Goal: Information Seeking & Learning: Learn about a topic

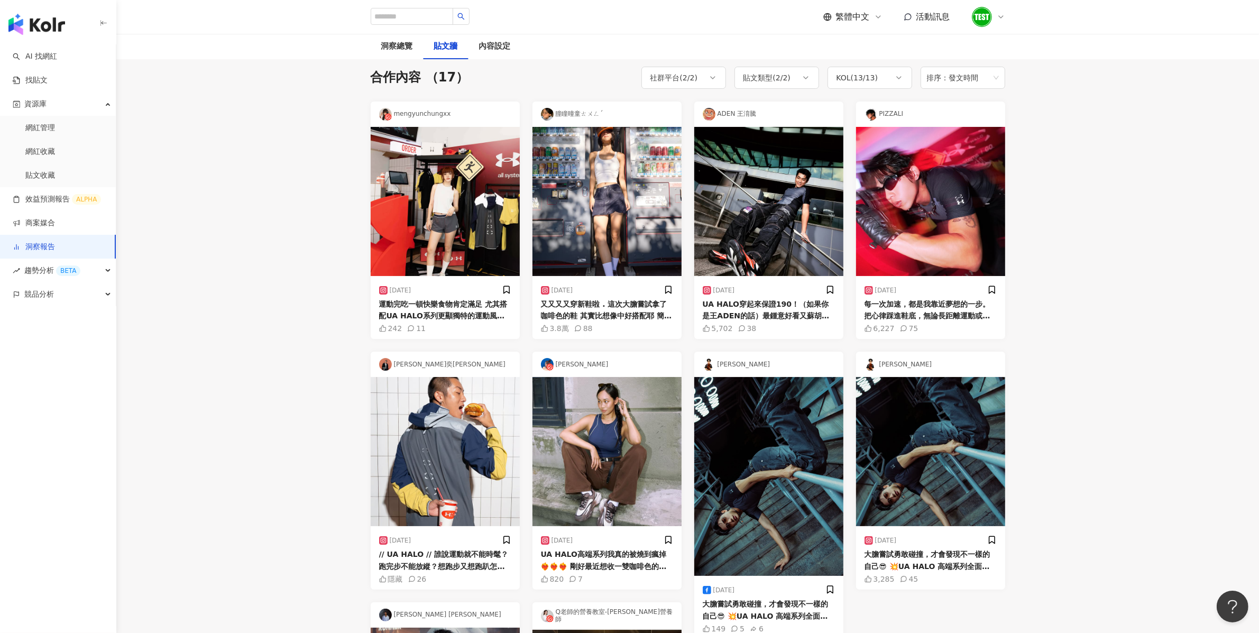
click at [49, 36] on div "button" at bounding box center [58, 22] width 116 height 44
click at [40, 24] on img "button" at bounding box center [36, 24] width 57 height 21
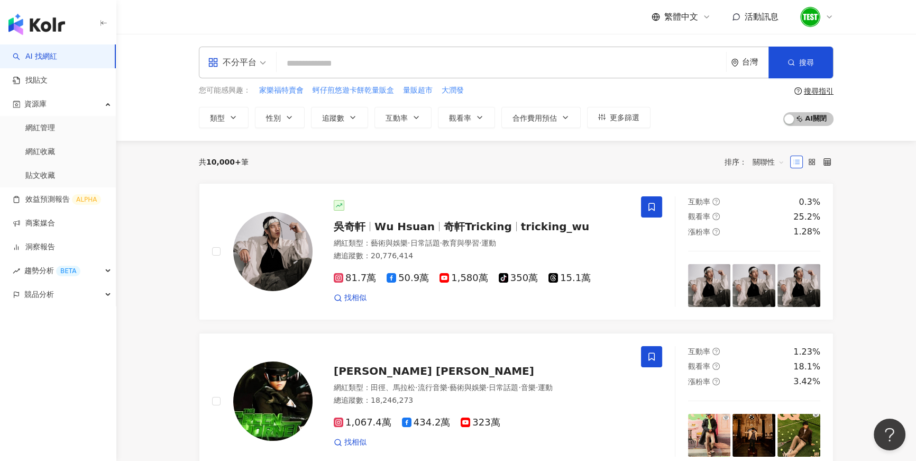
click at [746, 69] on div "台灣" at bounding box center [750, 62] width 38 height 31
click at [708, 159] on div "日本" at bounding box center [710, 158] width 104 height 19
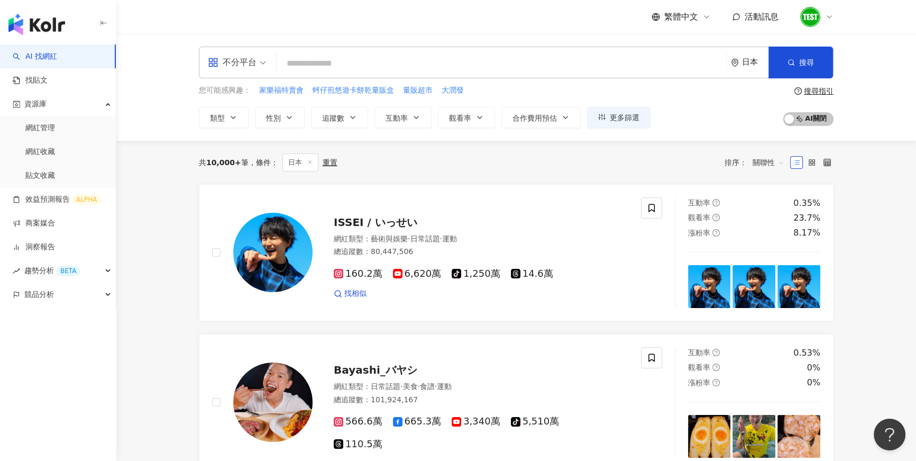
click at [387, 67] on input "search" at bounding box center [501, 63] width 441 height 20
type input "*"
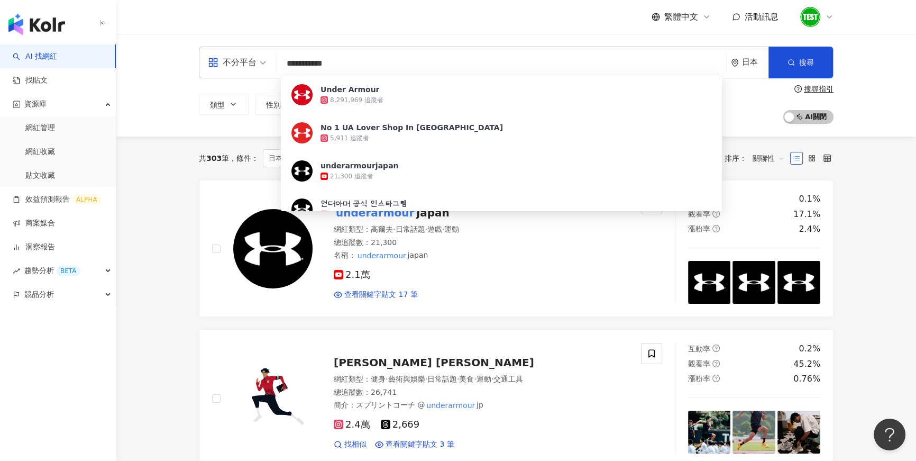
type input "**********"
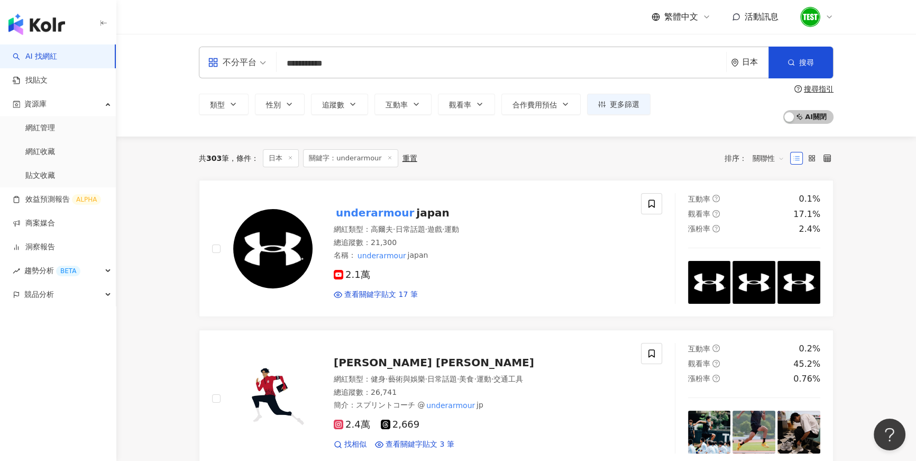
click at [743, 71] on div "日本" at bounding box center [750, 62] width 38 height 31
click at [689, 142] on div "台灣" at bounding box center [710, 139] width 104 height 19
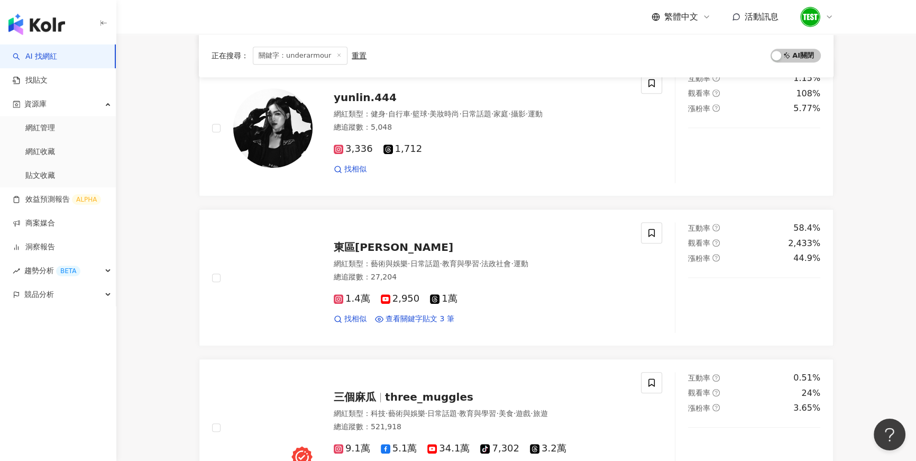
scroll to position [1872, 0]
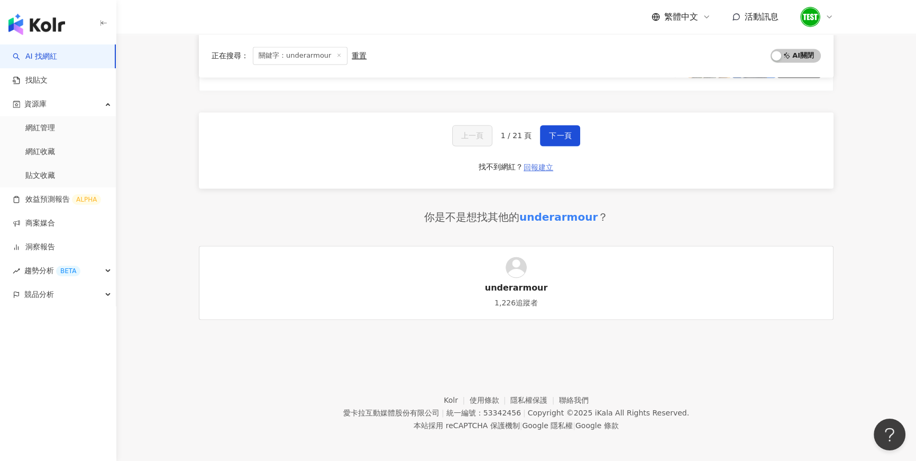
click at [541, 168] on span "回報建立" at bounding box center [539, 167] width 30 height 8
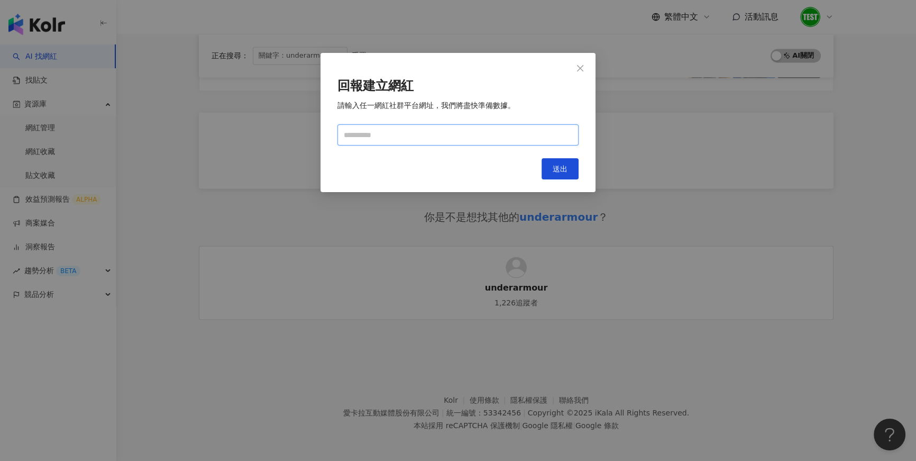
click at [480, 135] on input "text" at bounding box center [457, 134] width 241 height 21
type input "**********"
click at [552, 162] on button "送出" at bounding box center [559, 168] width 37 height 21
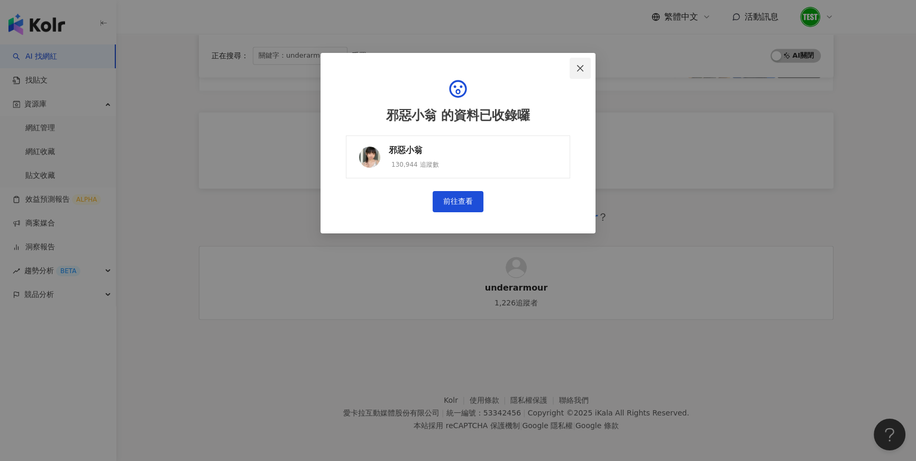
click at [582, 72] on button "Close" at bounding box center [580, 68] width 21 height 21
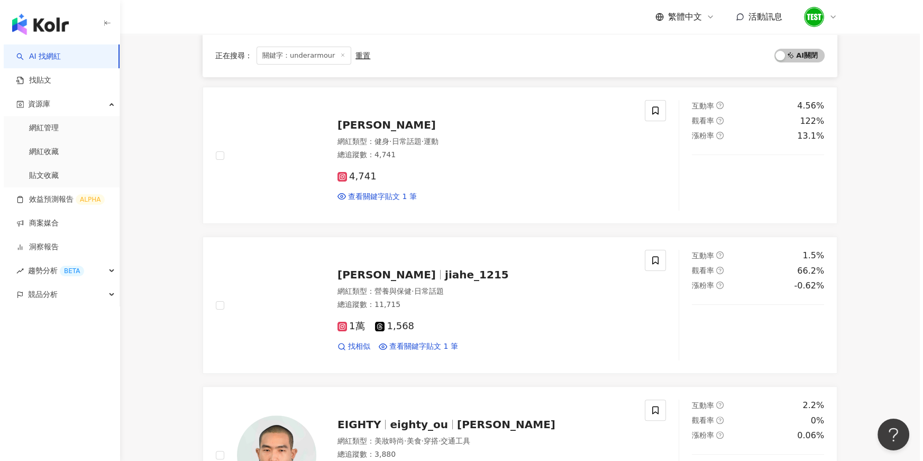
scroll to position [0, 0]
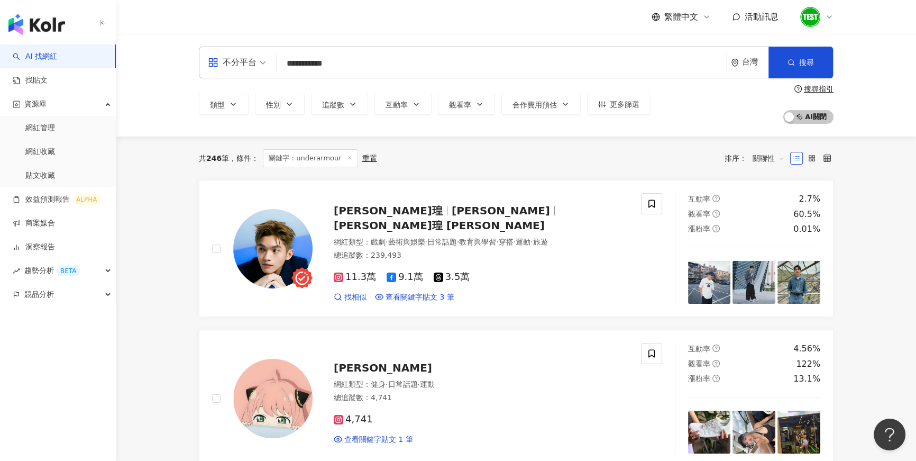
click at [41, 32] on img "button" at bounding box center [36, 24] width 57 height 21
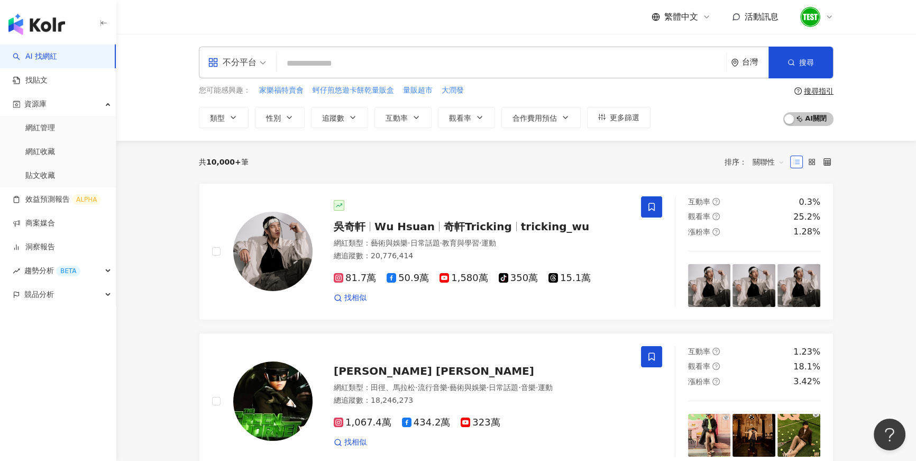
click at [829, 18] on icon at bounding box center [829, 17] width 8 height 8
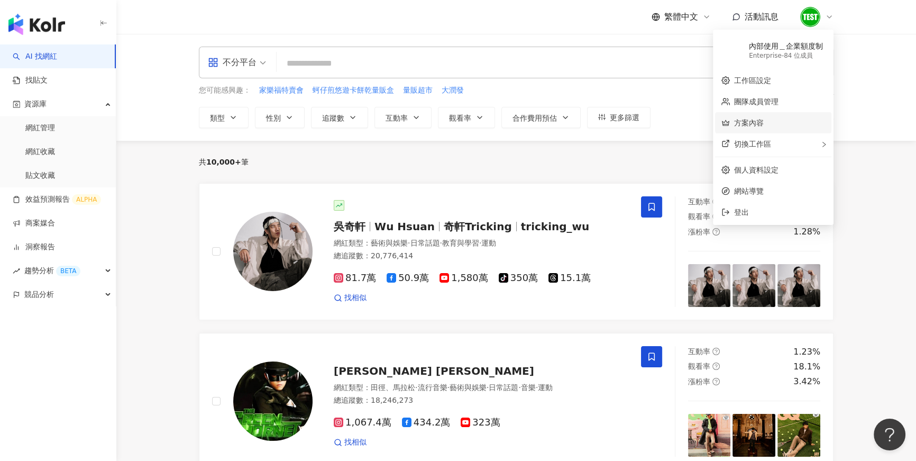
click at [764, 118] on link "方案內容" at bounding box center [749, 122] width 30 height 8
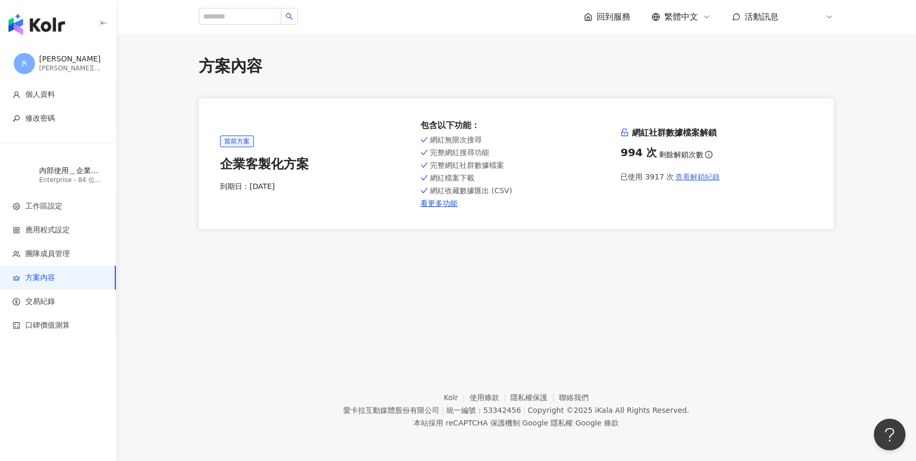
click at [700, 182] on button "查看解鎖紀錄" at bounding box center [697, 176] width 47 height 21
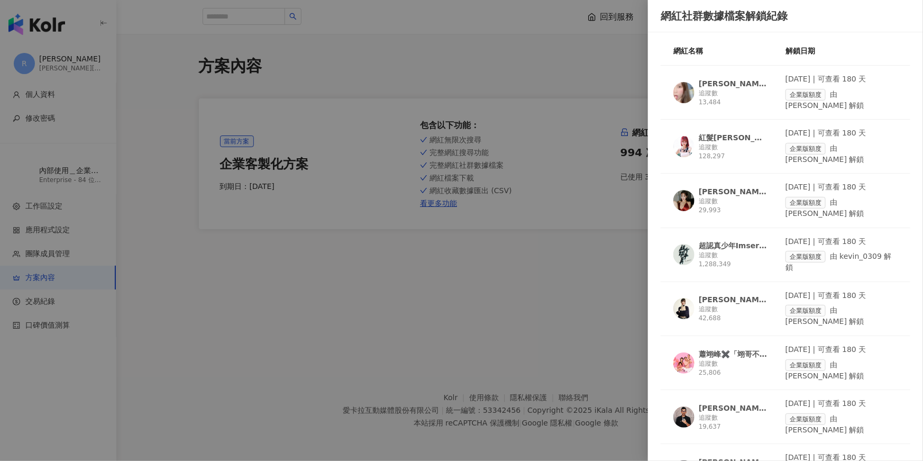
click at [604, 283] on div at bounding box center [461, 230] width 923 height 461
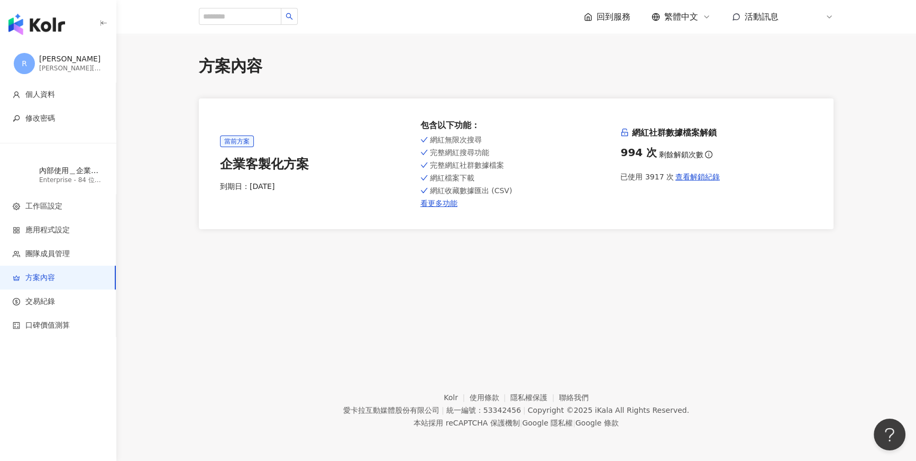
click at [834, 20] on div "回到服務 繁體中文 活動訊息 內" at bounding box center [516, 17] width 677 height 34
click at [831, 19] on icon at bounding box center [829, 17] width 8 height 8
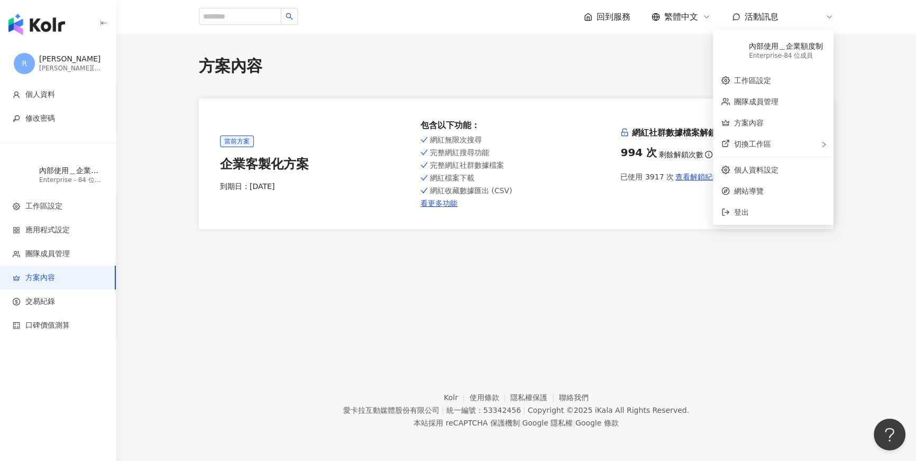
click at [831, 19] on icon at bounding box center [829, 17] width 8 height 8
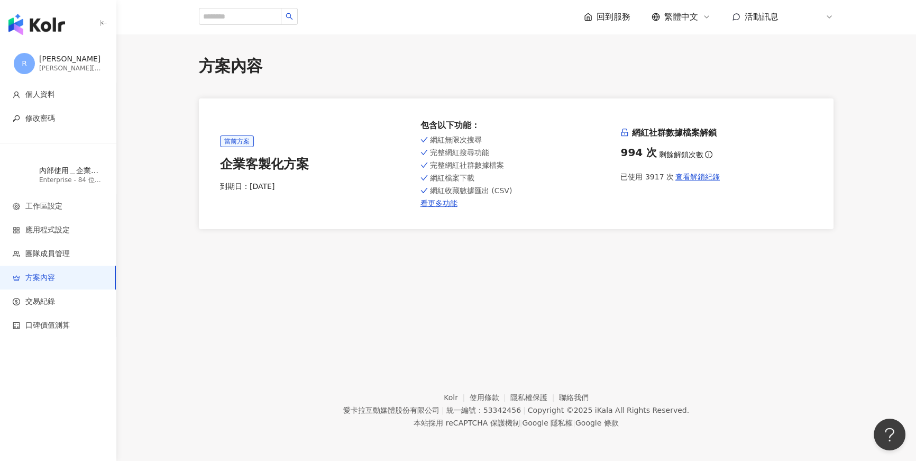
click at [827, 20] on icon at bounding box center [829, 17] width 8 height 8
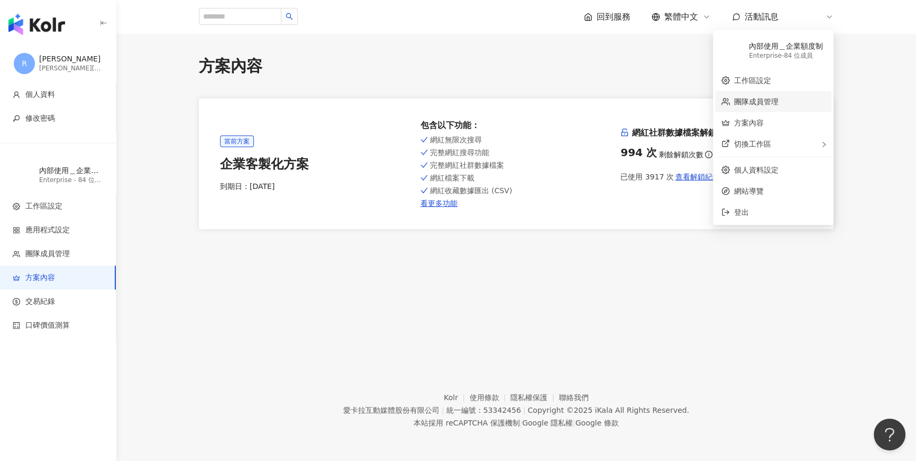
click at [766, 102] on link "團隊成員管理" at bounding box center [756, 101] width 44 height 8
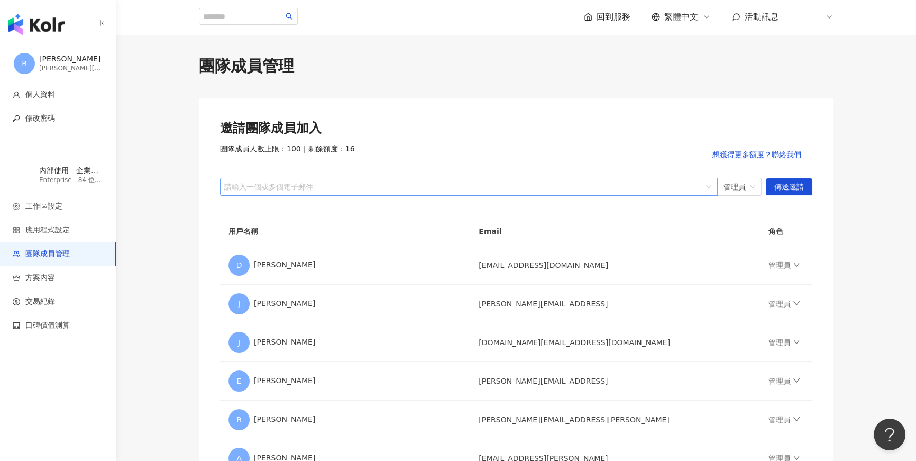
click at [519, 186] on div at bounding box center [463, 186] width 482 height 8
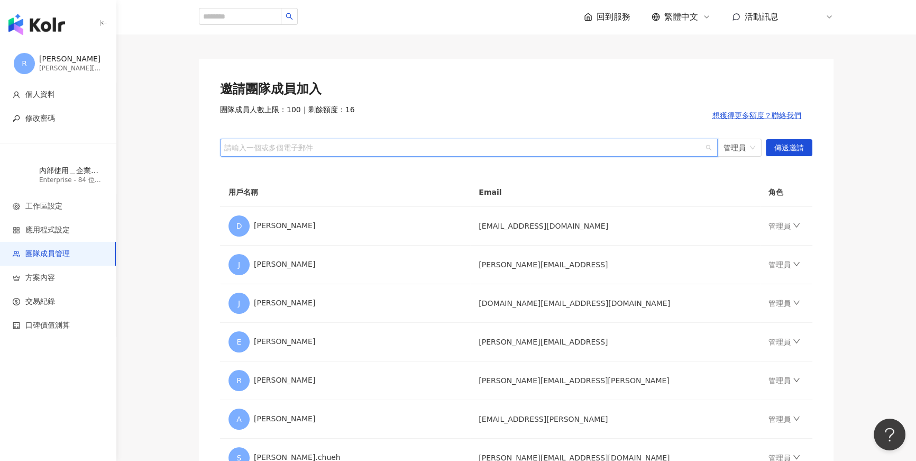
scroll to position [45, 0]
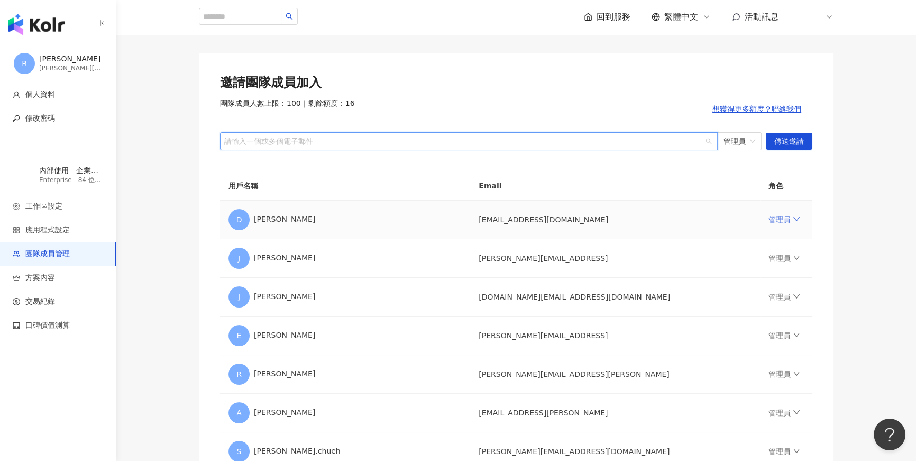
click at [793, 220] on icon "down" at bounding box center [796, 218] width 7 height 7
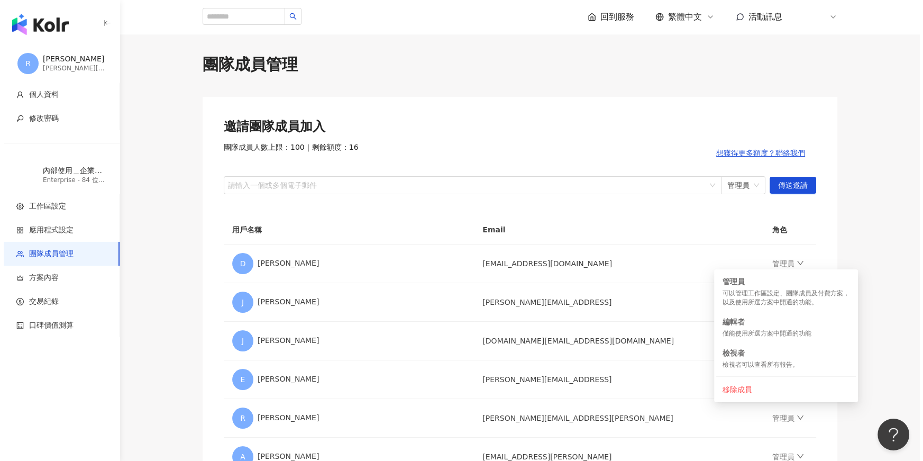
scroll to position [0, 0]
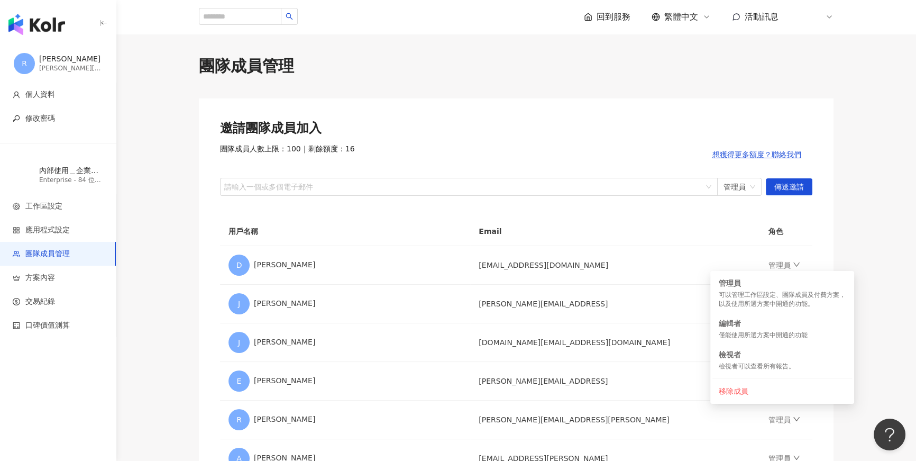
click at [829, 16] on icon at bounding box center [829, 17] width 8 height 8
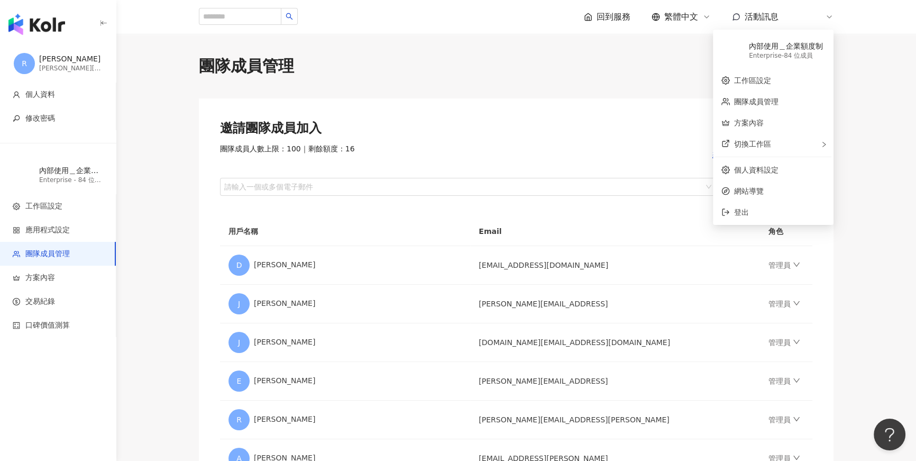
click at [47, 23] on img "button" at bounding box center [36, 24] width 57 height 21
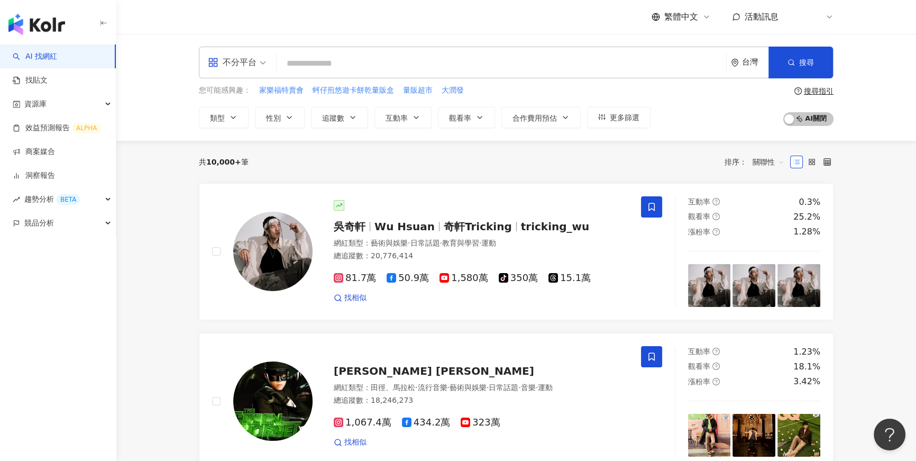
type input "*"
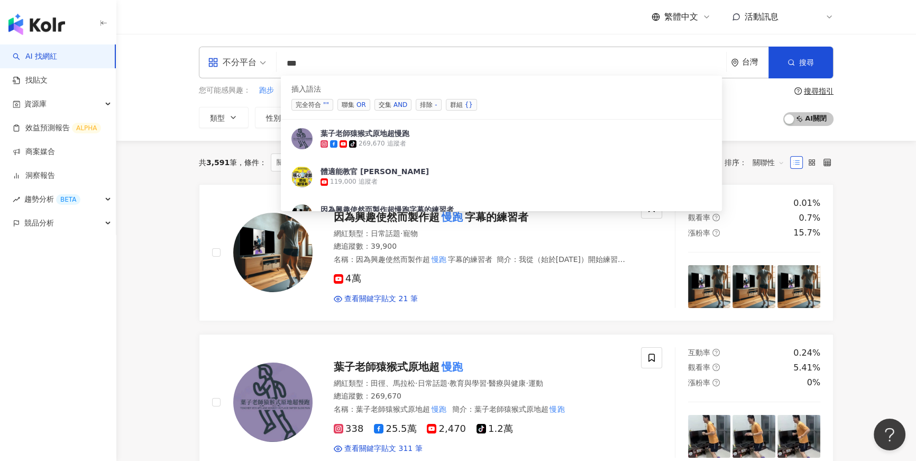
click at [356, 101] on div "OR" at bounding box center [361, 104] width 10 height 11
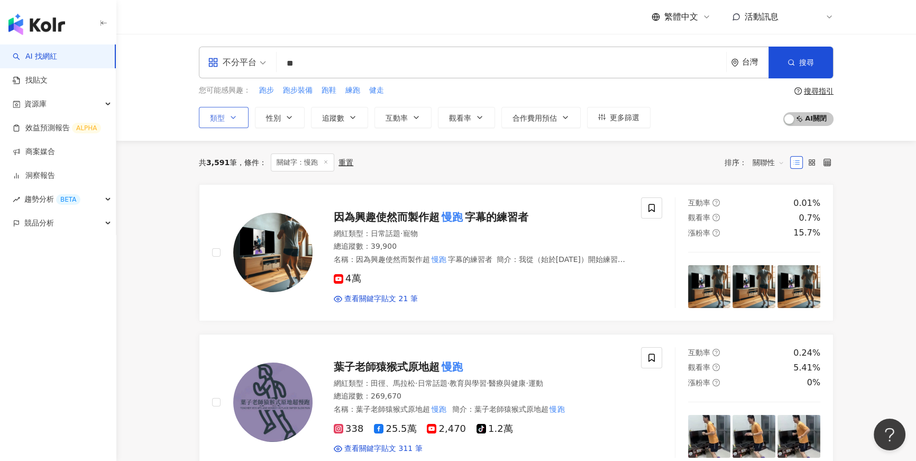
type input "**"
click at [233, 115] on icon "button" at bounding box center [233, 117] width 8 height 8
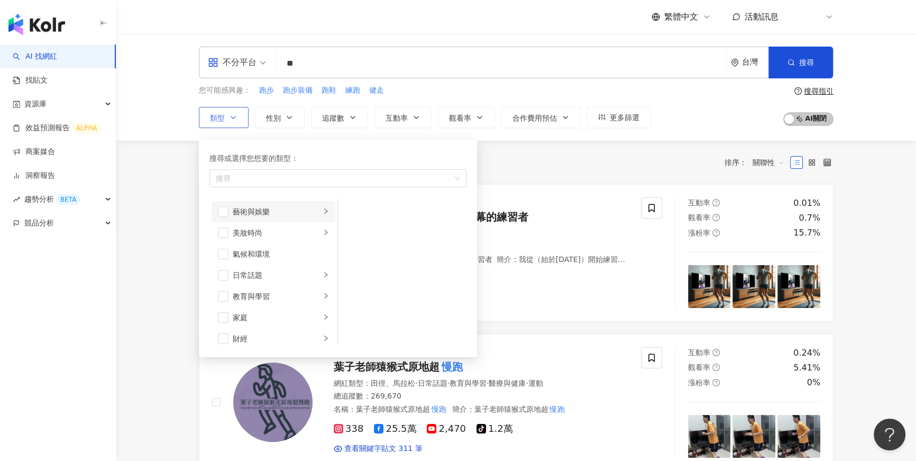
click at [245, 210] on div "藝術與娛樂" at bounding box center [277, 212] width 88 height 12
click at [258, 231] on div "美妝時尚" at bounding box center [277, 233] width 88 height 12
click at [232, 121] on icon "button" at bounding box center [233, 117] width 8 height 8
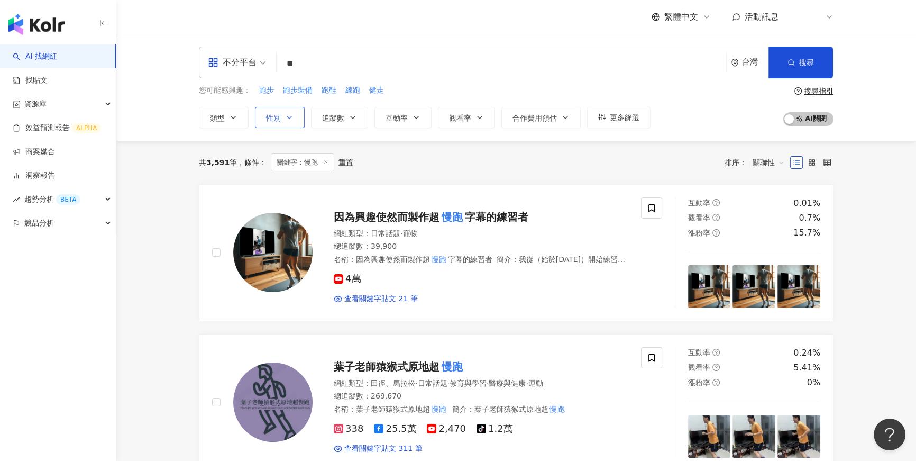
click at [277, 116] on span "性別" at bounding box center [273, 118] width 15 height 8
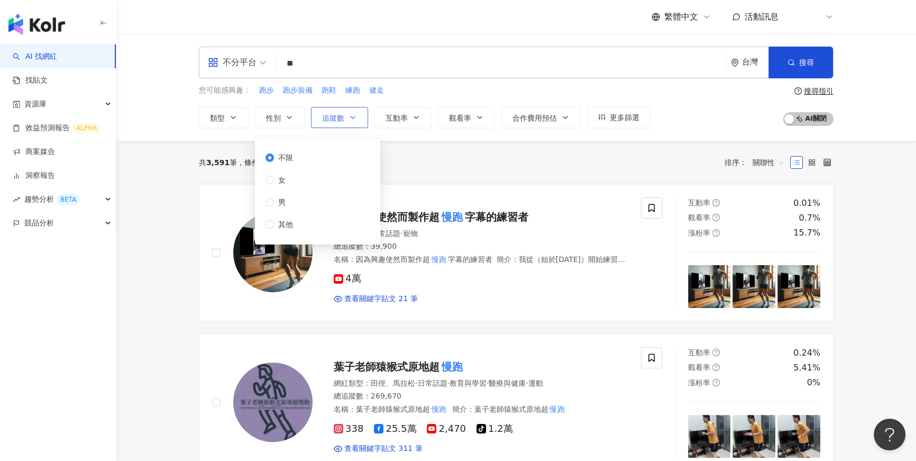
click at [333, 119] on span "追蹤數" at bounding box center [333, 118] width 22 height 8
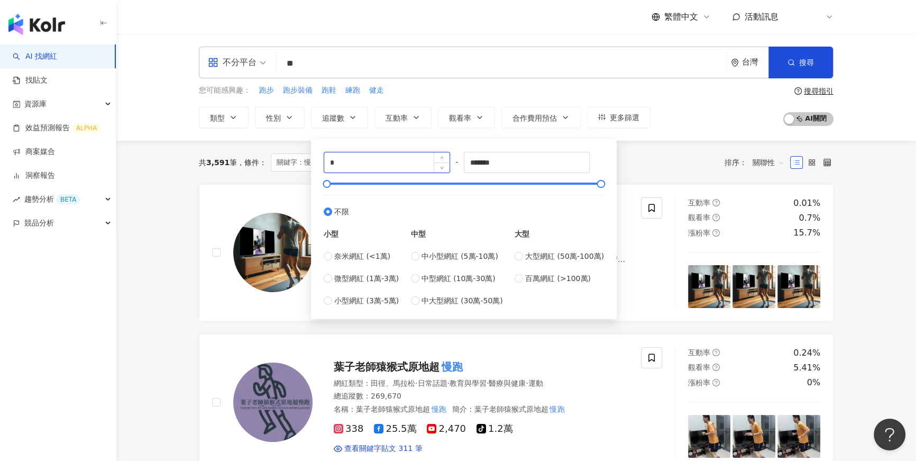
click at [381, 159] on input "*" at bounding box center [386, 162] width 125 height 20
type input "*"
type input "****"
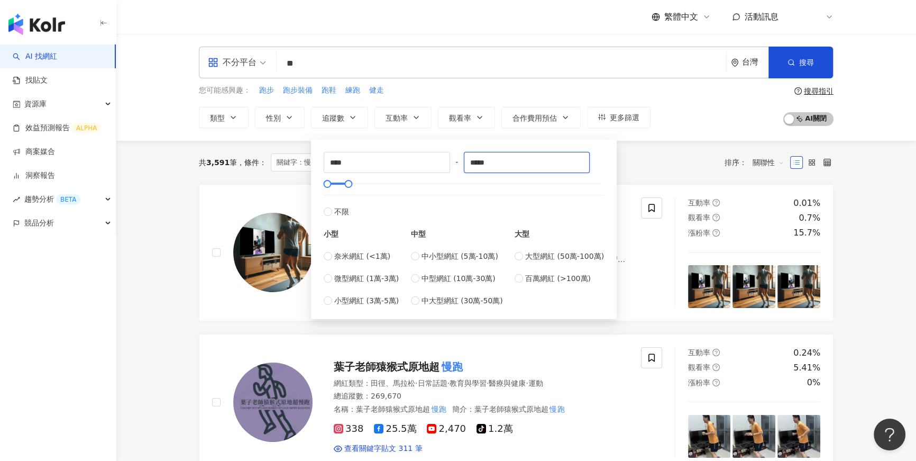
type input "*****"
click at [688, 116] on div "您可能感興趣： 跑步 跑步裝備 跑鞋 練跑 健走 類型 性別 追蹤數 互動率 觀看率 合作費用預估 更多篩選 不限 女 男 其他 **** - ***** 不…" at bounding box center [516, 106] width 635 height 43
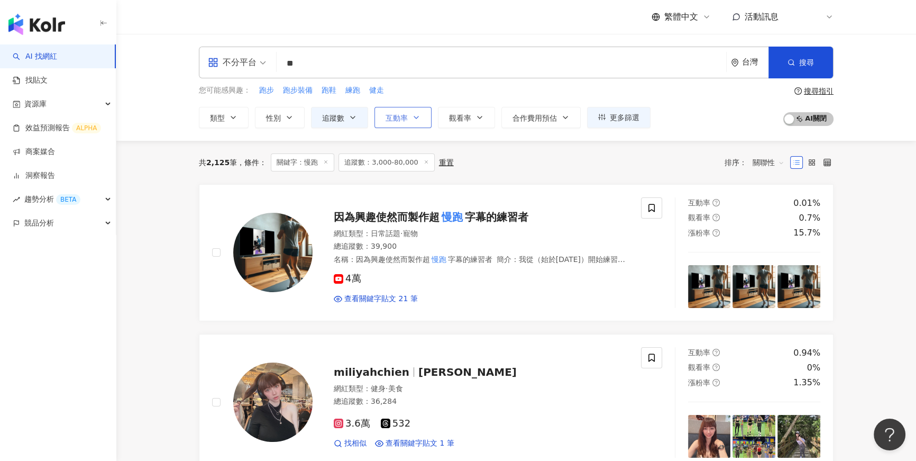
click at [412, 126] on button "互動率" at bounding box center [402, 117] width 57 height 21
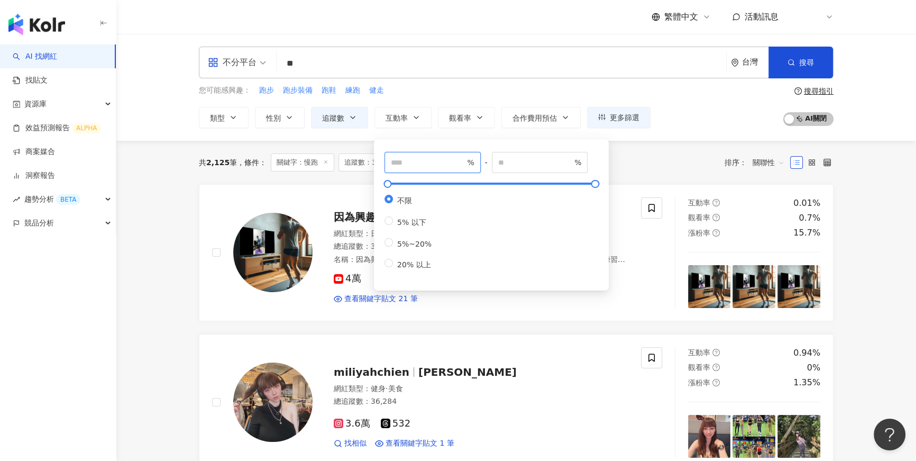
click at [399, 163] on input "number" at bounding box center [428, 163] width 74 height 12
type input "*"
click at [461, 120] on span "觀看率" at bounding box center [460, 118] width 22 height 8
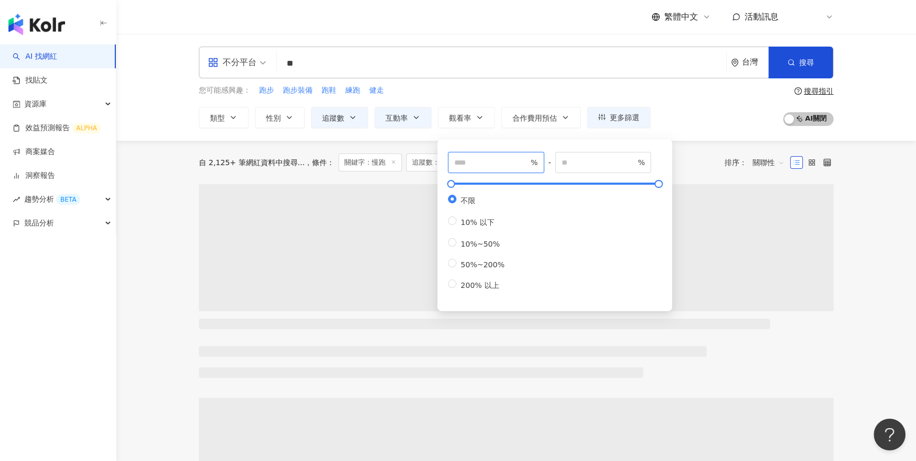
click at [507, 163] on input "number" at bounding box center [491, 163] width 74 height 12
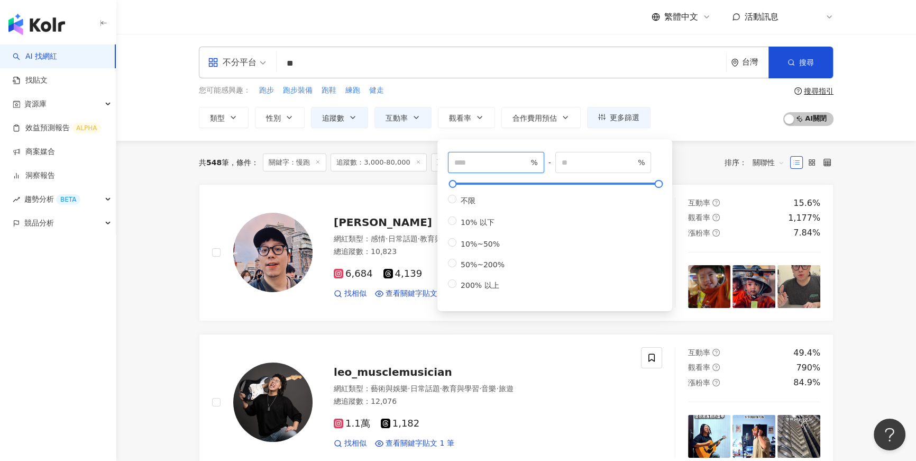
type input "**"
click at [676, 123] on div "您可能感興趣： 跑步 跑步裝備 跑鞋 練跑 健走 類型 性別 追蹤數 互動率 觀看率 合作費用預估 更多篩選 不限 女 男 其他 **** - ***** 不…" at bounding box center [516, 106] width 635 height 43
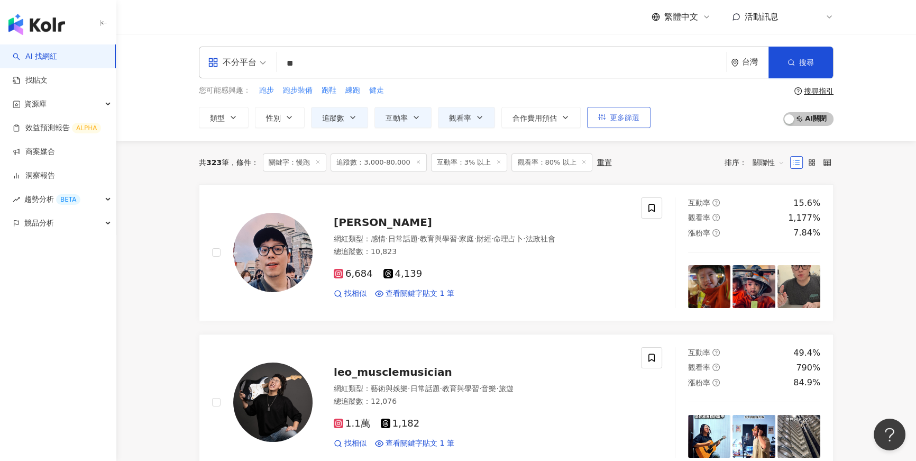
click at [625, 115] on span "更多篩選" at bounding box center [625, 117] width 30 height 8
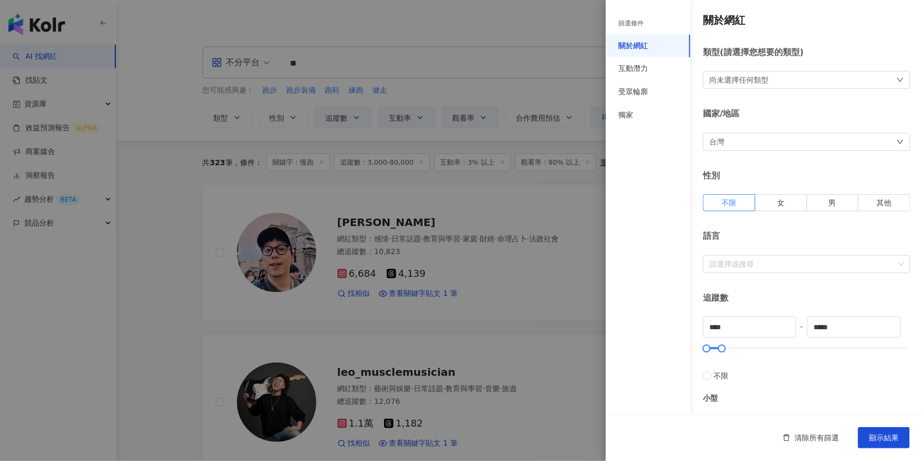
click at [573, 178] on div at bounding box center [461, 230] width 923 height 461
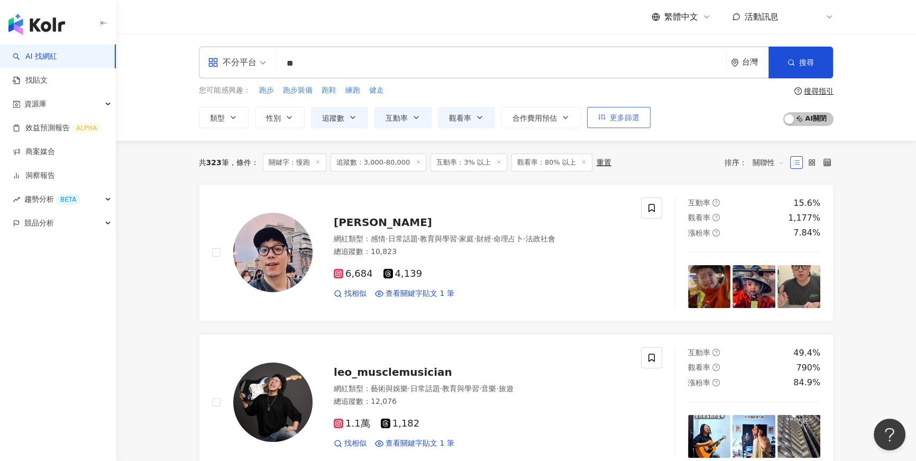
click at [624, 120] on span "更多篩選" at bounding box center [625, 117] width 30 height 8
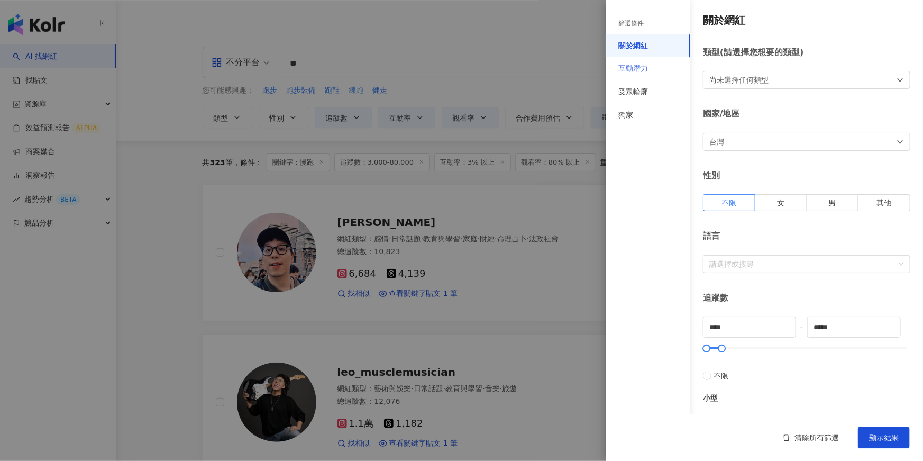
click at [650, 73] on div "互動潛力" at bounding box center [647, 68] width 85 height 23
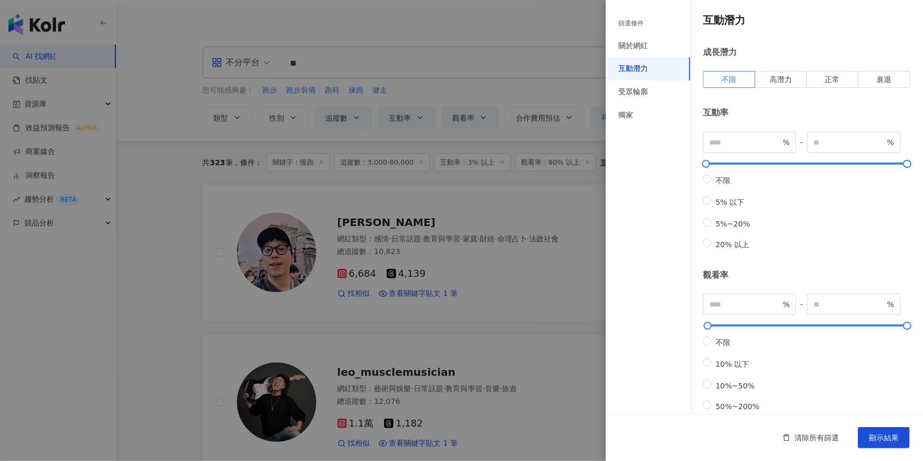
scroll to position [90, 0]
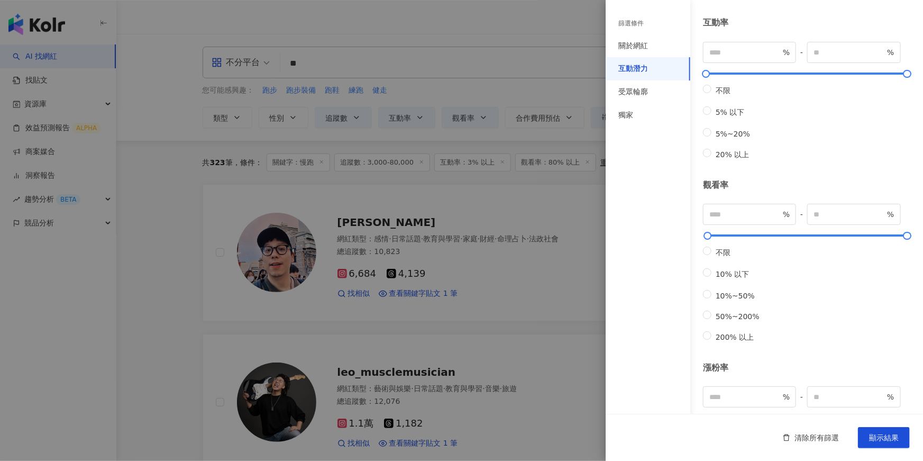
click at [688, 221] on div "篩選條件 關於網紅 互動潛力 受眾輪廓 獨家" at bounding box center [647, 237] width 85 height 448
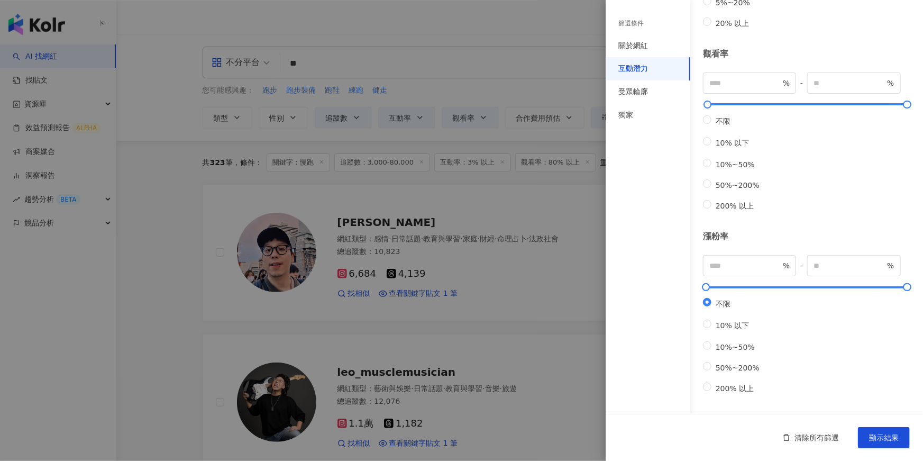
scroll to position [271, 0]
click at [644, 94] on div "受眾輪廓" at bounding box center [633, 92] width 30 height 11
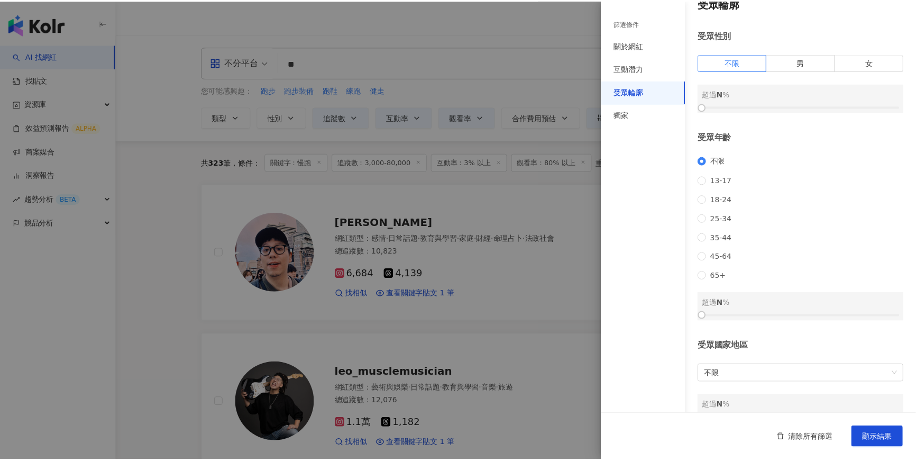
scroll to position [0, 0]
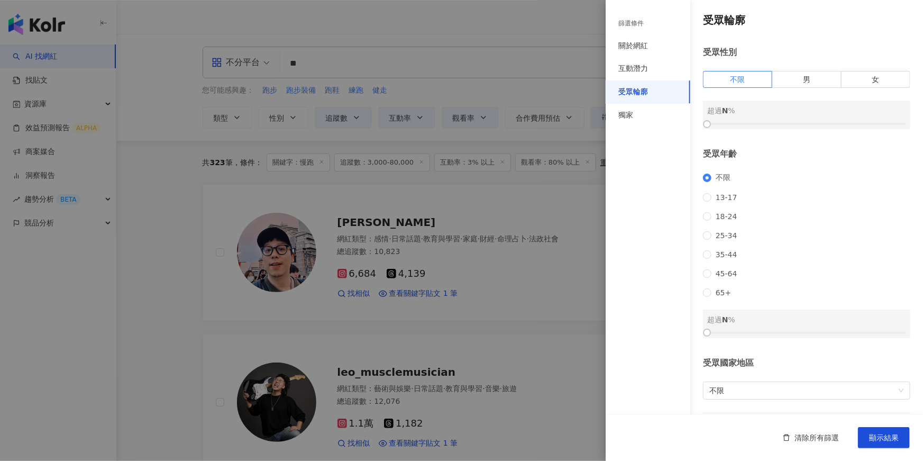
click at [558, 218] on div at bounding box center [461, 230] width 923 height 461
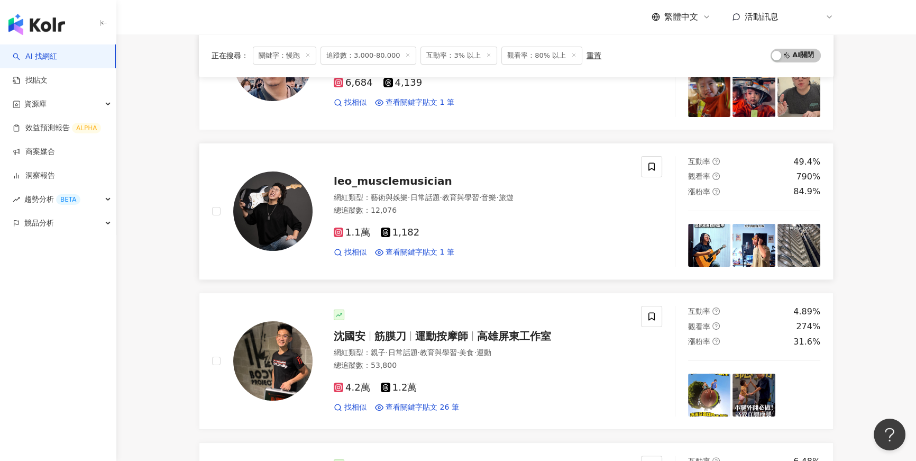
scroll to position [210, 0]
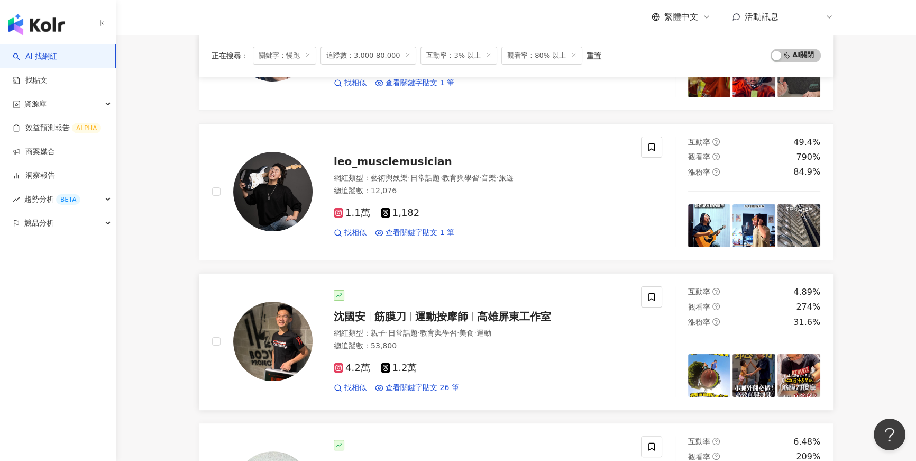
click at [478, 351] on div "網紅類型 ： 親子 · 日常話題 · 教育與學習 · 美食 · 運動 總追蹤數 ： 53,800" at bounding box center [481, 341] width 295 height 26
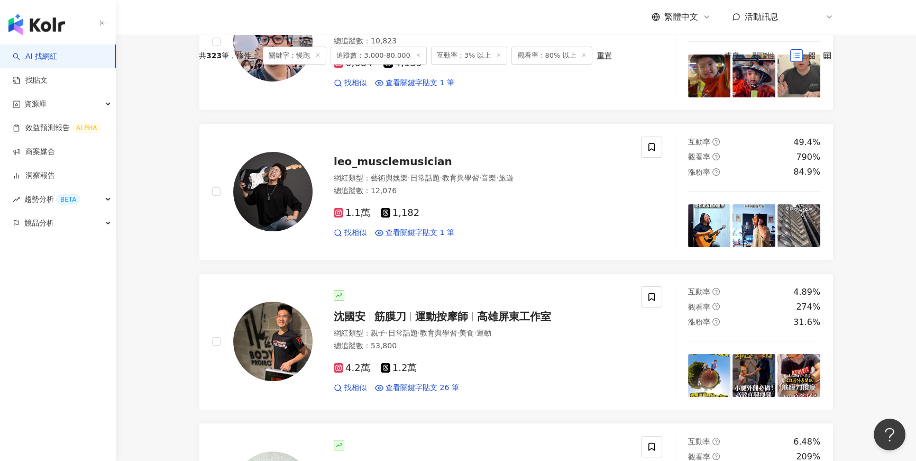
scroll to position [0, 0]
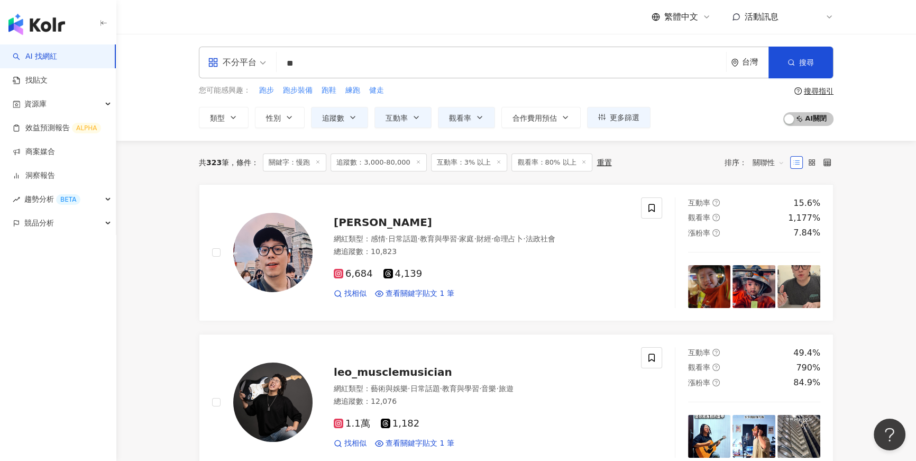
click at [599, 164] on div "重置" at bounding box center [603, 162] width 15 height 8
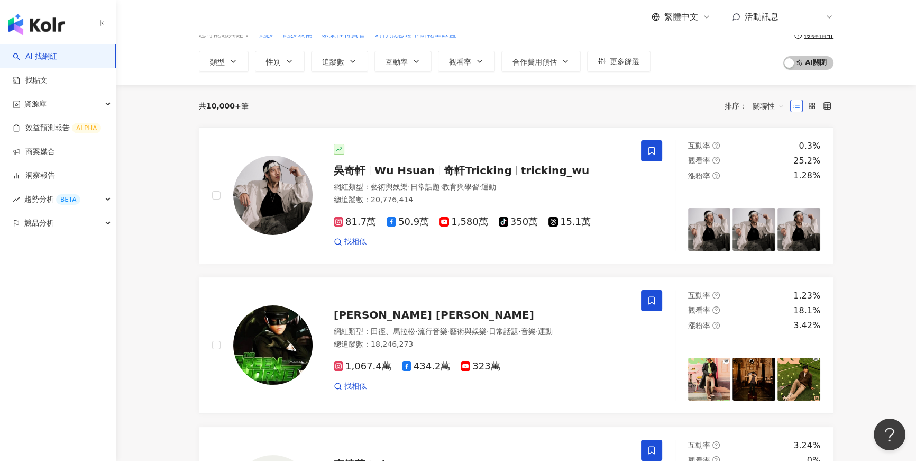
scroll to position [61, 0]
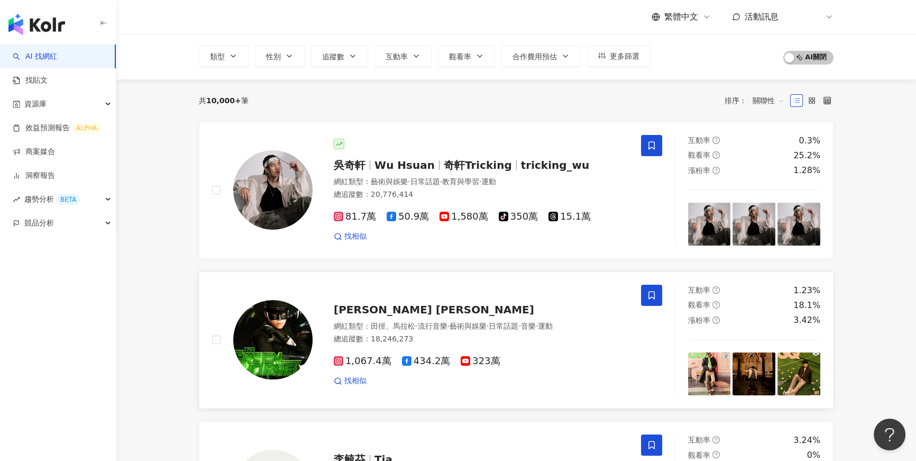
click at [423, 289] on div "Jay Chou 周杰倫 網紅類型 ： 田徑、馬拉松 · 流行音樂 · 藝術與娛樂 · 日常話題 · 音樂 · 運動 總追蹤數 ： 18,246,273 1,…" at bounding box center [426, 339] width 429 height 111
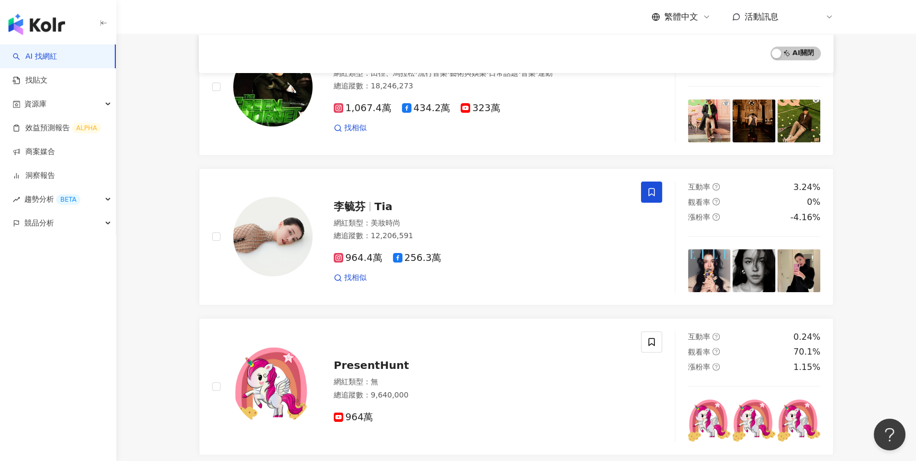
scroll to position [317, 0]
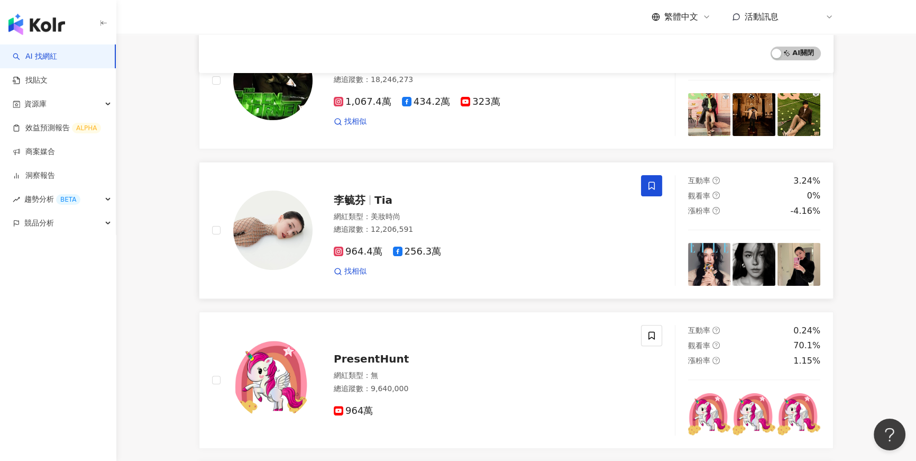
click at [438, 203] on div "李毓芬 Tia" at bounding box center [481, 199] width 295 height 15
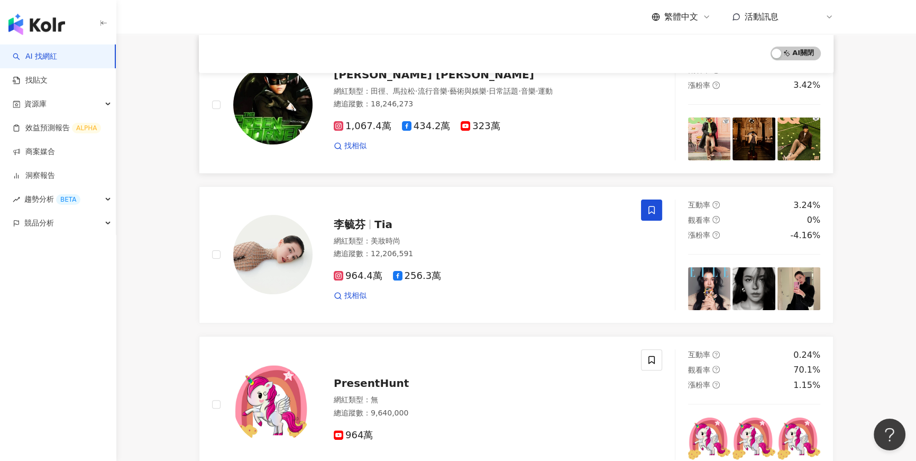
click at [415, 90] on span "·" at bounding box center [416, 91] width 2 height 8
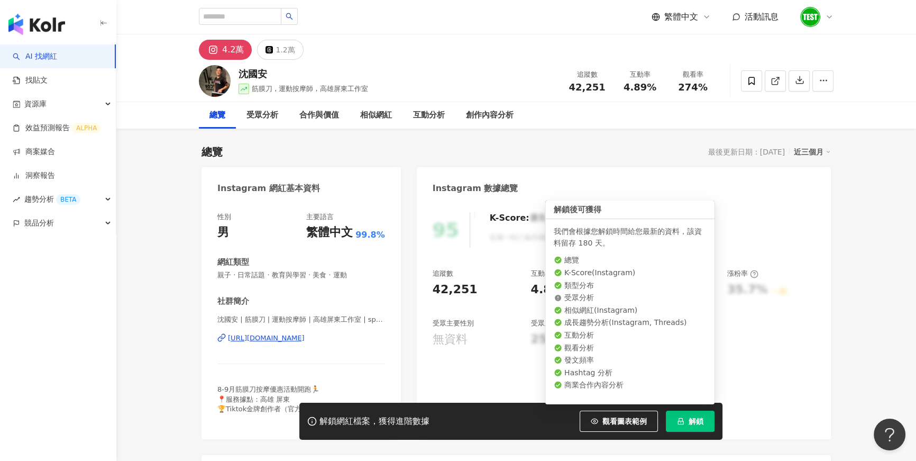
click at [691, 417] on span "解鎖" at bounding box center [695, 421] width 15 height 8
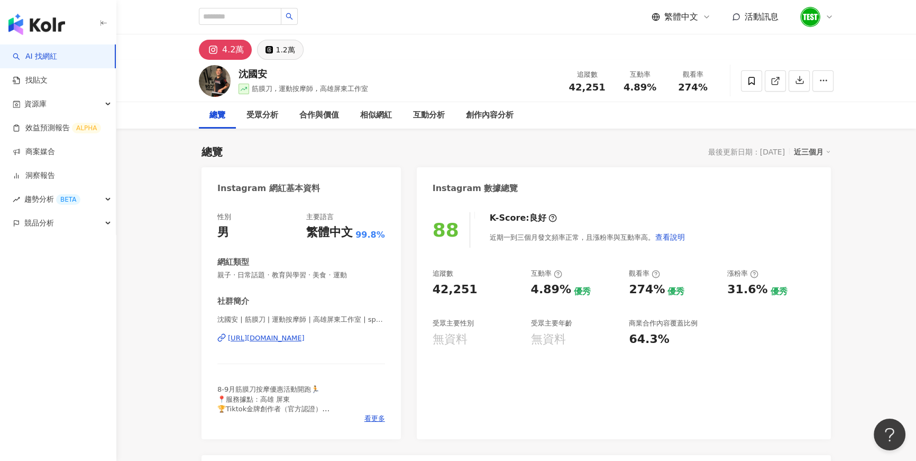
click at [281, 56] on div "1.2萬" at bounding box center [285, 49] width 19 height 15
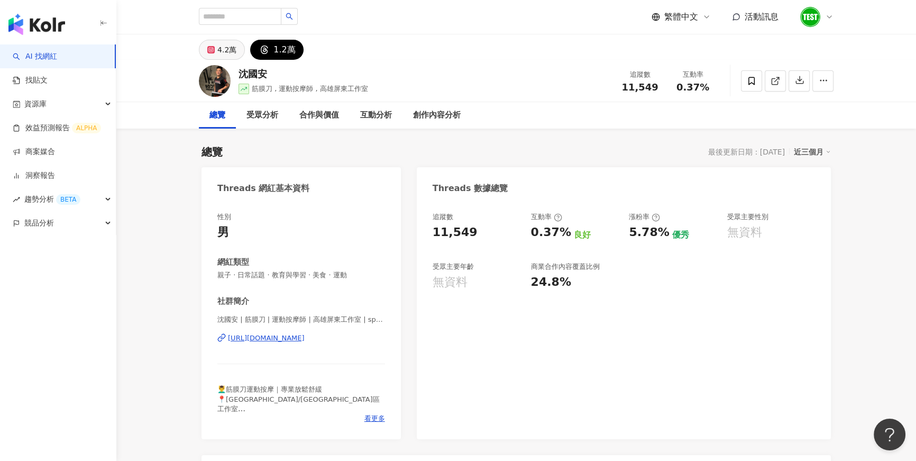
click at [222, 53] on div "4.2萬" at bounding box center [226, 49] width 19 height 15
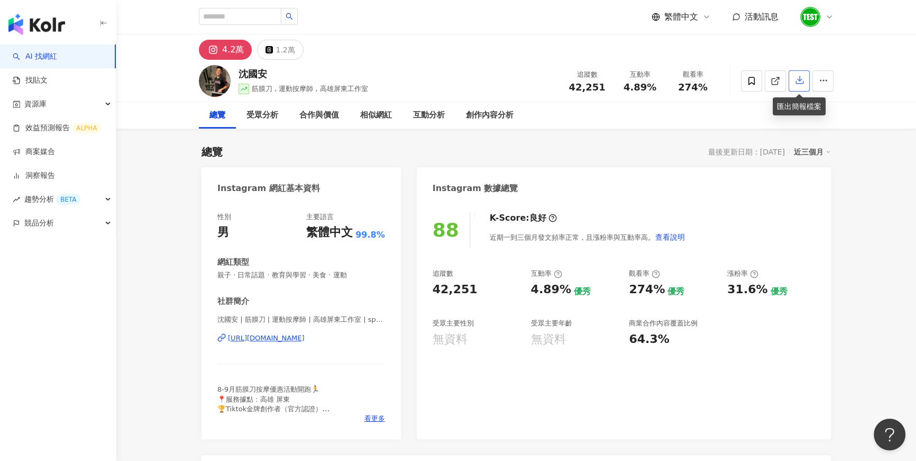
click at [800, 88] on button "button" at bounding box center [798, 80] width 21 height 21
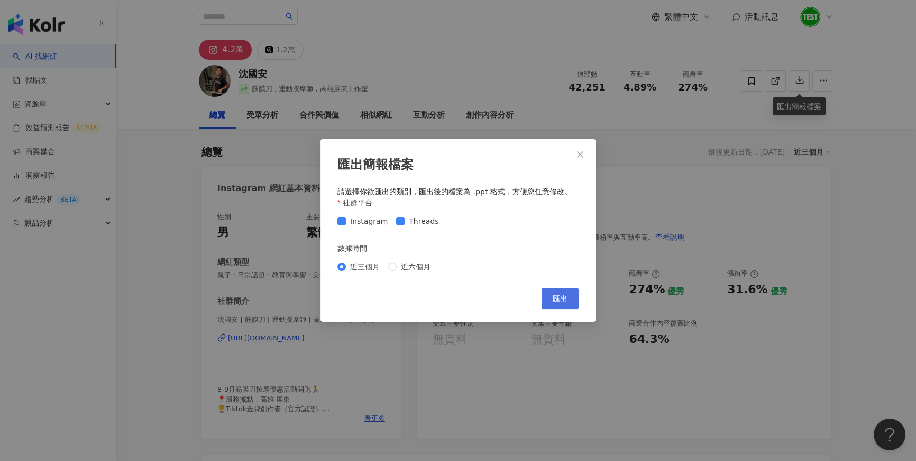
click at [565, 292] on button "匯出" at bounding box center [559, 298] width 37 height 21
click at [885, 109] on div "匯出簡報檔案 請選擇你欲匯出的類別，匯出後的檔案為 .ppt 格式，方便您任意修改。 社群平台 Instagram Threads 數據時間 近三個月 近六個…" at bounding box center [458, 230] width 916 height 461
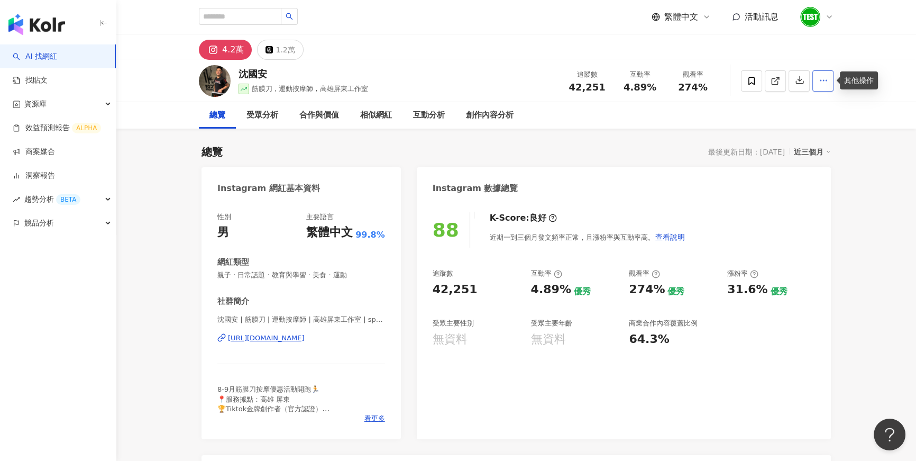
click at [822, 81] on icon "button" at bounding box center [824, 81] width 10 height 10
click at [743, 75] on span at bounding box center [751, 80] width 21 height 21
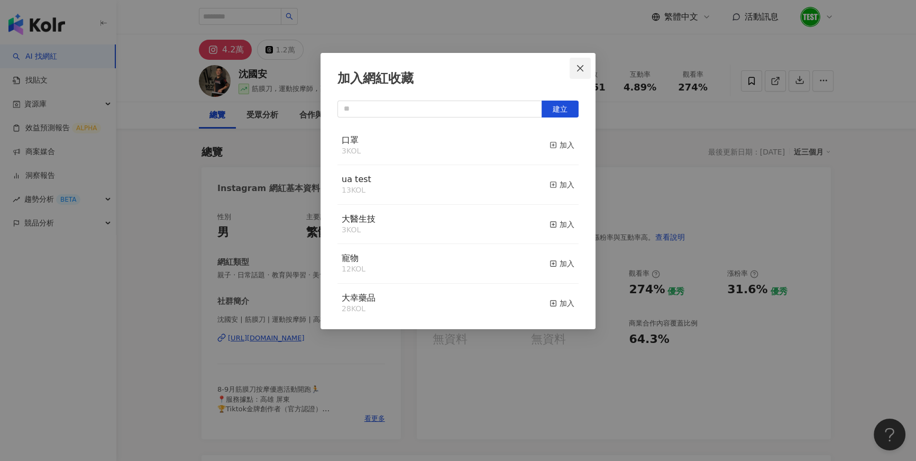
click at [581, 70] on icon "close" at bounding box center [580, 68] width 8 height 8
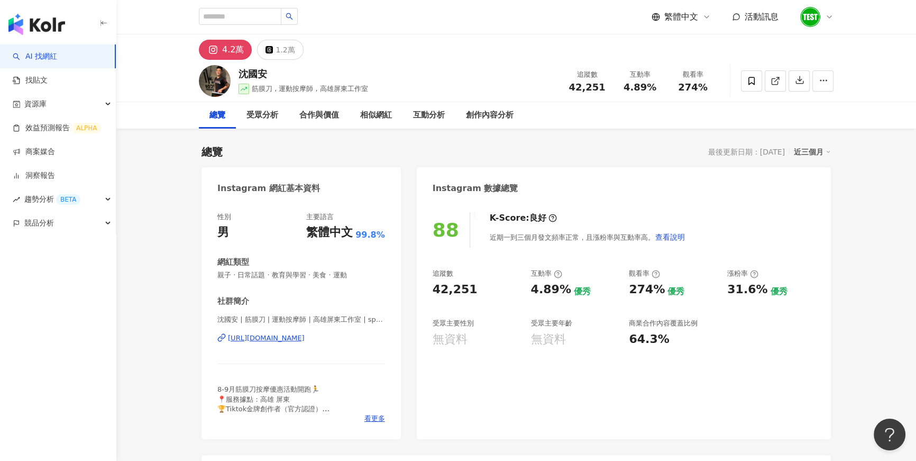
click at [806, 155] on div "近三個月" at bounding box center [812, 152] width 37 height 14
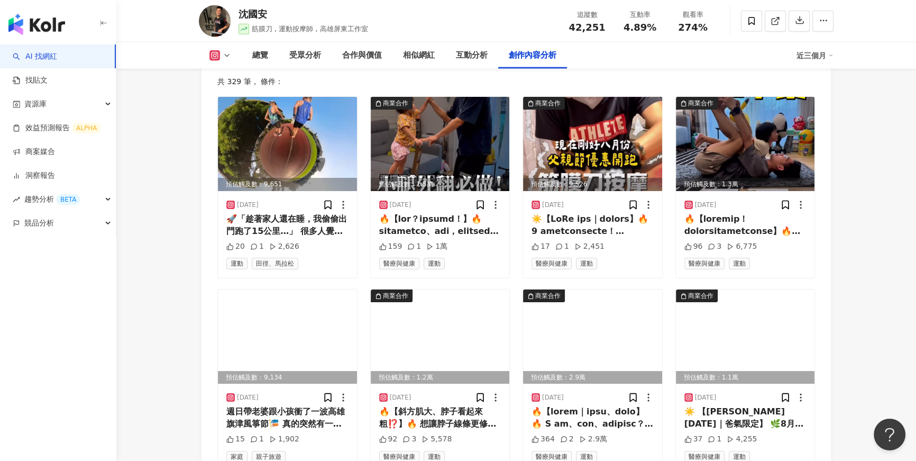
scroll to position [3129, 0]
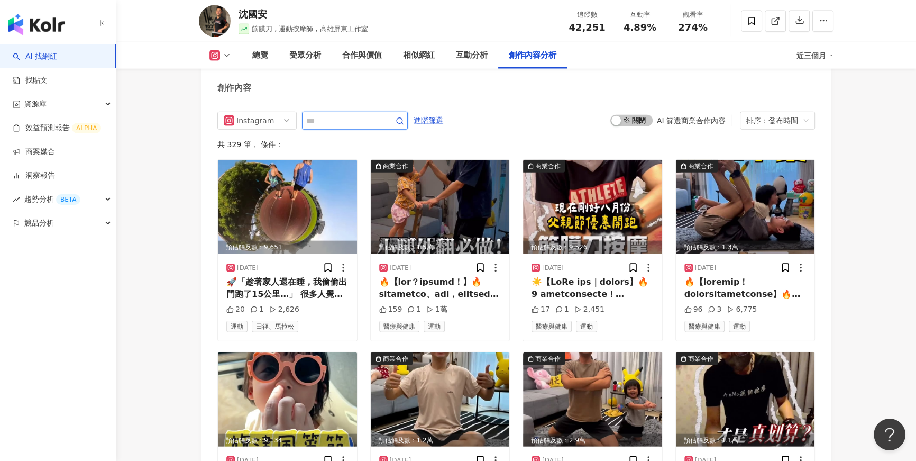
click at [347, 117] on input "text" at bounding box center [343, 120] width 74 height 13
type input "*"
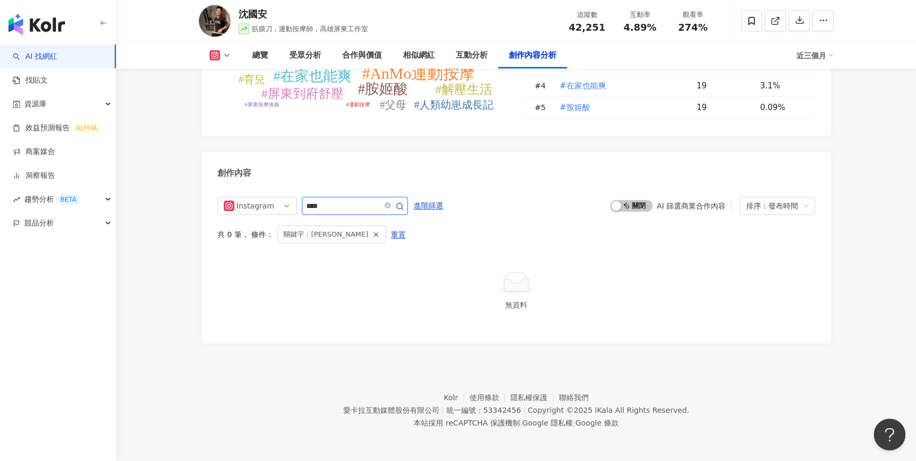
scroll to position [3039, 0]
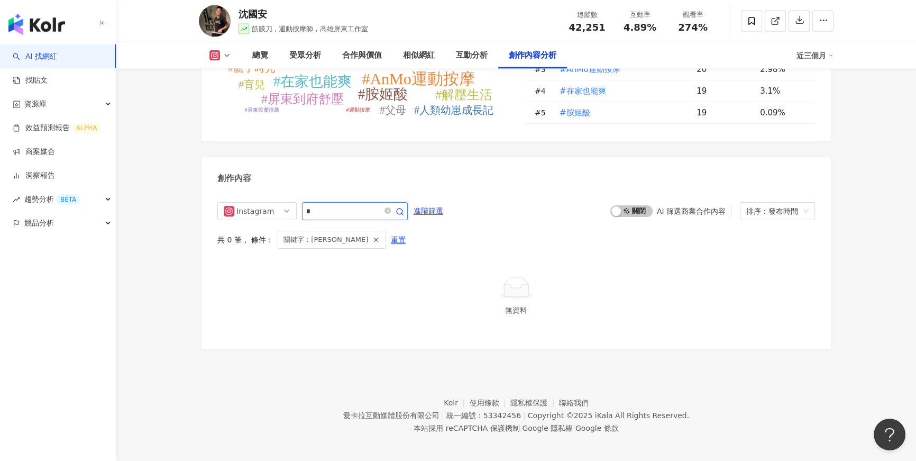
type input "*"
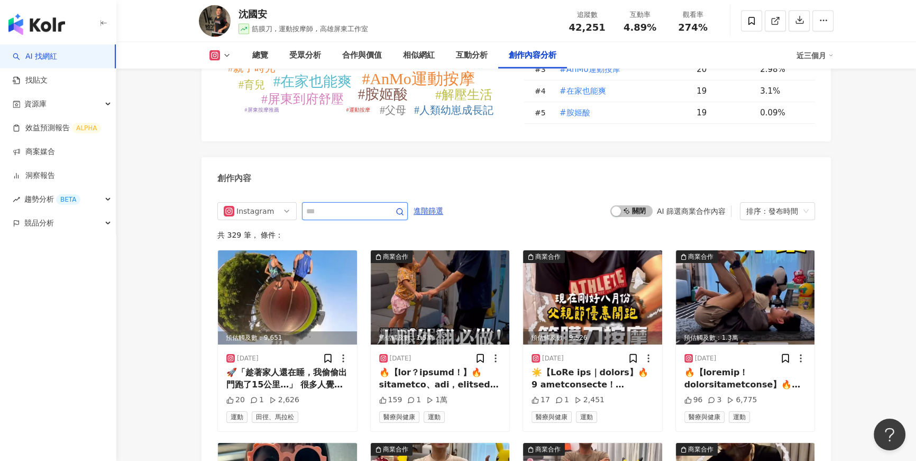
scroll to position [3122, 0]
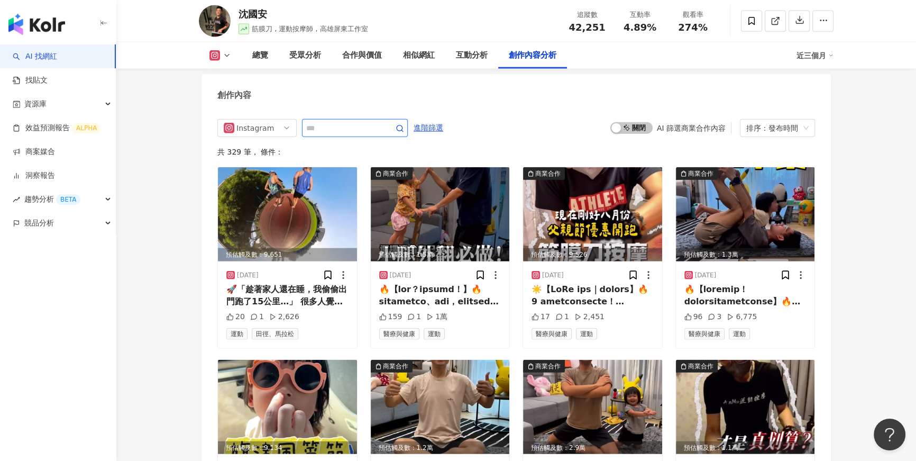
type input "*"
type input "***"
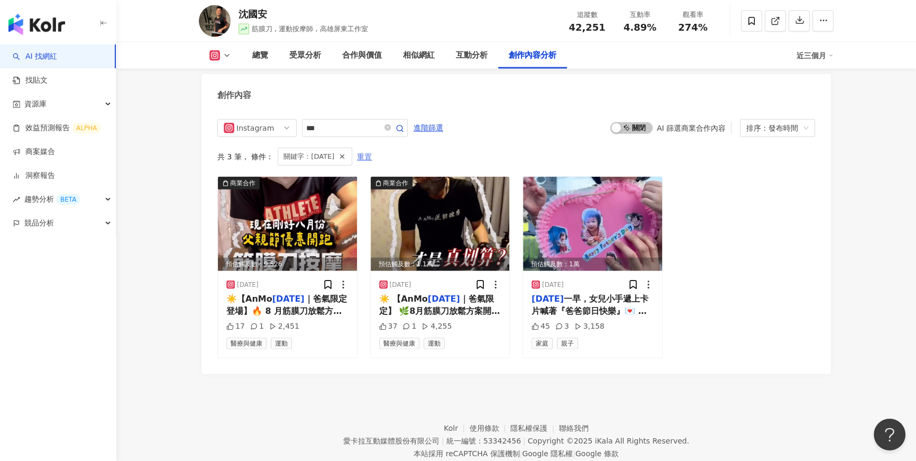
click at [360, 153] on span "重置" at bounding box center [364, 157] width 15 height 17
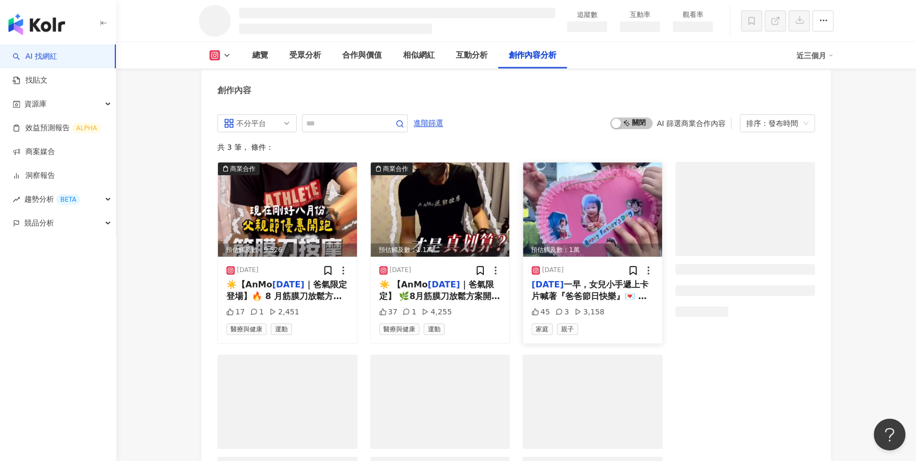
scroll to position [2832, 0]
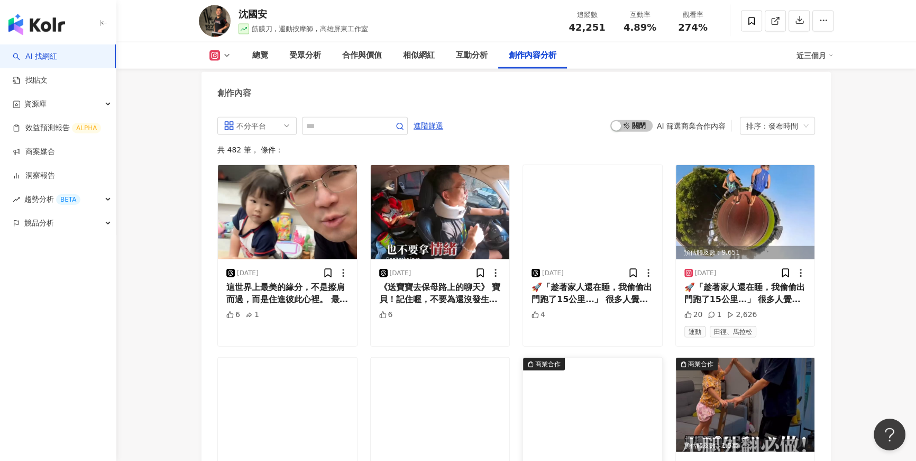
scroll to position [3107, 0]
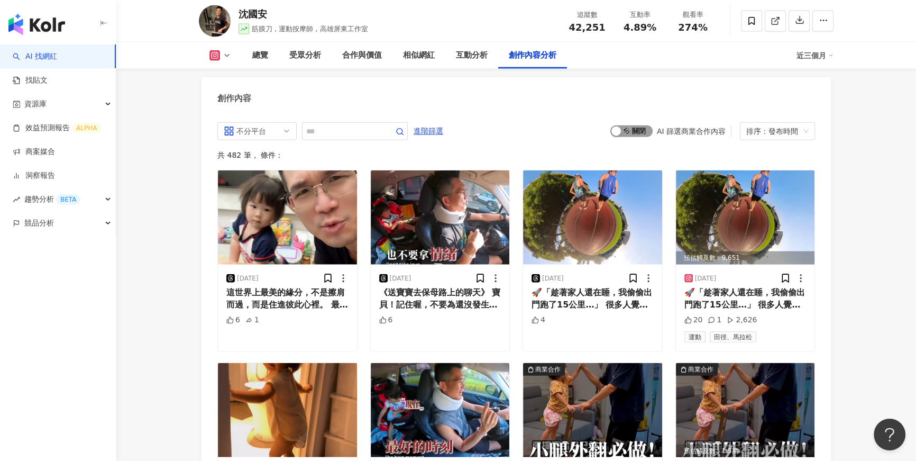
click at [635, 128] on span "啟動 關閉" at bounding box center [631, 131] width 42 height 12
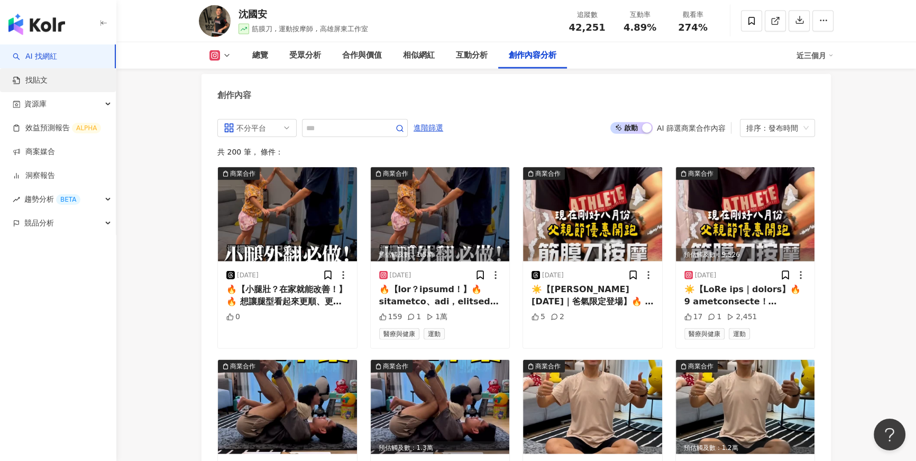
click at [48, 81] on link "找貼文" at bounding box center [30, 80] width 35 height 11
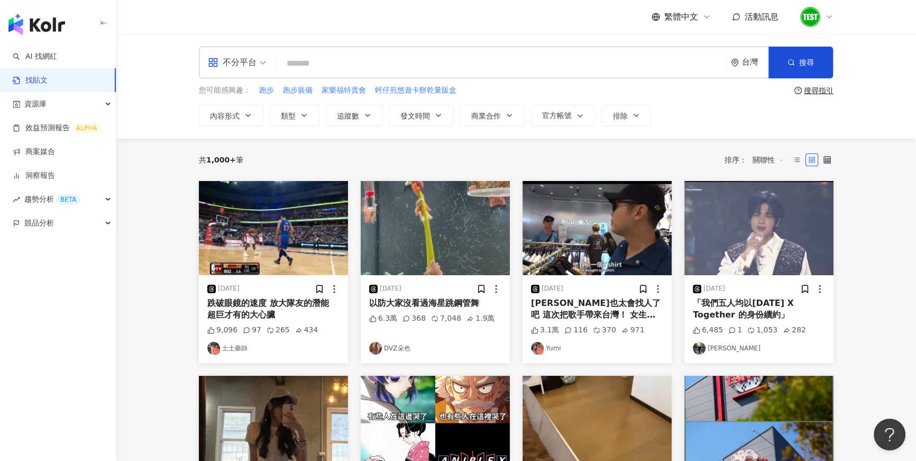
click at [266, 65] on div "不分平台" at bounding box center [237, 62] width 70 height 31
click at [344, 66] on input "search" at bounding box center [501, 63] width 441 height 23
type input "*"
type input "***"
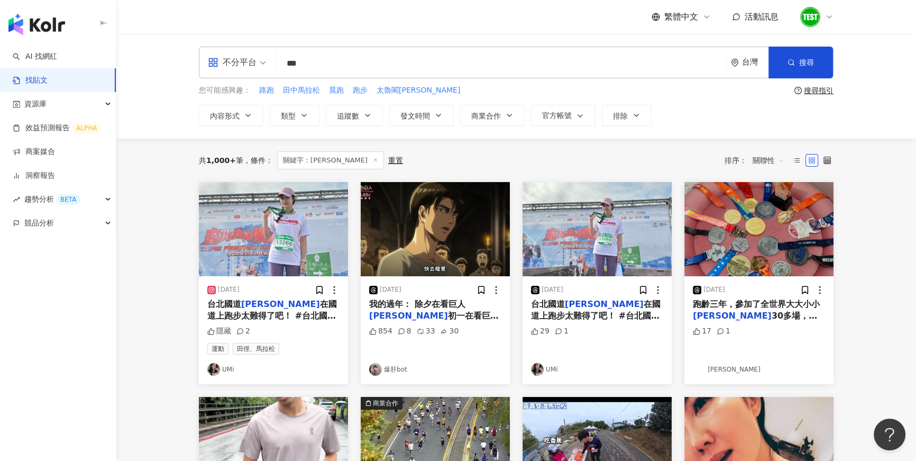
click at [774, 162] on span "關聯性" at bounding box center [768, 160] width 32 height 17
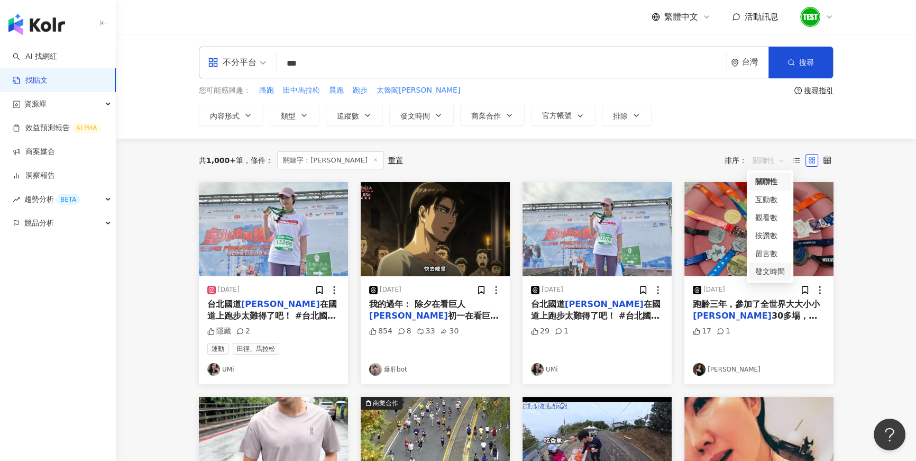
click at [765, 272] on div "發文時間" at bounding box center [770, 271] width 30 height 12
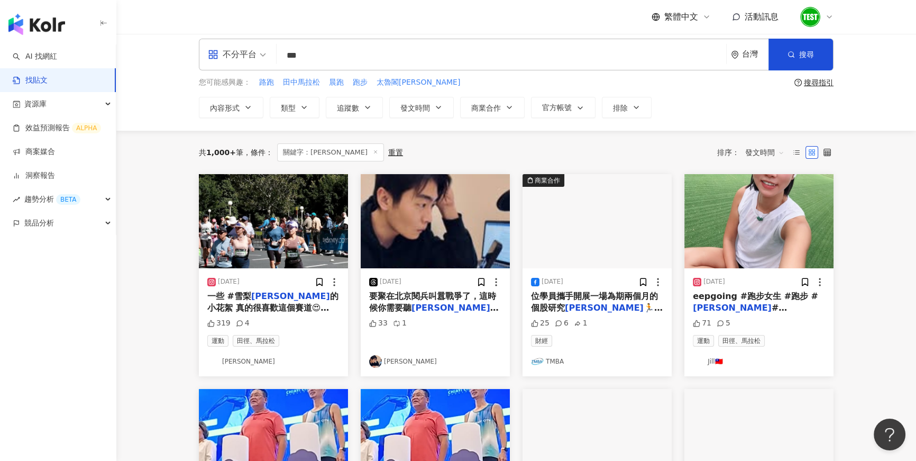
scroll to position [2, 0]
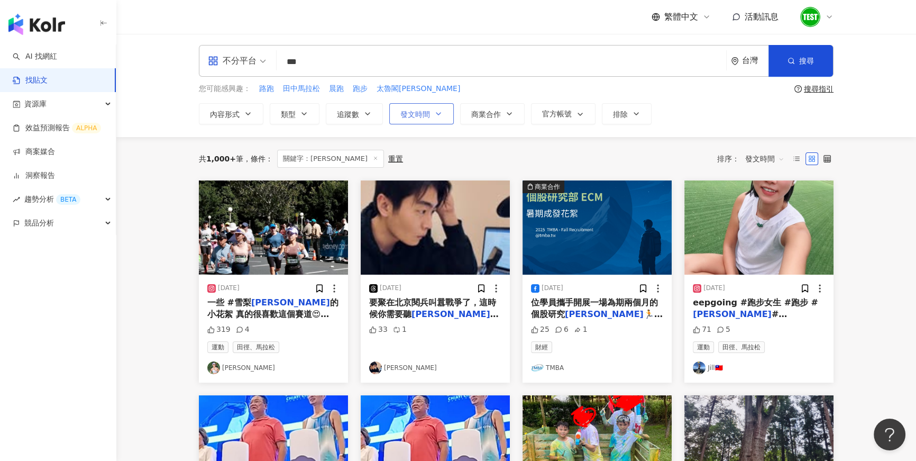
click at [429, 119] on button "發文時間" at bounding box center [421, 113] width 65 height 21
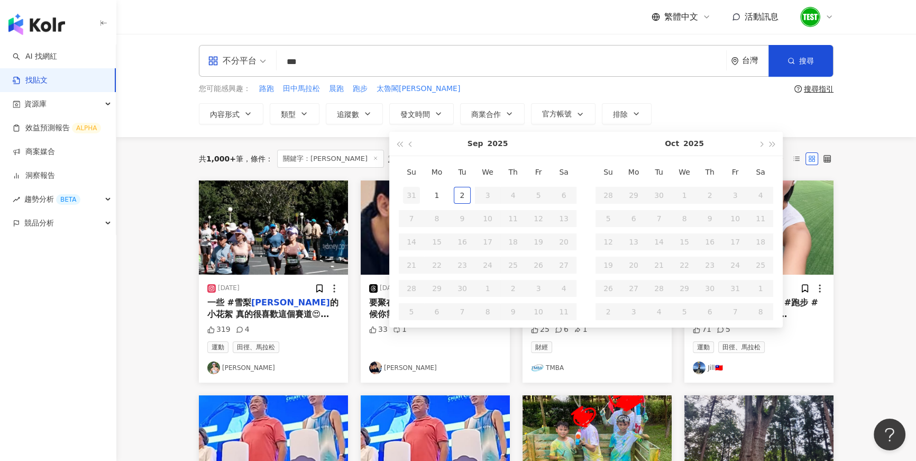
type input "**********"
click at [409, 154] on button "button" at bounding box center [411, 144] width 12 height 24
type input "**********"
click at [531, 196] on div "1" at bounding box center [538, 195] width 17 height 17
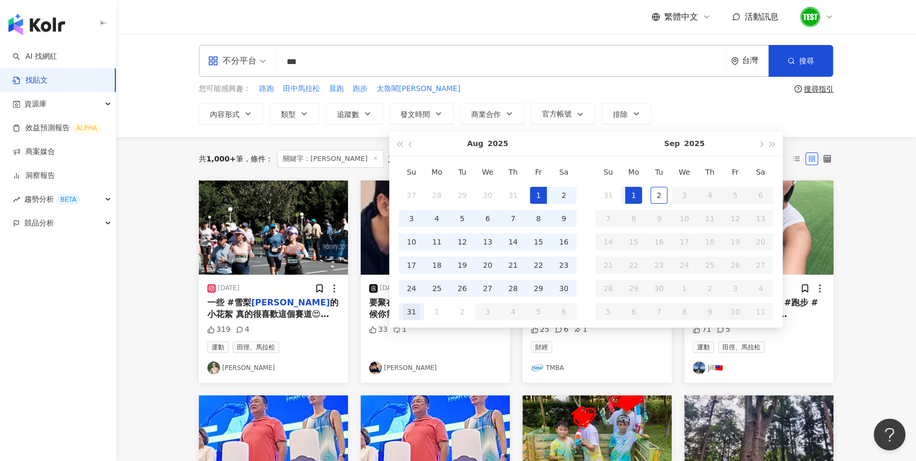
type input "**********"
click at [418, 309] on div "31" at bounding box center [411, 311] width 17 height 17
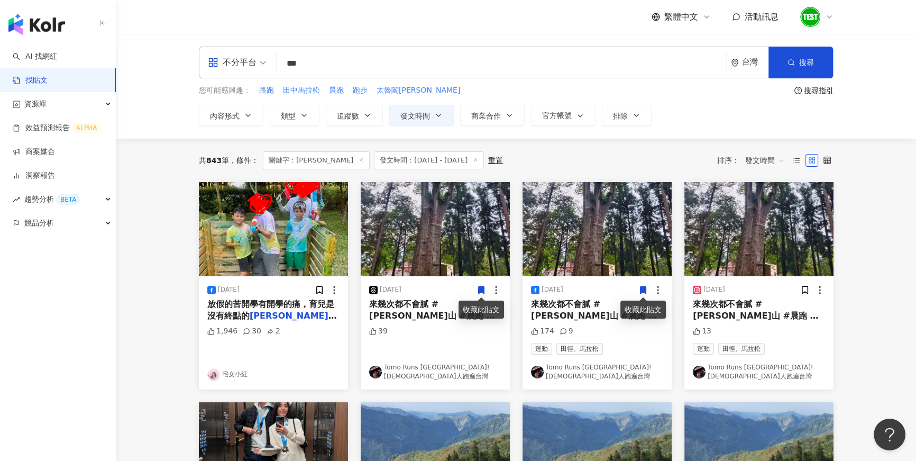
click at [480, 288] on icon at bounding box center [482, 289] width 6 height 7
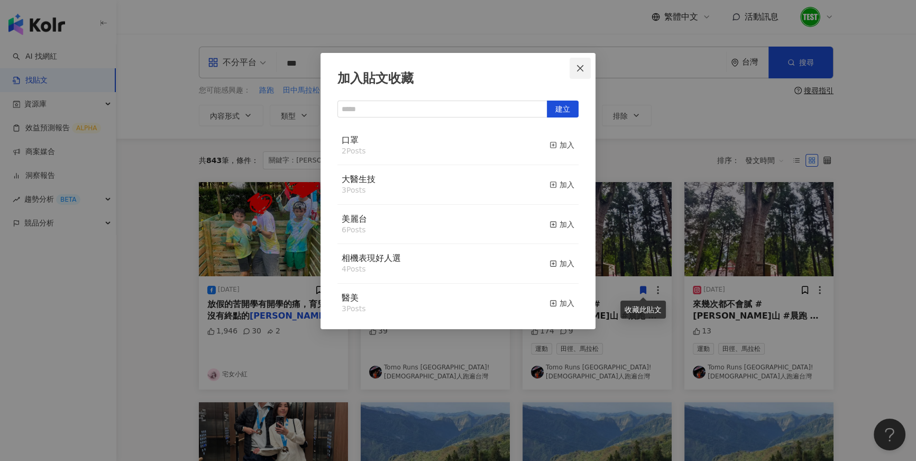
click at [587, 66] on span "Close" at bounding box center [580, 68] width 21 height 8
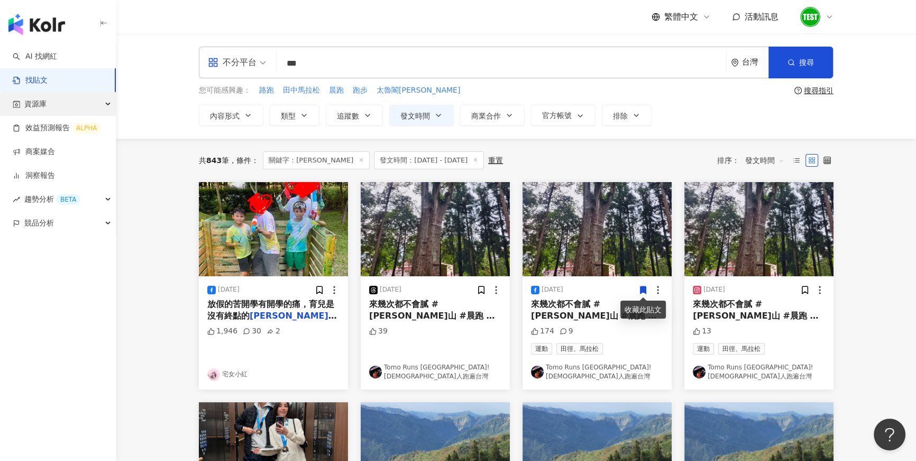
click at [108, 104] on icon "button" at bounding box center [108, 104] width 5 height 0
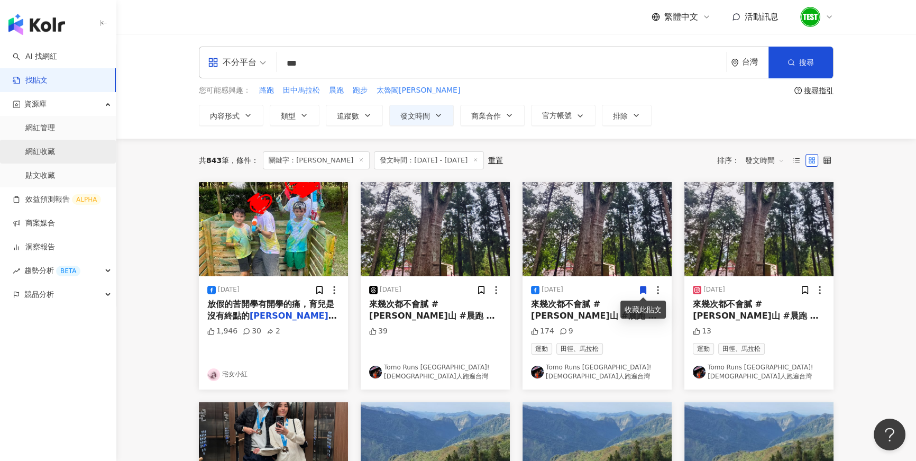
click at [55, 153] on link "網紅收藏" at bounding box center [40, 151] width 30 height 11
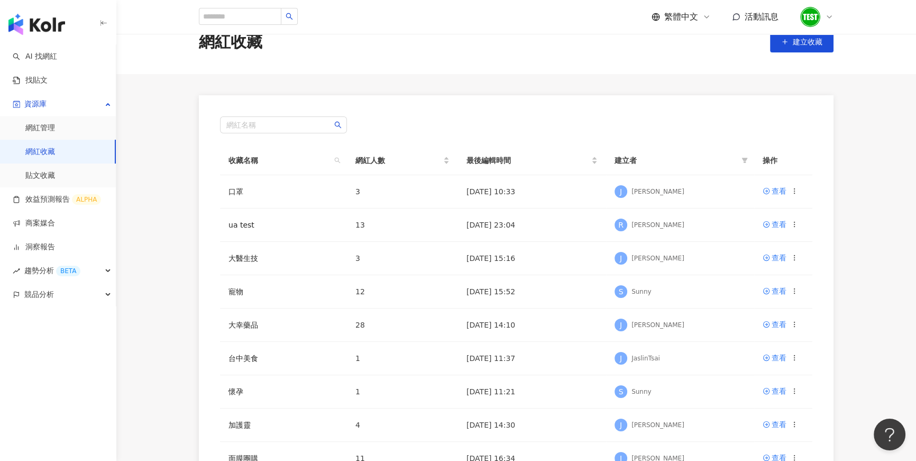
scroll to position [25, 0]
click at [765, 224] on icon at bounding box center [766, 223] width 7 height 7
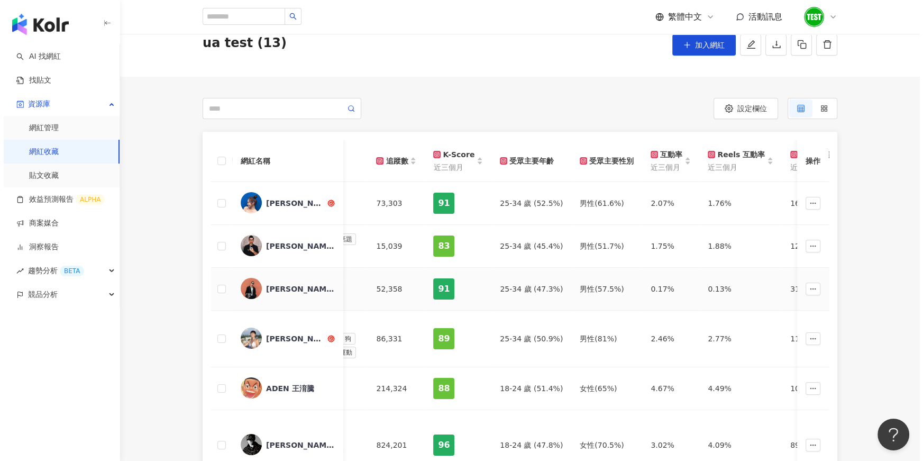
scroll to position [44, 0]
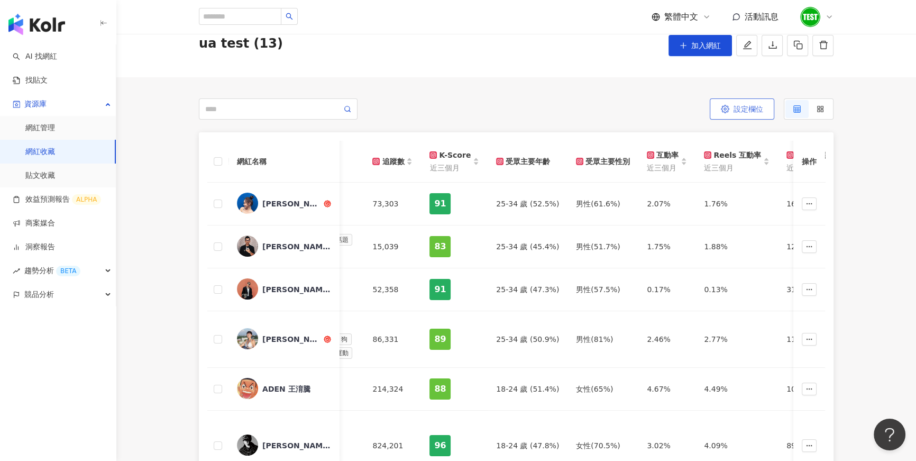
click at [728, 116] on button "設定欄位" at bounding box center [742, 108] width 65 height 21
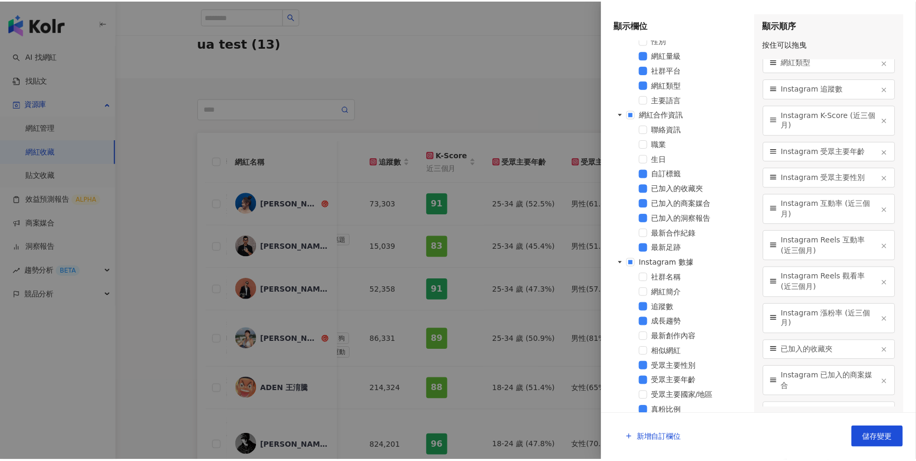
scroll to position [124, 0]
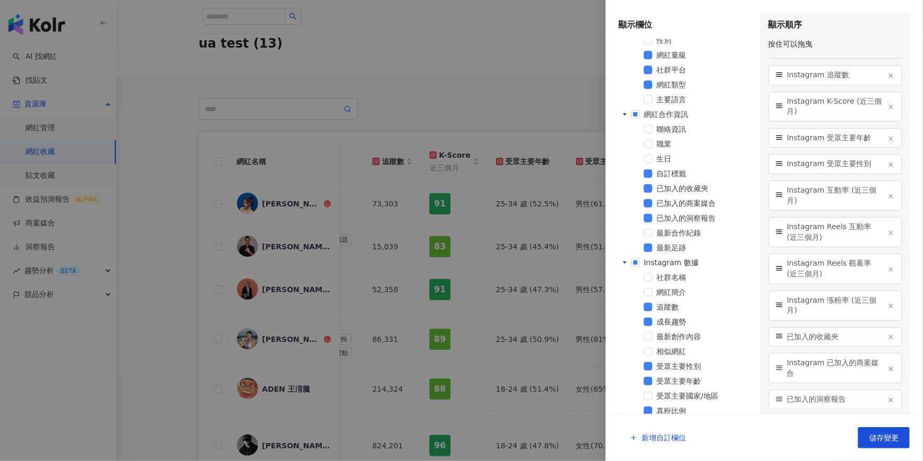
click at [509, 120] on div at bounding box center [461, 230] width 923 height 461
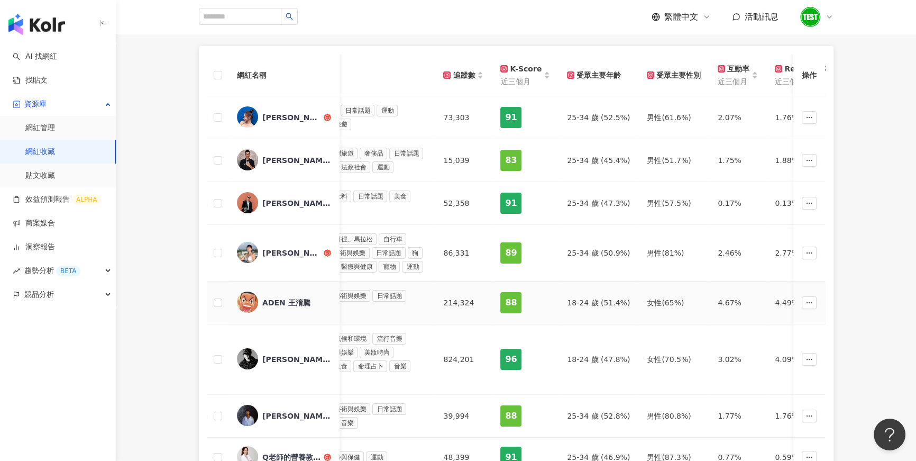
scroll to position [0, 0]
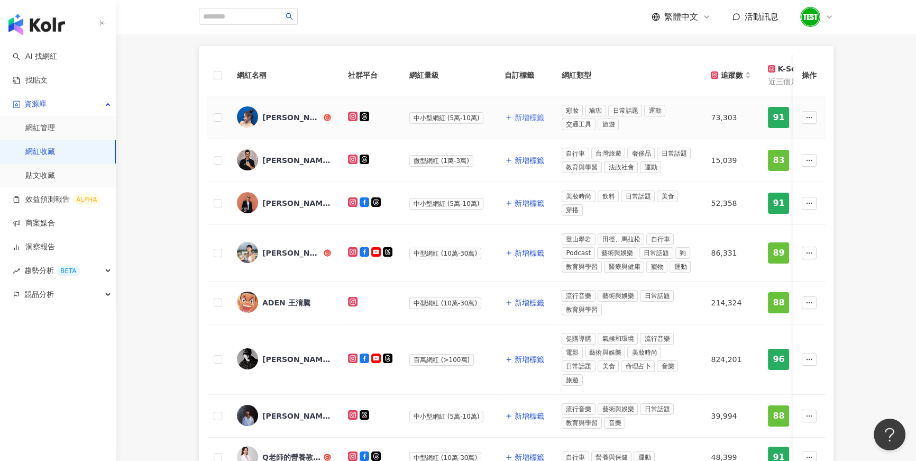
click at [533, 117] on span "新增標籤" at bounding box center [530, 117] width 30 height 8
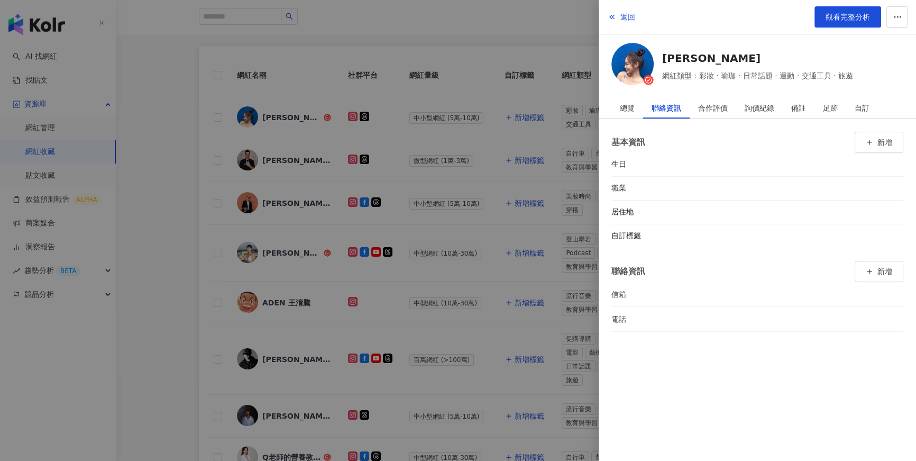
click at [150, 139] on div at bounding box center [458, 230] width 916 height 461
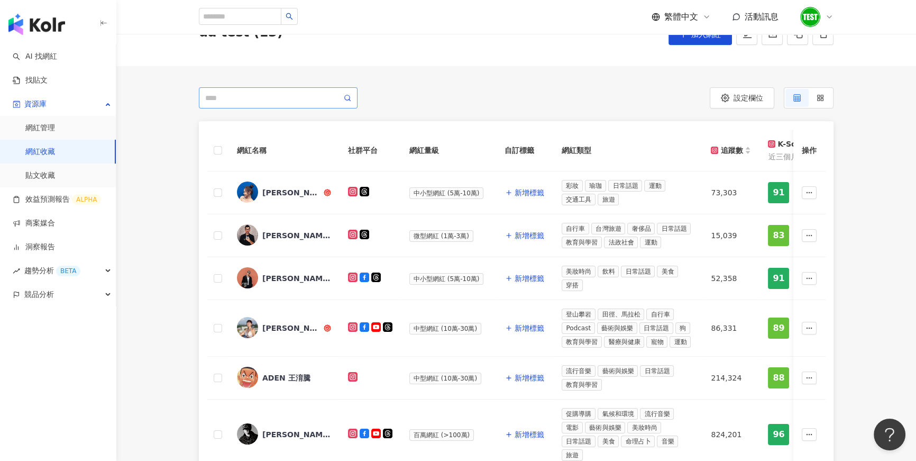
scroll to position [21, 0]
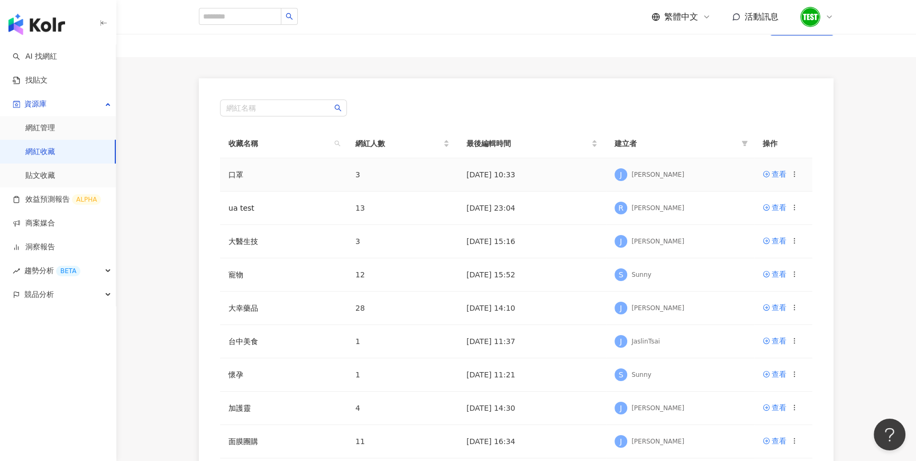
scroll to position [42, 0]
click at [249, 305] on link "大幸藥品" at bounding box center [243, 306] width 30 height 8
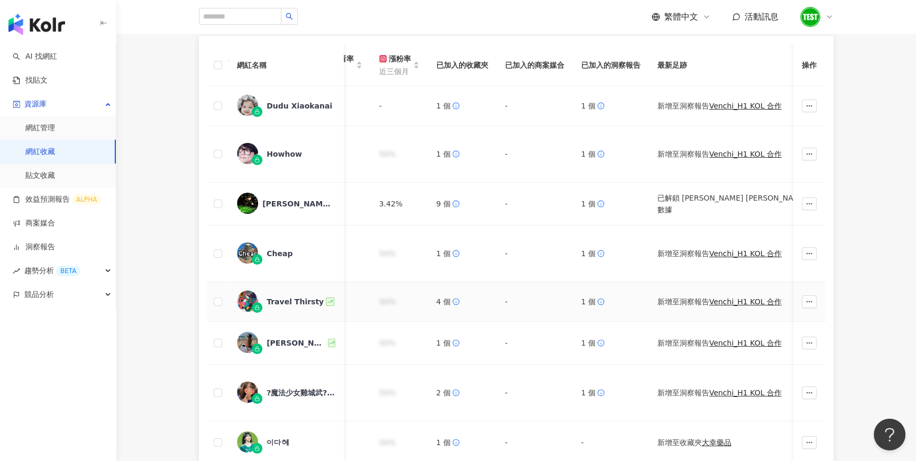
scroll to position [0, 943]
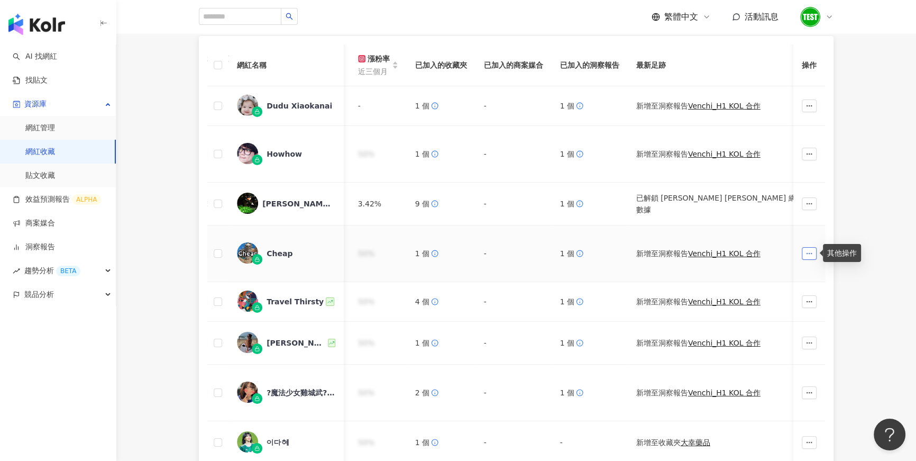
click at [808, 252] on icon "button" at bounding box center [808, 253] width 7 height 7
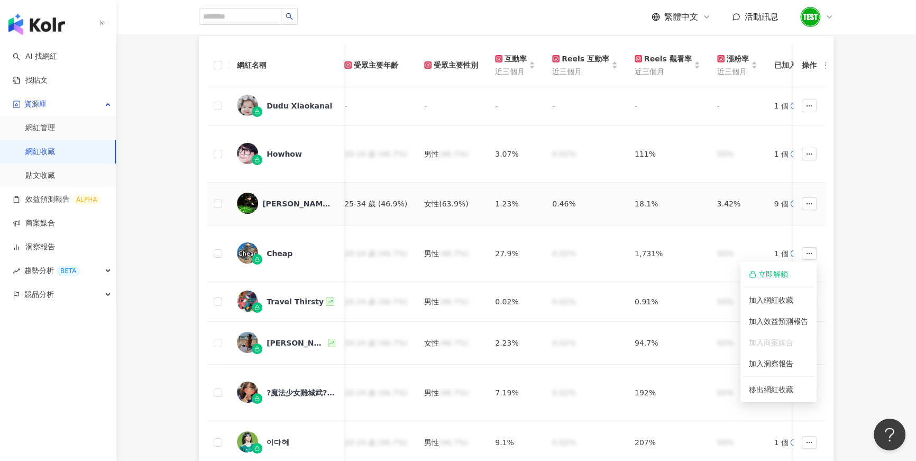
scroll to position [0, 545]
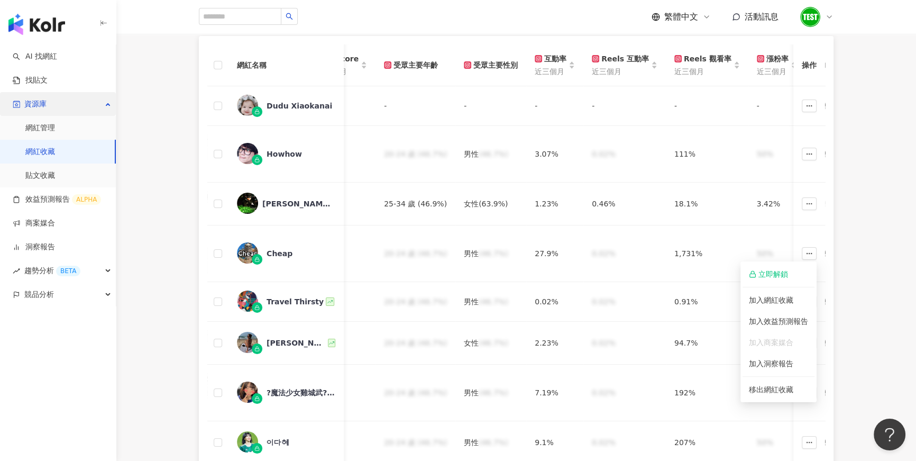
click at [107, 105] on div "資源庫" at bounding box center [58, 104] width 116 height 24
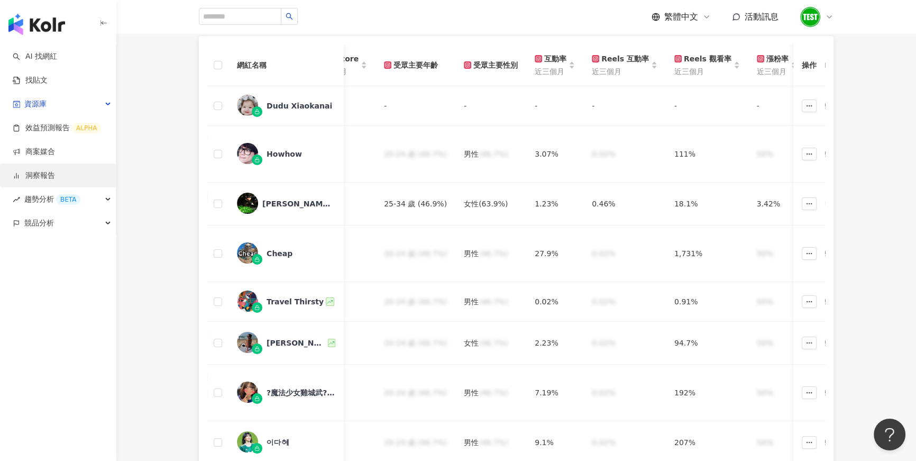
click at [55, 175] on link "洞察報告" at bounding box center [34, 175] width 42 height 11
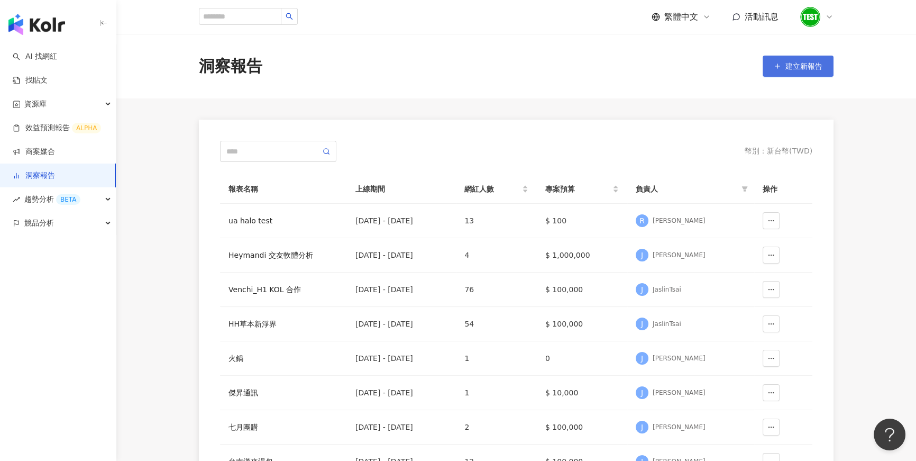
click at [811, 68] on span "建立新報告" at bounding box center [803, 66] width 37 height 8
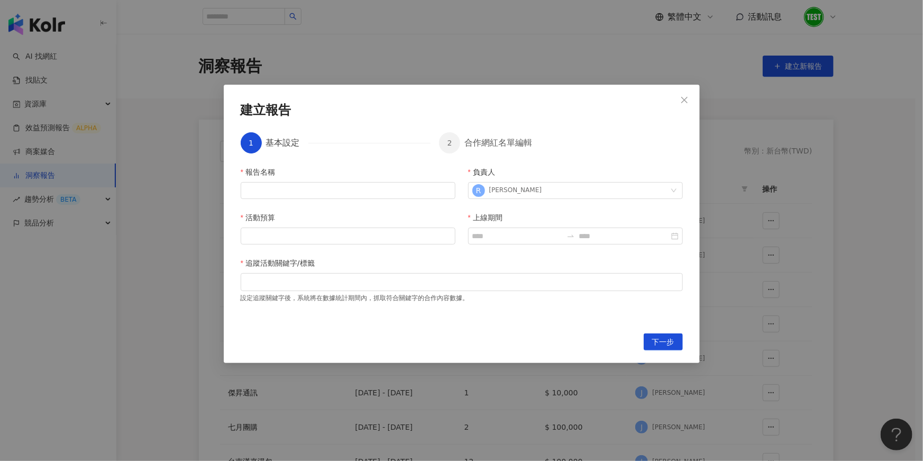
click at [347, 180] on div "報告名稱" at bounding box center [348, 174] width 215 height 16
click at [335, 188] on input "報告名稱" at bounding box center [348, 190] width 215 height 17
type input "***"
click at [311, 239] on input "活動預算" at bounding box center [348, 236] width 214 height 16
type input "****"
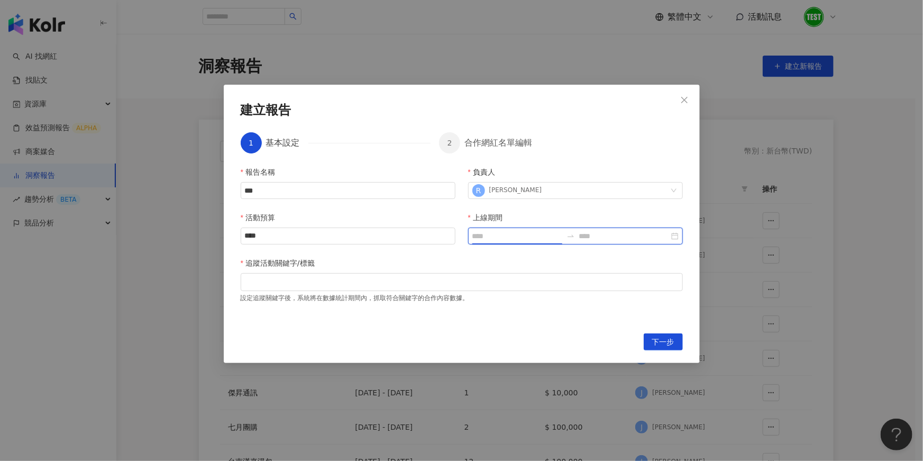
click at [516, 235] on input "上線期間" at bounding box center [517, 236] width 90 height 12
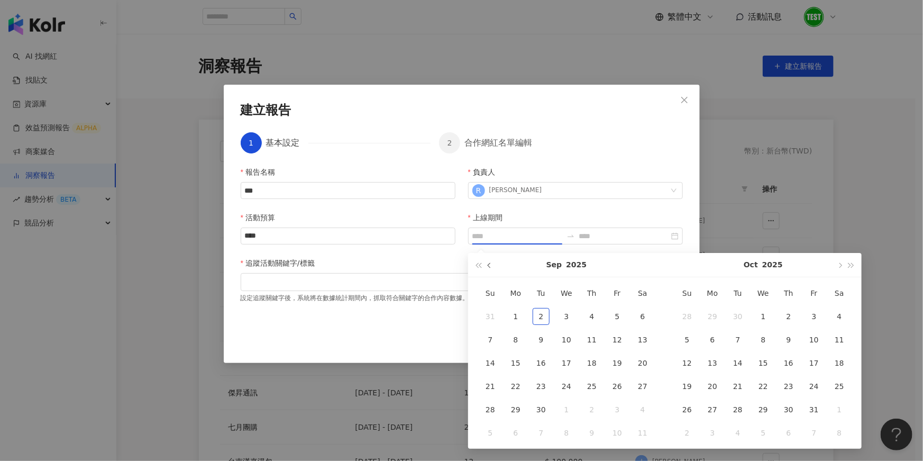
click at [490, 271] on button "button" at bounding box center [490, 265] width 12 height 24
type input "**********"
click at [623, 314] on div "1" at bounding box center [617, 316] width 17 height 17
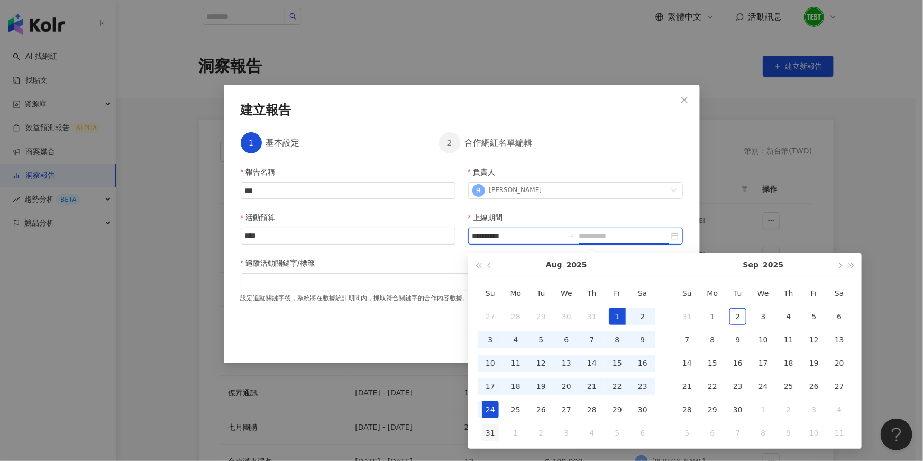
type input "**********"
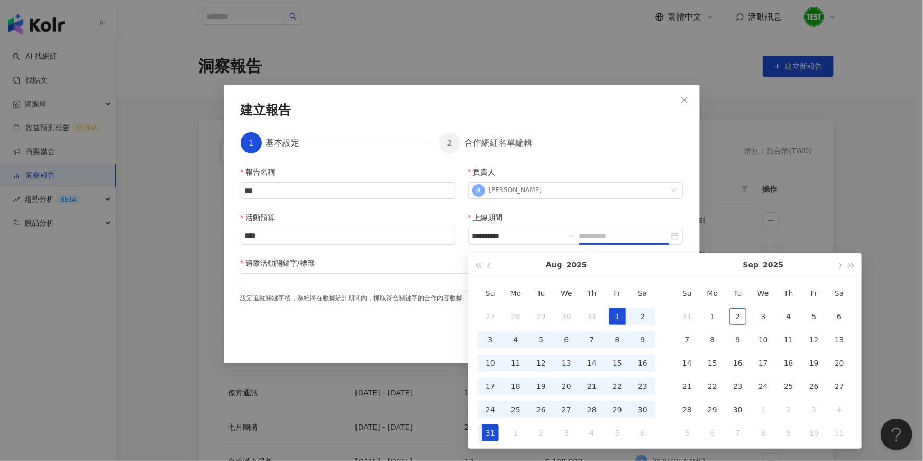
click at [497, 424] on div "31" at bounding box center [490, 432] width 17 height 17
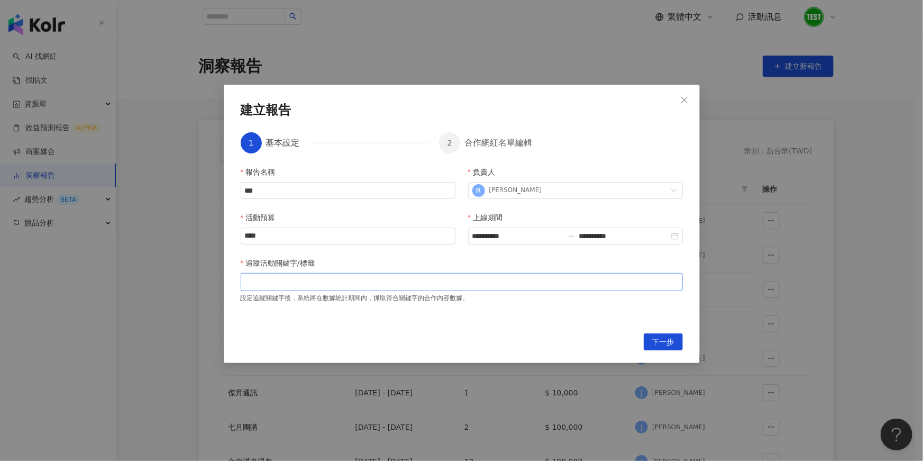
click at [368, 286] on div at bounding box center [462, 282] width 438 height 8
type input "****"
type input "**"
click at [658, 339] on span "下一步" at bounding box center [663, 342] width 22 height 17
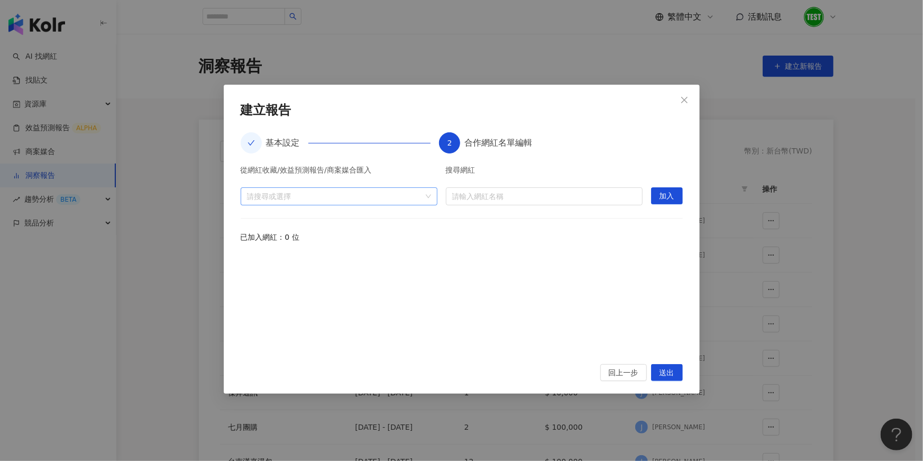
click at [428, 196] on div "請搜尋或選擇" at bounding box center [339, 196] width 197 height 18
click at [251, 218] on icon "caret-down" at bounding box center [251, 219] width 5 height 5
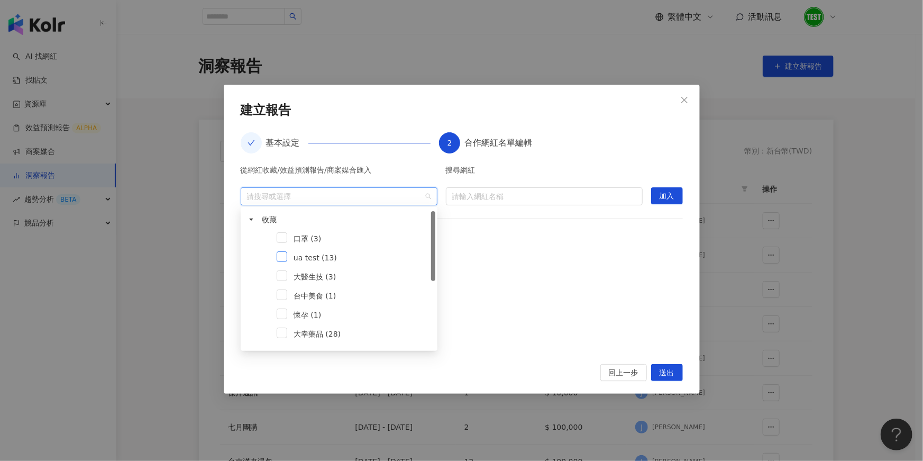
click at [281, 258] on span at bounding box center [282, 256] width 11 height 11
click at [462, 247] on div "從網紅收藏/效益預測報告/商案媒合匯入 ua test (13) 搜尋網紅 請輸入網紅名稱 加入 已加入網紅：0 位" at bounding box center [462, 258] width 442 height 185
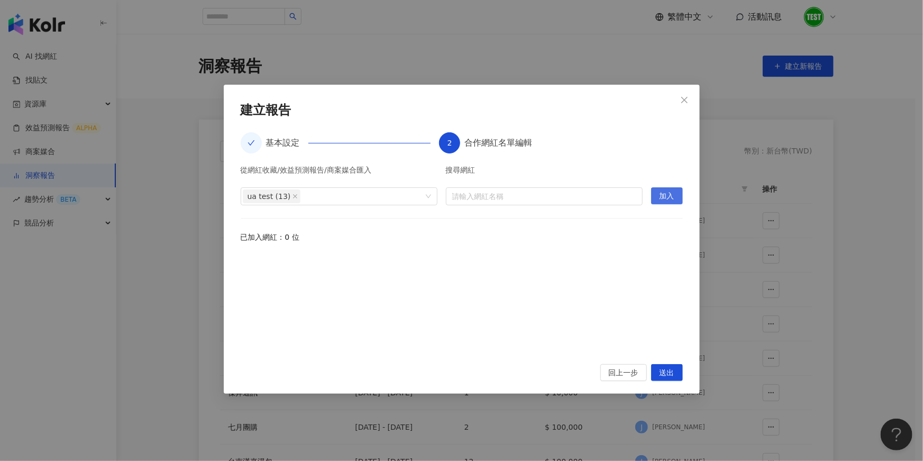
click at [670, 198] on span "加入" at bounding box center [666, 196] width 15 height 17
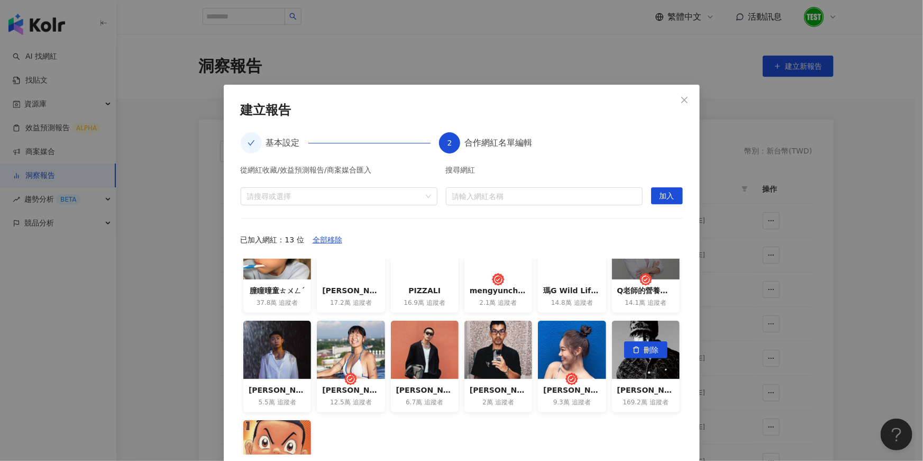
scroll to position [38, 0]
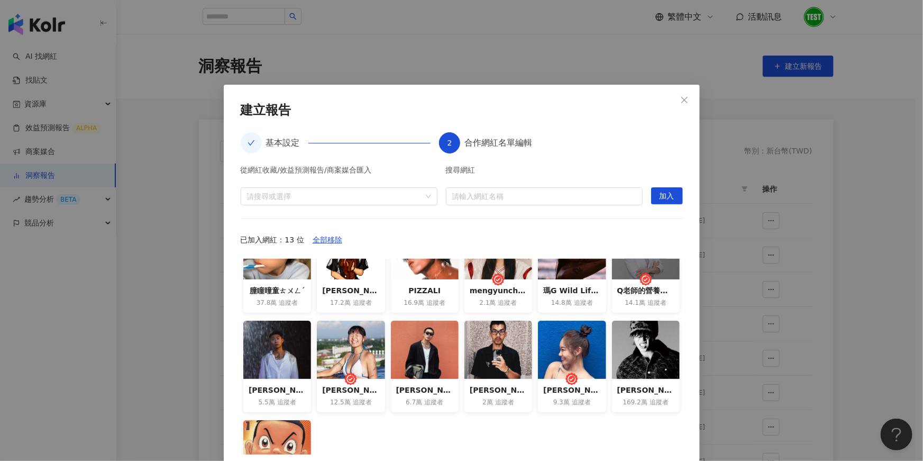
click at [612, 265] on div "刪除" at bounding box center [646, 250] width 68 height 58
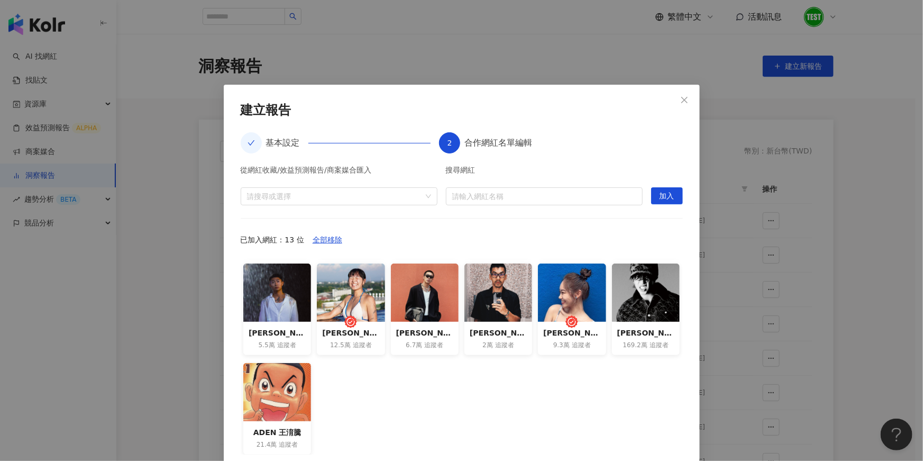
scroll to position [48, 0]
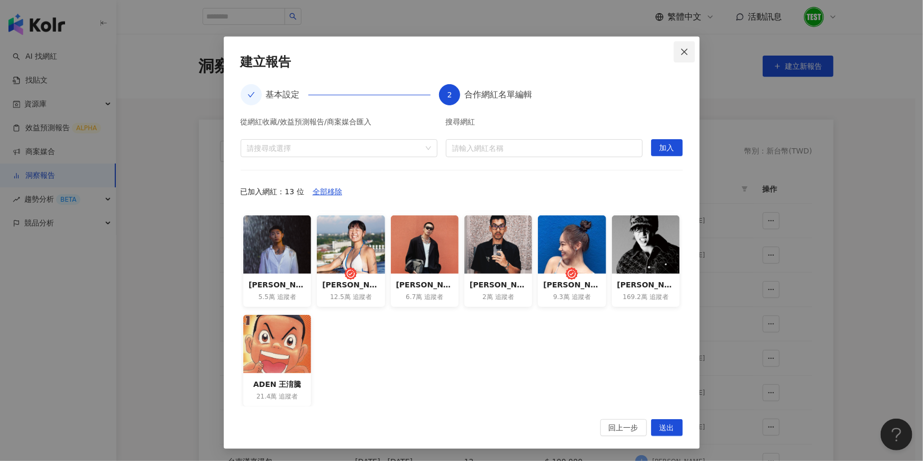
click at [681, 53] on icon "close" at bounding box center [684, 52] width 8 height 8
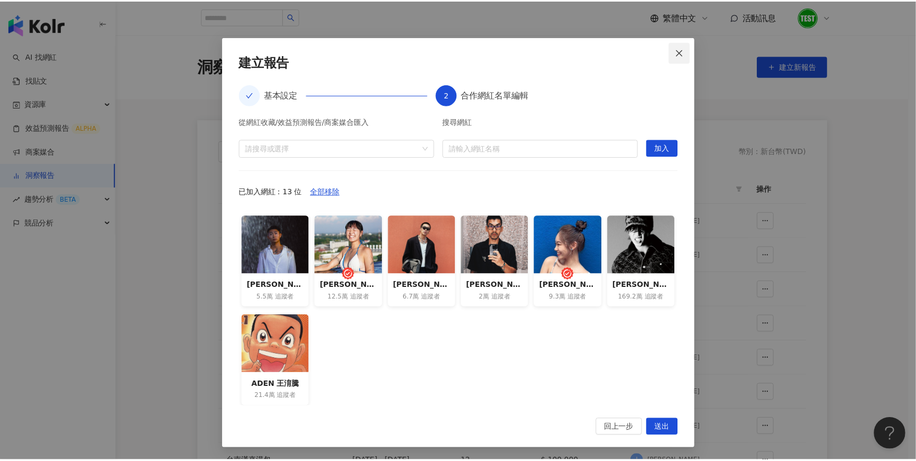
scroll to position [0, 0]
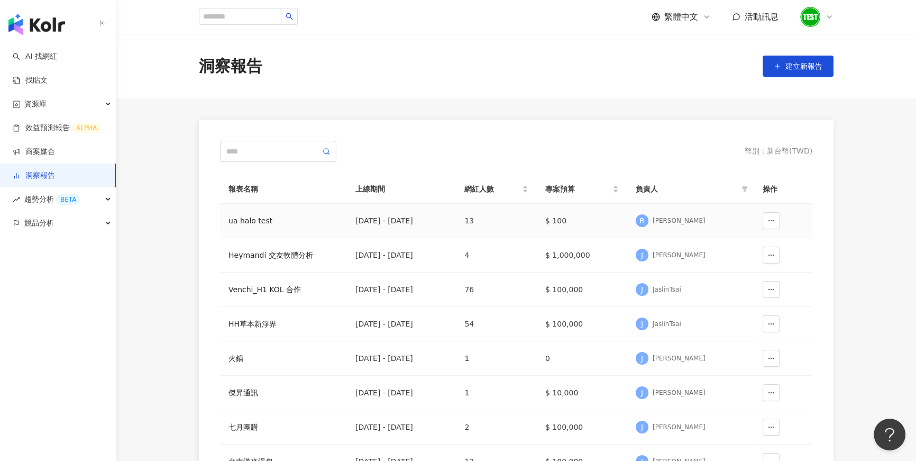
click at [690, 221] on div "[PERSON_NAME]" at bounding box center [679, 220] width 53 height 9
click at [256, 215] on div "ua halo test" at bounding box center [283, 221] width 110 height 12
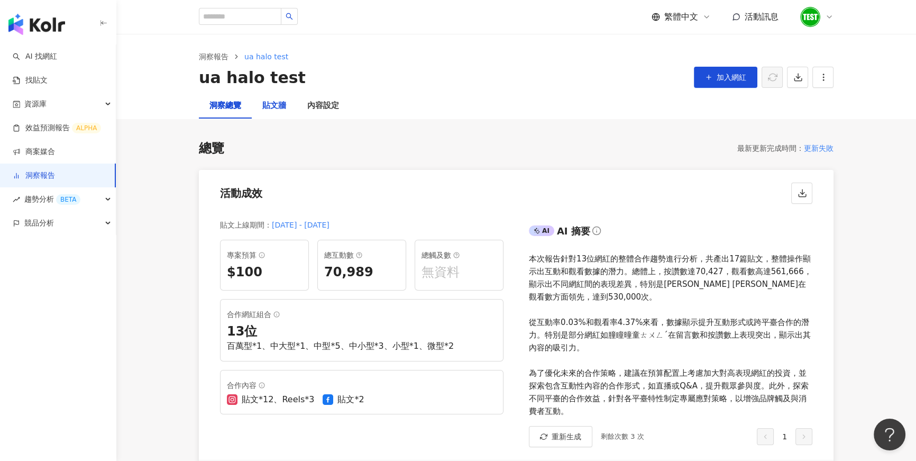
click at [285, 112] on div "貼文牆" at bounding box center [274, 105] width 24 height 13
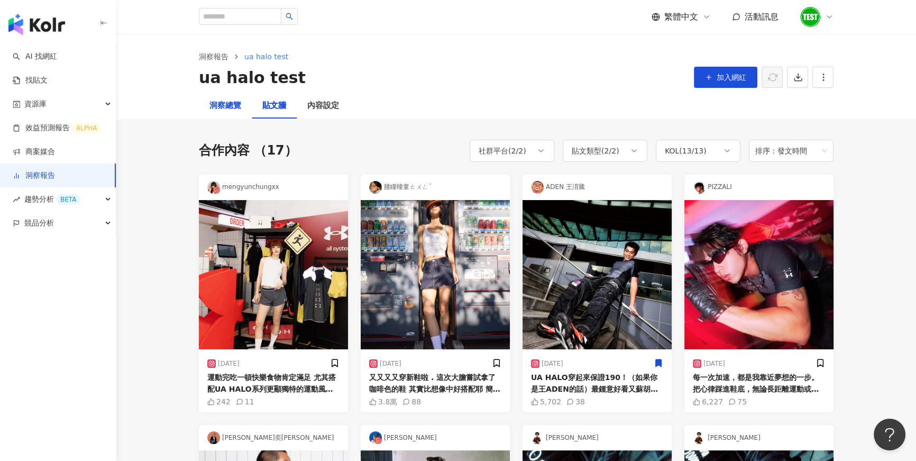
click at [229, 111] on div "洞察總覽" at bounding box center [225, 105] width 32 height 13
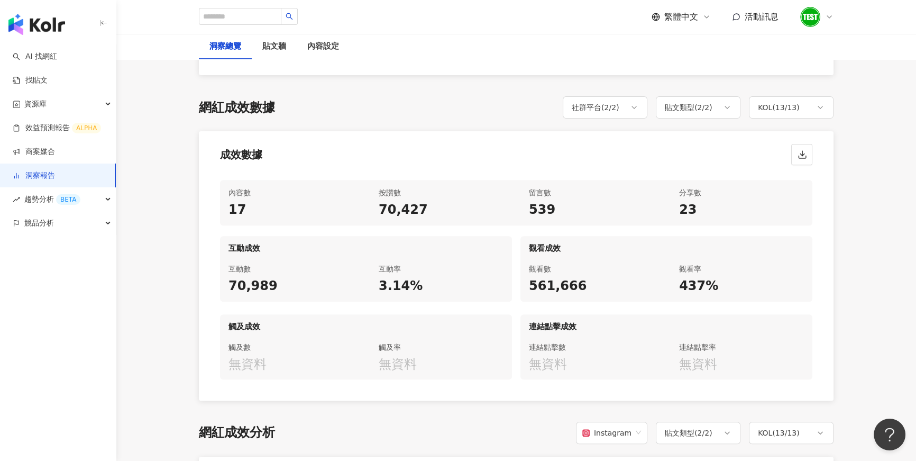
scroll to position [477, 0]
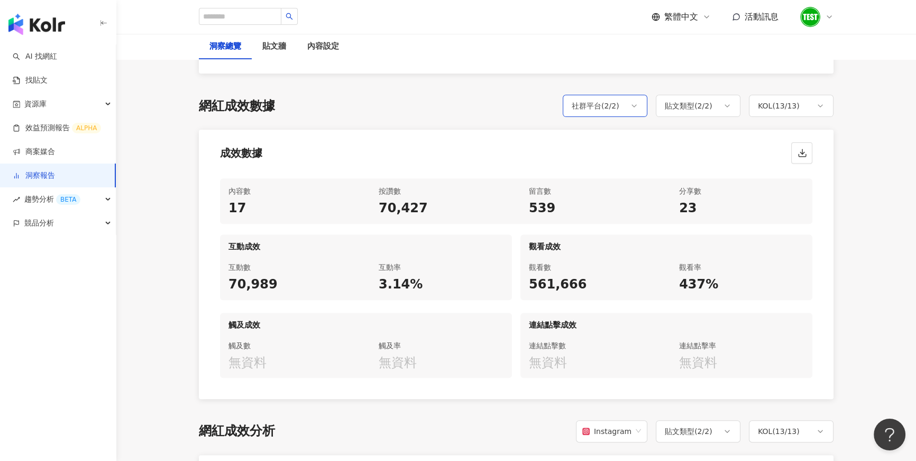
click at [636, 113] on div "社群平台 ( 2 / 2 )" at bounding box center [605, 106] width 85 height 22
click at [706, 105] on div "貼文類型 ( 2 / 2 )" at bounding box center [689, 105] width 48 height 13
click at [800, 100] on div "KOL ( 13 / 13 )" at bounding box center [779, 105] width 42 height 13
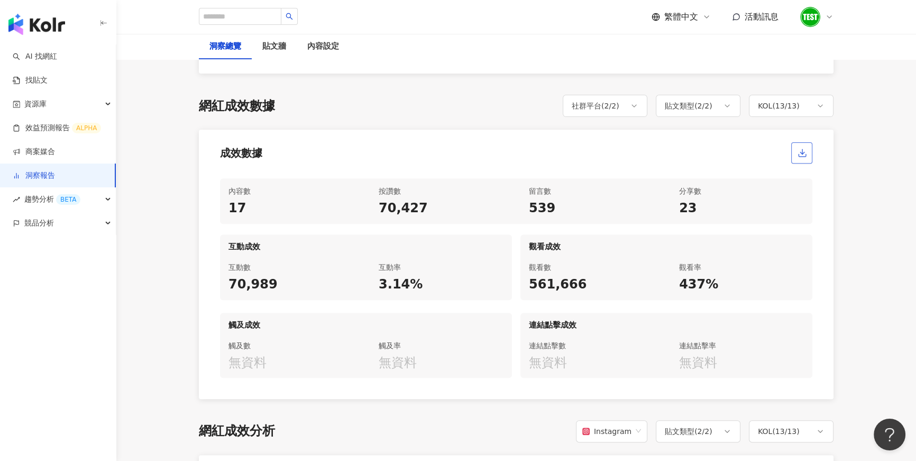
click at [810, 152] on button "button" at bounding box center [801, 152] width 21 height 21
click at [775, 20] on span "活動訊息" at bounding box center [762, 17] width 34 height 10
click at [789, 21] on div "繁體中文 活動訊息" at bounding box center [742, 16] width 182 height 21
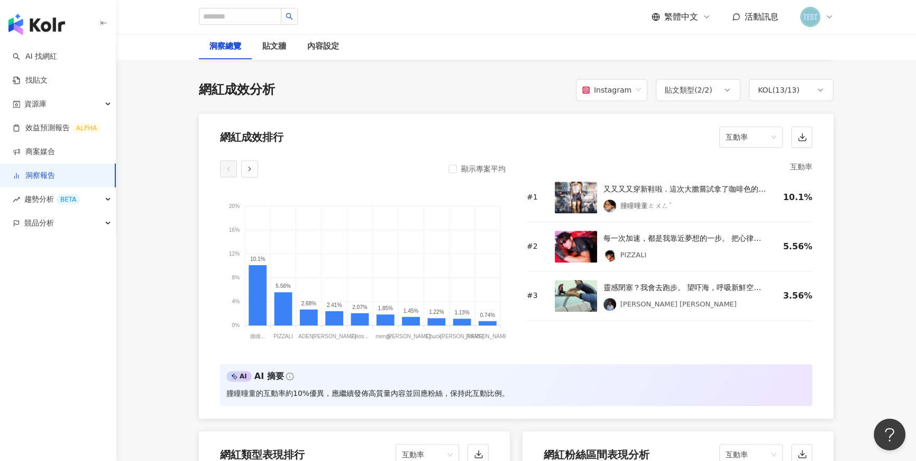
scroll to position [820, 0]
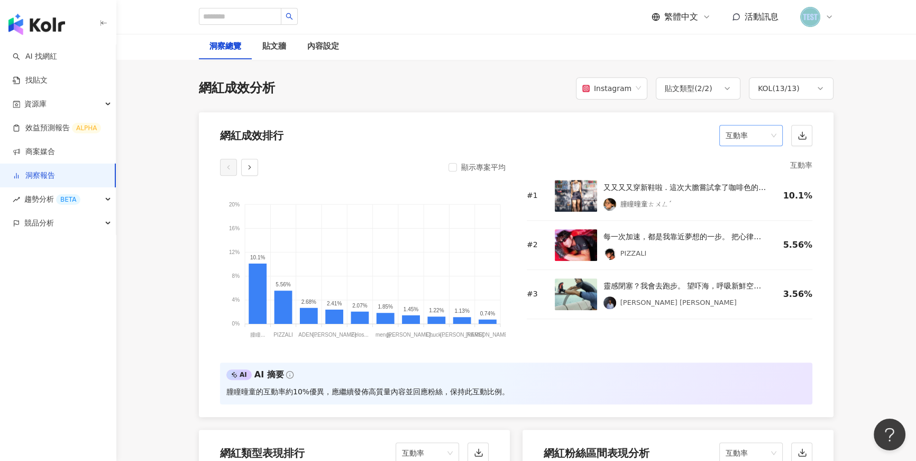
click at [765, 137] on span "互動率" at bounding box center [751, 135] width 51 height 20
click at [736, 155] on div "按讚數" at bounding box center [751, 159] width 47 height 12
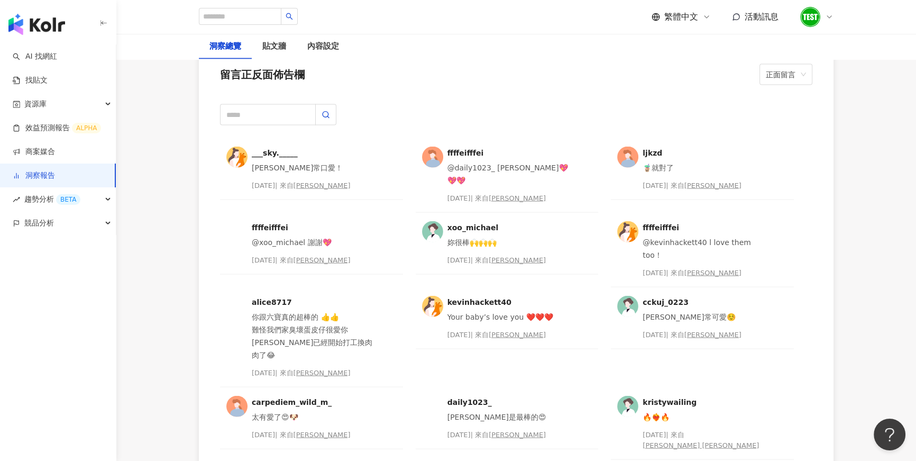
scroll to position [2718, 0]
click at [799, 76] on span "正面留言" at bounding box center [786, 75] width 40 height 20
click at [785, 112] on div "負面留言" at bounding box center [786, 115] width 36 height 12
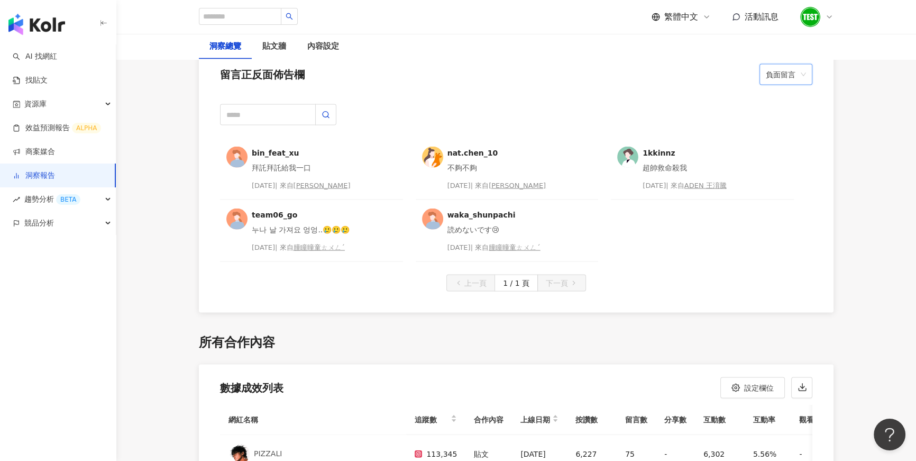
click at [772, 76] on span "負面留言" at bounding box center [786, 75] width 40 height 20
click at [777, 96] on div "正面留言" at bounding box center [786, 97] width 36 height 12
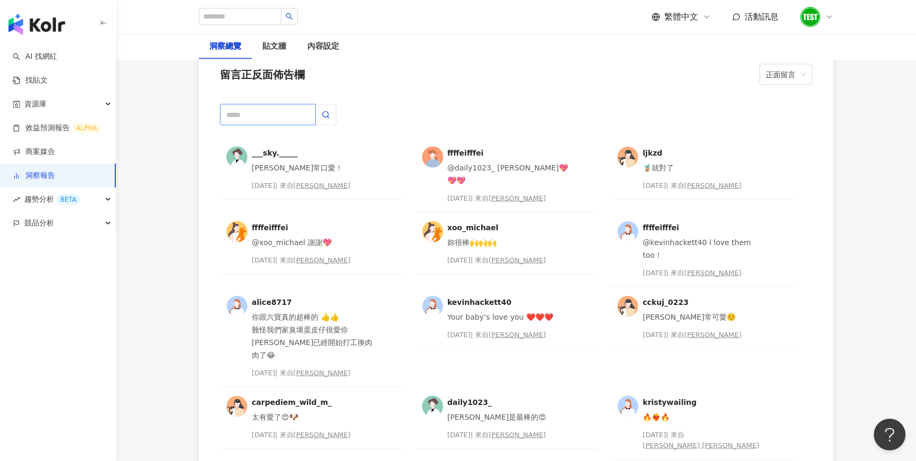
click at [264, 105] on input "text" at bounding box center [268, 114] width 96 height 21
type input "**"
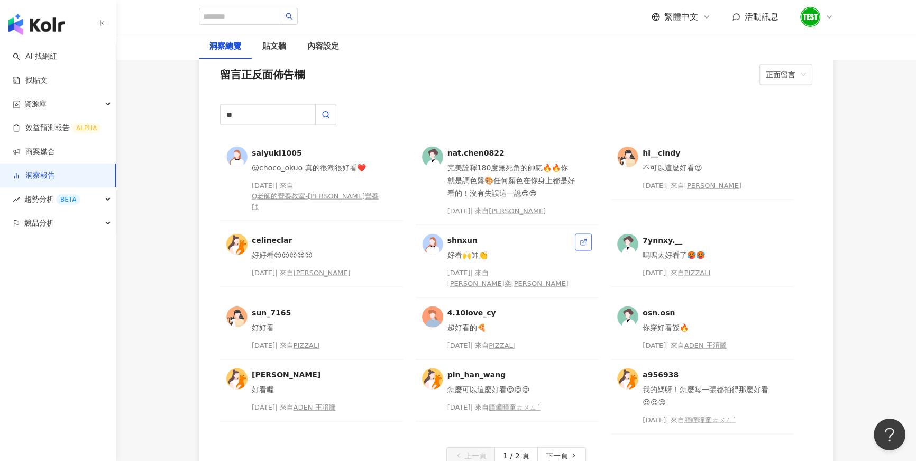
click at [584, 241] on icon at bounding box center [583, 241] width 7 height 7
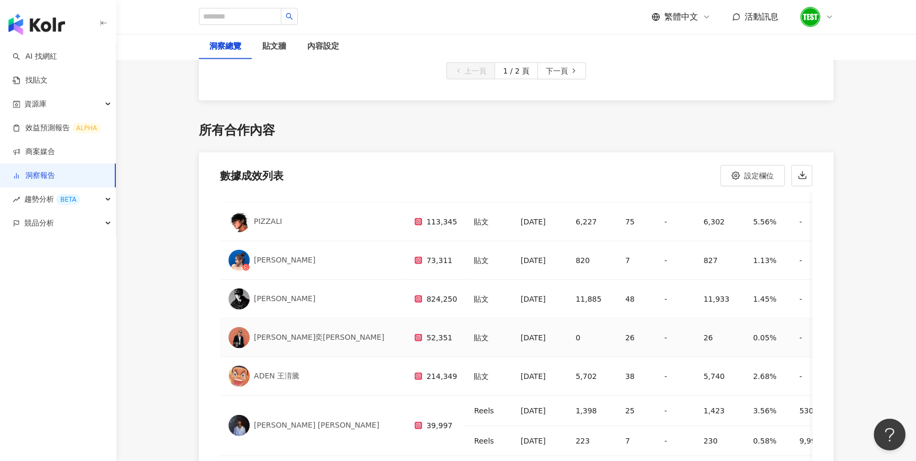
scroll to position [11, 0]
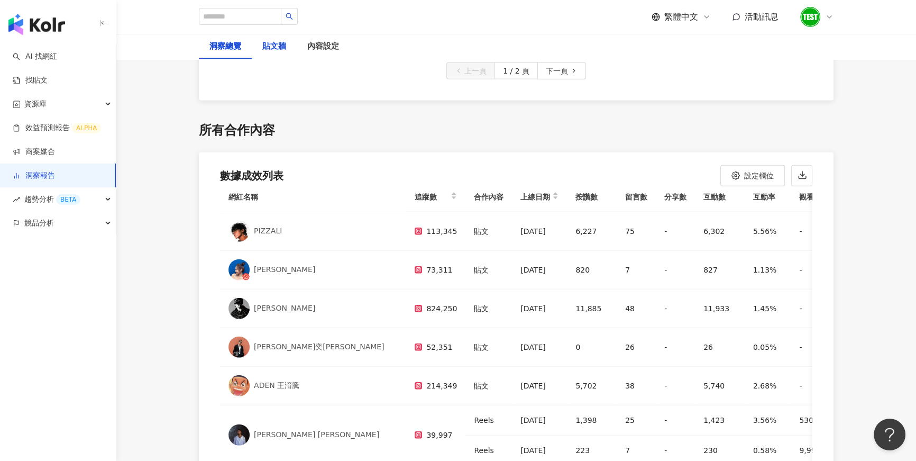
click at [281, 49] on div "貼文牆" at bounding box center [274, 46] width 24 height 13
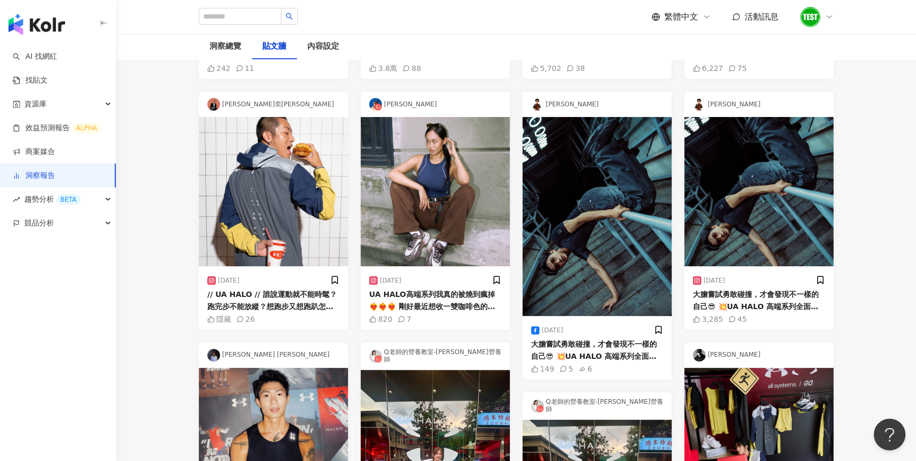
scroll to position [324, 0]
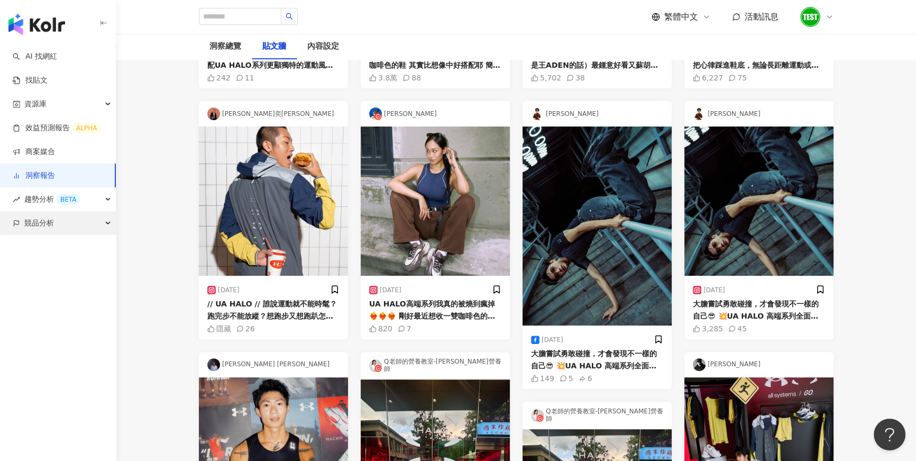
click at [99, 224] on div "競品分析" at bounding box center [58, 223] width 116 height 24
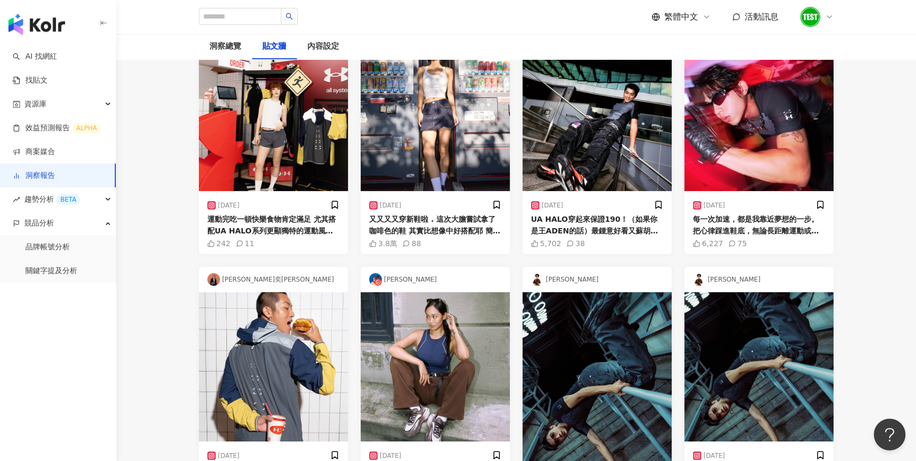
scroll to position [0, 0]
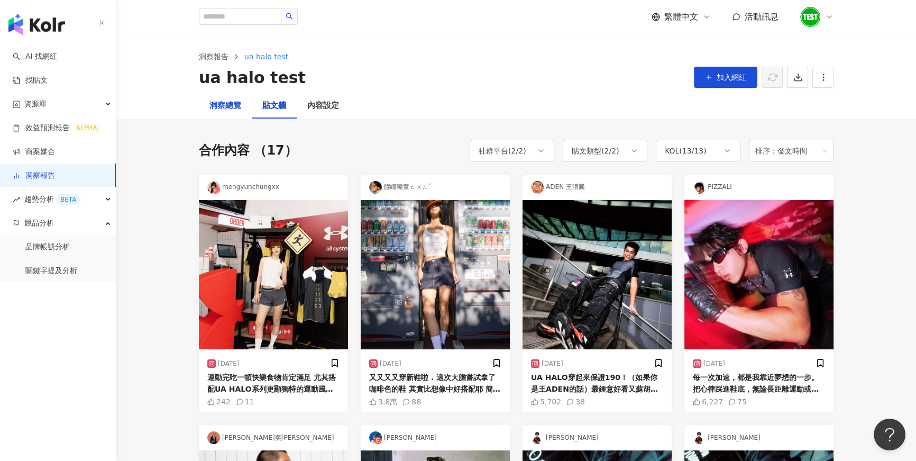
click at [224, 100] on div "洞察總覽" at bounding box center [225, 105] width 32 height 13
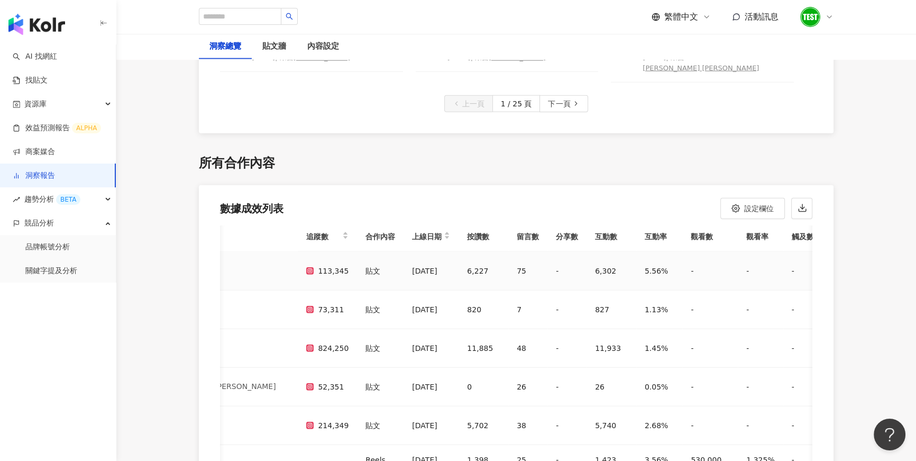
scroll to position [4, 113]
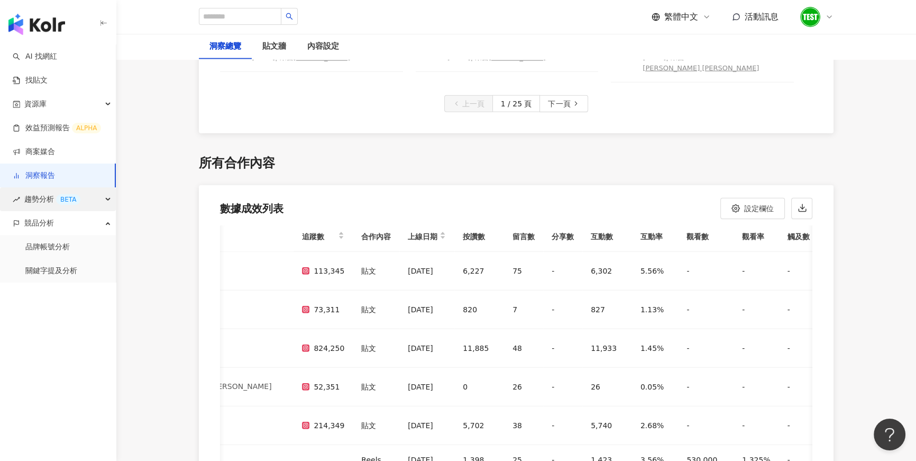
click at [48, 200] on span "趨勢分析 BETA" at bounding box center [52, 199] width 56 height 24
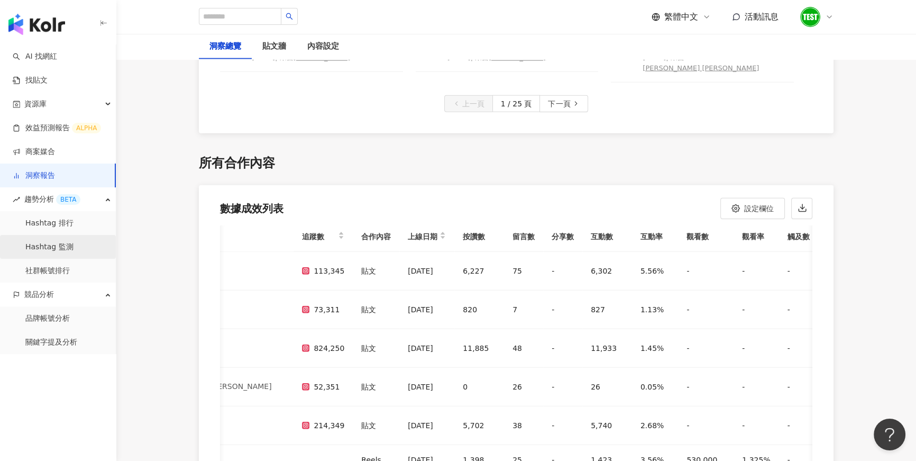
click at [74, 247] on link "Hashtag 監測" at bounding box center [49, 247] width 48 height 11
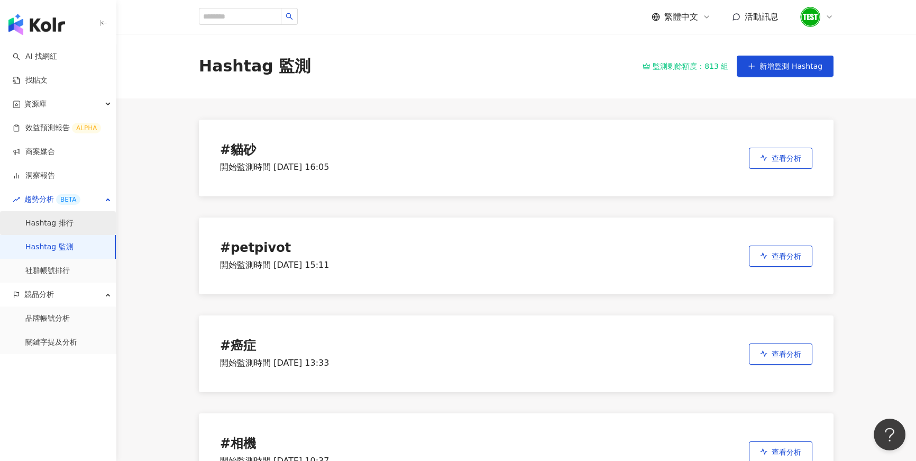
click at [72, 218] on link "Hashtag 排行" at bounding box center [49, 223] width 48 height 11
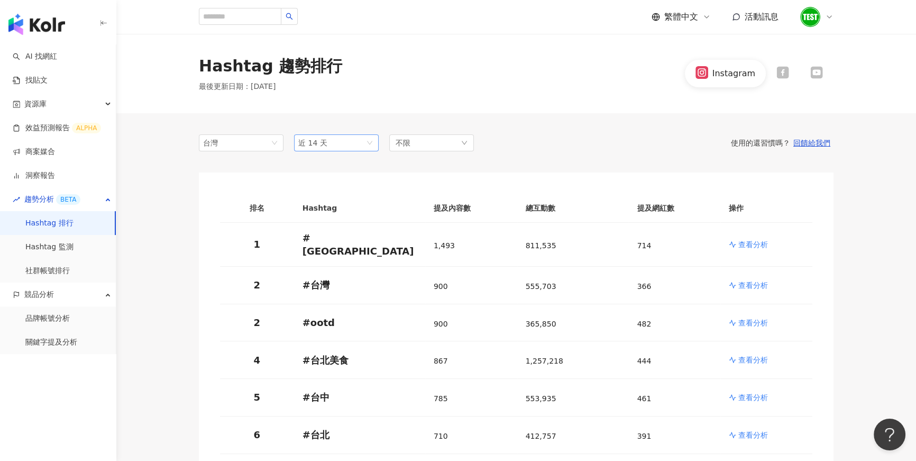
click at [366, 143] on span "近 14 天" at bounding box center [336, 143] width 76 height 16
click at [782, 70] on icon at bounding box center [782, 73] width 12 height 12
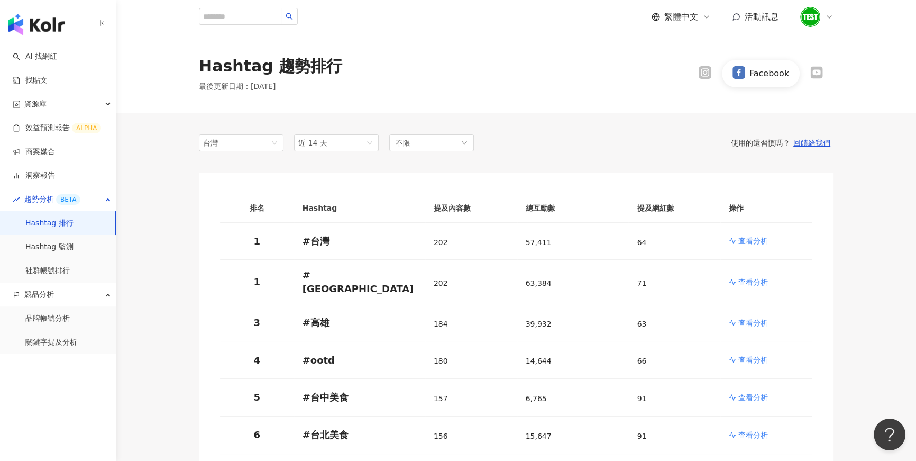
click at [811, 75] on icon at bounding box center [816, 73] width 12 height 12
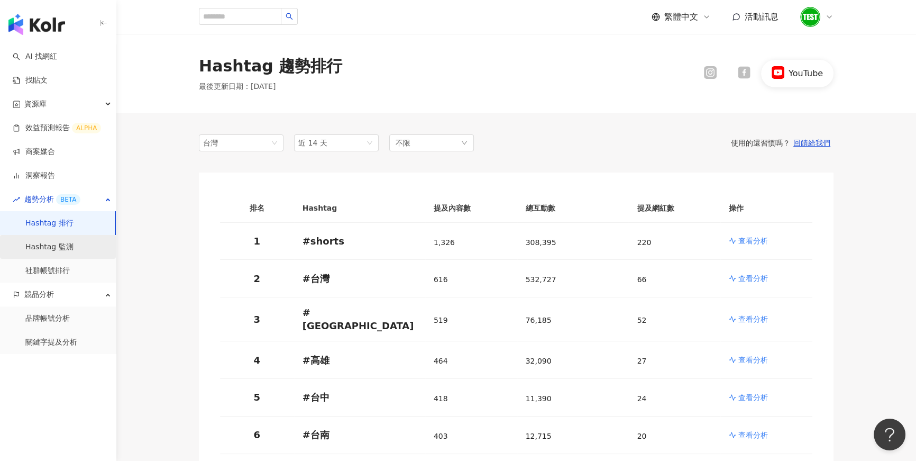
click at [72, 250] on link "Hashtag 監測" at bounding box center [49, 247] width 48 height 11
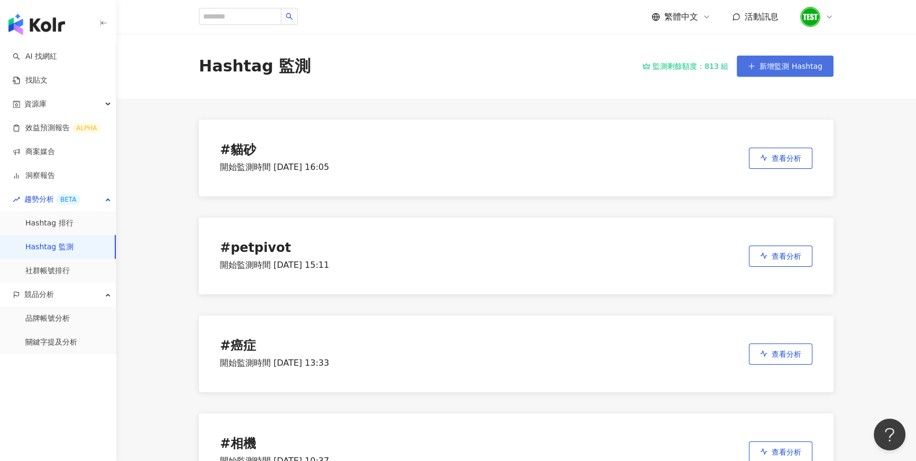
click at [803, 70] on button "新增監測 Hashtag" at bounding box center [785, 66] width 97 height 21
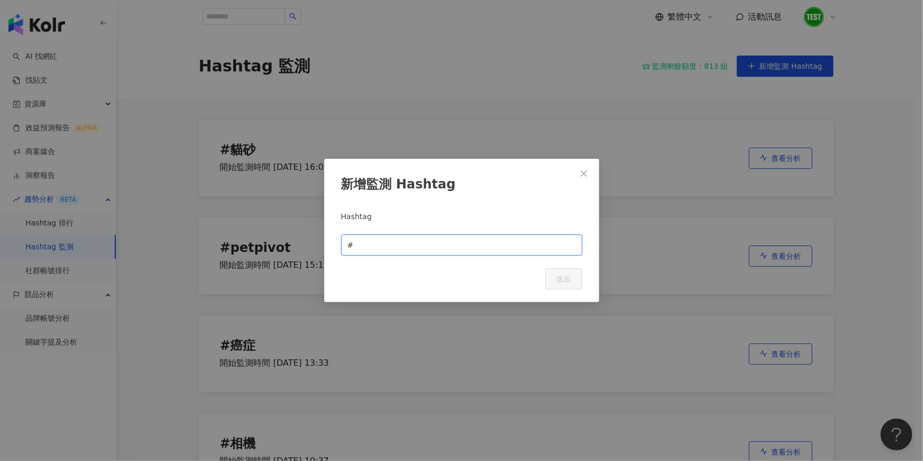
click at [479, 241] on input "text" at bounding box center [465, 245] width 220 height 12
type input "******"
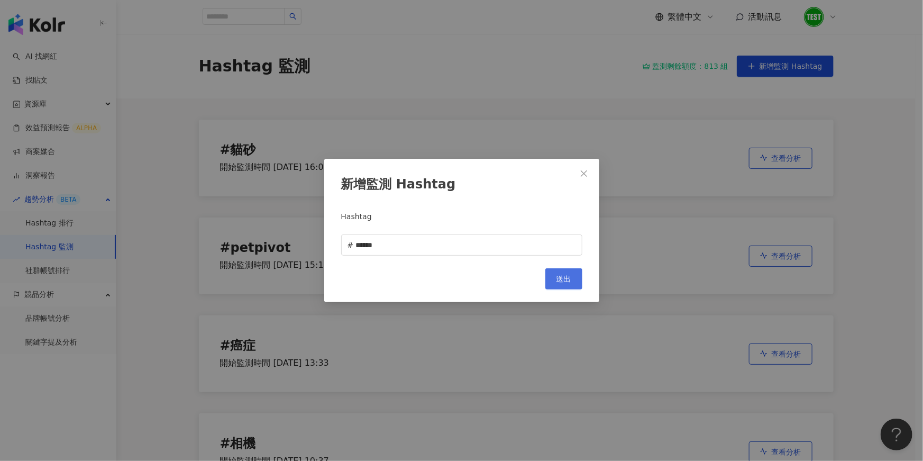
click at [571, 288] on button "送出" at bounding box center [563, 278] width 37 height 21
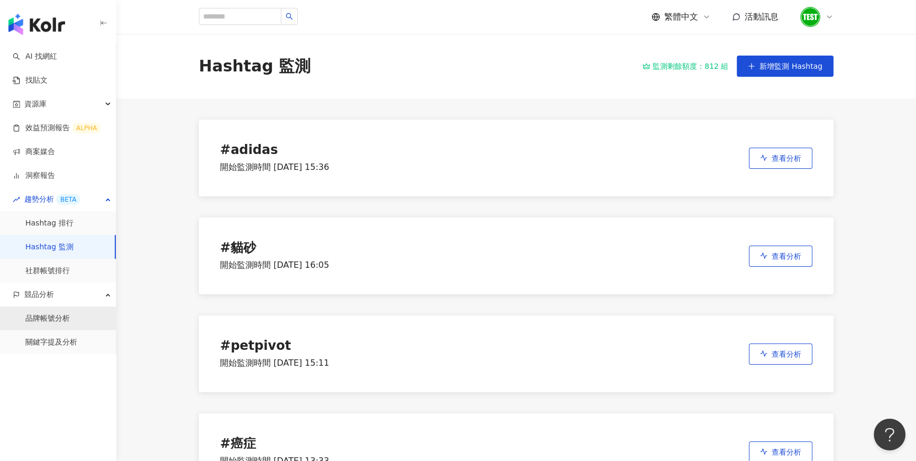
click at [64, 322] on link "品牌帳號分析" at bounding box center [47, 318] width 44 height 11
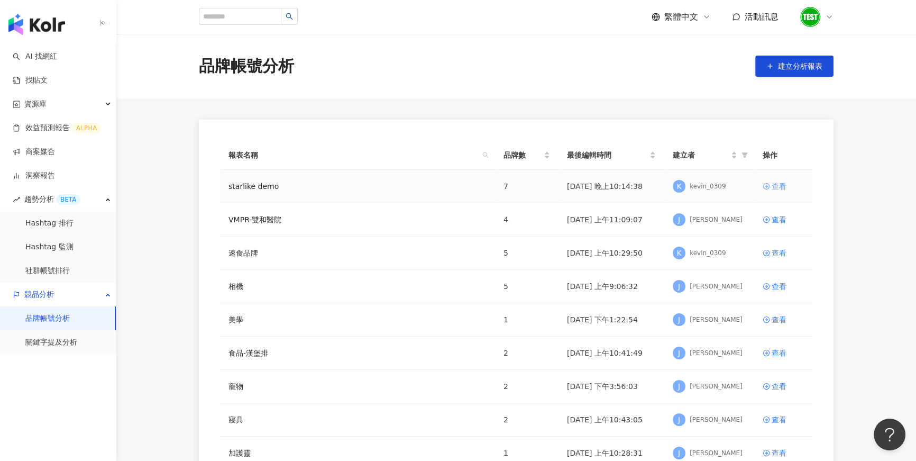
click at [775, 185] on div "查看" at bounding box center [779, 186] width 15 height 12
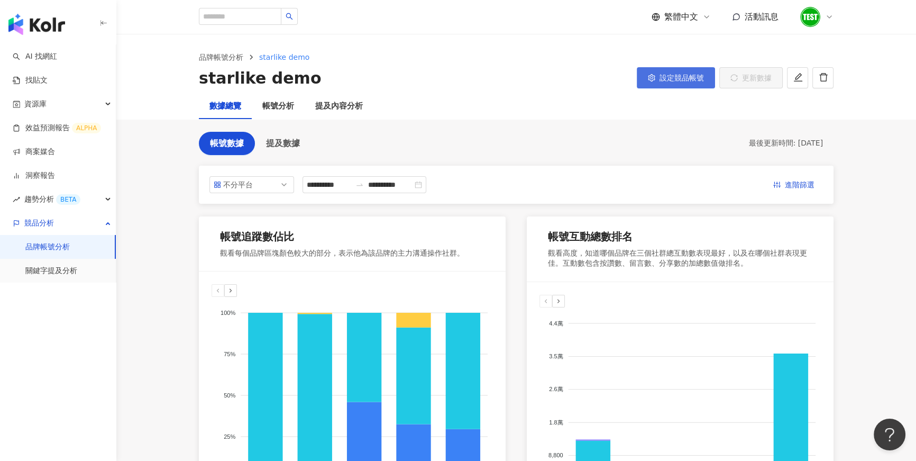
click at [678, 78] on span "設定競品帳號" at bounding box center [681, 78] width 44 height 8
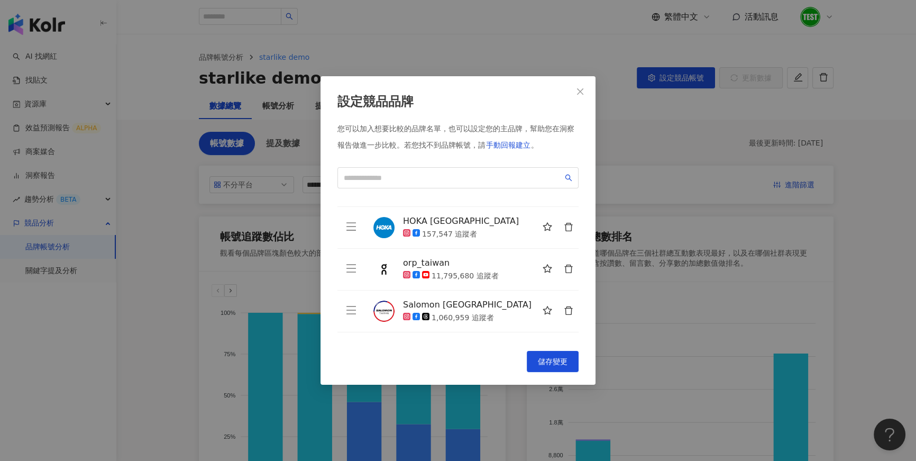
scroll to position [38, 0]
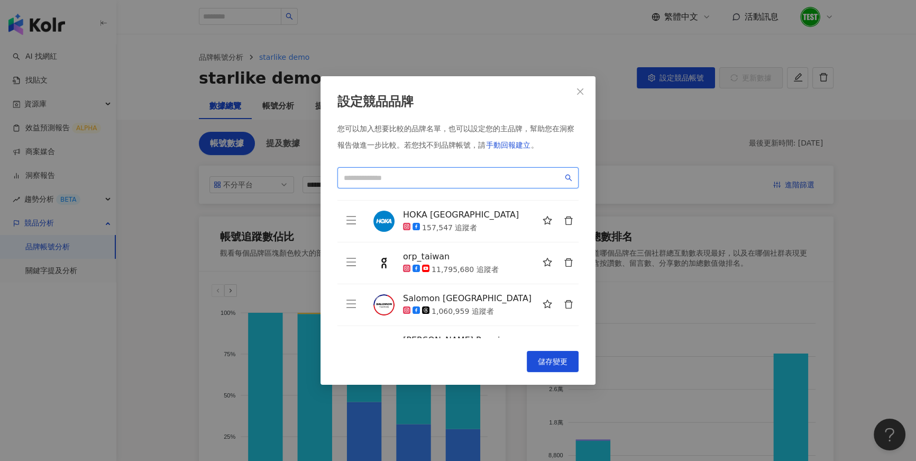
click at [443, 172] on input "search" at bounding box center [453, 178] width 219 height 12
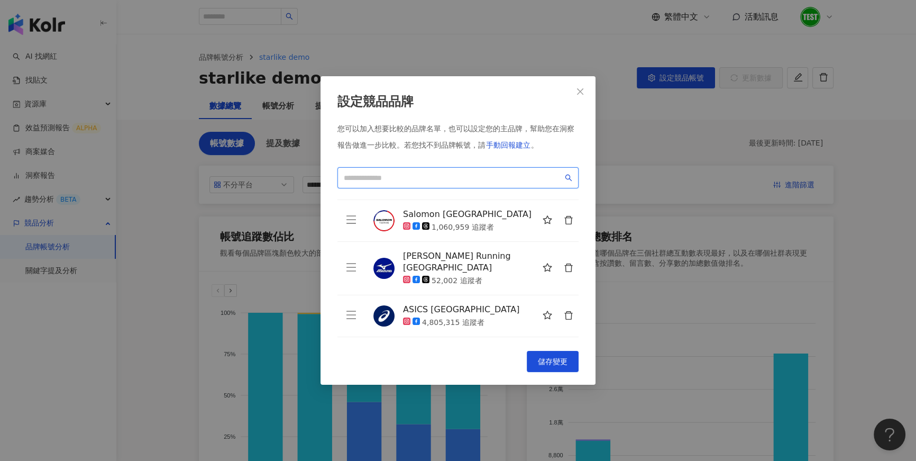
scroll to position [150, 0]
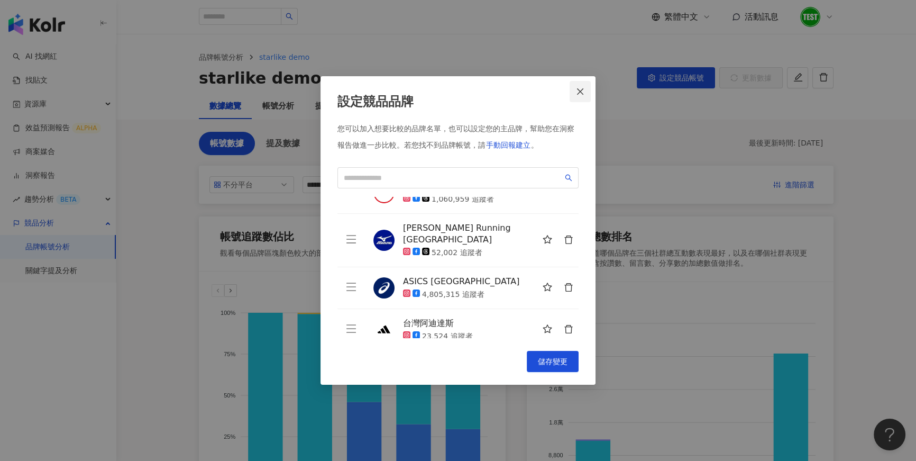
click at [582, 98] on button "Close" at bounding box center [580, 91] width 21 height 21
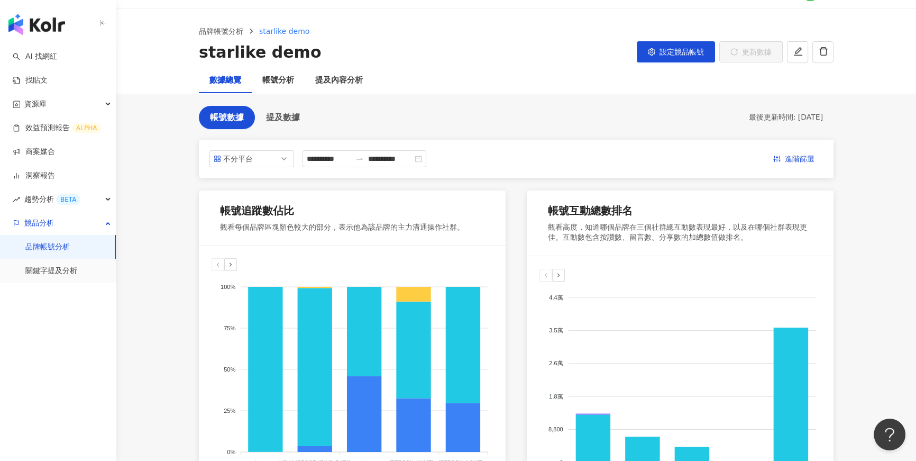
scroll to position [25, 0]
click at [289, 121] on span "提及數據" at bounding box center [283, 118] width 34 height 10
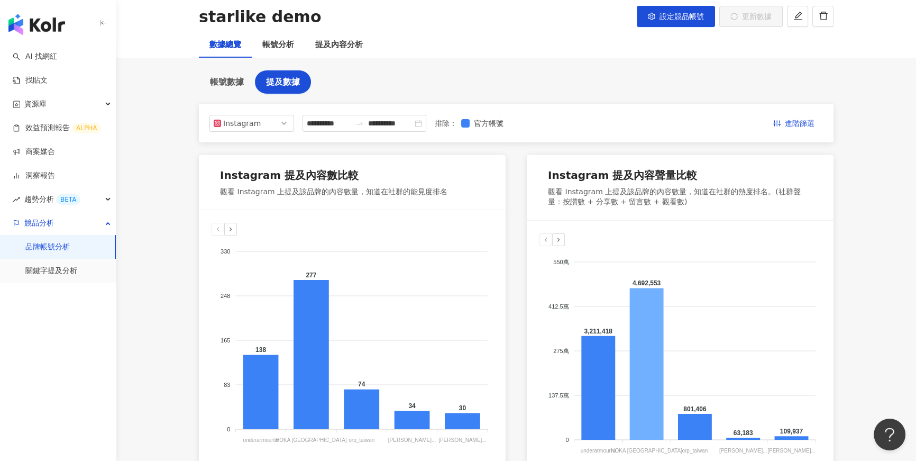
scroll to position [6, 0]
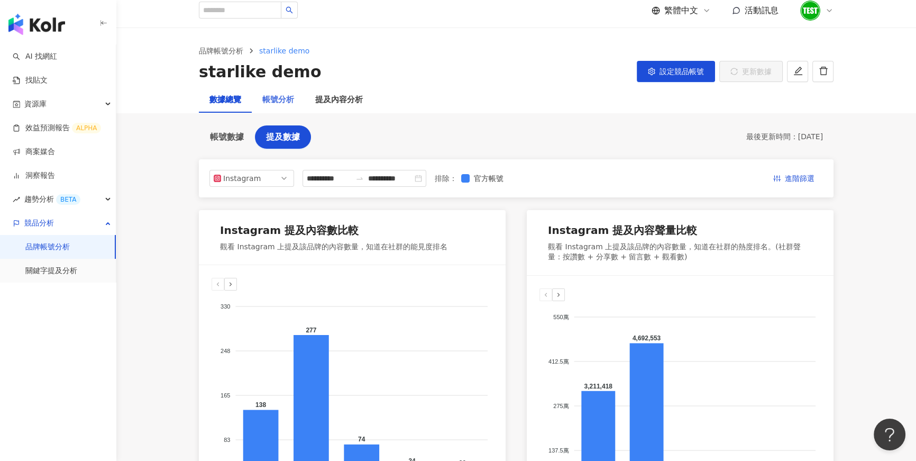
click at [290, 105] on div "帳號分析" at bounding box center [278, 99] width 53 height 25
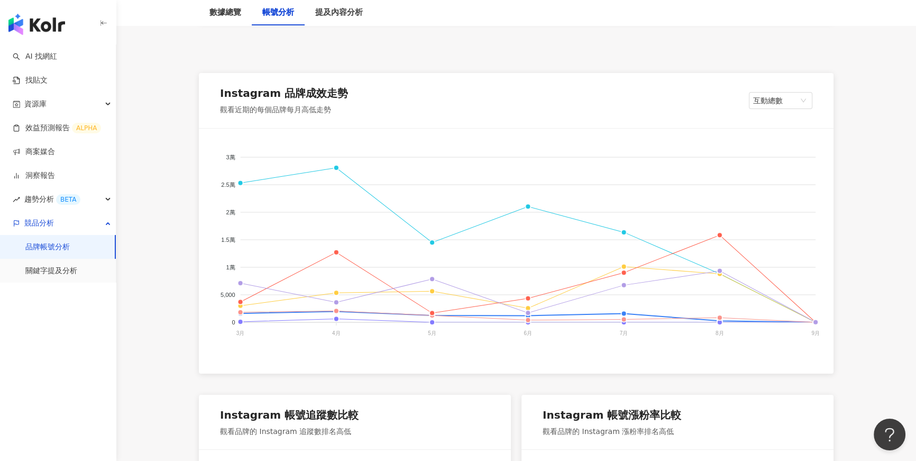
scroll to position [148, 0]
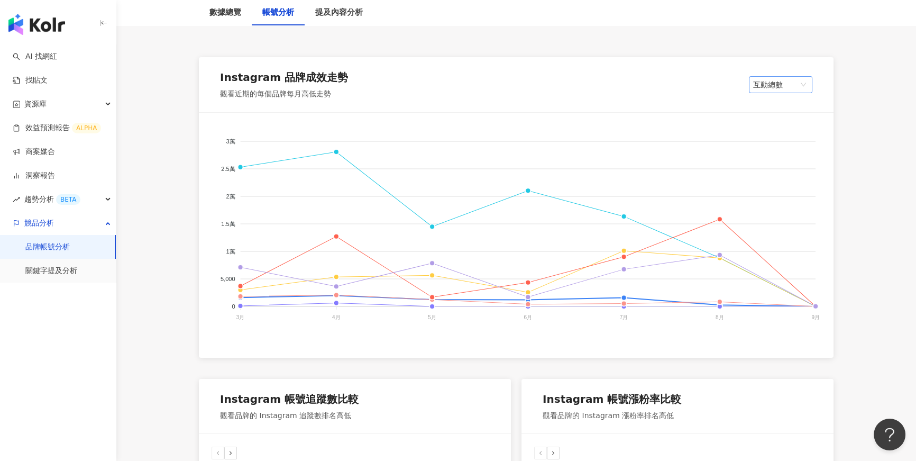
click at [795, 77] on span "互動總數" at bounding box center [780, 85] width 55 height 16
click at [658, 133] on foreignobject "orp_taiwan ASICS Taiwan Salomon Taiwan HOKA Taiwan Mizuno Running Taiwan 台灣阿迪達斯…" at bounding box center [516, 231] width 609 height 212
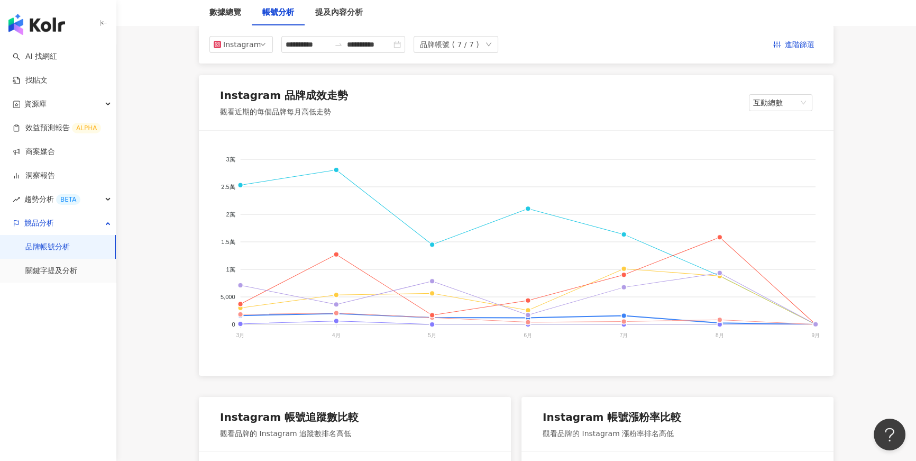
scroll to position [0, 0]
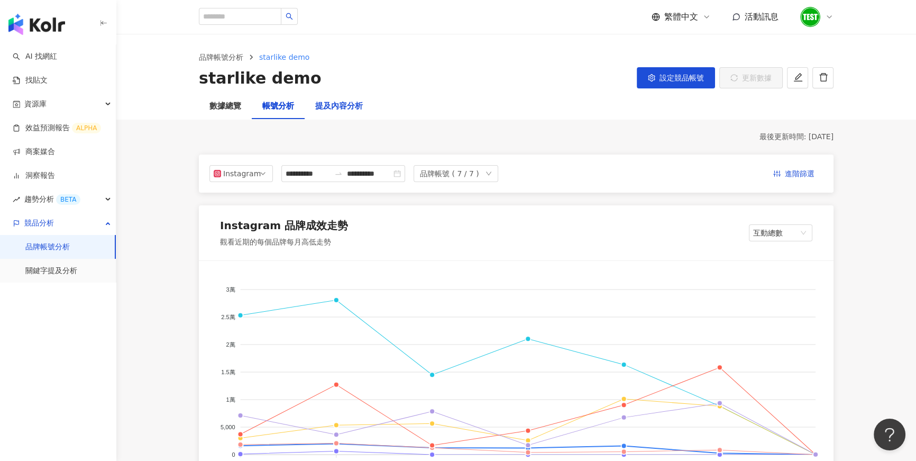
click at [349, 111] on div "提及內容分析" at bounding box center [339, 106] width 48 height 13
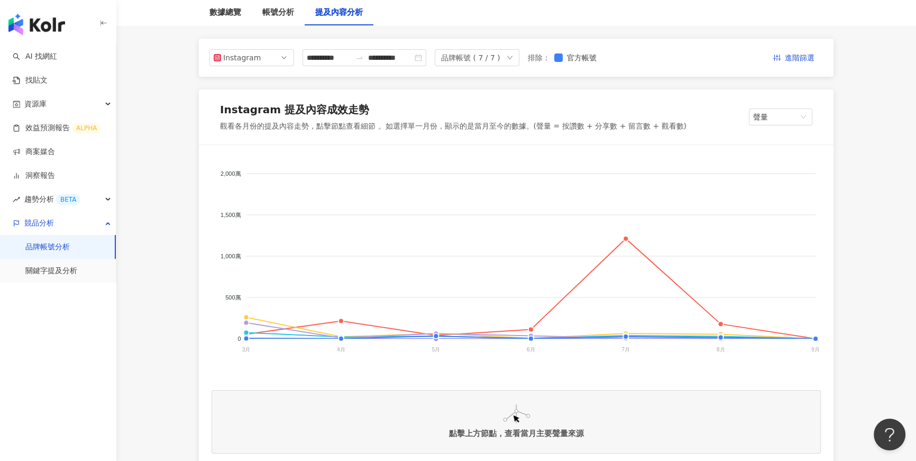
scroll to position [122, 0]
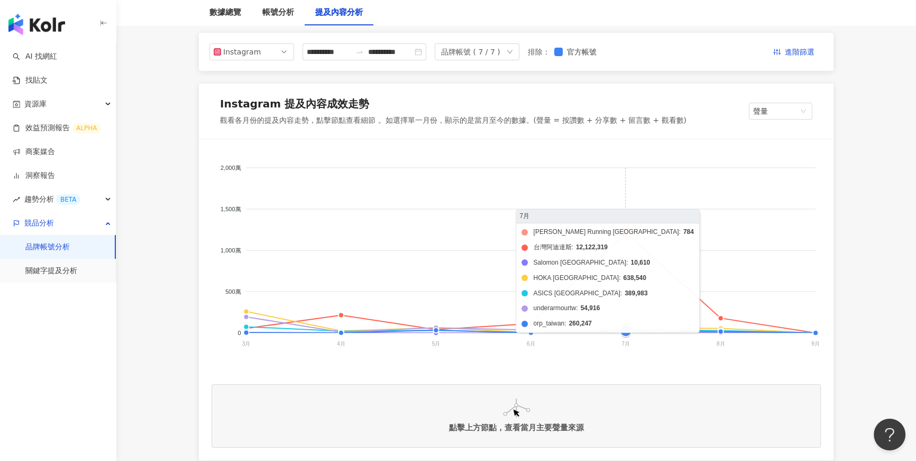
click at [624, 237] on foreignobject "Mizuno Running Taiwan 台灣阿迪達斯 Salomon Taiwan HOKA Taiwan ASICS Taiwan underarmou…" at bounding box center [516, 258] width 609 height 212
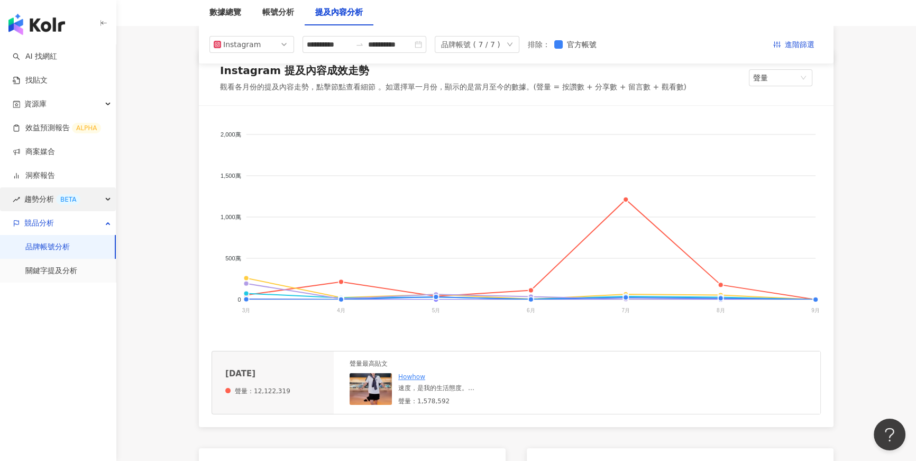
scroll to position [132, 0]
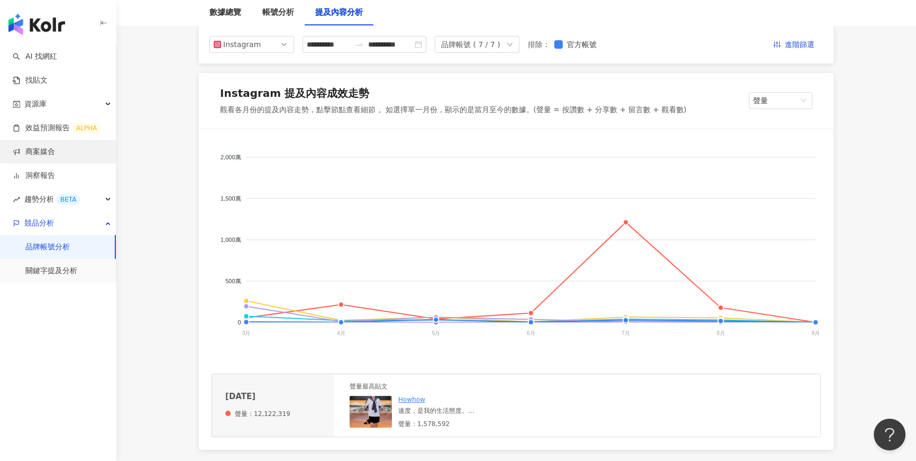
click at [55, 155] on link "商案媒合" at bounding box center [34, 151] width 42 height 11
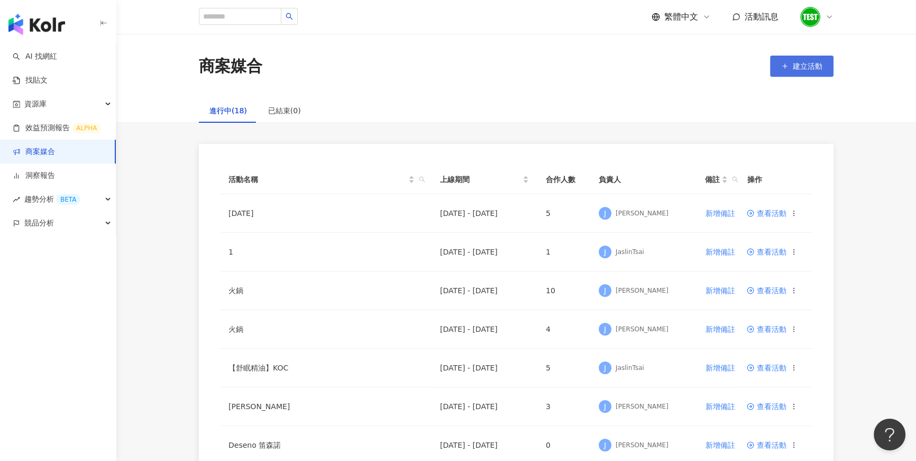
click at [804, 68] on span "建立活動" at bounding box center [808, 66] width 30 height 8
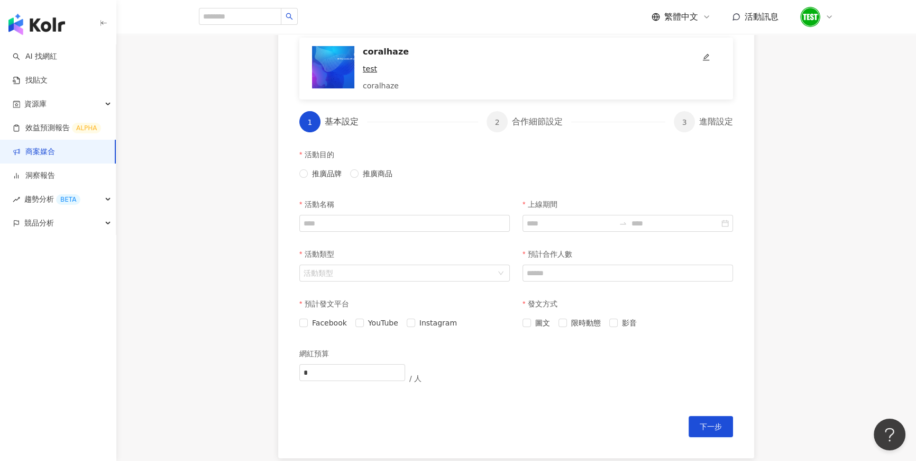
scroll to position [138, 0]
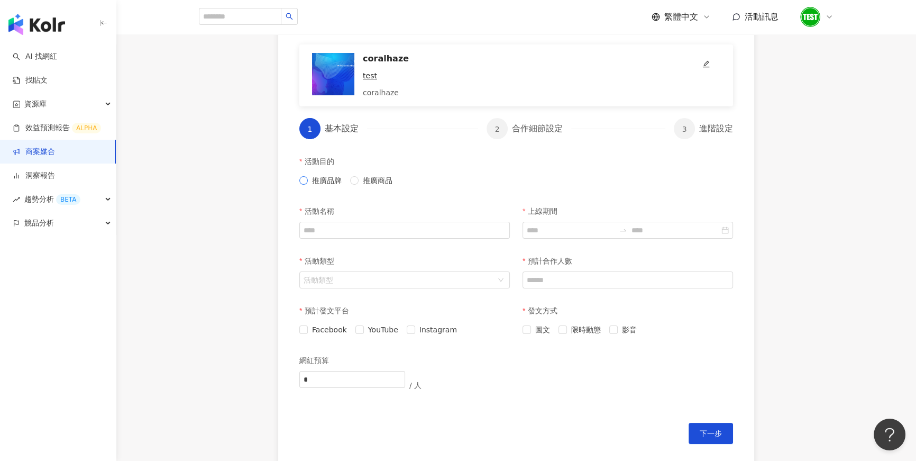
click at [325, 181] on span "推廣品牌" at bounding box center [327, 181] width 38 height 12
click at [378, 234] on input "活動名稱" at bounding box center [404, 230] width 210 height 17
type input "*"
click at [556, 226] on input "上線期間" at bounding box center [571, 230] width 88 height 12
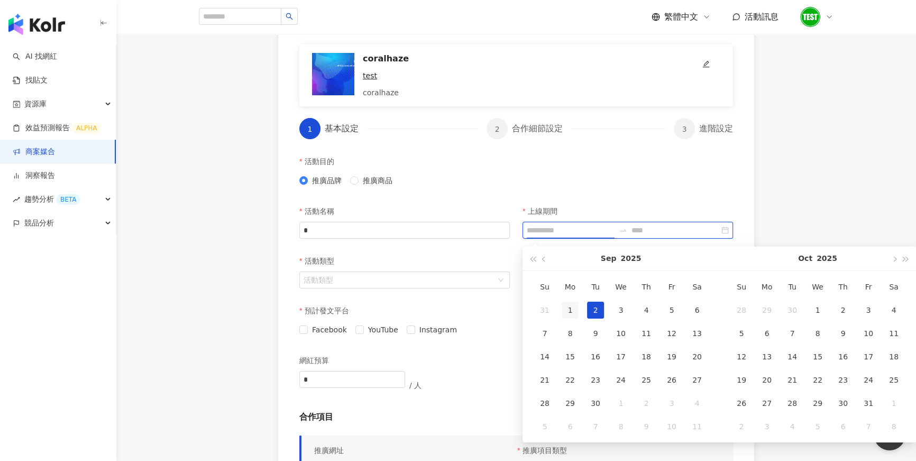
type input "**********"
click at [572, 302] on div "1" at bounding box center [570, 309] width 17 height 17
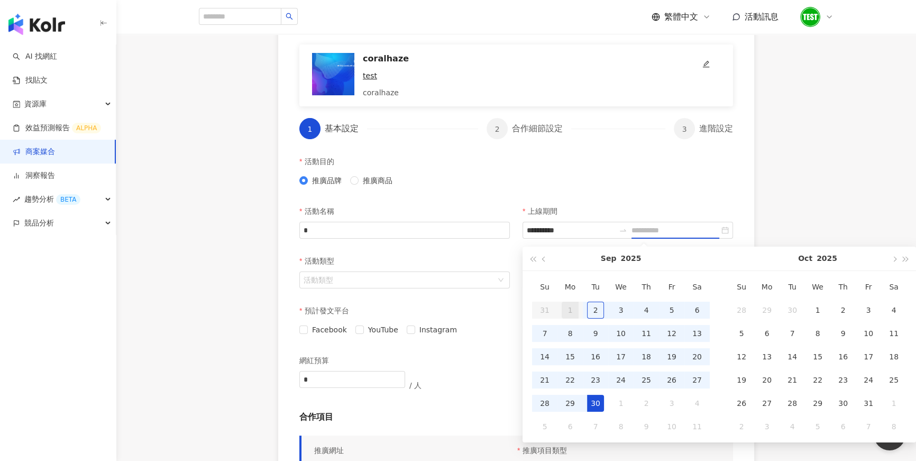
click at [592, 392] on td "30" at bounding box center [595, 402] width 25 height 23
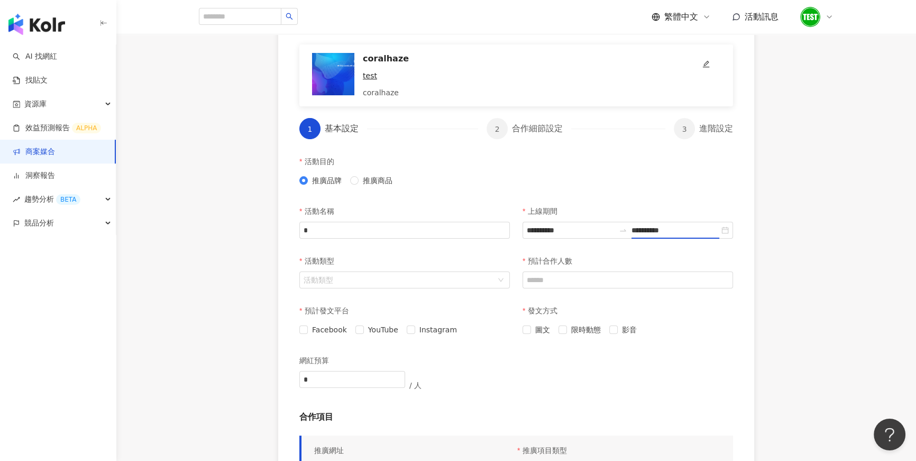
type input "**********"
click at [445, 287] on input "活動類型" at bounding box center [399, 280] width 191 height 16
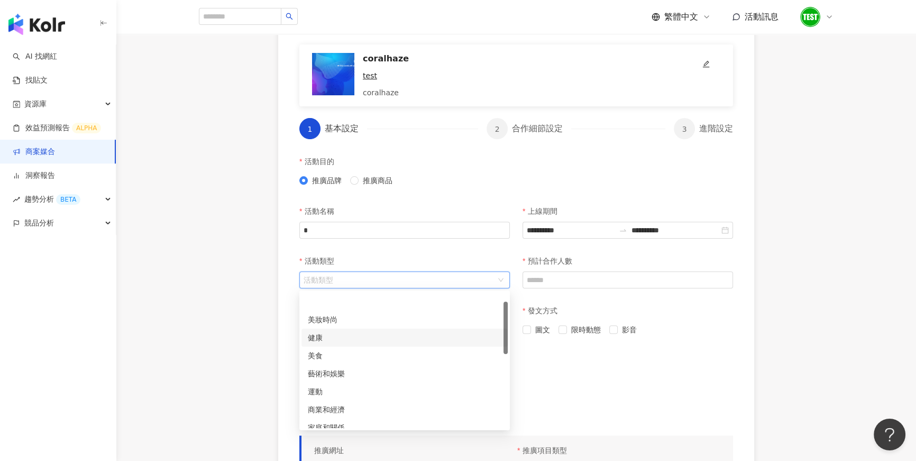
scroll to position [26, 0]
click at [380, 365] on div "運動" at bounding box center [405, 365] width 194 height 12
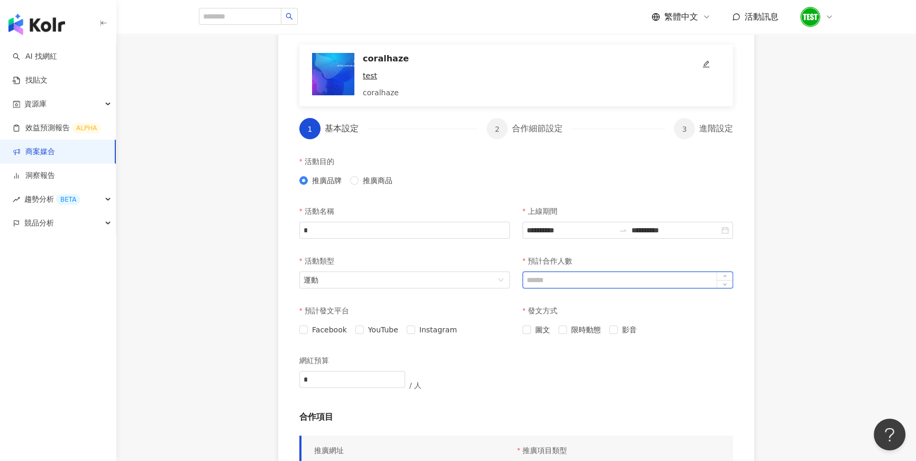
click at [584, 278] on input "預計合作人數" at bounding box center [627, 280] width 209 height 16
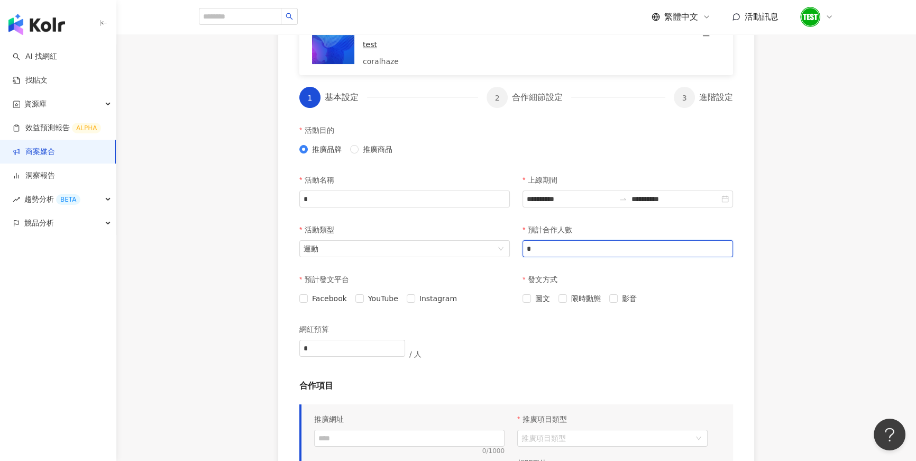
scroll to position [187, 0]
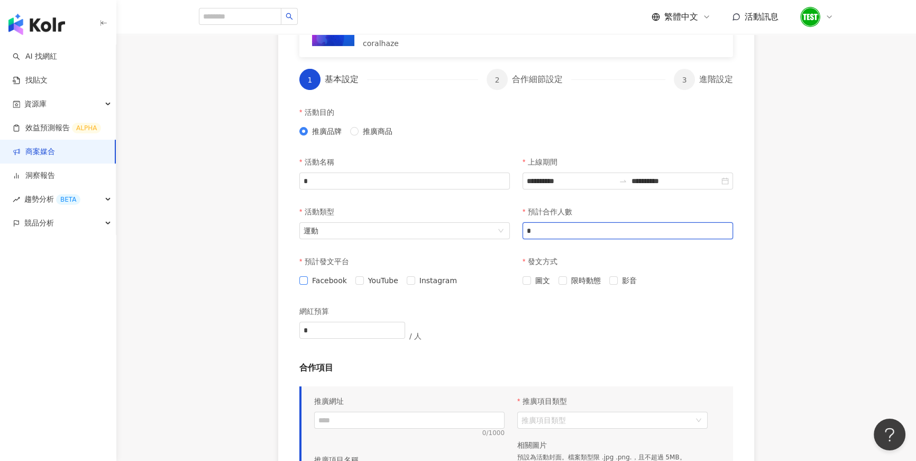
type input "*"
click at [321, 281] on span "Facebook" at bounding box center [329, 280] width 43 height 12
click at [379, 278] on span "YouTube" at bounding box center [383, 280] width 39 height 12
click at [540, 282] on span "圖文" at bounding box center [542, 280] width 23 height 12
click at [595, 281] on span "限時動態" at bounding box center [586, 280] width 38 height 12
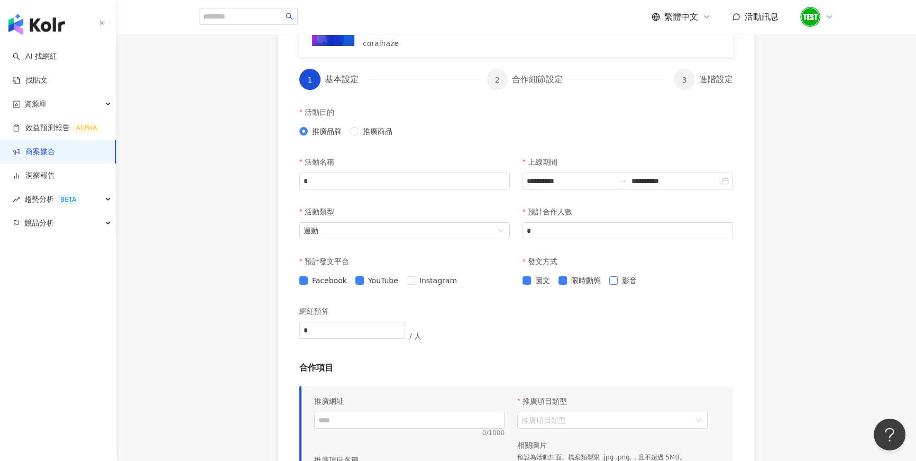
click at [618, 281] on span "影音" at bounding box center [629, 280] width 23 height 12
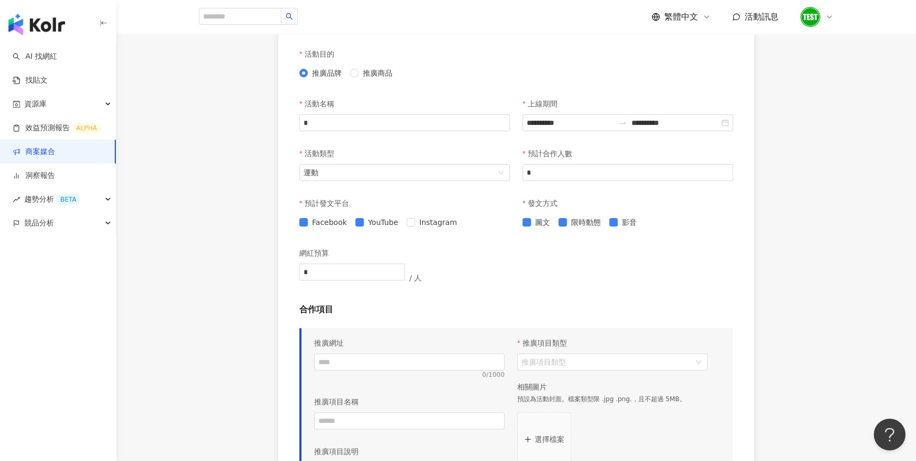
scroll to position [250, 0]
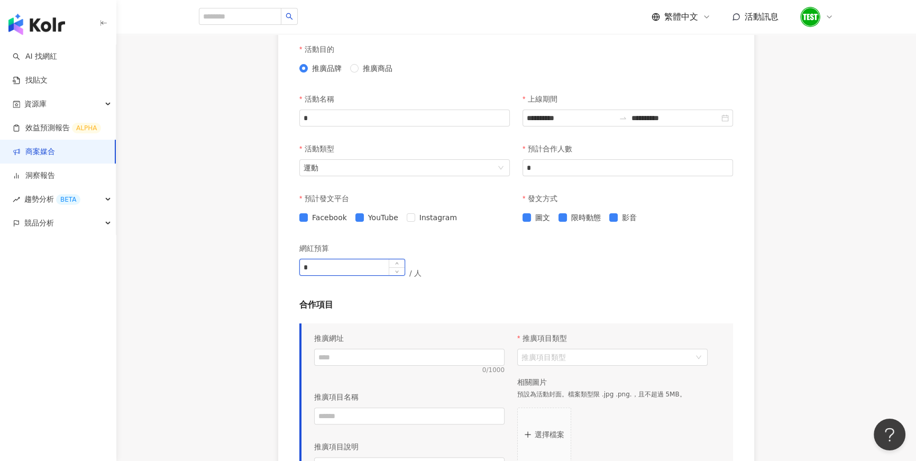
click at [370, 267] on input "*" at bounding box center [352, 267] width 105 height 16
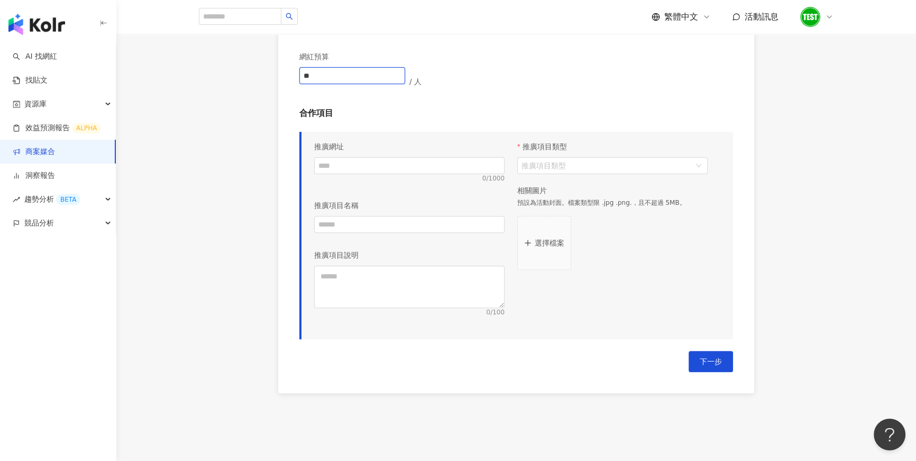
scroll to position [447, 0]
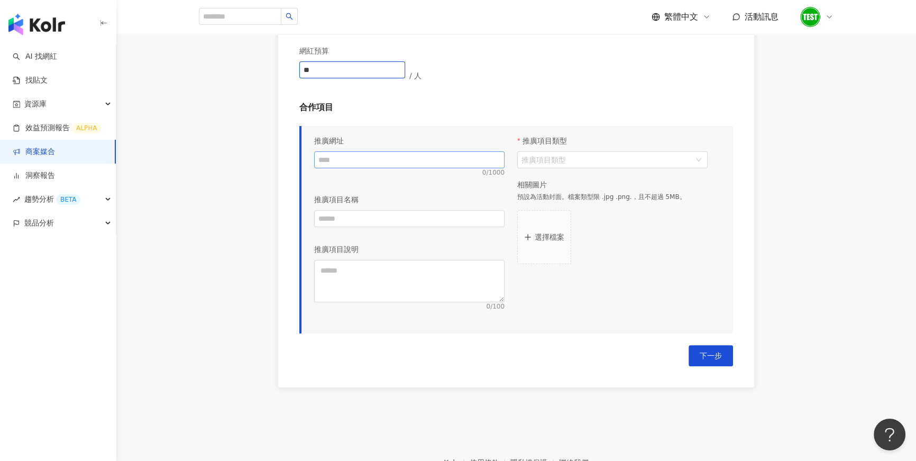
type input "**"
click at [408, 161] on input "text" at bounding box center [409, 159] width 190 height 17
type input "*"
click at [389, 219] on input "text" at bounding box center [409, 218] width 190 height 17
type input "*"
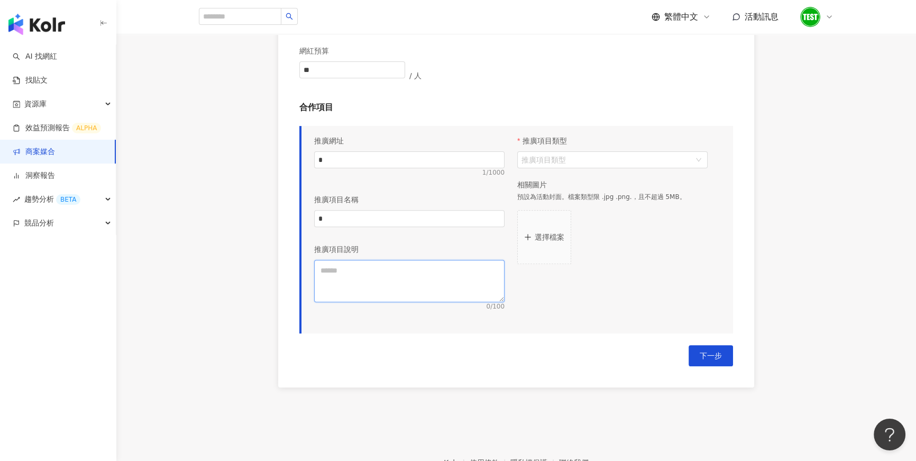
click at [384, 276] on textarea at bounding box center [409, 281] width 190 height 42
type textarea "*"
click at [577, 161] on input "推廣項目類型" at bounding box center [606, 160] width 171 height 16
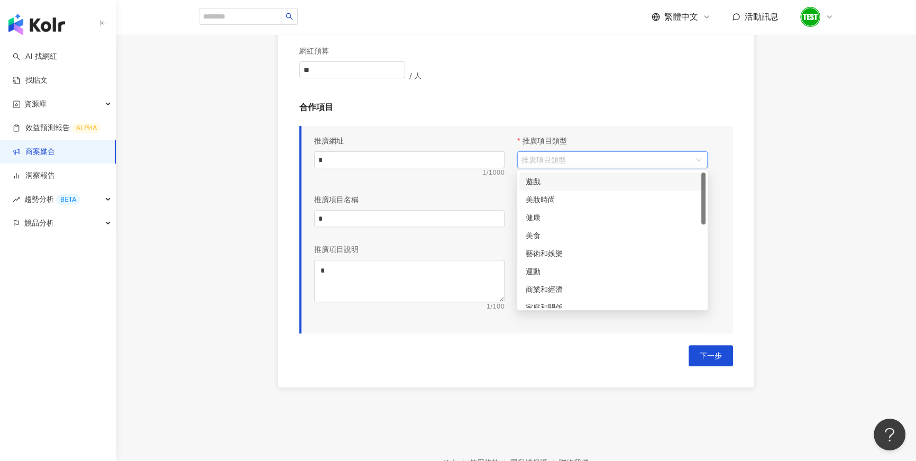
click at [574, 188] on div "遊戲" at bounding box center [612, 181] width 186 height 18
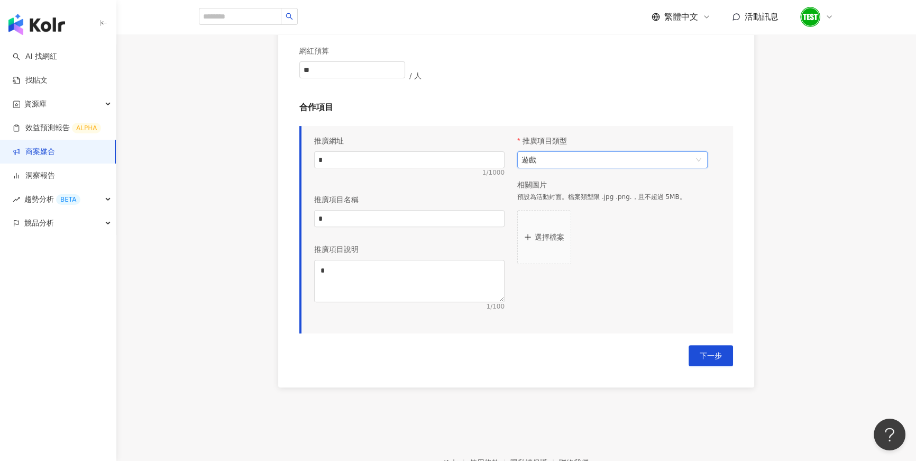
click at [552, 234] on p "選擇檔案" at bounding box center [550, 237] width 30 height 8
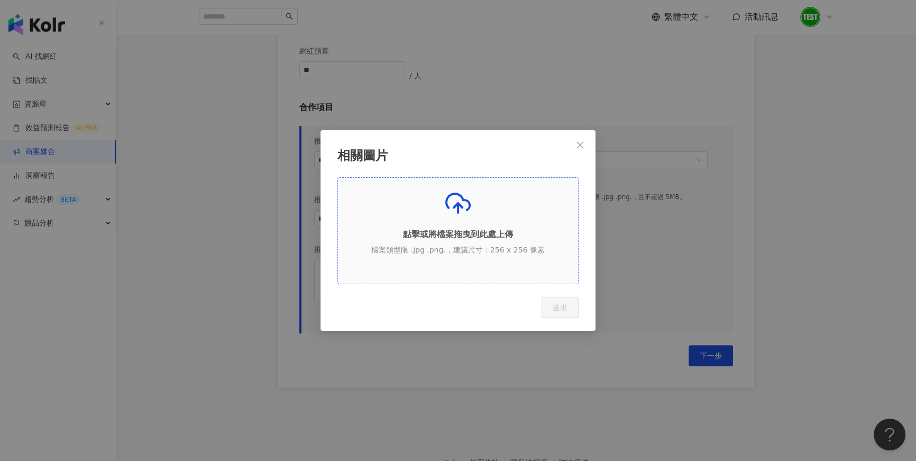
click at [472, 247] on p "檔案類型限 .jpg .png.，建議尺寸：256 x 256 像素" at bounding box center [458, 250] width 240 height 11
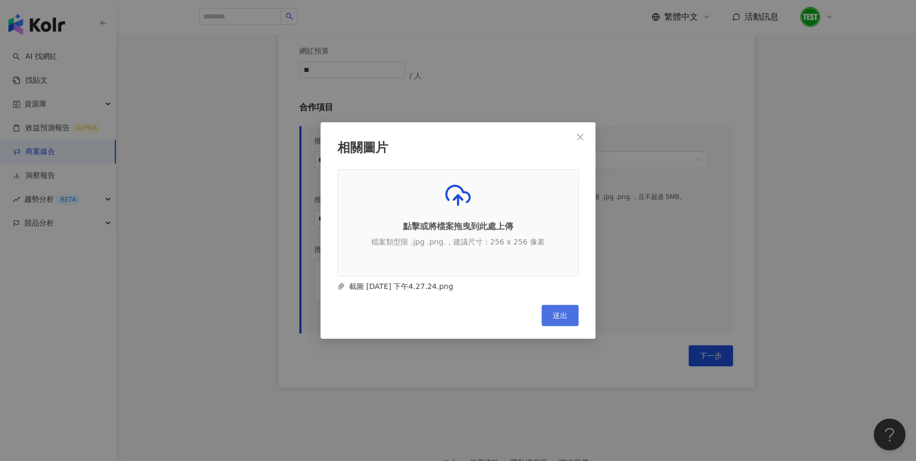
click at [565, 306] on button "送出" at bounding box center [559, 315] width 37 height 21
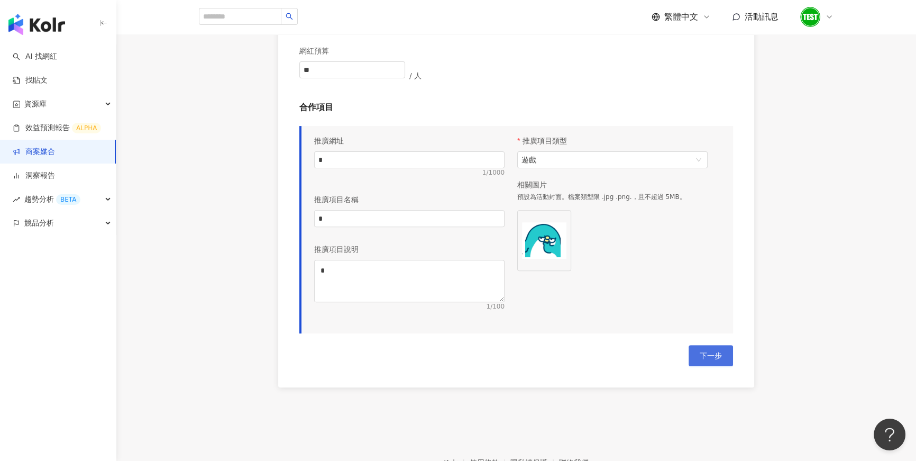
click at [702, 354] on span "下一步" at bounding box center [711, 355] width 22 height 8
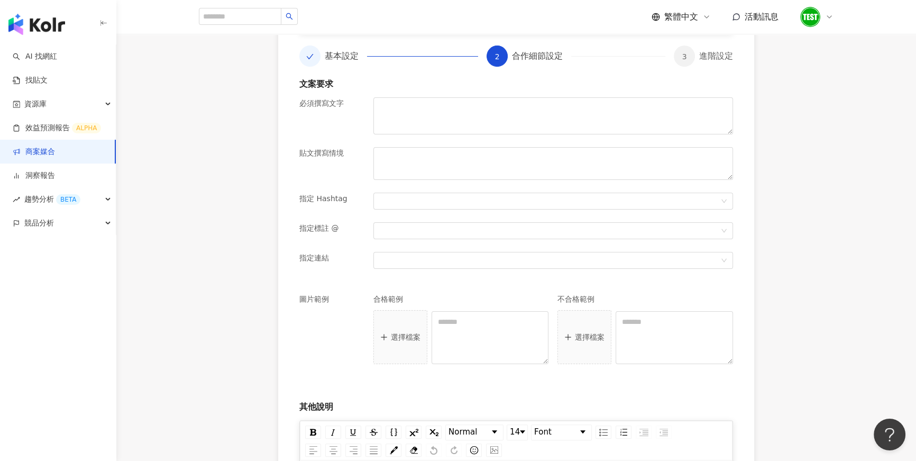
scroll to position [203, 0]
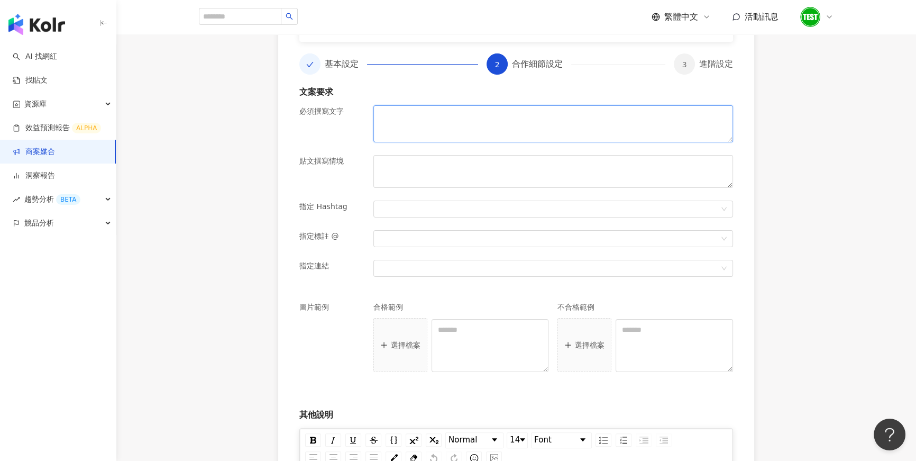
click at [492, 137] on textarea at bounding box center [553, 123] width 360 height 37
type textarea "*"
click at [445, 181] on textarea at bounding box center [553, 171] width 360 height 33
click at [418, 201] on div at bounding box center [553, 208] width 360 height 17
type textarea "*"
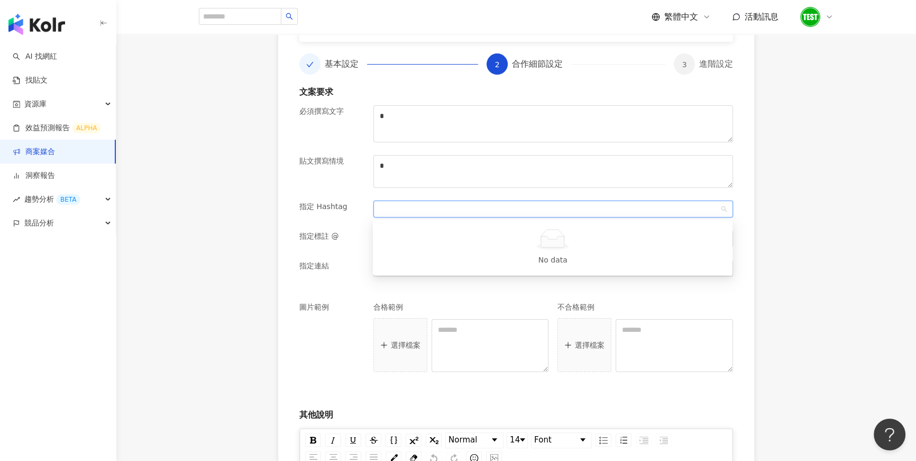
type input "*"
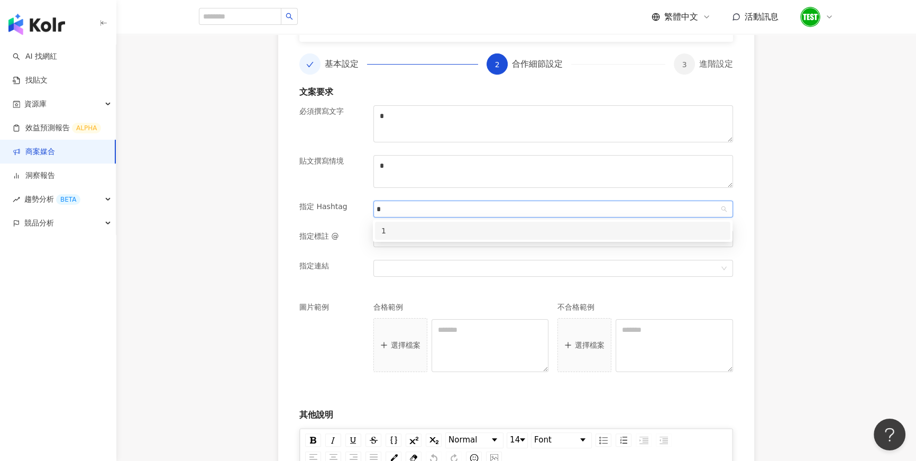
click at [403, 234] on div "1" at bounding box center [552, 231] width 343 height 12
click at [352, 246] on div "指定標註 @" at bounding box center [332, 245] width 74 height 30
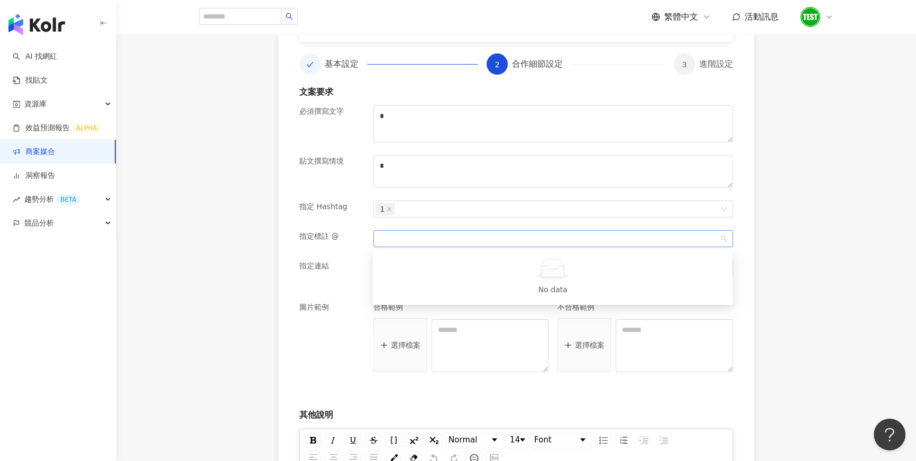
click at [399, 246] on div at bounding box center [553, 238] width 360 height 17
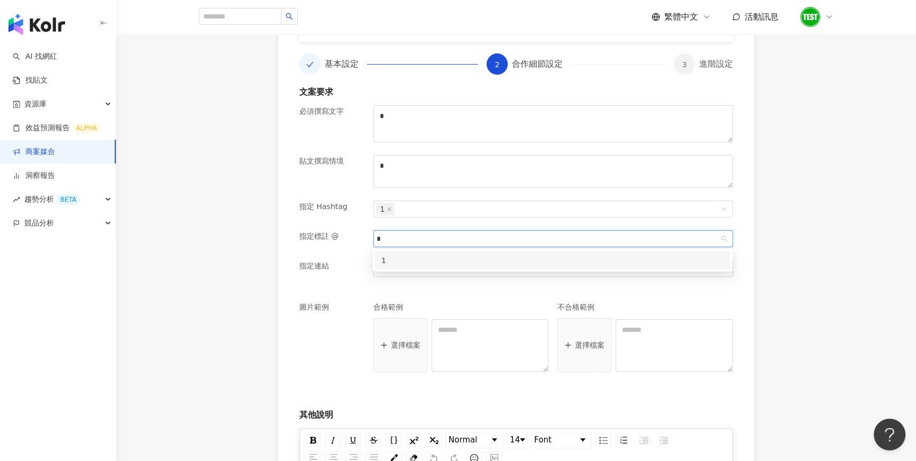
type input "*"
click at [358, 283] on div "指定連結" at bounding box center [332, 275] width 74 height 30
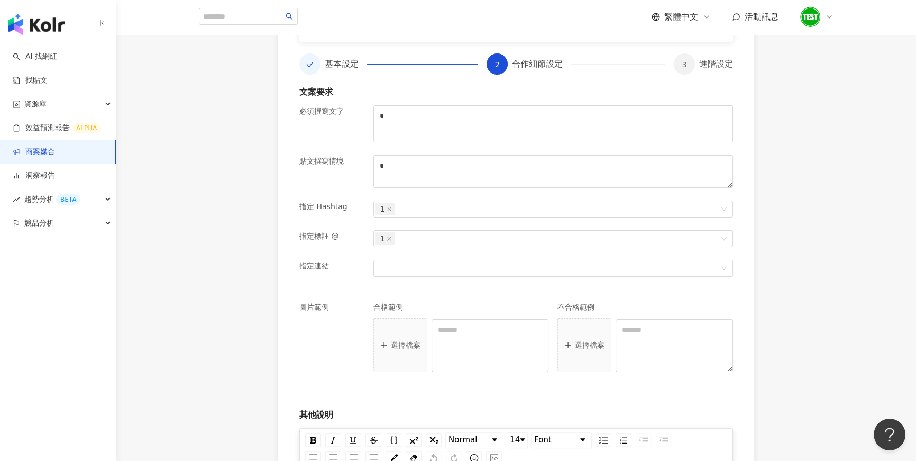
click at [414, 259] on div "1" at bounding box center [553, 245] width 369 height 30
click at [408, 268] on div at bounding box center [547, 268] width 344 height 8
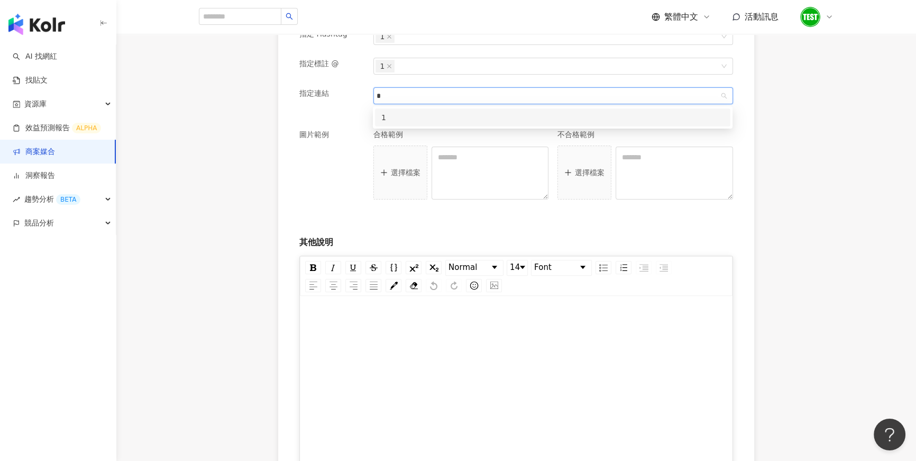
scroll to position [386, 0]
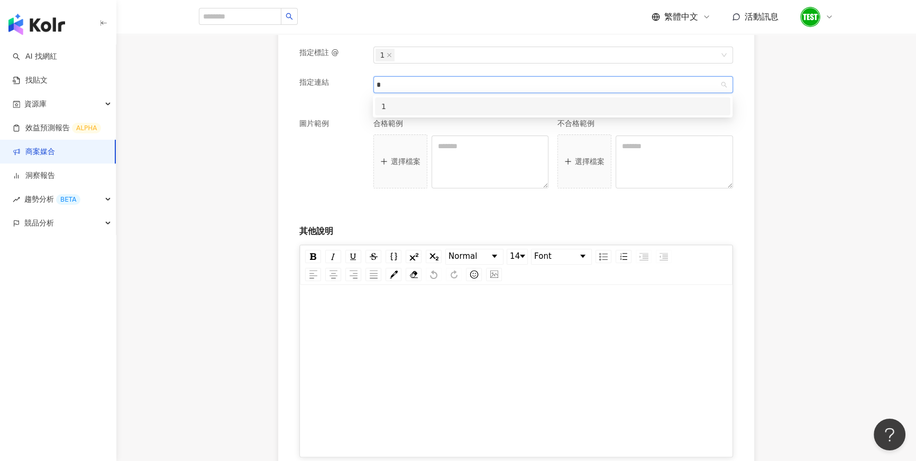
type input "*"
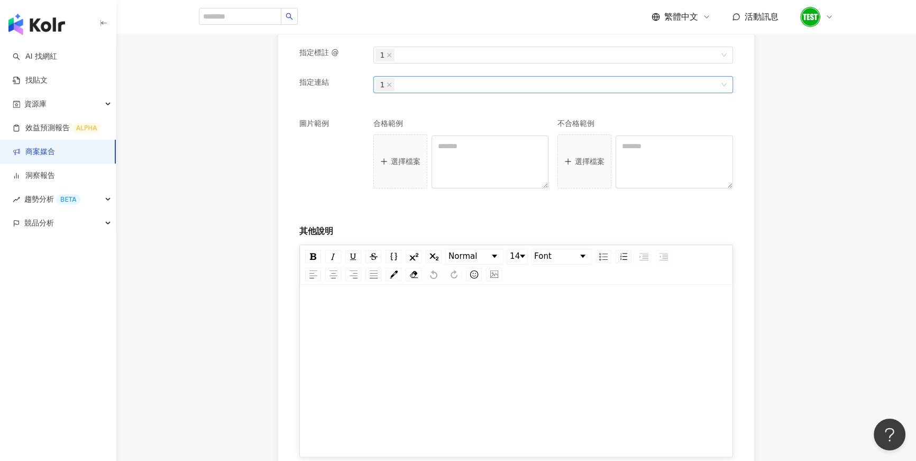
click at [436, 338] on div "rdw-editor" at bounding box center [516, 374] width 411 height 159
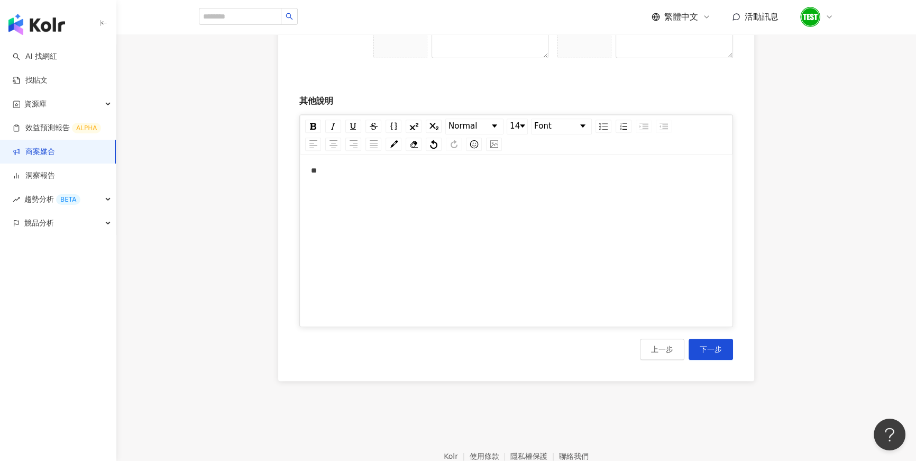
scroll to position [522, 0]
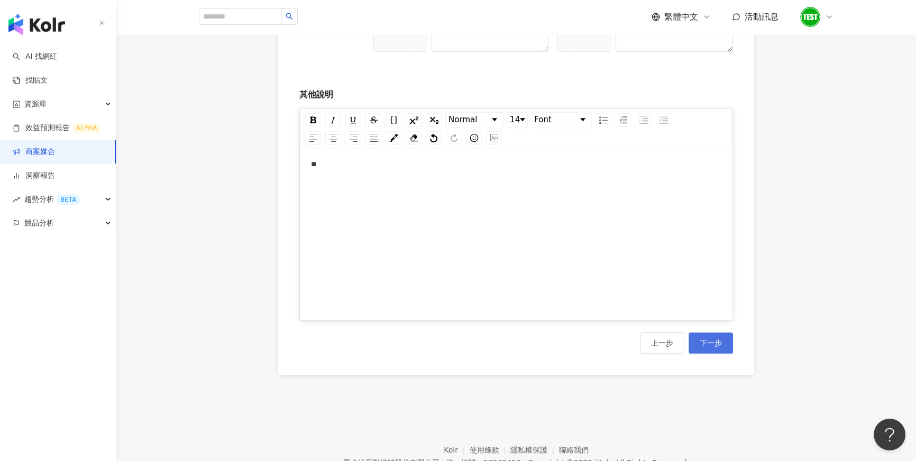
click at [714, 343] on span "下一步" at bounding box center [711, 342] width 22 height 8
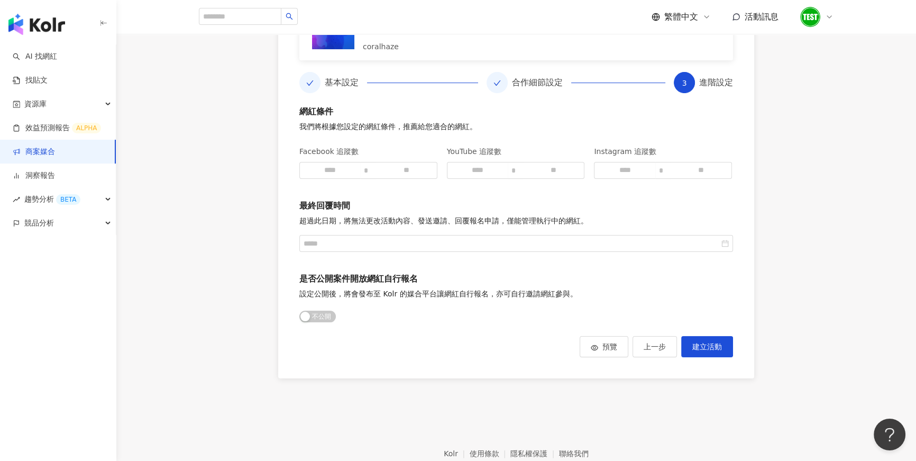
scroll to position [183, 0]
click at [336, 170] on input at bounding box center [330, 171] width 60 height 16
type input "****"
click at [407, 170] on input at bounding box center [406, 171] width 60 height 16
type input "*****"
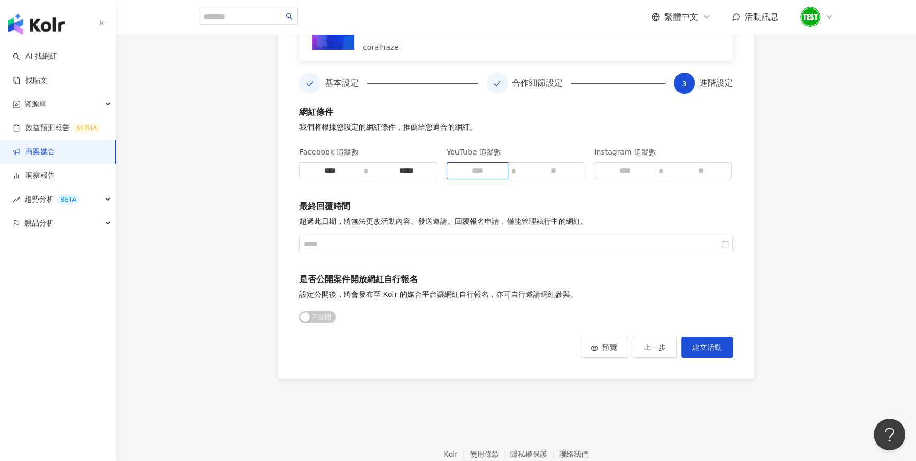
click at [491, 173] on input at bounding box center [477, 171] width 60 height 16
click at [626, 173] on input at bounding box center [624, 171] width 60 height 16
type input "*"
type input "****"
type input "*****"
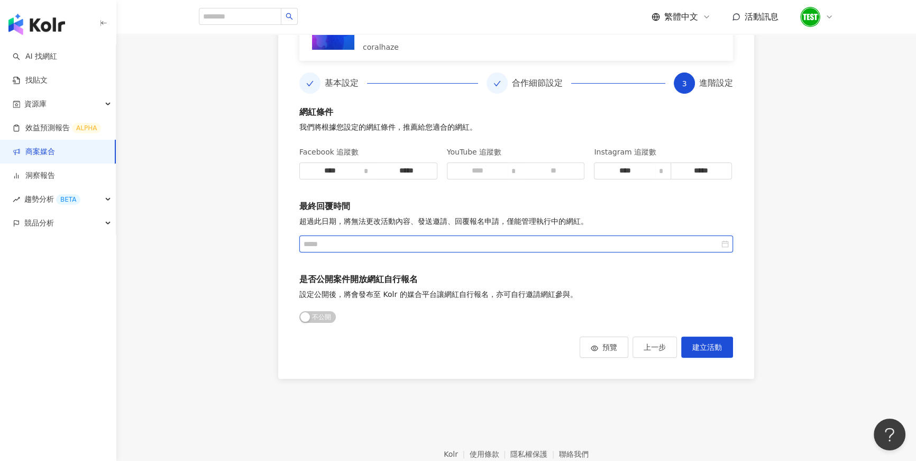
click at [479, 242] on input at bounding box center [512, 244] width 416 height 12
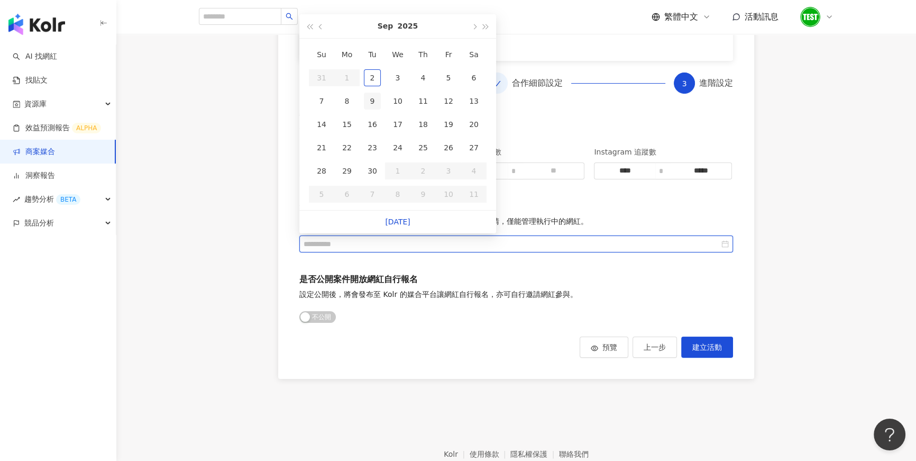
type input "**********"
click at [371, 102] on div "9" at bounding box center [372, 101] width 17 height 17
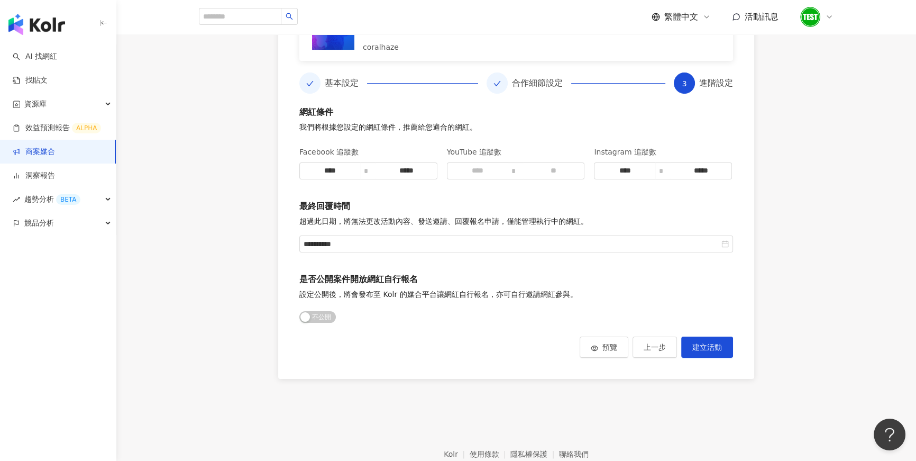
click at [402, 332] on div "**********" at bounding box center [516, 151] width 476 height 453
click at [320, 317] on span "公開 不公開" at bounding box center [317, 317] width 36 height 12
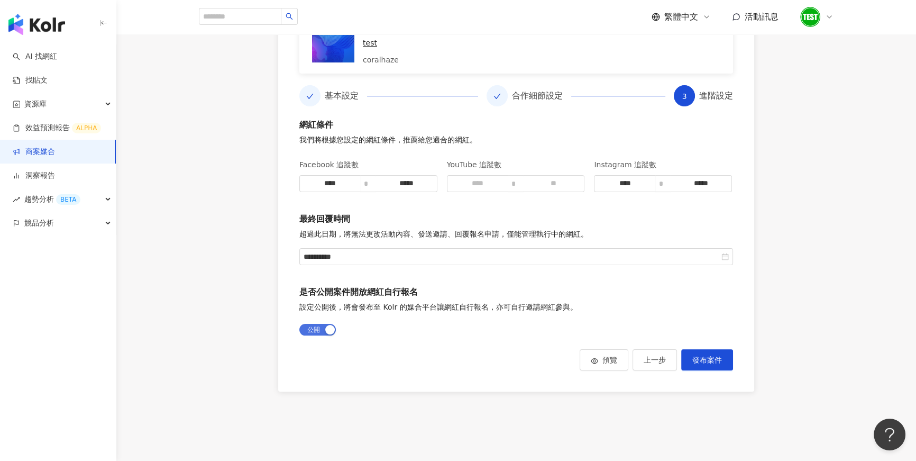
click at [328, 325] on div "button" at bounding box center [330, 330] width 10 height 10
click at [600, 360] on button "預覽" at bounding box center [604, 359] width 49 height 21
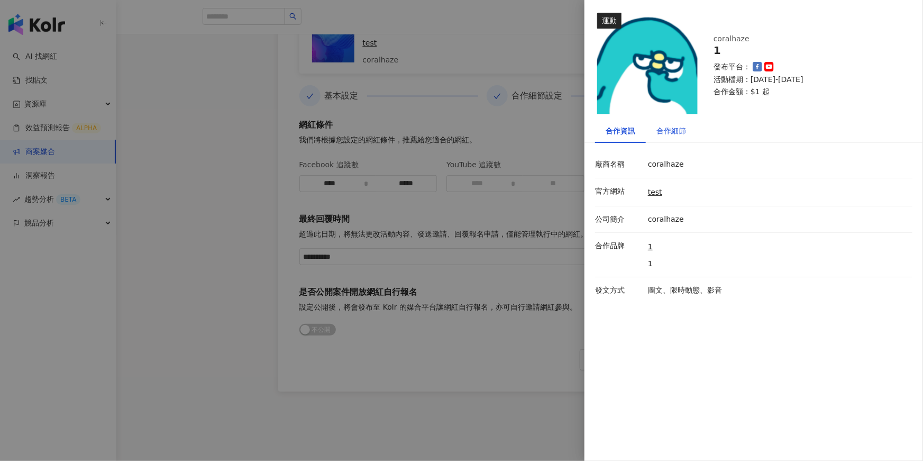
click at [674, 131] on div "合作細節" at bounding box center [671, 131] width 30 height 12
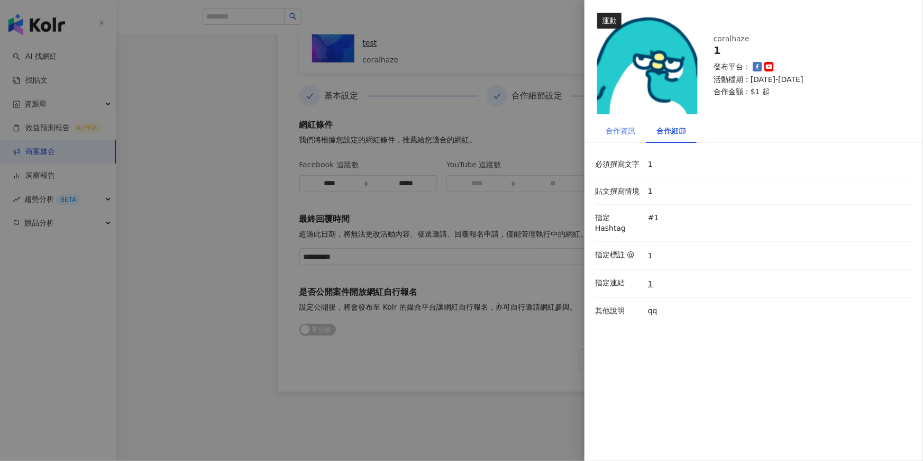
click at [620, 138] on div "合作資訊" at bounding box center [620, 130] width 51 height 24
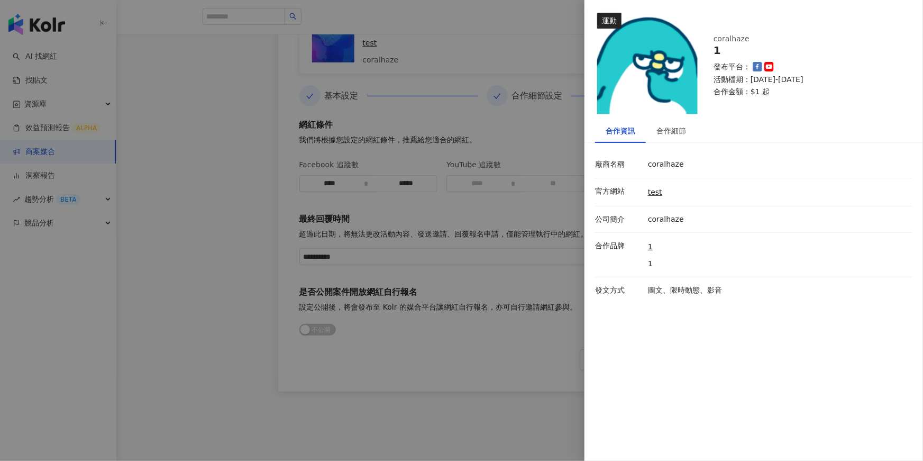
click at [513, 337] on div at bounding box center [461, 230] width 923 height 461
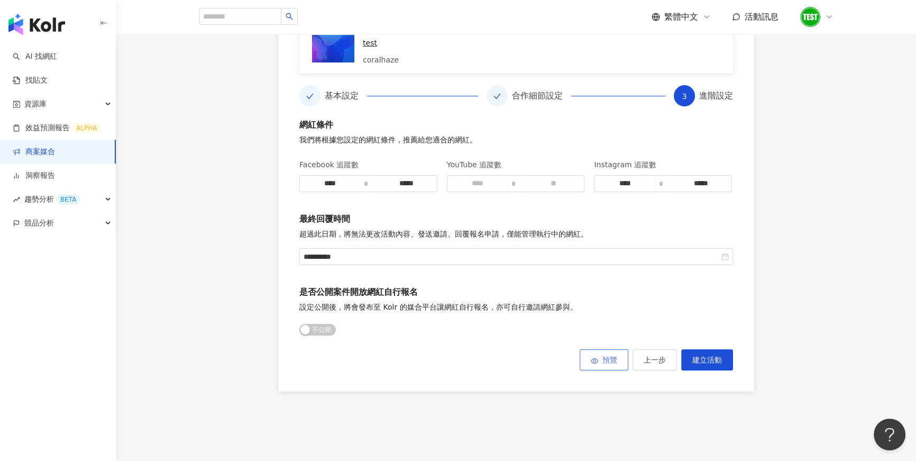
click at [609, 354] on button "預覽" at bounding box center [604, 359] width 49 height 21
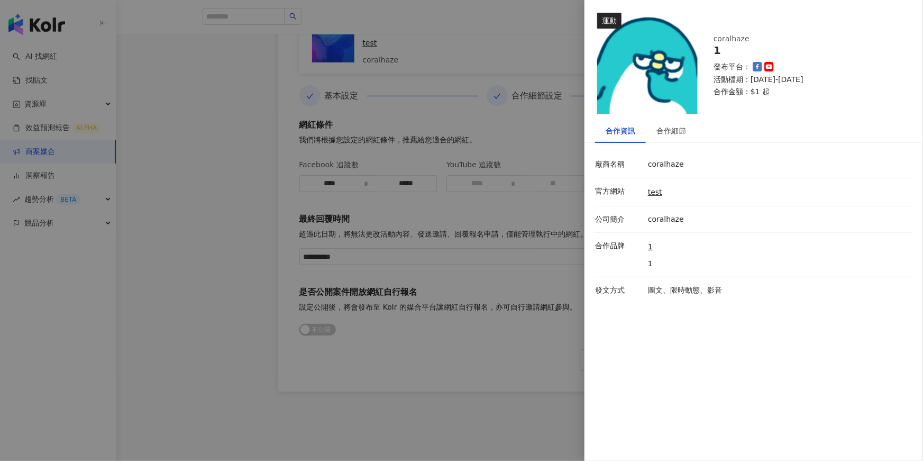
click at [233, 170] on div at bounding box center [461, 230] width 923 height 461
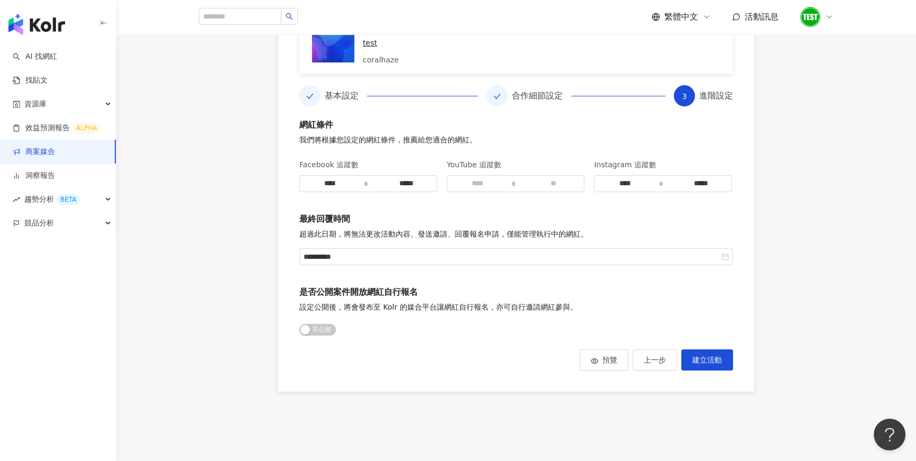
click at [61, 29] on img "button" at bounding box center [36, 24] width 57 height 21
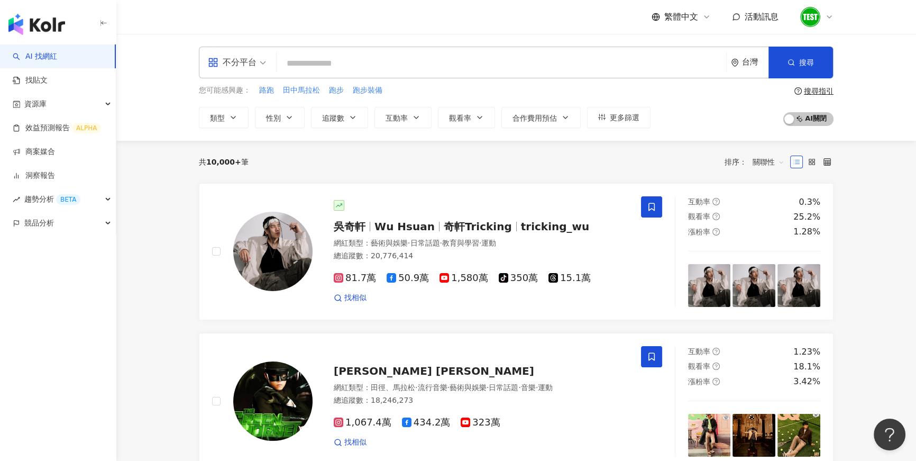
click at [316, 61] on input "search" at bounding box center [501, 63] width 441 height 20
type input "*"
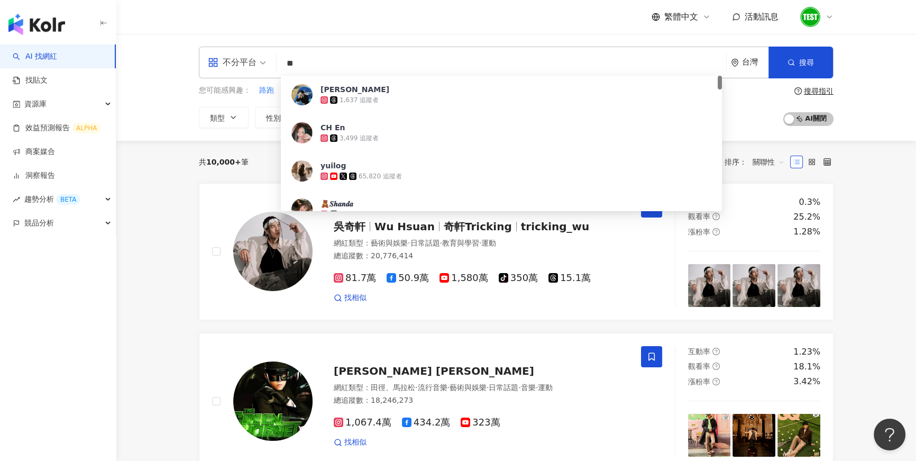
type input "*"
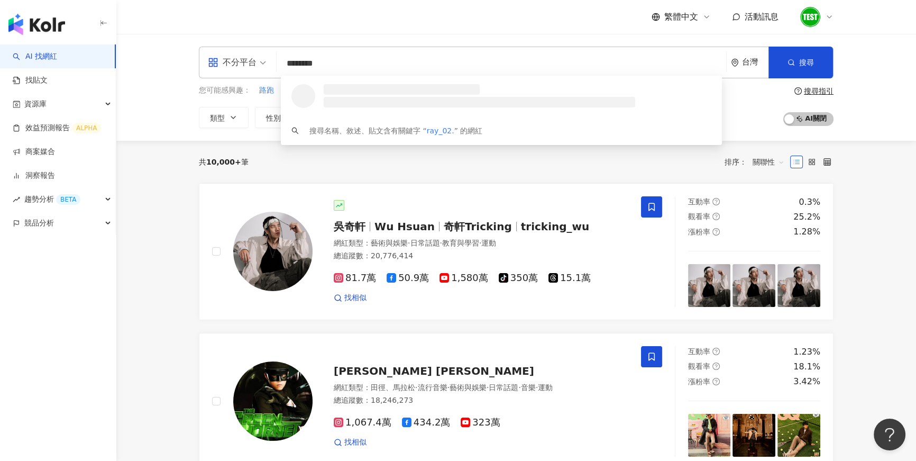
type input "*********"
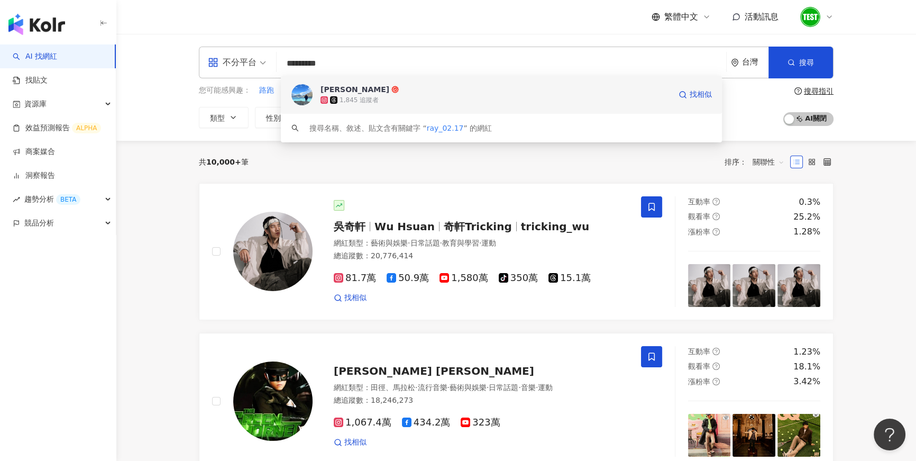
click at [399, 97] on div "1,845 追蹤者" at bounding box center [495, 100] width 350 height 11
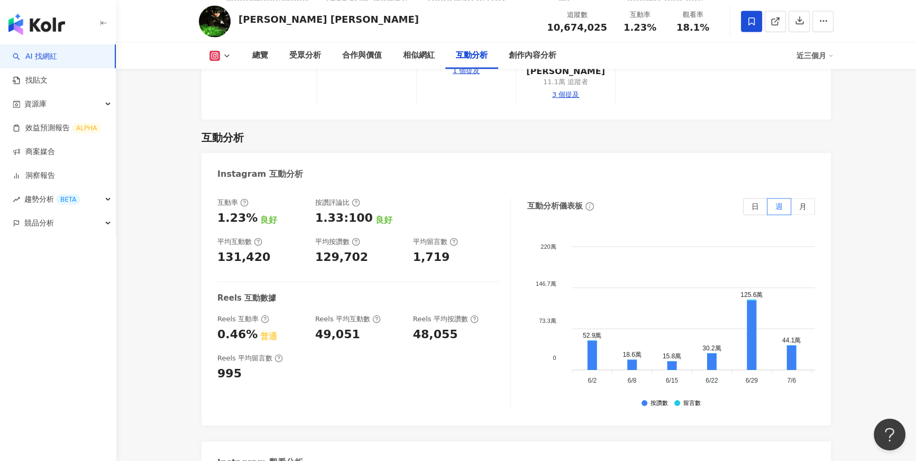
scroll to position [2099, 0]
click at [90, 227] on div "競品分析" at bounding box center [58, 223] width 116 height 24
click at [68, 269] on link "關鍵字提及分析" at bounding box center [51, 270] width 52 height 11
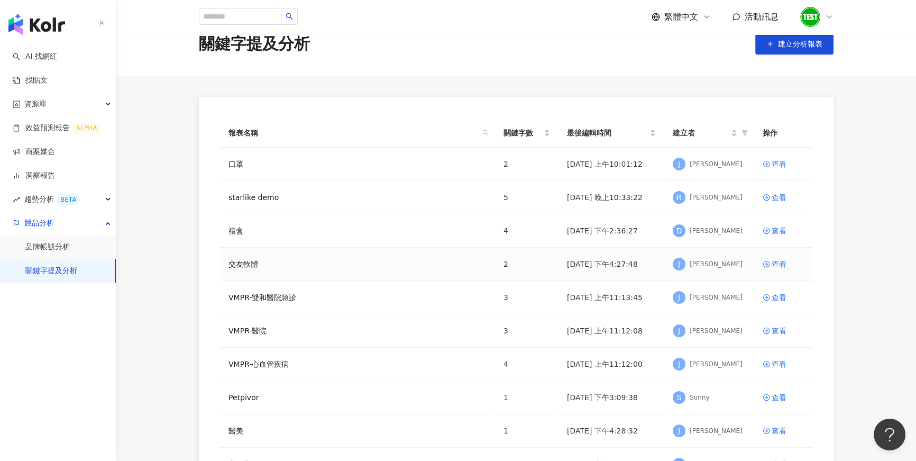
scroll to position [27, 0]
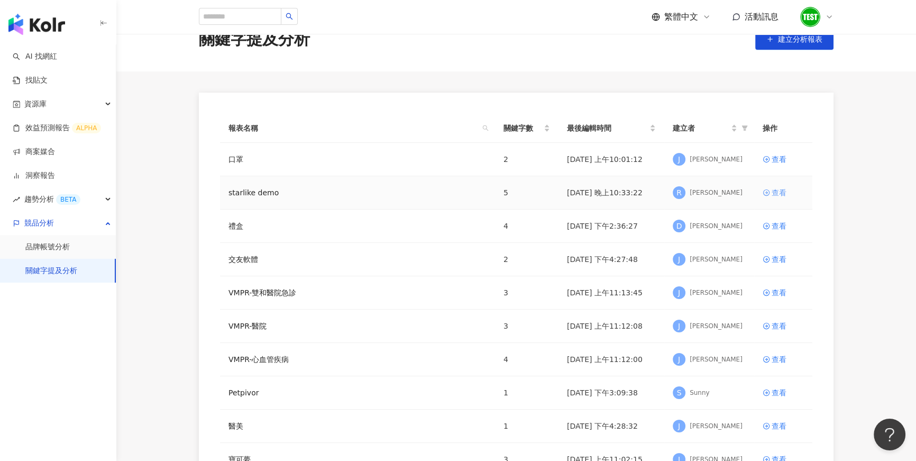
click at [774, 192] on div "查看" at bounding box center [779, 193] width 15 height 12
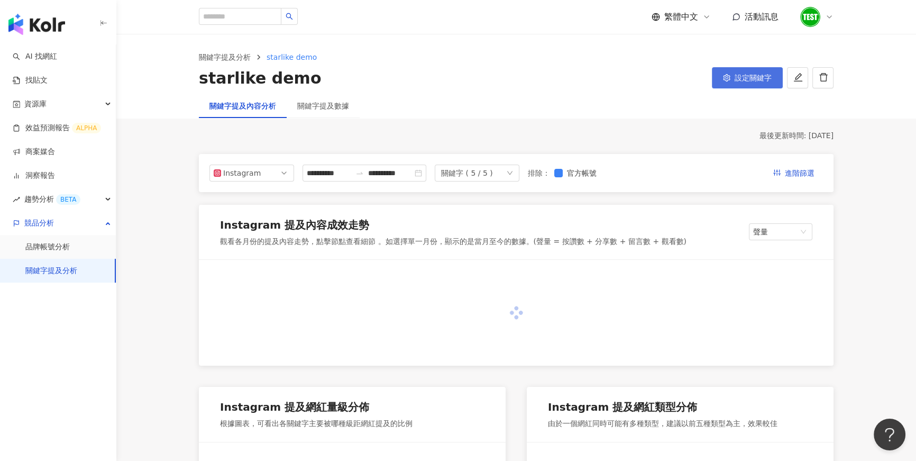
click at [743, 79] on span "設定關鍵字" at bounding box center [753, 78] width 37 height 8
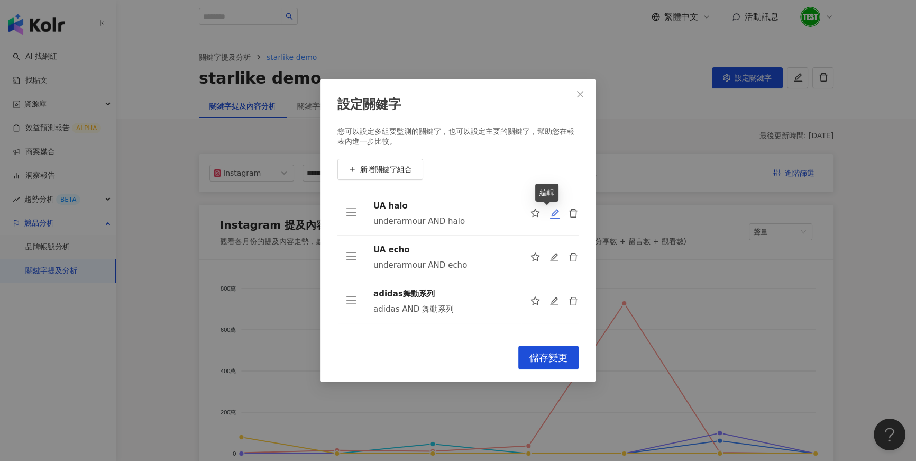
click at [550, 214] on icon "edit" at bounding box center [555, 214] width 10 height 10
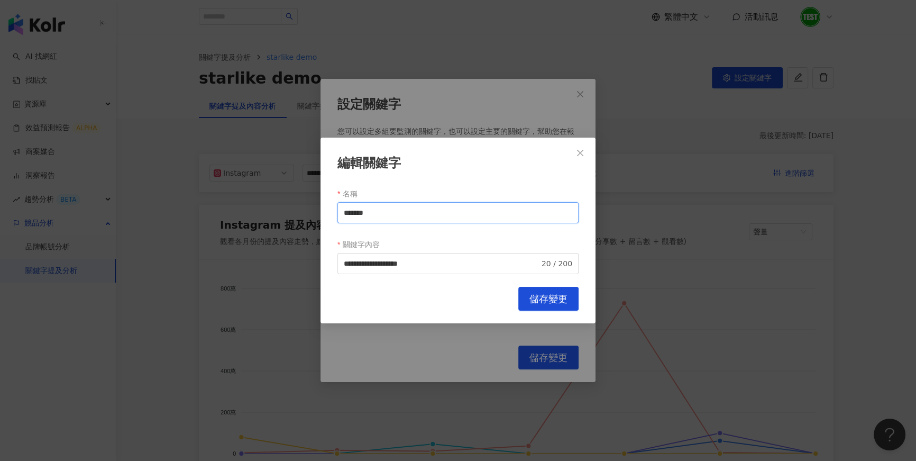
click at [410, 210] on input "*******" at bounding box center [457, 212] width 241 height 21
click at [427, 262] on input "**********" at bounding box center [442, 264] width 196 height 12
type input "**********"
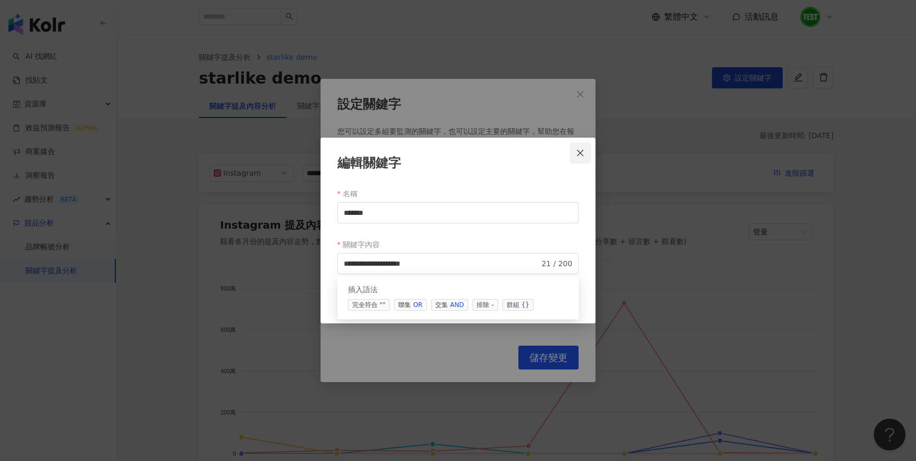
click at [579, 156] on icon "close" at bounding box center [580, 153] width 8 height 8
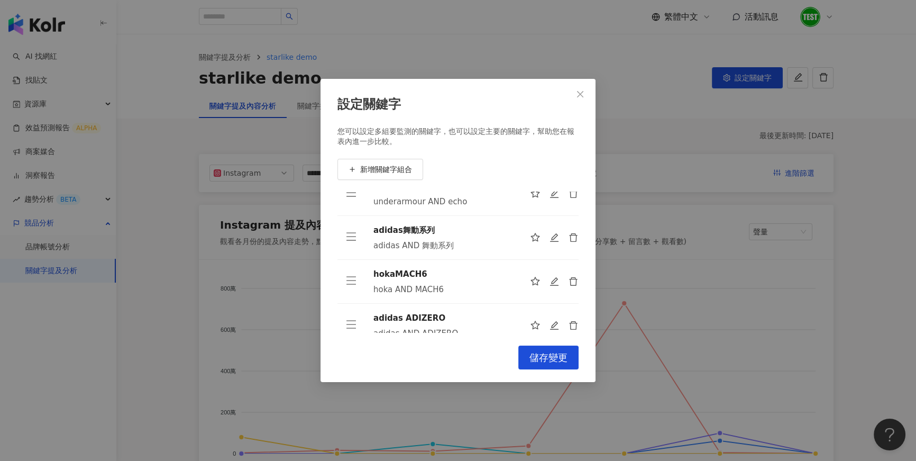
scroll to position [78, 0]
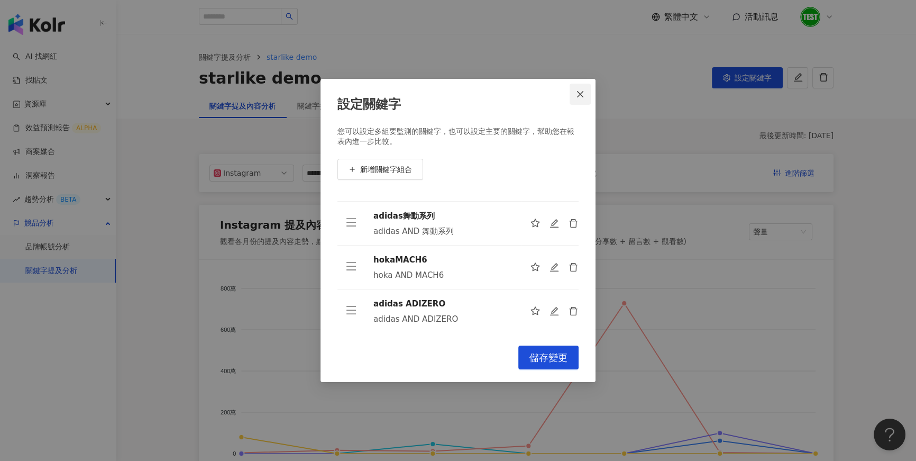
click at [577, 95] on icon "close" at bounding box center [580, 94] width 8 height 8
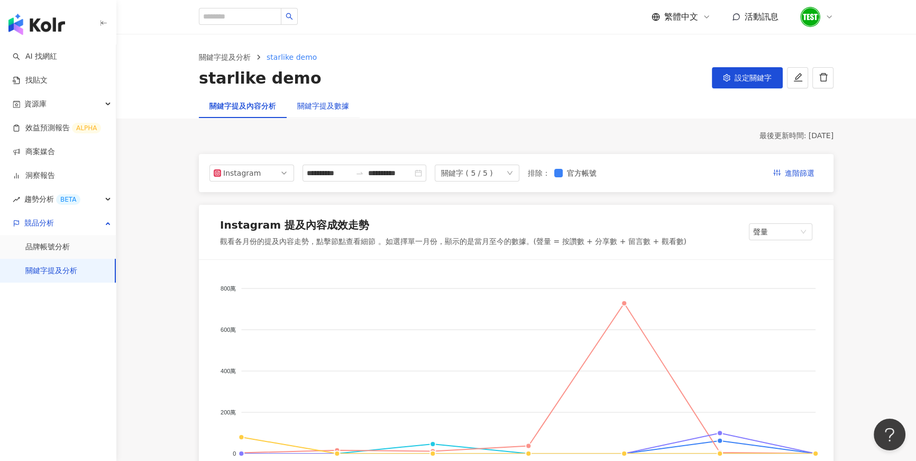
click at [332, 102] on div "關鍵字提及數據" at bounding box center [323, 106] width 52 height 12
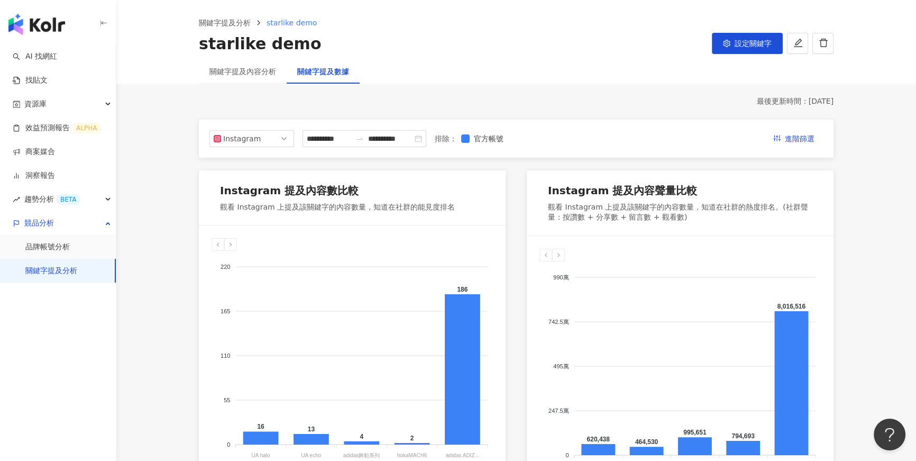
scroll to position [38, 0]
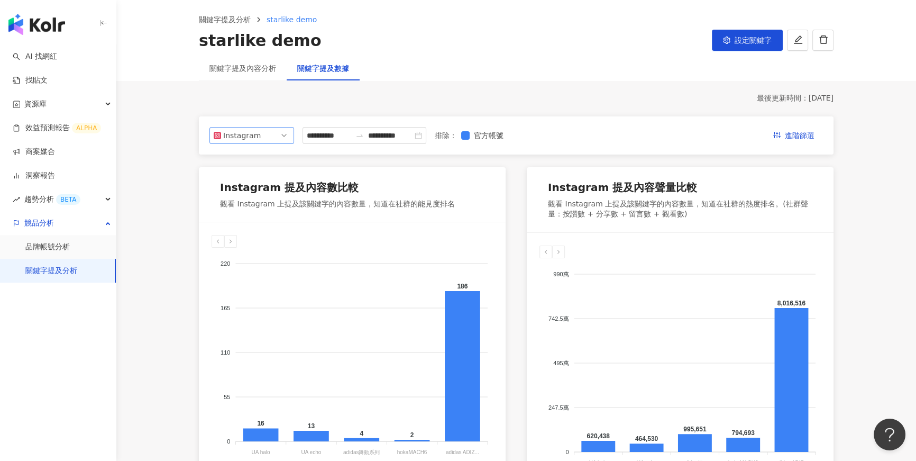
click at [288, 135] on span "Instagram" at bounding box center [252, 135] width 76 height 16
click at [324, 133] on input "**********" at bounding box center [329, 136] width 44 height 12
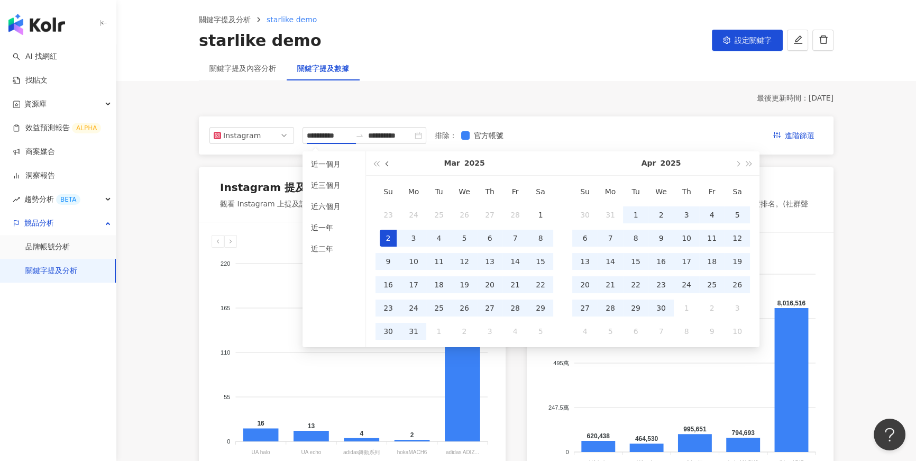
click at [389, 160] on button "button" at bounding box center [388, 163] width 12 height 24
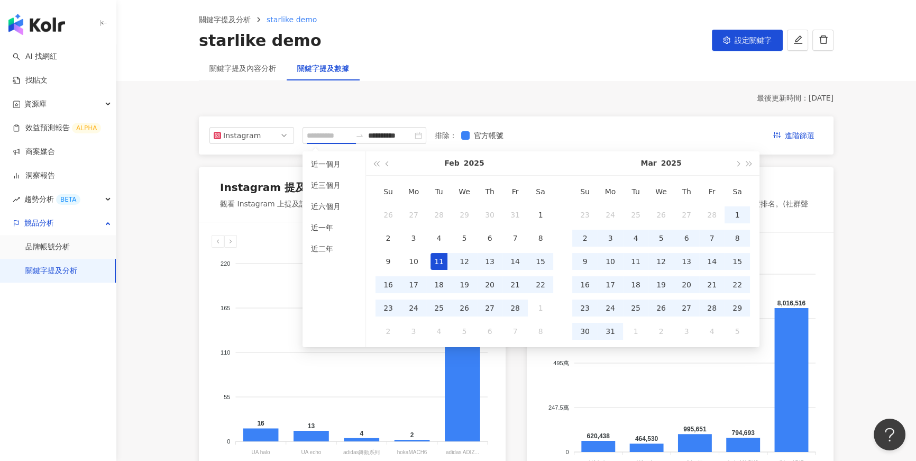
type input "**********"
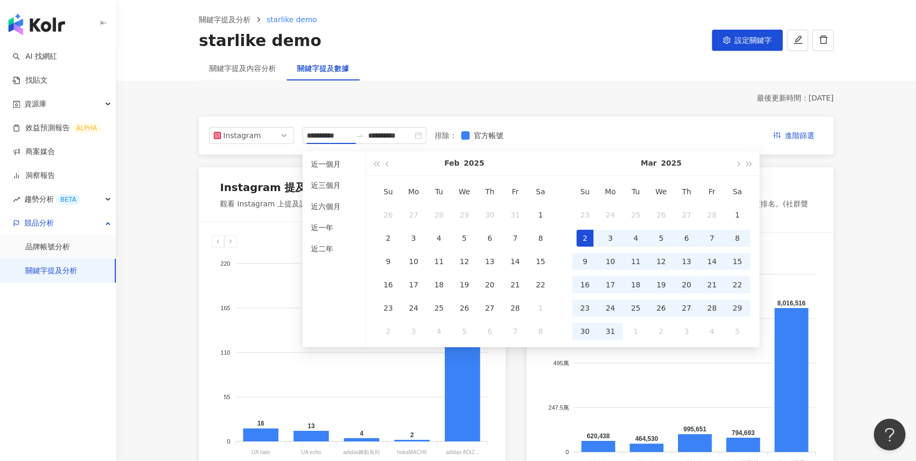
click at [563, 119] on div "**********" at bounding box center [516, 135] width 635 height 38
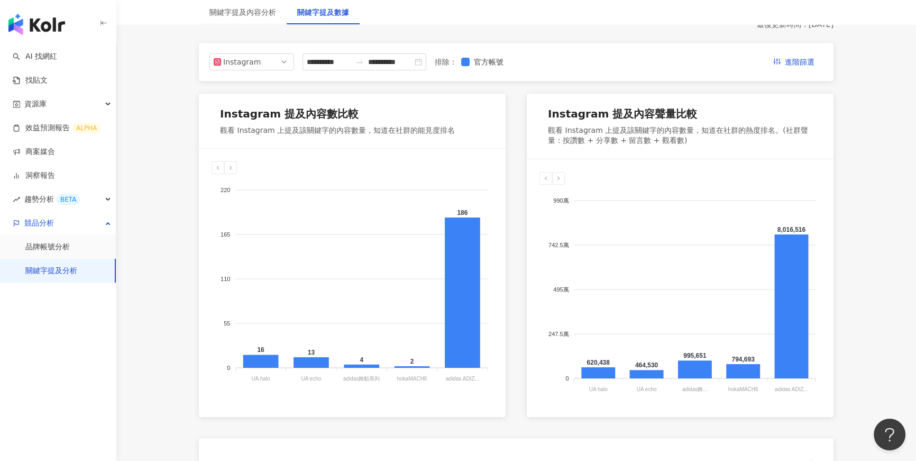
scroll to position [109, 0]
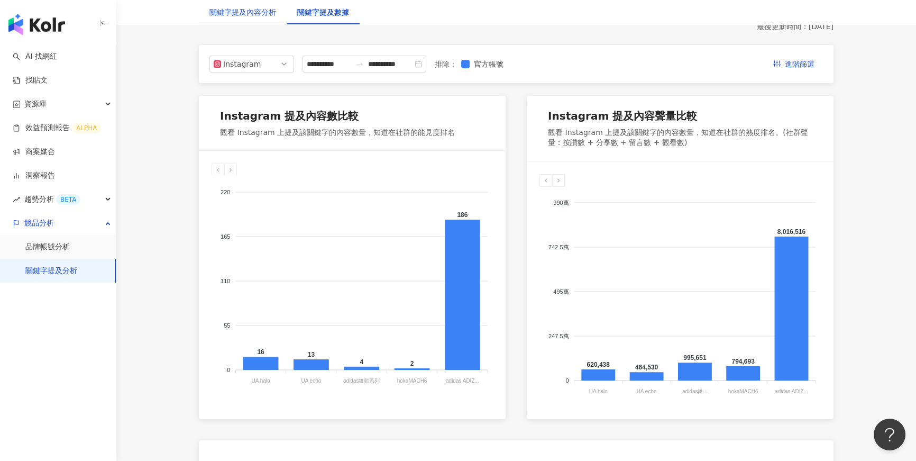
click at [260, 16] on div "關鍵字提及內容分析" at bounding box center [242, 12] width 67 height 12
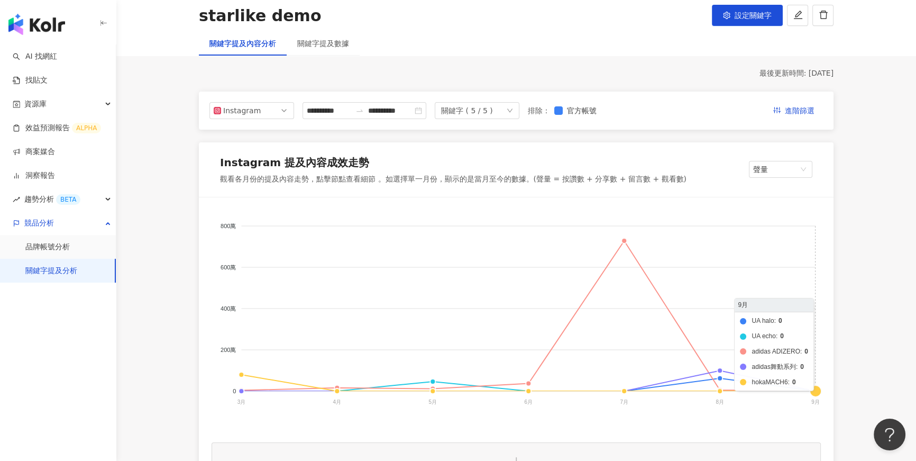
scroll to position [68, 0]
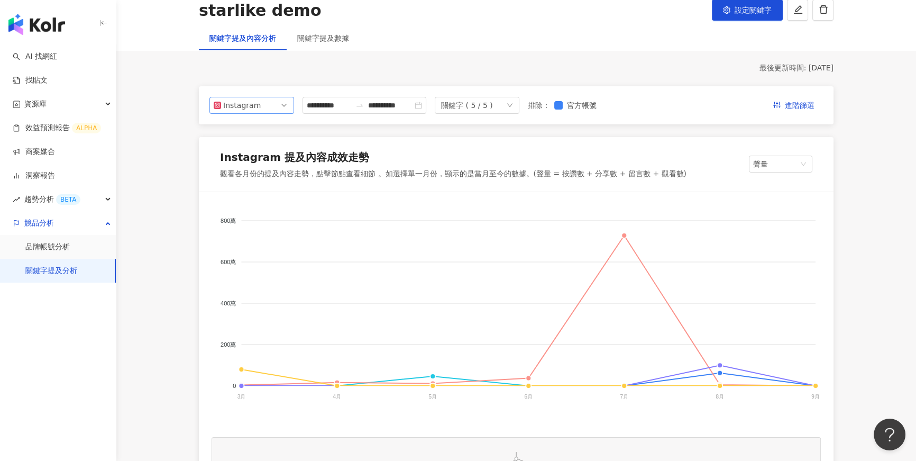
click at [285, 108] on span "Instagram" at bounding box center [252, 105] width 76 height 16
click at [518, 109] on div "關鍵字 ( 5 / 5 )" at bounding box center [477, 105] width 85 height 17
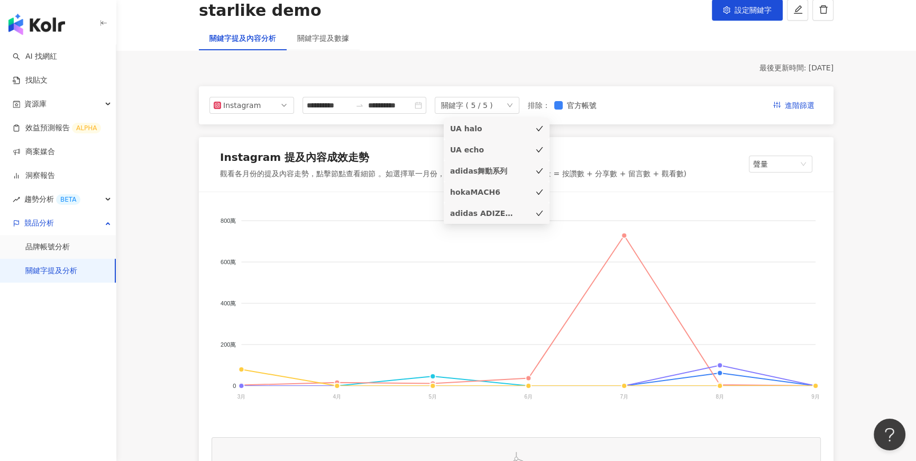
click at [543, 133] on div "UA halo" at bounding box center [496, 129] width 93 height 12
click at [531, 130] on div "UA halo" at bounding box center [496, 129] width 93 height 12
click at [677, 105] on div "**********" at bounding box center [515, 105] width 613 height 17
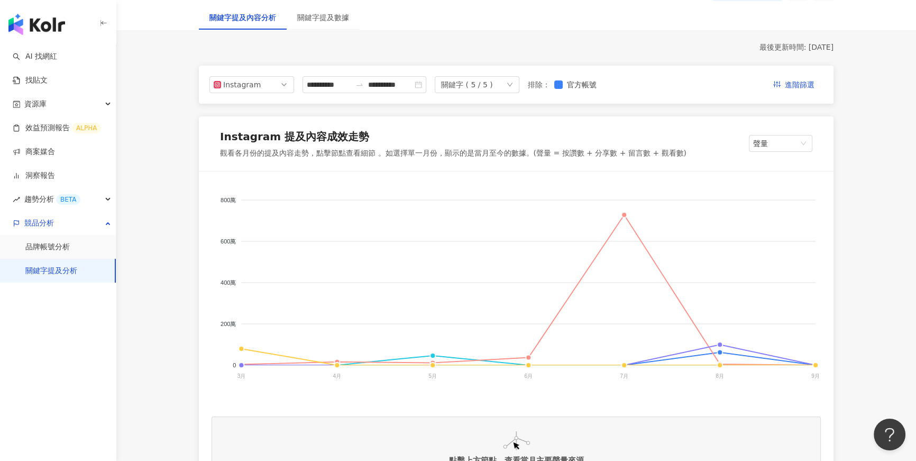
scroll to position [118, 0]
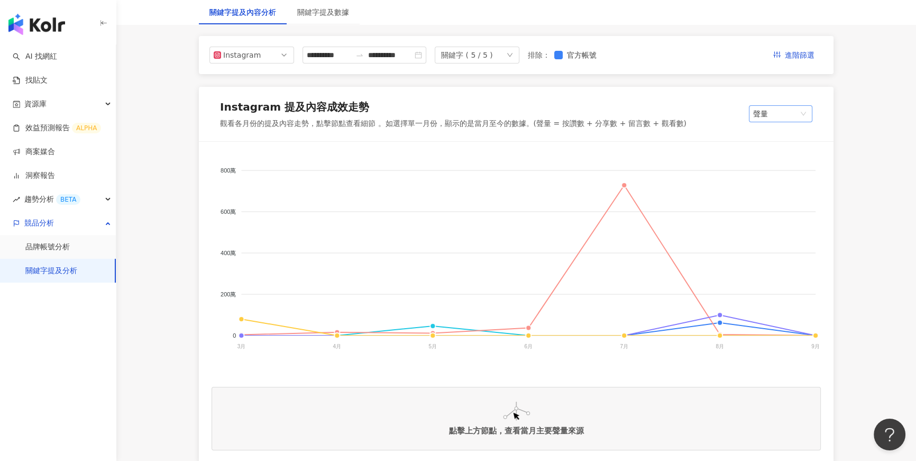
click at [800, 115] on span "聲量" at bounding box center [780, 114] width 55 height 16
click at [697, 118] on div "Instagram 提及內容成效走勢 觀看各月份的提及內容走勢，點擊節點查看細節 。如選擇單一月份，顯示的是當月至今的數據。(聲量 = 按讚數 + 分享數 +…" at bounding box center [516, 114] width 635 height 55
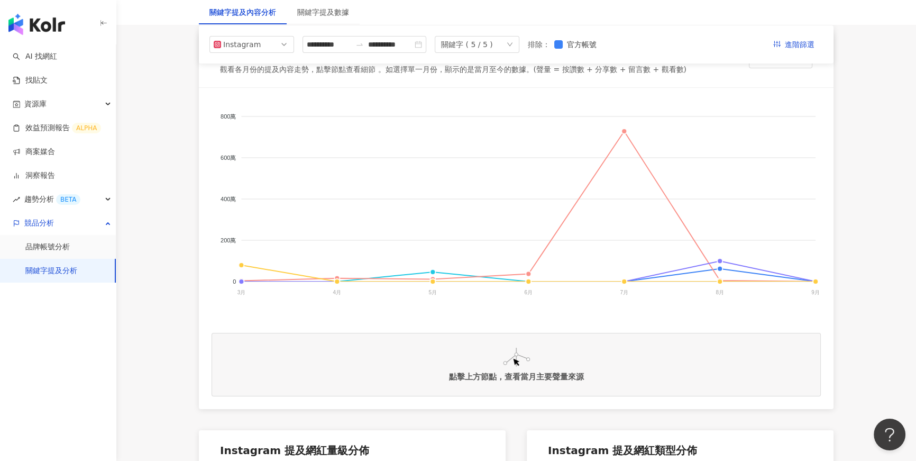
scroll to position [176, 0]
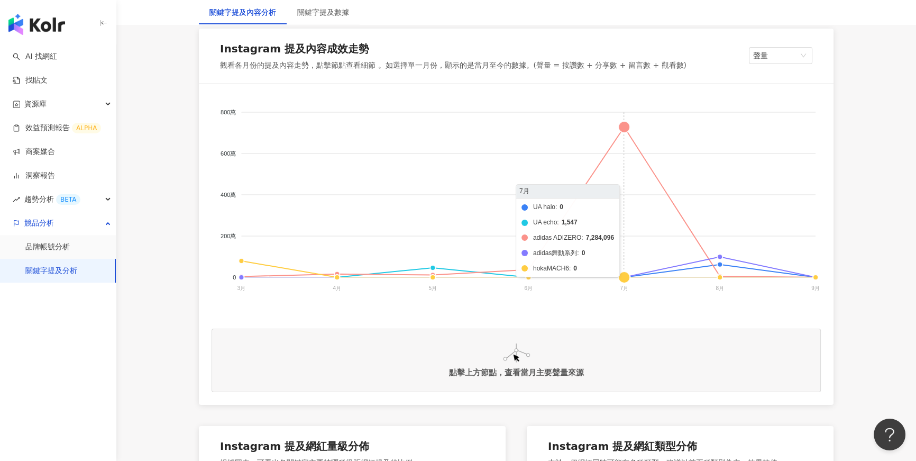
click at [625, 128] on foreignobject "UA halo UA echo adidas ADIZERO adidas舞動系列 hokaMACH6" at bounding box center [516, 202] width 609 height 212
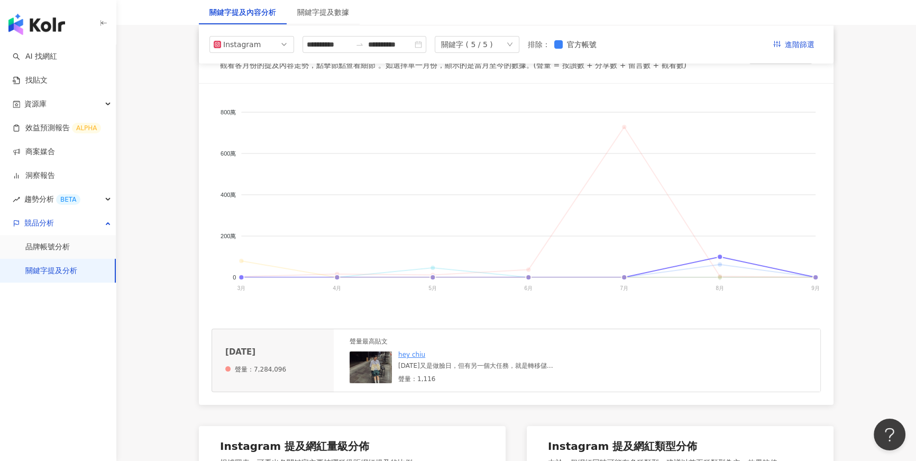
scroll to position [139, 0]
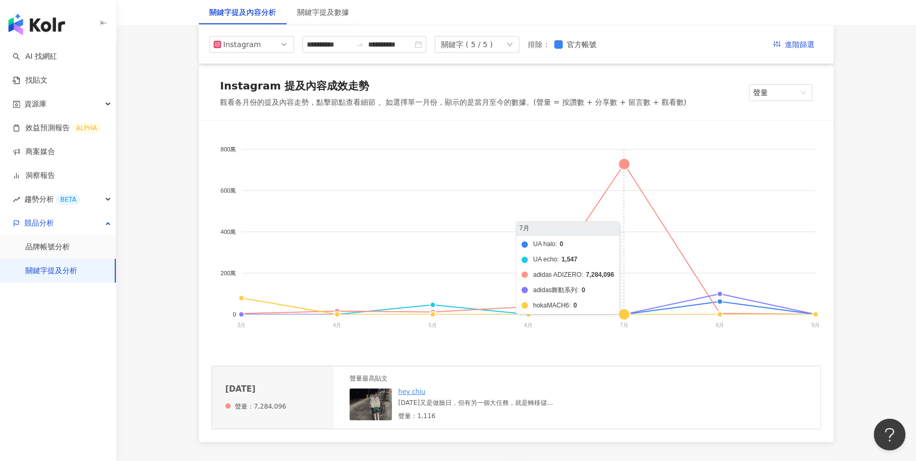
click at [627, 167] on foreignobject "UA halo UA echo adidas ADIZERO adidas舞動系列 hokaMACH6" at bounding box center [516, 239] width 609 height 212
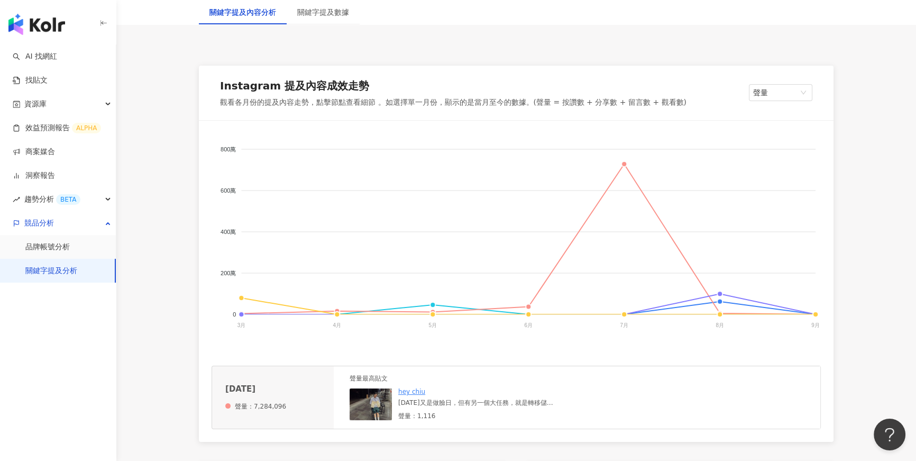
scroll to position [184, 0]
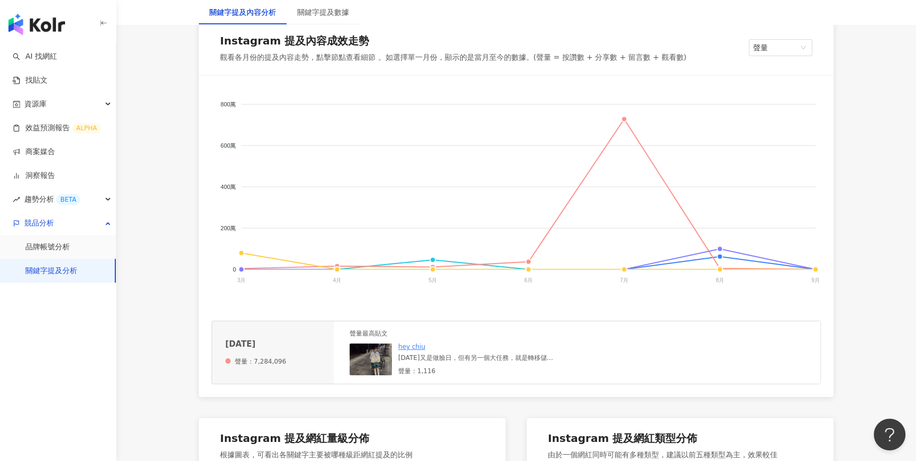
click at [493, 359] on div "[DATE]又是做臉日，但有另一個大任務，就是轉移儲值金✊🏻 因為搬家，原本的位置實在太遠，告訴自己一定要鼓起勇氣去面對🫣 起床後在腦中上演兩百種對話加上[D…" at bounding box center [477, 357] width 159 height 9
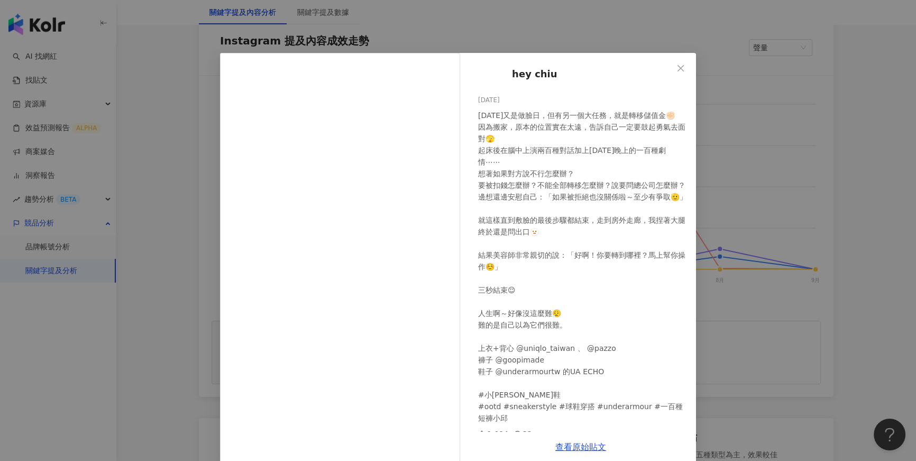
scroll to position [20, 0]
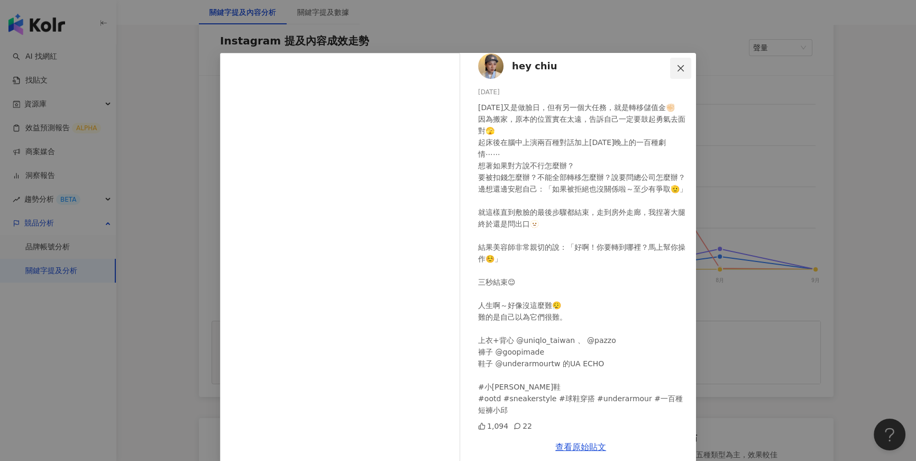
click at [676, 72] on button "Close" at bounding box center [680, 68] width 21 height 21
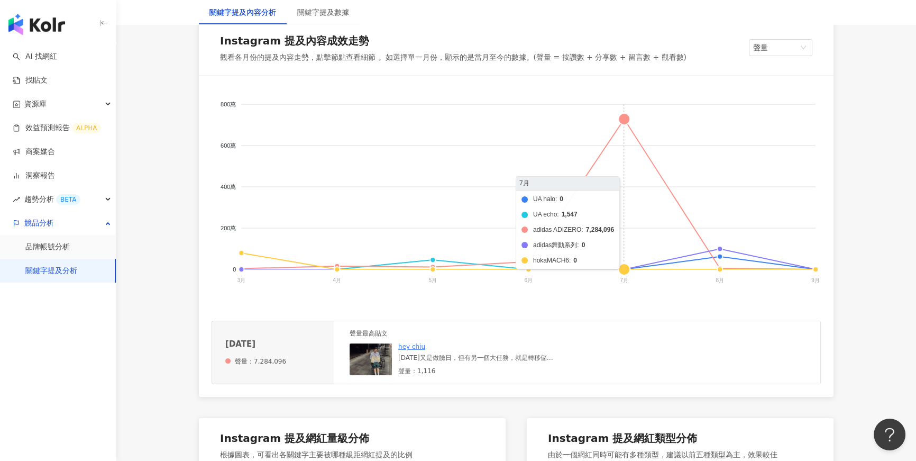
scroll to position [233, 0]
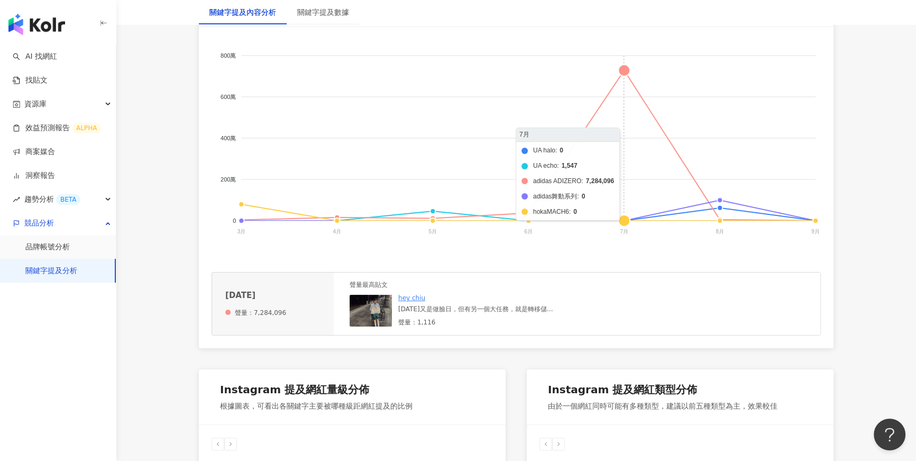
click at [628, 78] on foreignobject "UA halo UA echo adidas ADIZERO adidas舞動系列 hokaMACH6" at bounding box center [516, 146] width 609 height 212
click at [625, 75] on foreignobject "UA halo UA echo adidas ADIZERO adidas舞動系列 hokaMACH6" at bounding box center [516, 146] width 609 height 212
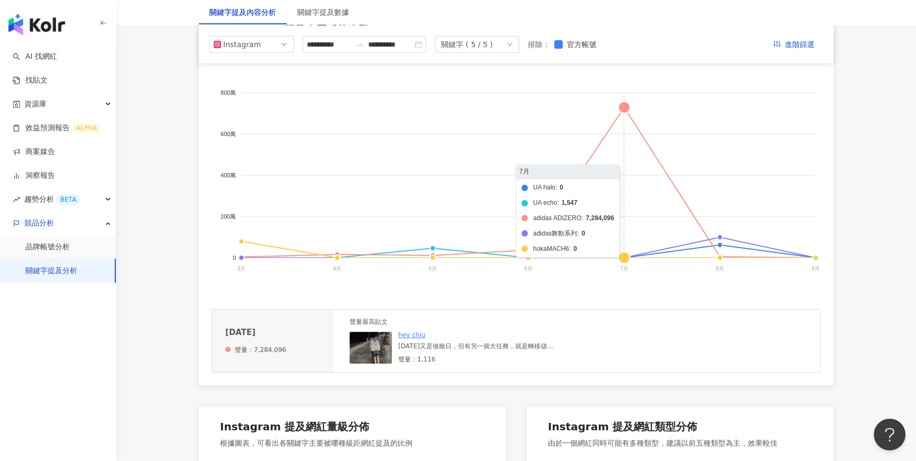
scroll to position [192, 0]
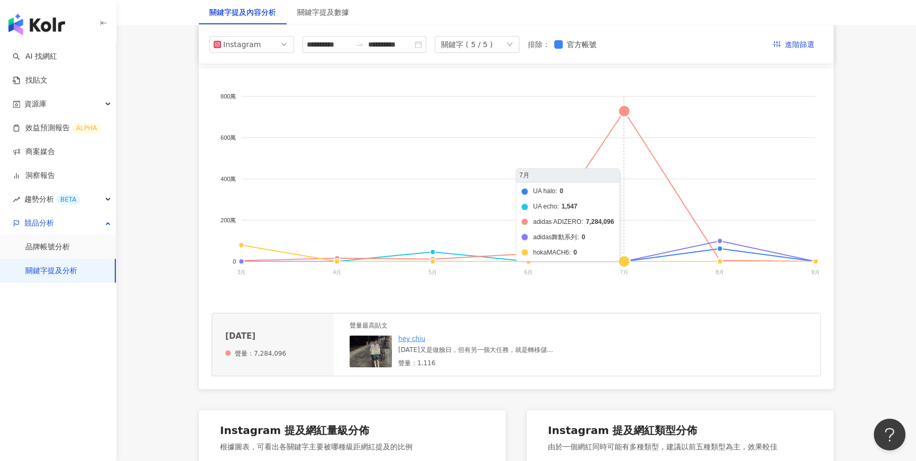
click at [621, 108] on foreignobject "UA halo UA echo adidas ADIZERO adidas舞動系列 hokaMACH6" at bounding box center [516, 186] width 609 height 212
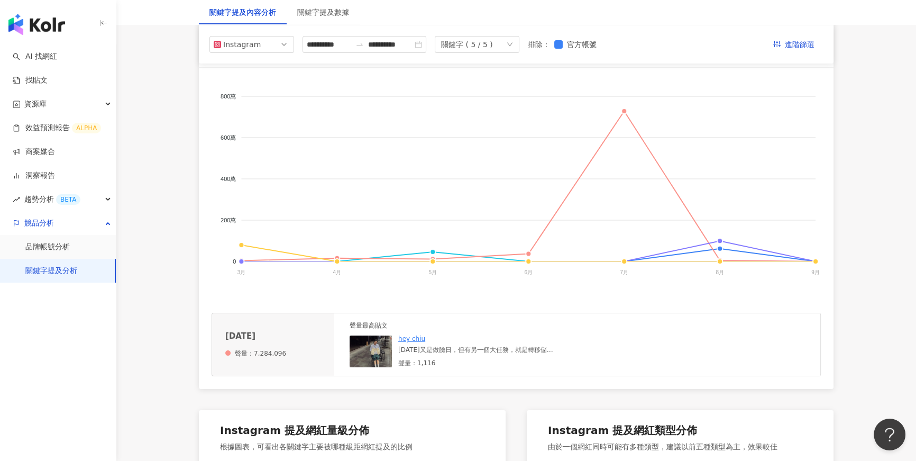
click at [499, 354] on div "[DATE]又是做臉日，但有另一個大任務，就是轉移儲值金✊🏻 因為搬家，原本的位置實在太遠，告訴自己一定要鼓起勇氣去面對🫣 起床後在腦中上演兩百種對話加上[D…" at bounding box center [477, 349] width 159 height 9
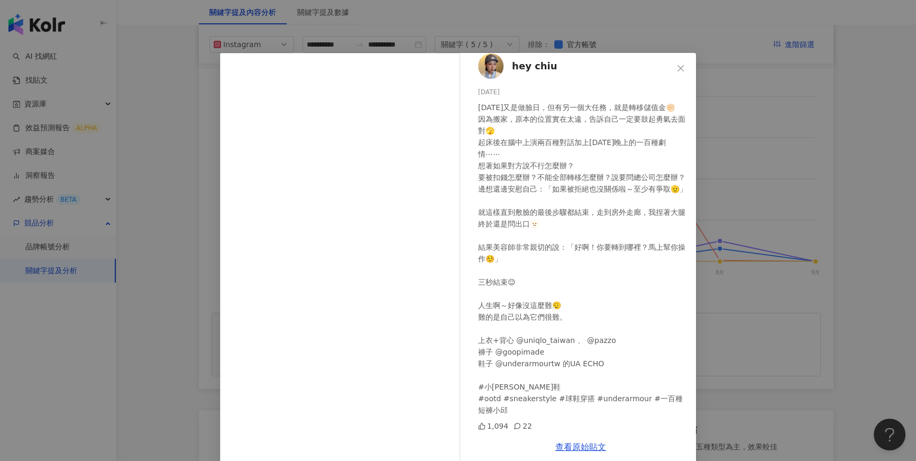
scroll to position [0, 0]
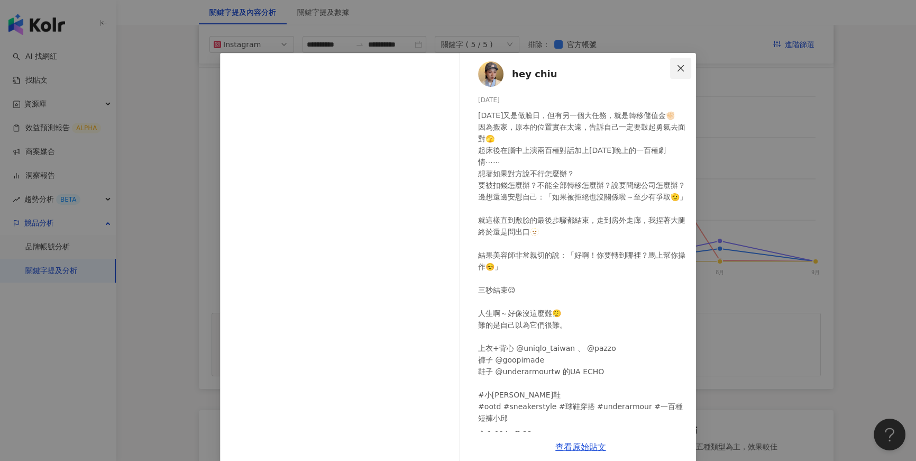
click at [678, 72] on button "Close" at bounding box center [680, 68] width 21 height 21
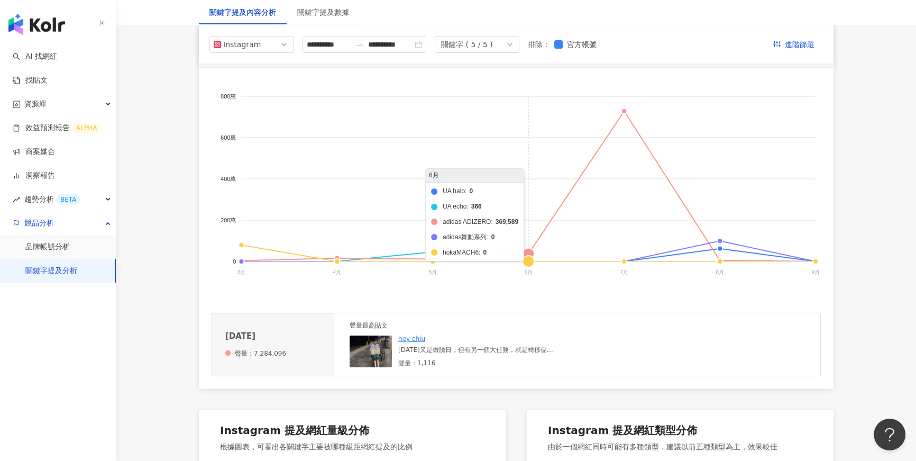
click at [532, 251] on foreignobject "UA halo UA echo adidas ADIZERO adidas舞動系列 hokaMACH6" at bounding box center [516, 186] width 609 height 212
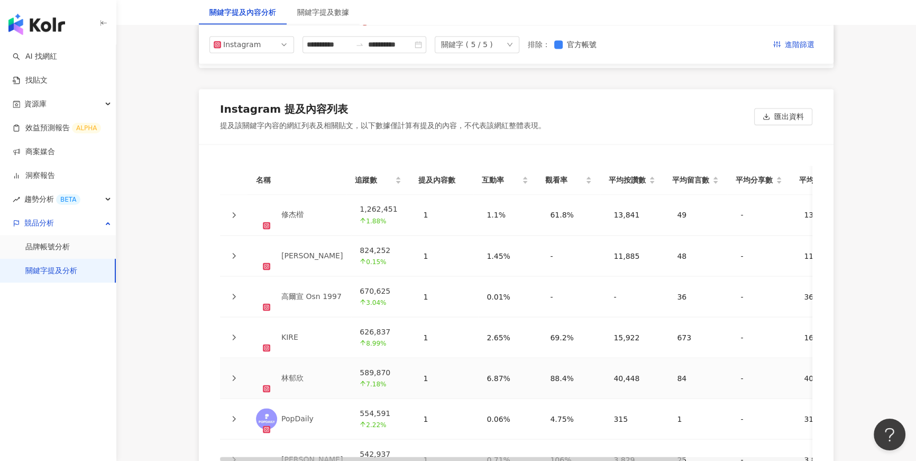
scroll to position [2296, 0]
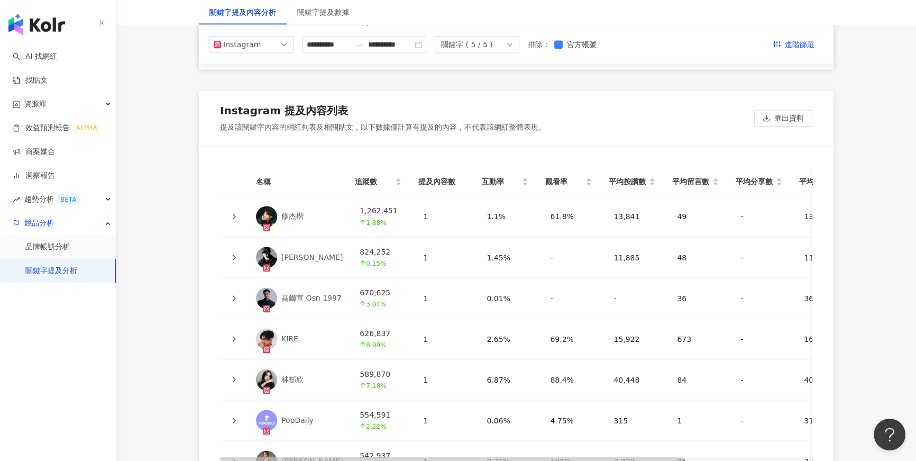
click at [513, 44] on icon "down" at bounding box center [510, 44] width 6 height 6
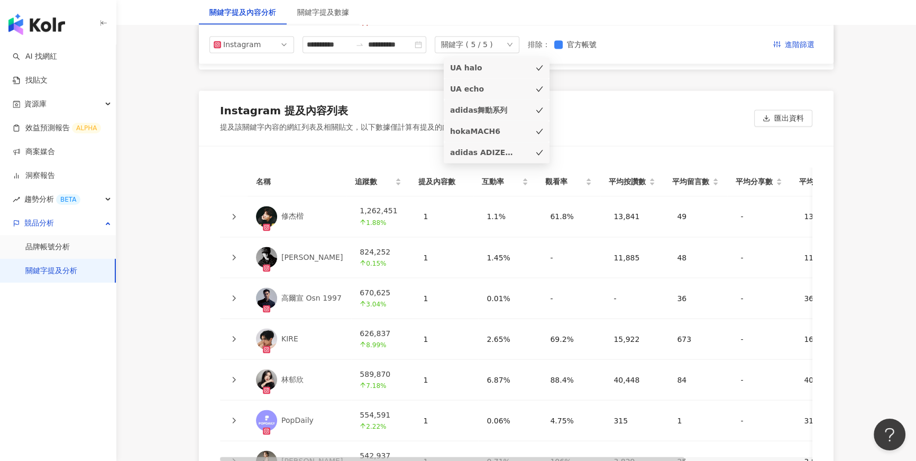
click at [610, 112] on div "Instagram 提及內容列表 提及該關鍵字內容的網紅列表及相關貼文，以下數據僅計算有提及的內容，不代表該網紅整體表現。 匯出資料" at bounding box center [516, 117] width 635 height 55
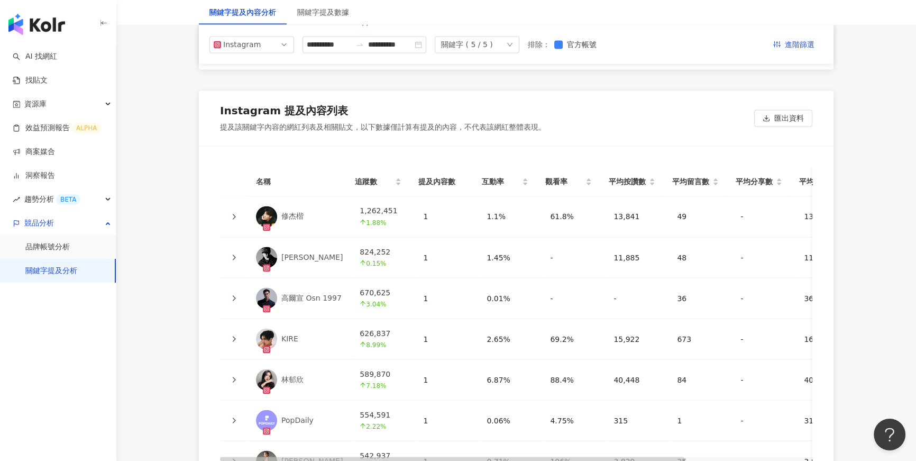
click at [234, 214] on icon at bounding box center [234, 216] width 6 height 6
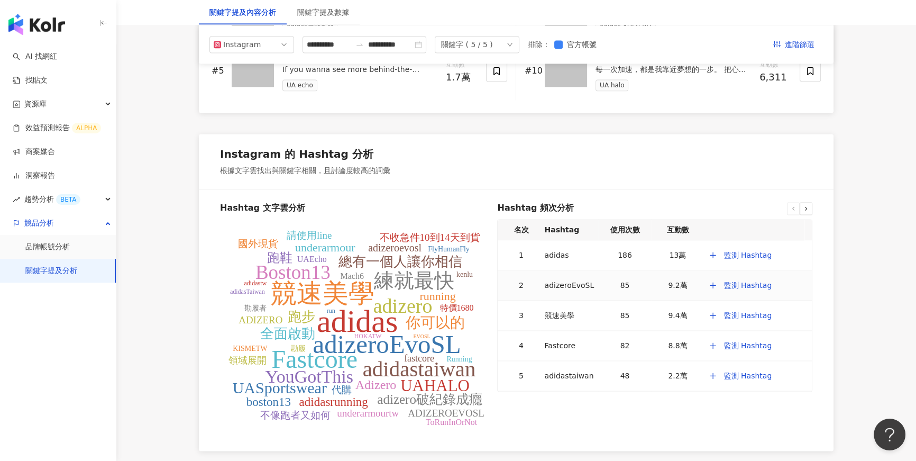
scroll to position [1912, 0]
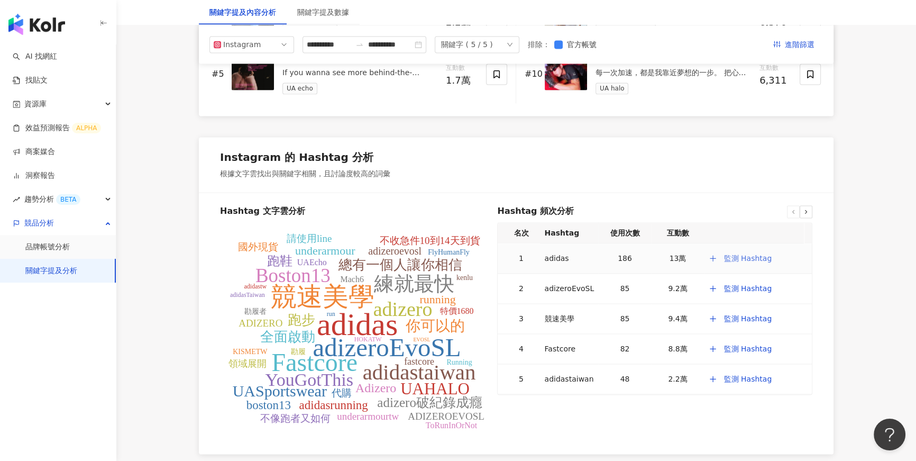
click at [755, 260] on span "監測 Hashtag" at bounding box center [747, 258] width 48 height 8
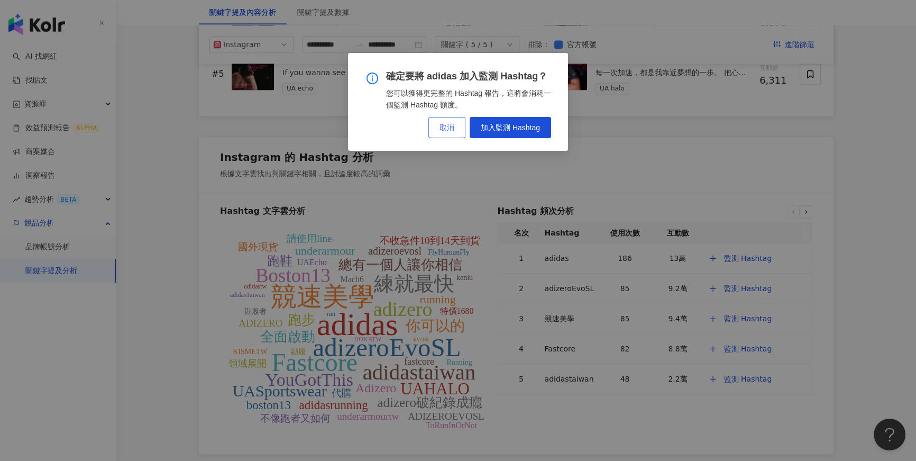
click at [450, 124] on span "取消" at bounding box center [446, 127] width 15 height 8
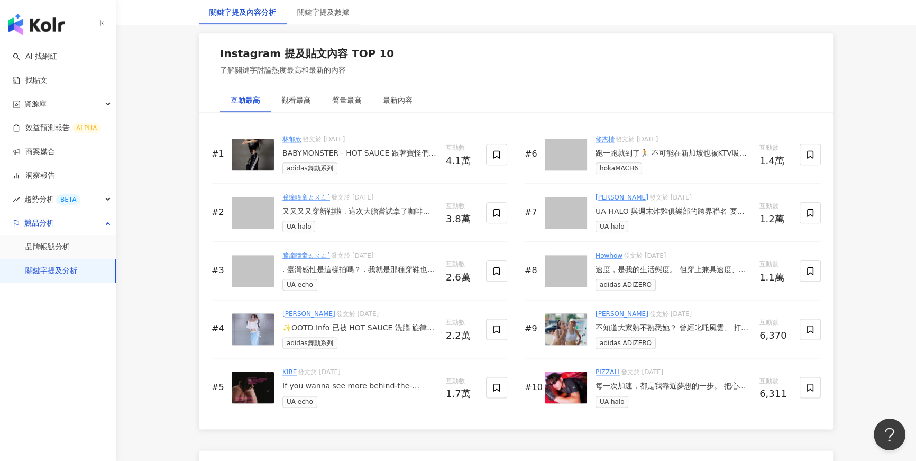
scroll to position [1600, 0]
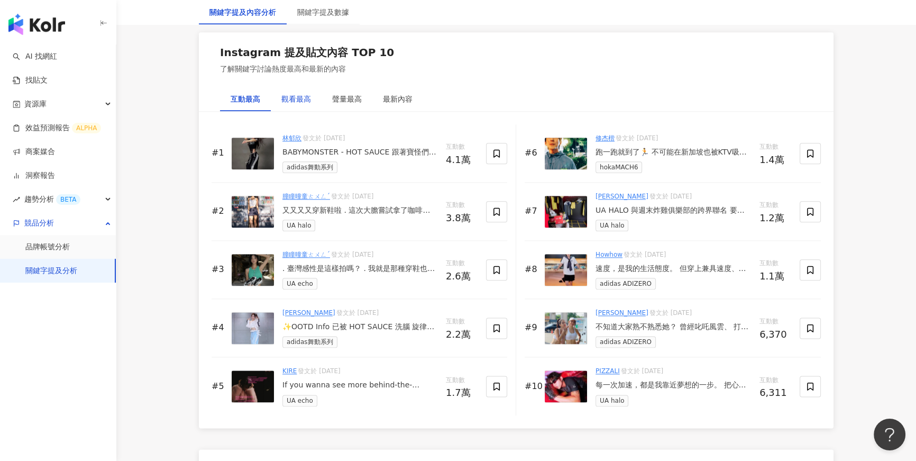
click at [304, 100] on div "觀看最高" at bounding box center [296, 99] width 30 height 12
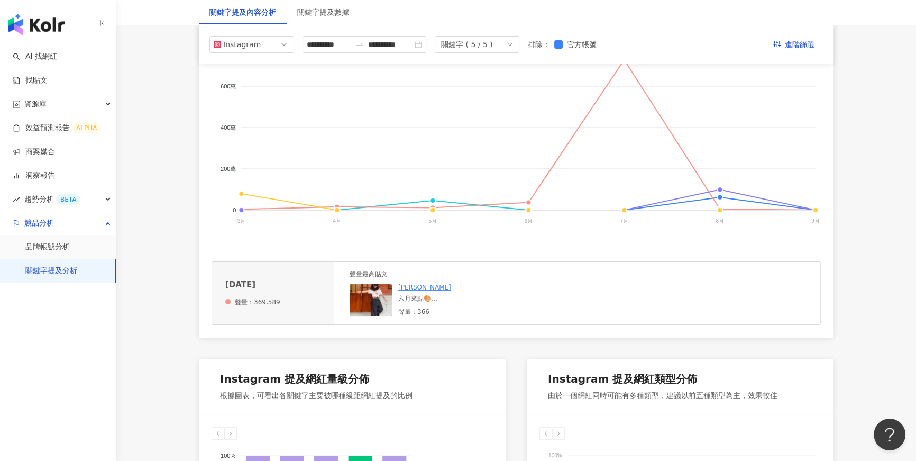
scroll to position [242, 0]
click at [504, 44] on div "關鍵字 ( 5 / 5 )" at bounding box center [477, 44] width 85 height 17
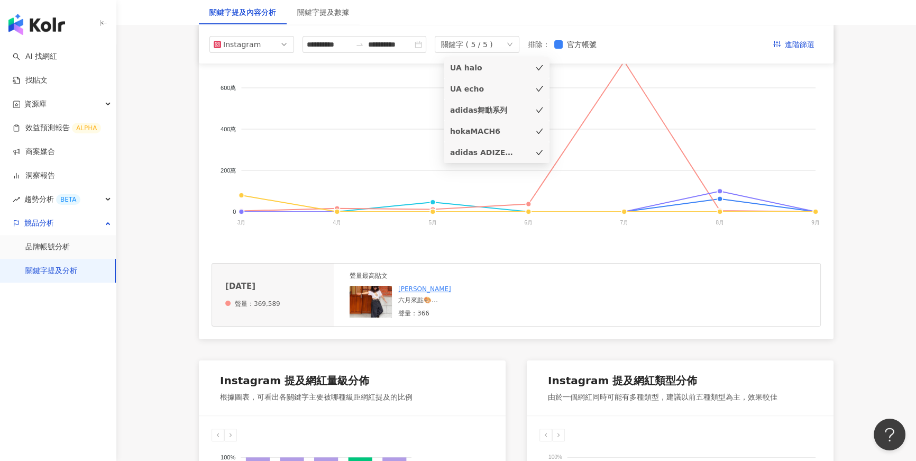
click at [500, 62] on div "UA halo" at bounding box center [481, 68] width 63 height 12
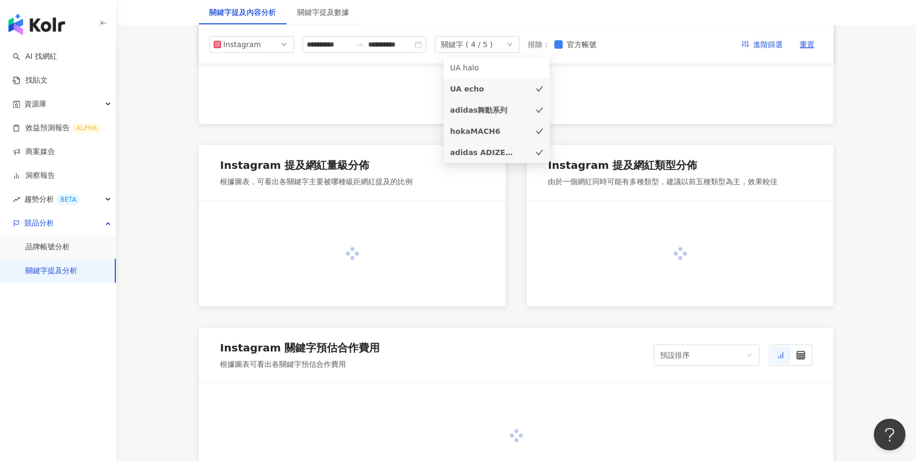
click at [496, 88] on div "UA echo" at bounding box center [481, 89] width 63 height 12
click at [491, 128] on div "hokaMACH6" at bounding box center [481, 131] width 63 height 12
click at [504, 115] on div "adidas舞動系列" at bounding box center [481, 110] width 63 height 12
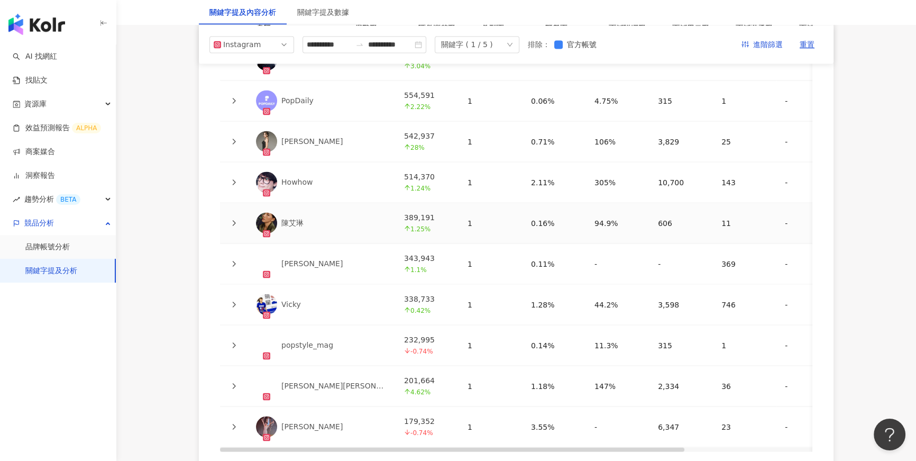
scroll to position [2416, 0]
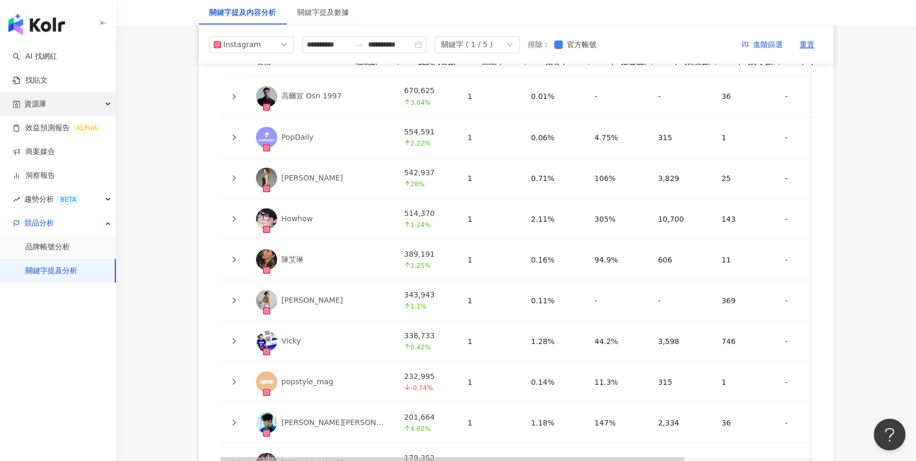
click at [103, 103] on div "資源庫" at bounding box center [58, 104] width 116 height 24
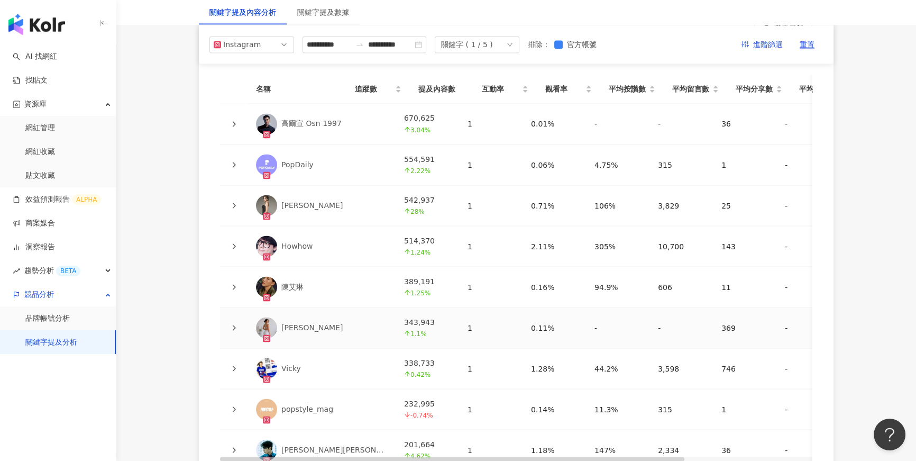
scroll to position [2388, 0]
click at [45, 244] on link "洞察報告" at bounding box center [34, 247] width 42 height 11
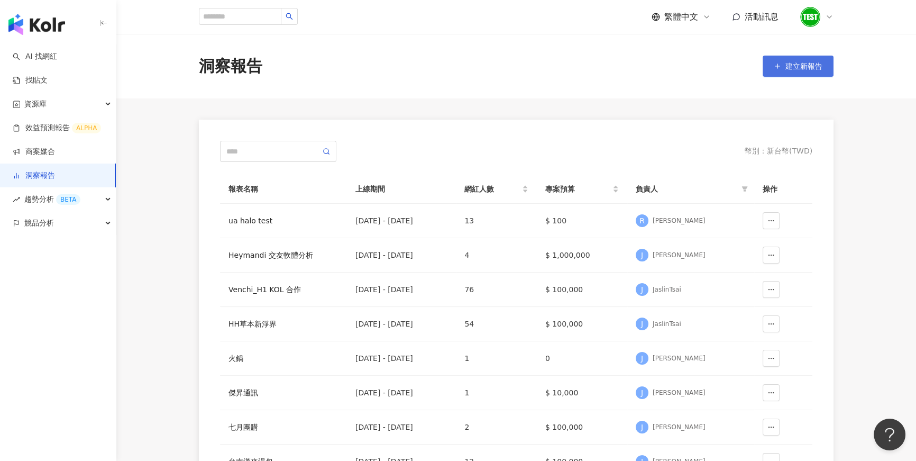
click at [805, 65] on span "建立新報告" at bounding box center [803, 66] width 37 height 8
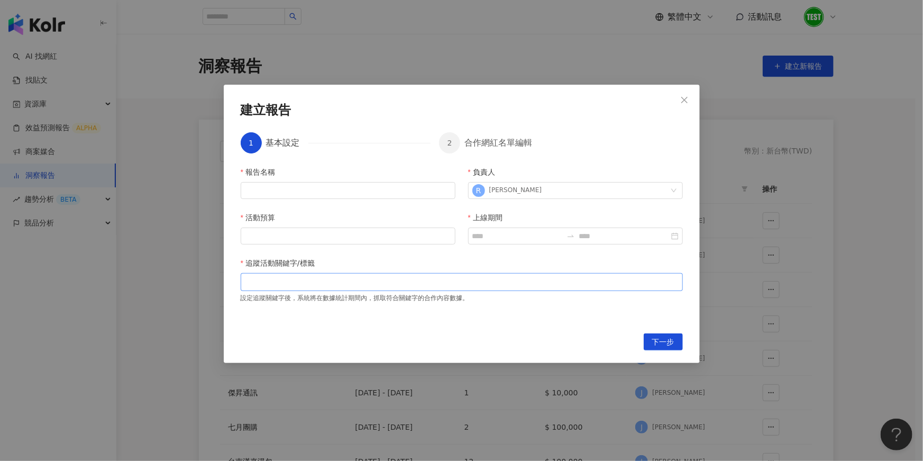
click at [323, 282] on div at bounding box center [462, 282] width 438 height 8
click at [686, 103] on icon "close" at bounding box center [684, 100] width 8 height 8
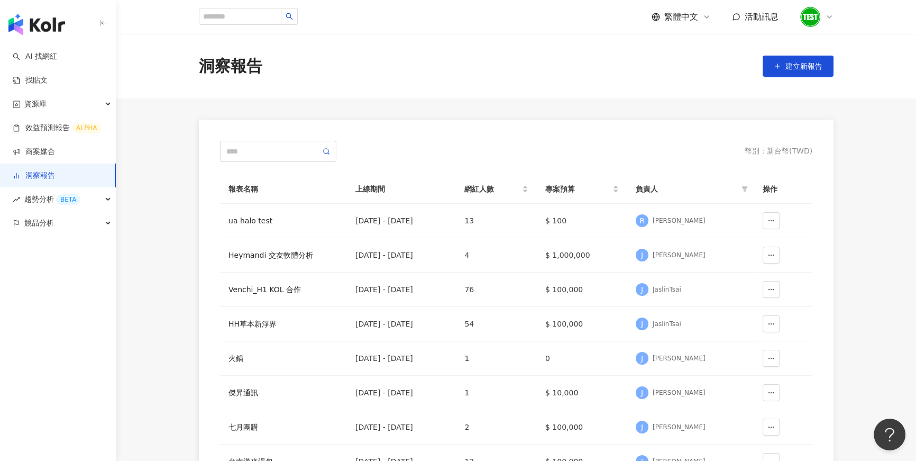
click at [52, 26] on img "button" at bounding box center [36, 24] width 57 height 21
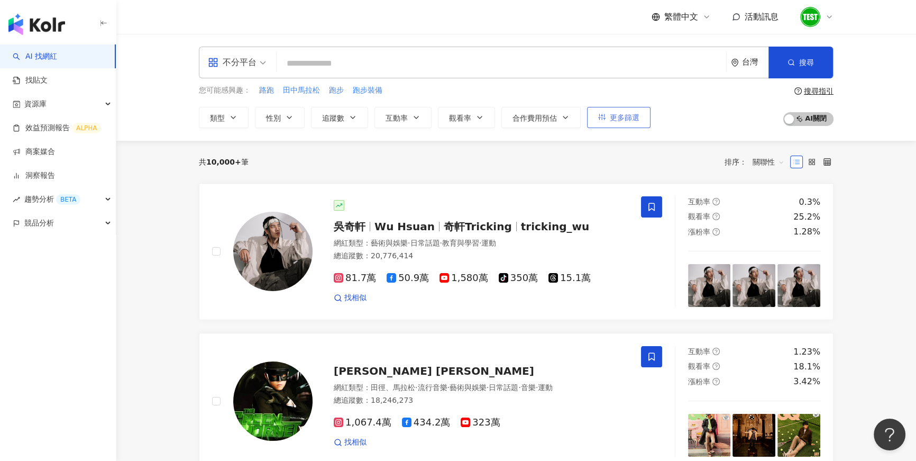
click at [627, 120] on span "更多篩選" at bounding box center [625, 117] width 30 height 8
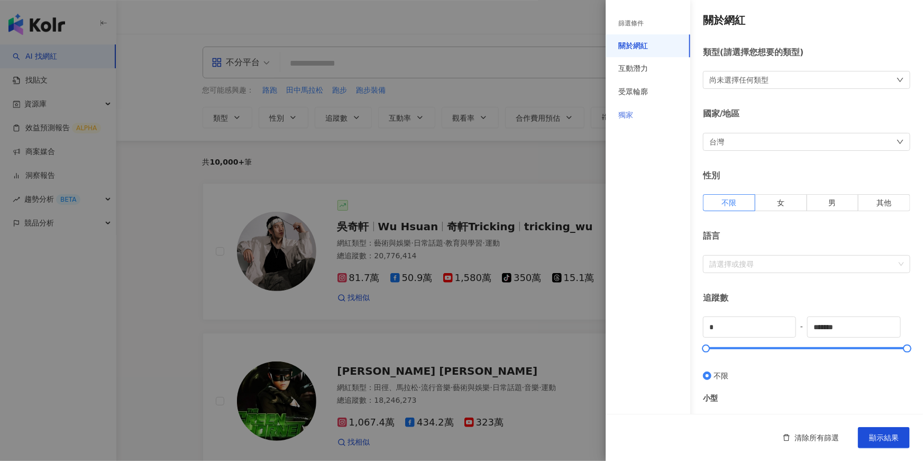
click at [649, 118] on div "獨家" at bounding box center [647, 115] width 85 height 23
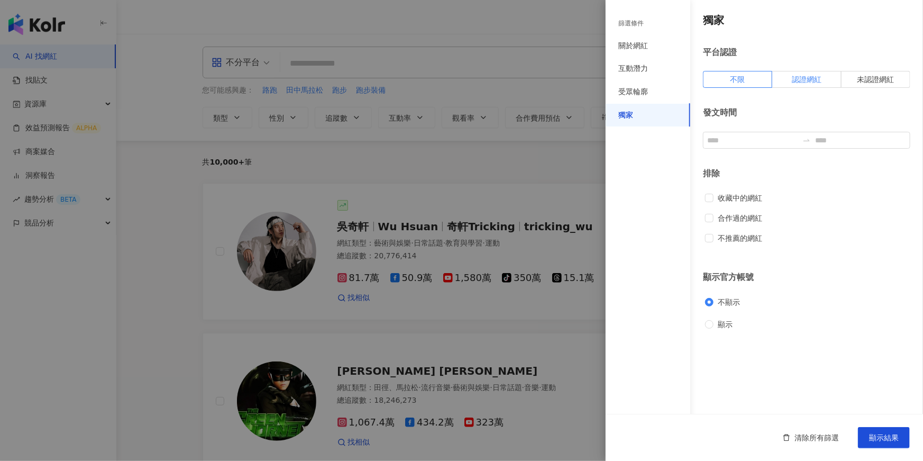
click at [794, 81] on span "認證網紅" at bounding box center [807, 79] width 30 height 8
click at [886, 430] on button "顯示結果" at bounding box center [884, 437] width 52 height 21
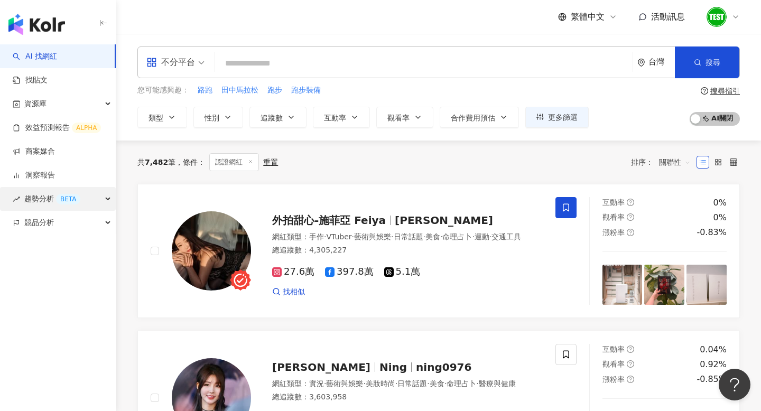
click at [57, 202] on div "BETA" at bounding box center [68, 199] width 24 height 11
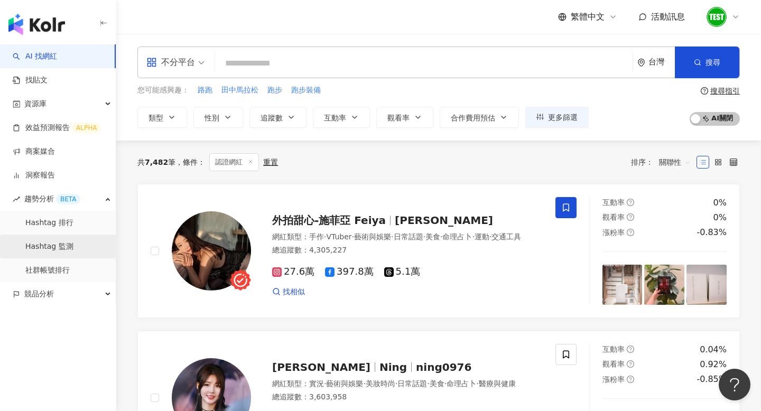
click at [61, 246] on link "Hashtag 監測" at bounding box center [49, 247] width 48 height 11
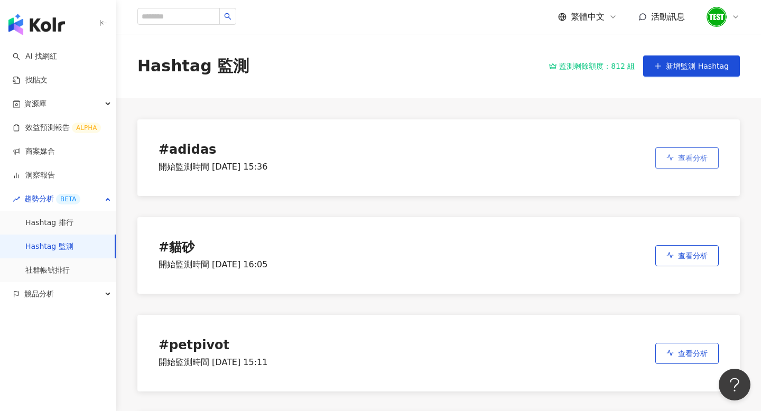
click at [681, 154] on span "查看分析" at bounding box center [693, 158] width 30 height 8
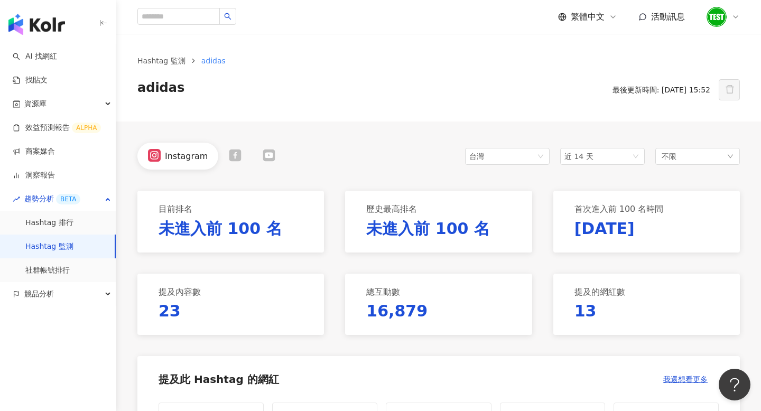
click at [284, 279] on div "提及內容數 23" at bounding box center [230, 304] width 187 height 61
click at [75, 292] on div "競品分析" at bounding box center [58, 294] width 116 height 24
click at [62, 321] on link "品牌帳號分析" at bounding box center [47, 318] width 44 height 11
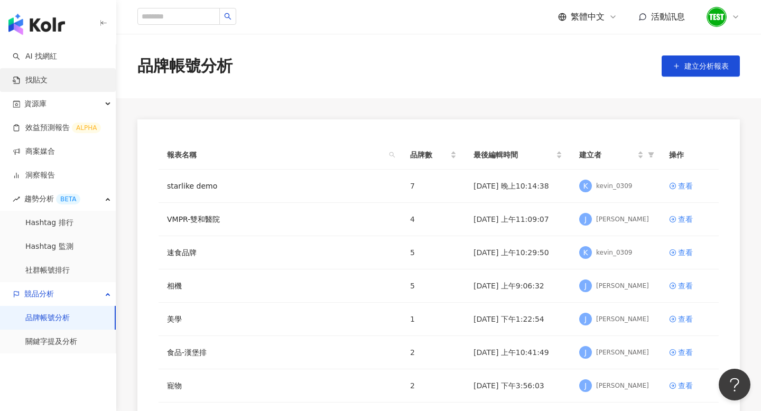
click at [34, 82] on link "找貼文" at bounding box center [30, 80] width 35 height 11
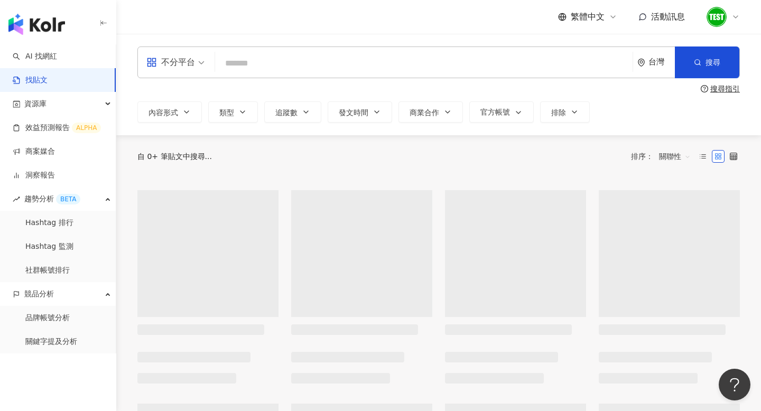
click at [244, 58] on input "search" at bounding box center [423, 63] width 409 height 23
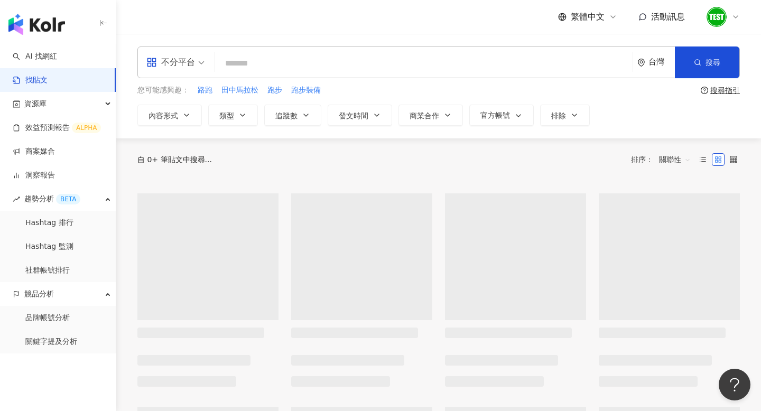
click at [284, 59] on input "search" at bounding box center [423, 63] width 409 height 23
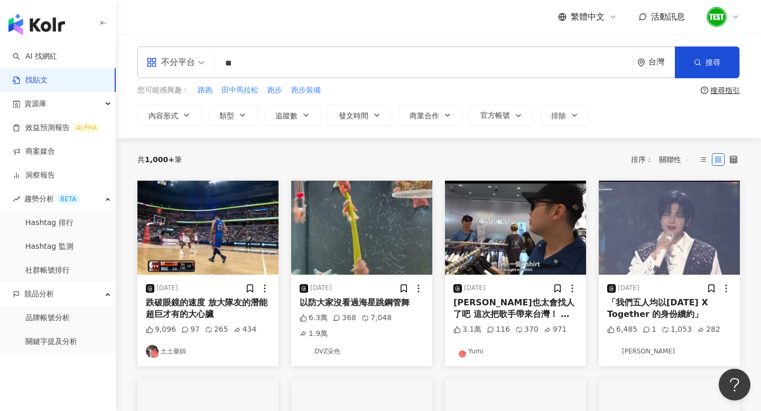
type input "**"
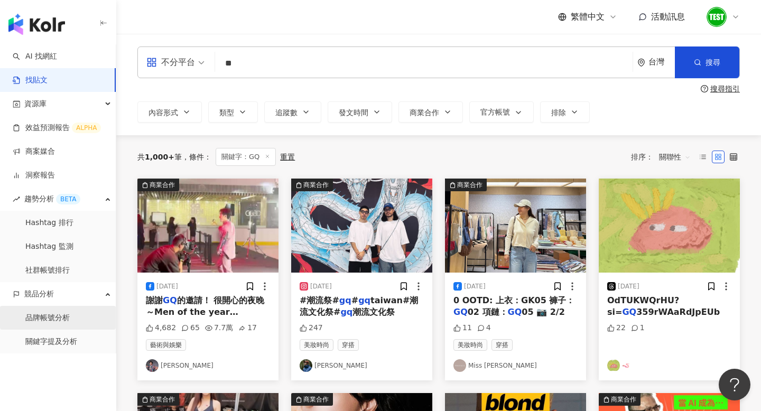
click at [47, 322] on link "品牌帳號分析" at bounding box center [47, 318] width 44 height 11
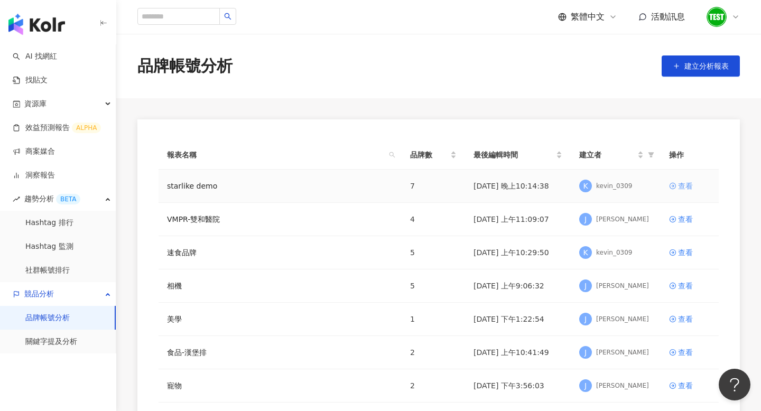
click at [685, 186] on div "查看" at bounding box center [685, 186] width 15 height 12
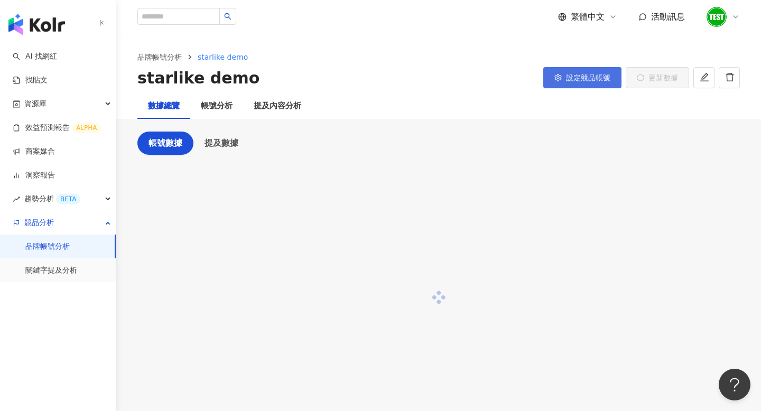
click at [581, 84] on button "設定競品帳號" at bounding box center [583, 77] width 78 height 21
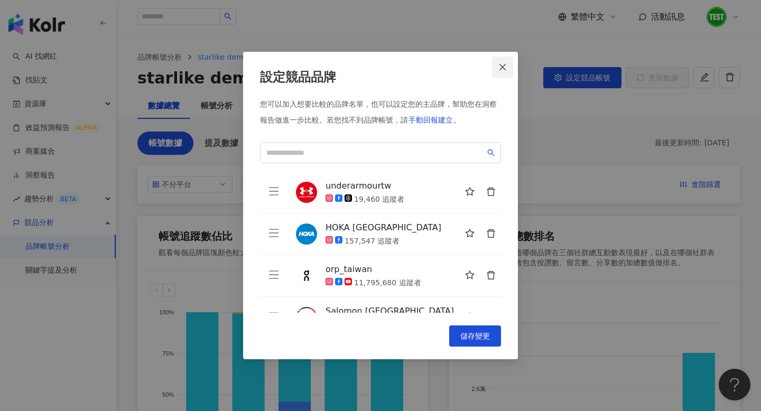
click at [502, 67] on icon "close" at bounding box center [503, 67] width 8 height 8
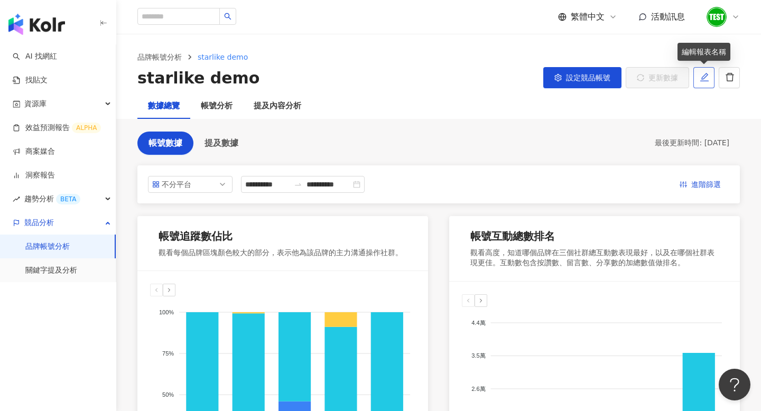
click at [704, 82] on button "button" at bounding box center [704, 77] width 21 height 21
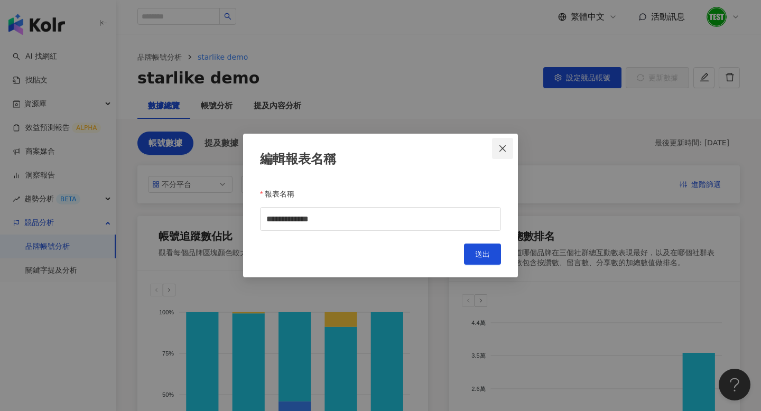
click at [508, 151] on span "Close" at bounding box center [502, 148] width 21 height 8
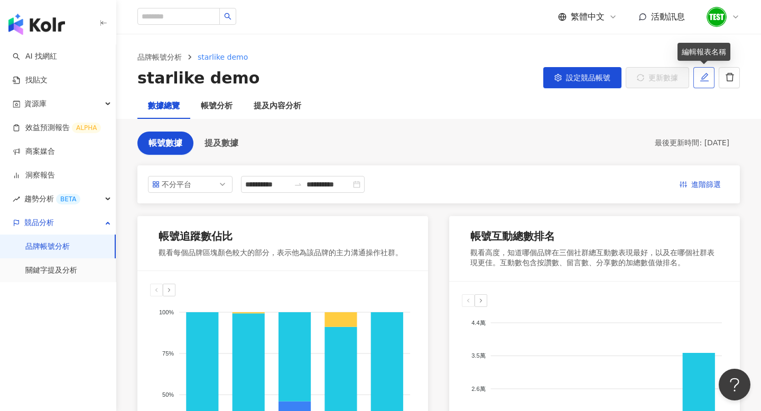
click at [703, 76] on icon "edit" at bounding box center [705, 77] width 10 height 10
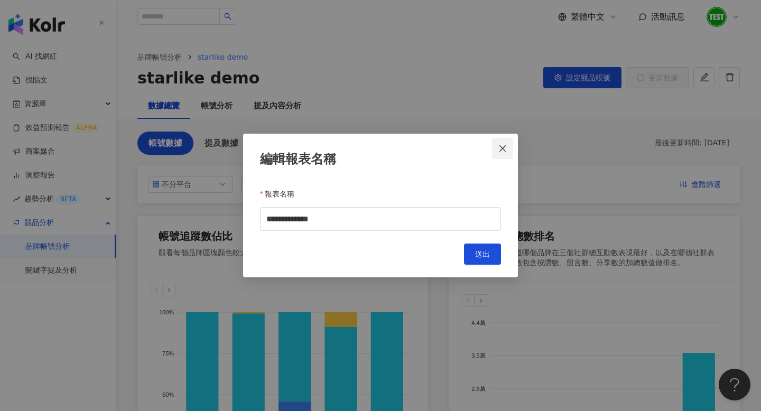
click at [504, 142] on button "Close" at bounding box center [502, 148] width 21 height 21
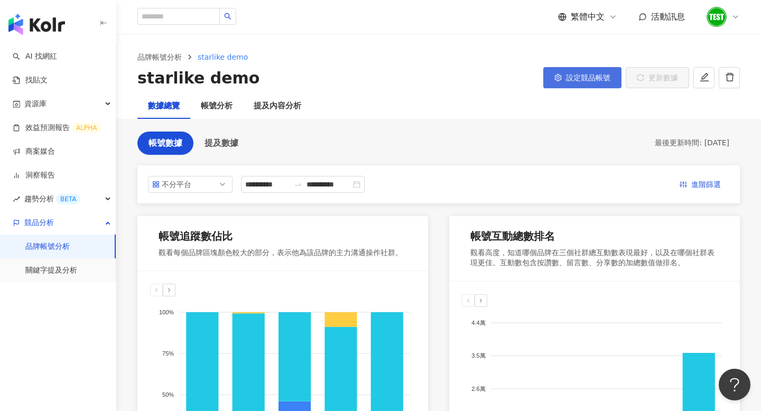
click at [566, 87] on button "設定競品帳號" at bounding box center [583, 77] width 78 height 21
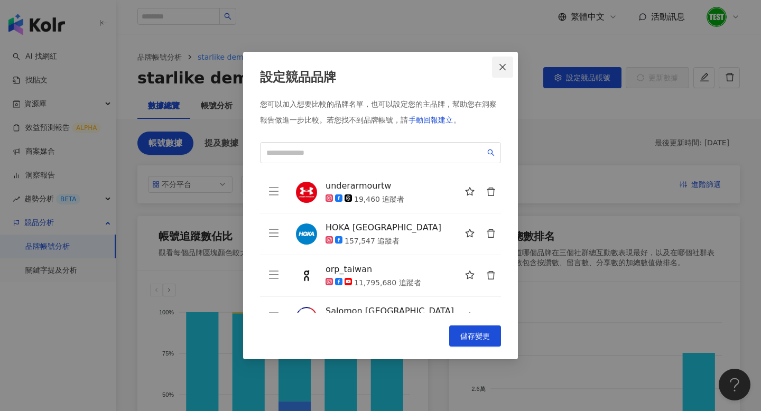
click at [507, 68] on span "Close" at bounding box center [502, 67] width 21 height 8
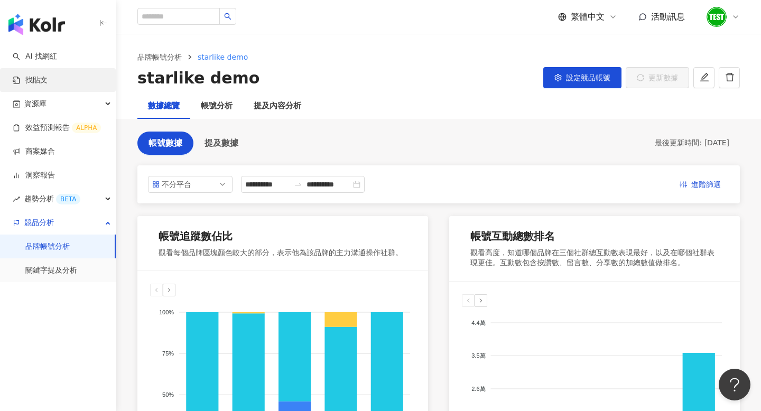
click at [34, 77] on link "找貼文" at bounding box center [30, 80] width 35 height 11
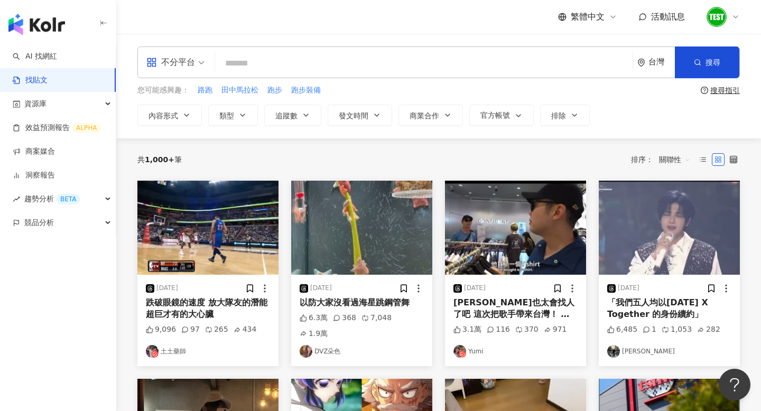
click at [253, 55] on input "search" at bounding box center [423, 63] width 409 height 23
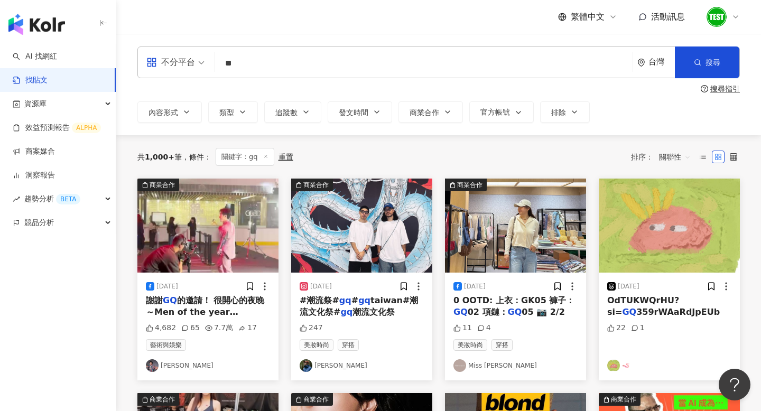
type input "*"
click at [274, 57] on input "search" at bounding box center [423, 63] width 409 height 23
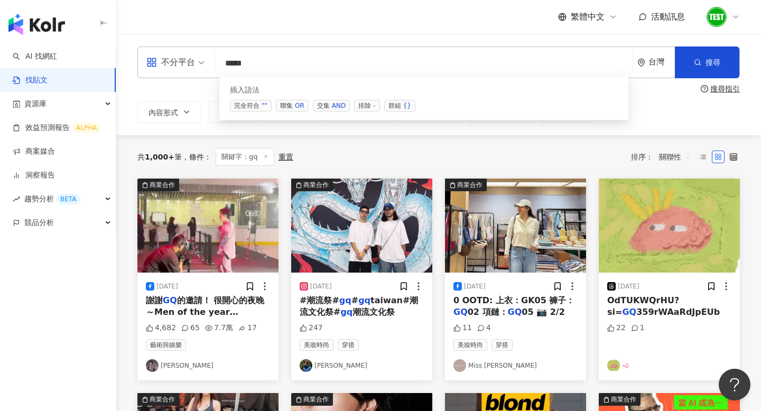
click at [324, 111] on span "交集 AND" at bounding box center [331, 106] width 37 height 12
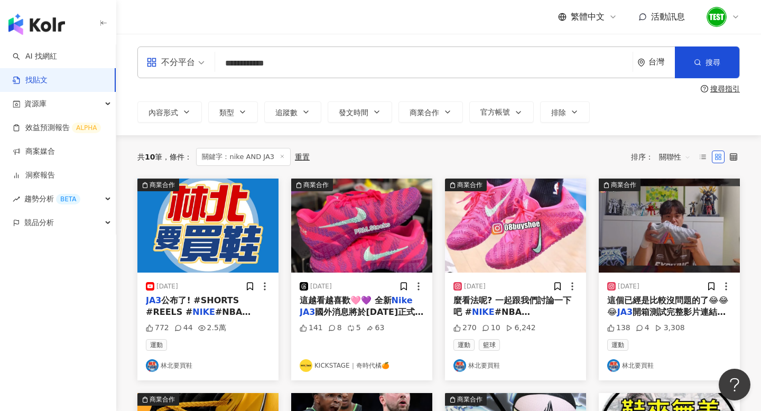
click at [676, 160] on span "關聯性" at bounding box center [675, 157] width 32 height 17
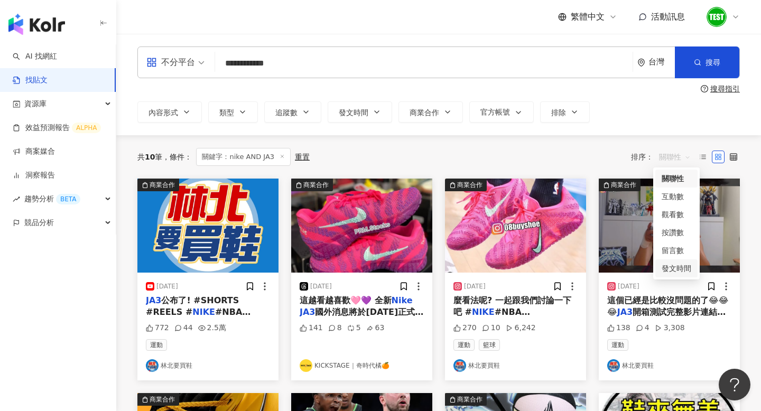
click at [682, 272] on div "發文時間" at bounding box center [677, 269] width 30 height 12
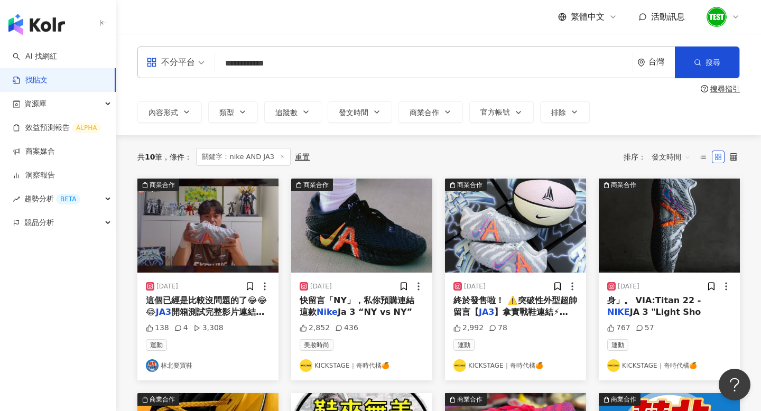
click at [280, 67] on input "**********" at bounding box center [423, 63] width 409 height 23
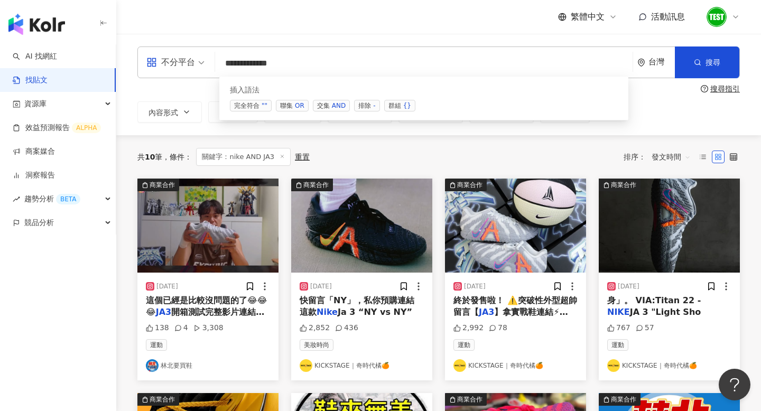
click at [335, 106] on div "AND" at bounding box center [339, 105] width 14 height 11
click at [232, 65] on input "**********" at bounding box center [423, 63] width 409 height 23
click at [241, 64] on input "**********" at bounding box center [423, 63] width 409 height 23
drag, startPoint x: 309, startPoint y: 67, endPoint x: 172, endPoint y: 28, distance: 142.4
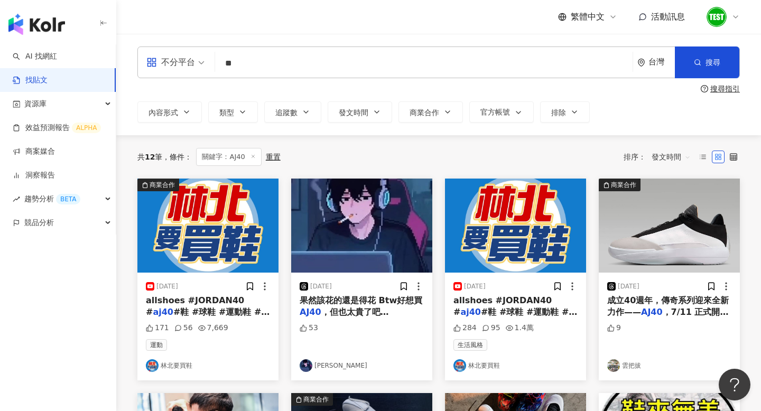
type input "*"
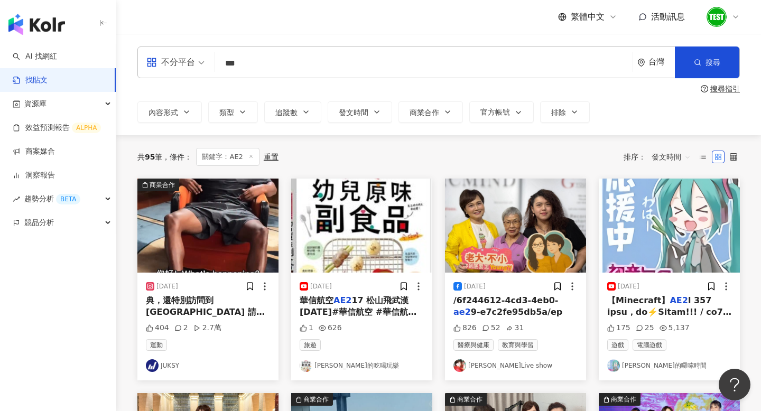
click at [274, 71] on input "***" at bounding box center [423, 63] width 409 height 23
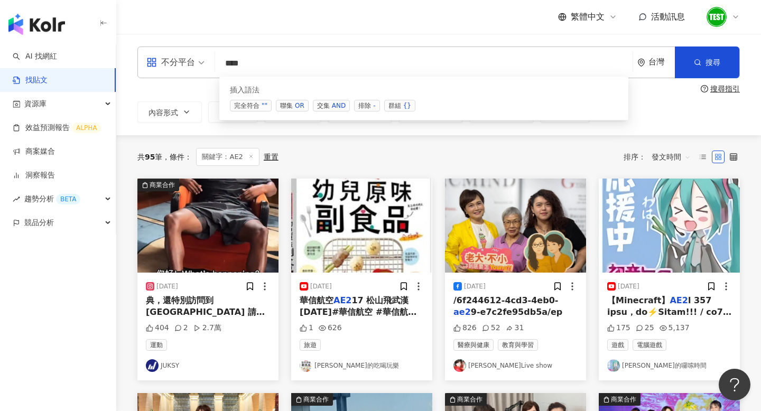
click at [325, 106] on span "交集 AND" at bounding box center [331, 106] width 37 height 12
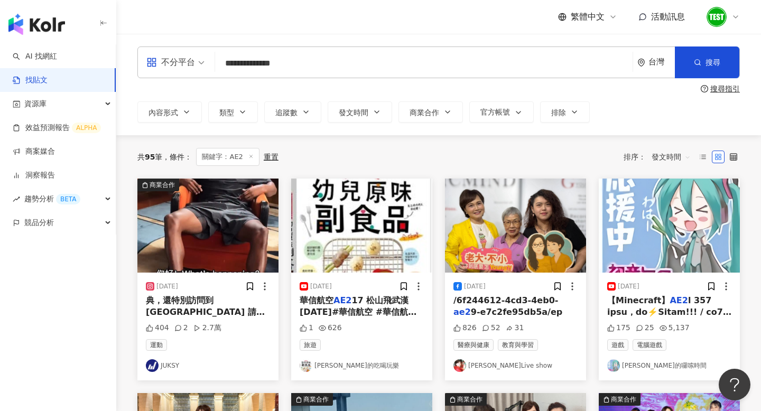
type input "**********"
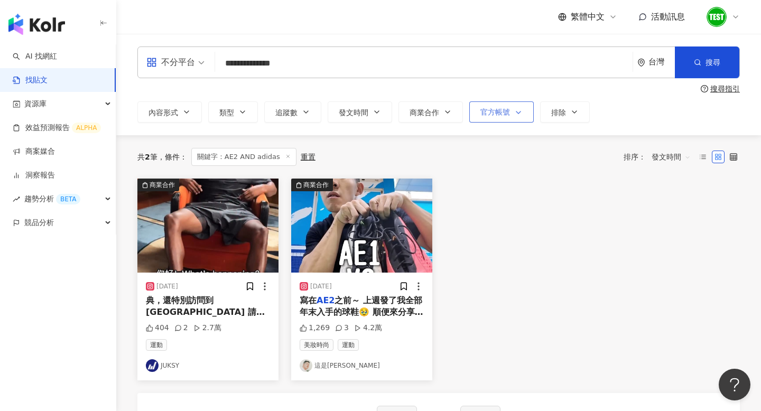
click at [506, 112] on span "官方帳號" at bounding box center [496, 112] width 30 height 8
click at [489, 168] on span "顯示" at bounding box center [497, 169] width 23 height 12
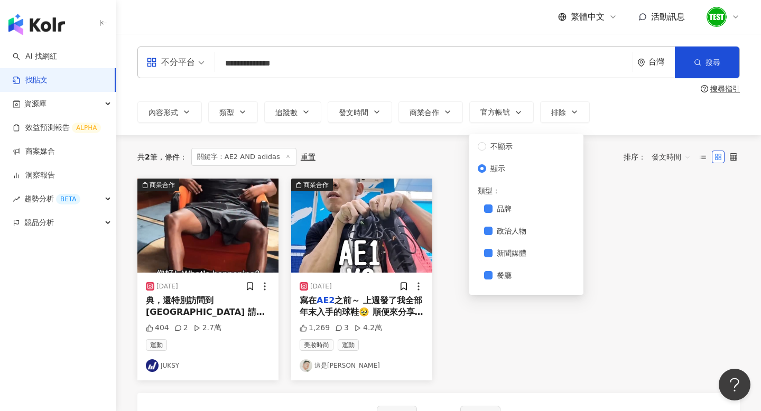
click at [636, 137] on div "共 2 筆 條件 ： 關鍵字：AE2 AND adidas 重置 排序： 發文時間" at bounding box center [438, 156] width 603 height 43
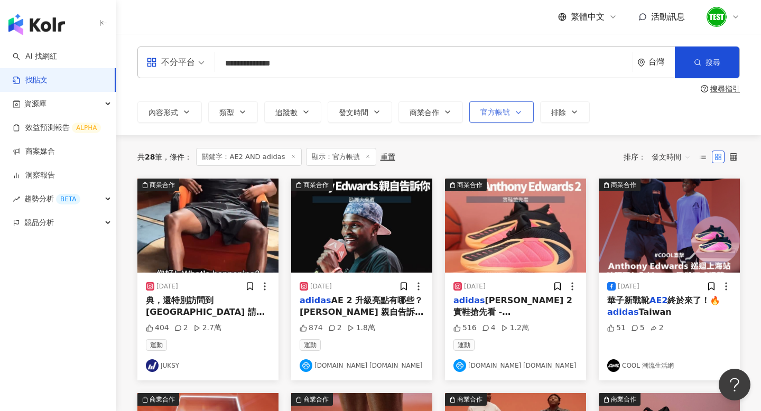
click at [501, 122] on button "官方帳號" at bounding box center [502, 112] width 65 height 21
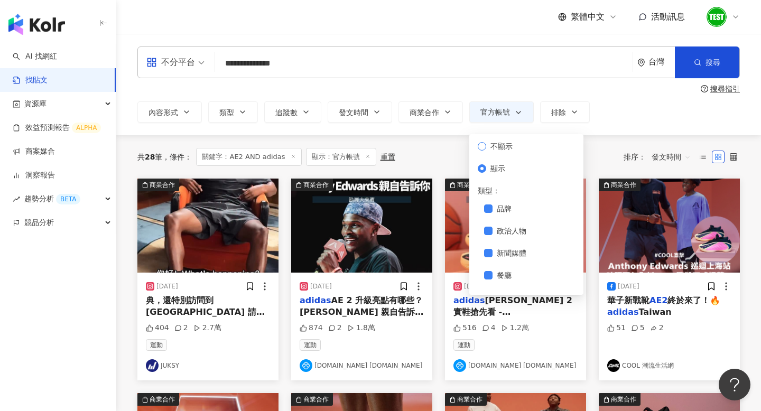
click at [499, 148] on span "不顯示" at bounding box center [501, 147] width 31 height 12
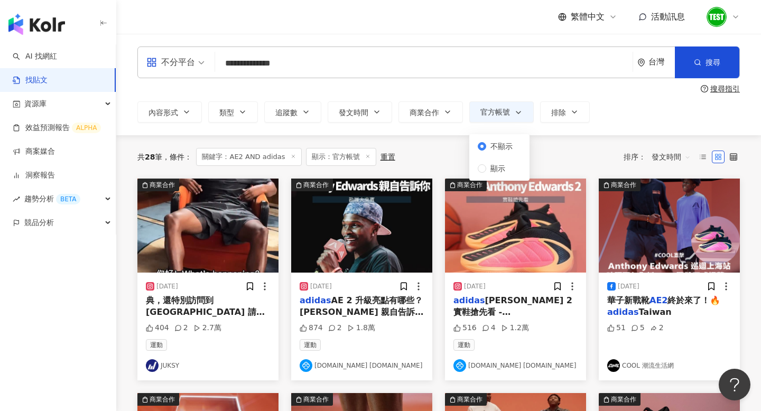
click at [576, 135] on div "共 28 筆 條件 ： 關鍵字：AE2 AND adidas 顯示：官方帳號 重置 排序： 發文時間" at bounding box center [438, 156] width 603 height 43
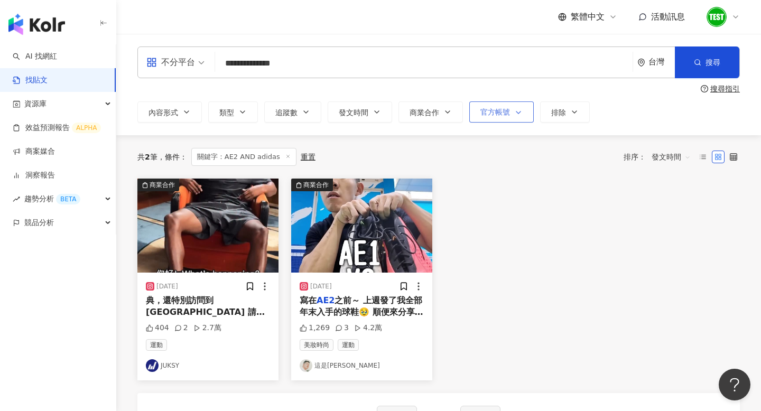
click at [513, 114] on span "button" at bounding box center [516, 112] width 13 height 8
click at [492, 171] on span "顯示" at bounding box center [497, 169] width 23 height 12
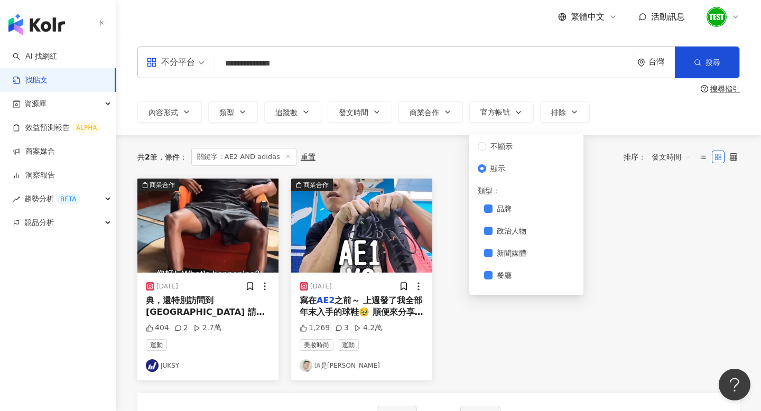
click at [671, 117] on div "內容形式 類型 追蹤數 發文時間 商業合作 官方帳號 排除 不顯示 顯示 類型 ： 品牌 政治人物 新聞媒體 餐廳 專業服務 雜貨、便利商店 非營利組織和宗教…" at bounding box center [438, 112] width 603 height 21
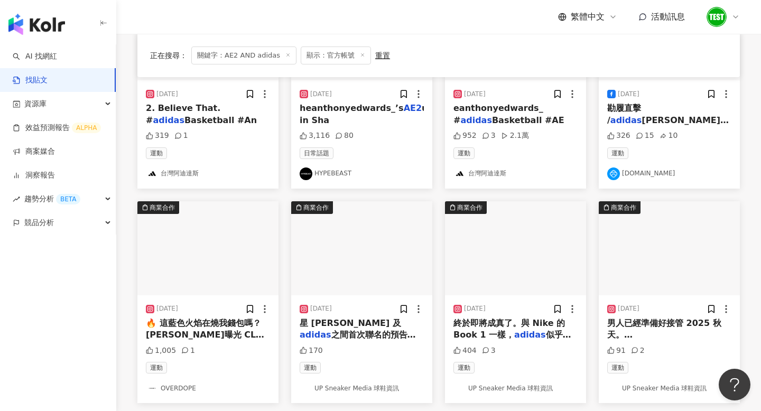
scroll to position [397, 0]
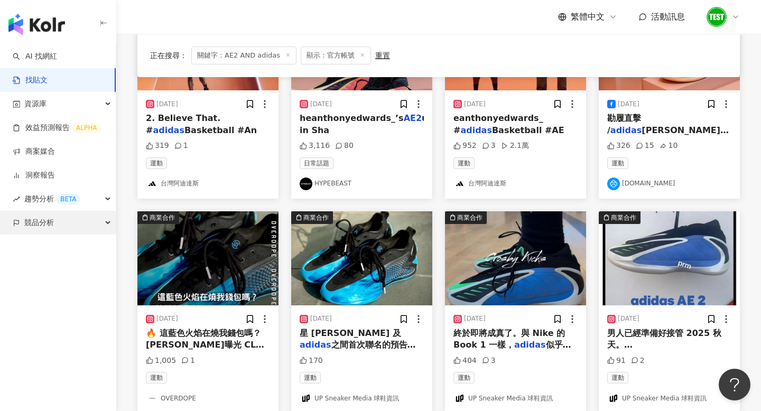
click at [44, 224] on span "競品分析" at bounding box center [39, 223] width 30 height 24
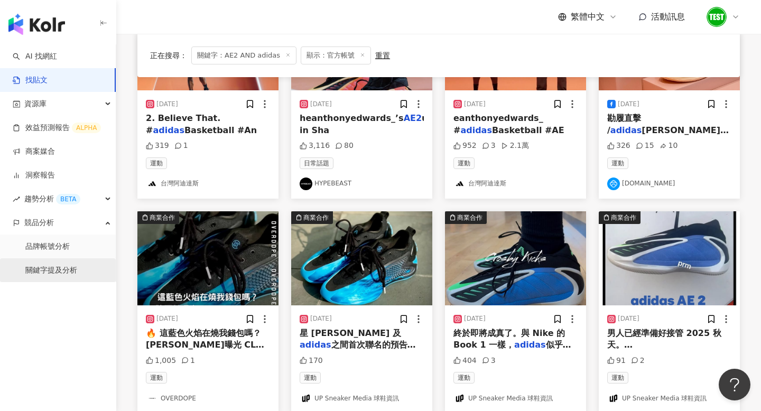
click at [62, 265] on link "關鍵字提及分析" at bounding box center [51, 270] width 52 height 11
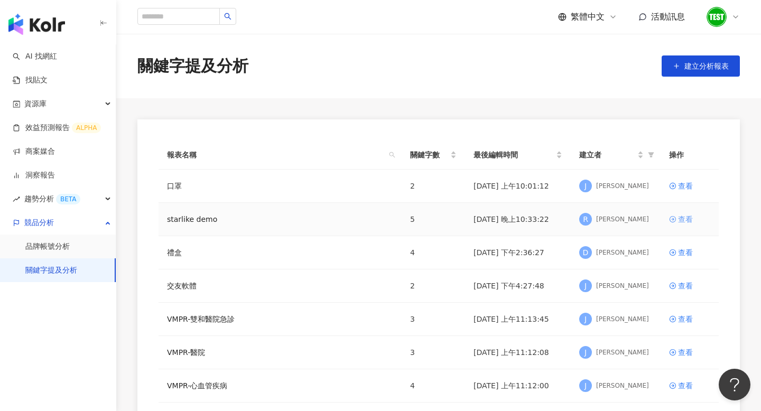
click at [682, 222] on div "查看" at bounding box center [685, 220] width 15 height 12
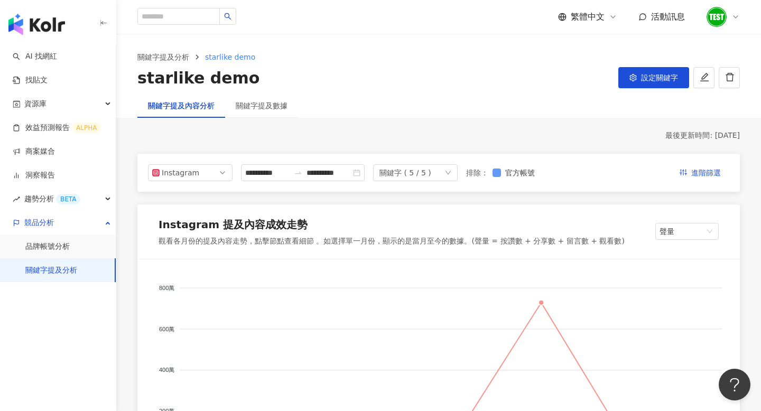
click at [515, 175] on span "官方帳號" at bounding box center [520, 173] width 38 height 12
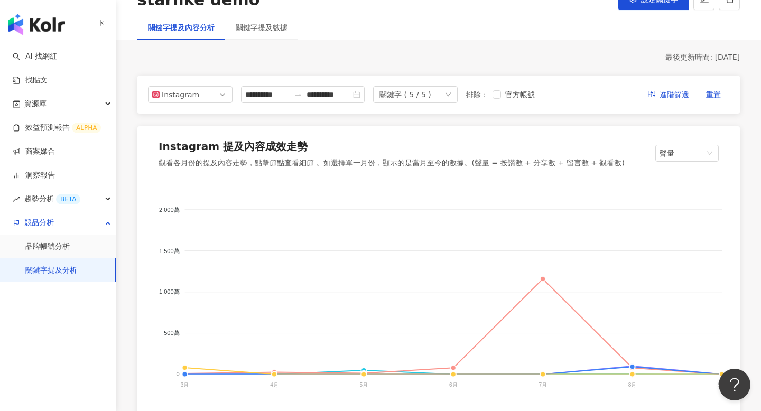
scroll to position [79, 0]
click at [524, 95] on span "官方帳號" at bounding box center [520, 94] width 38 height 12
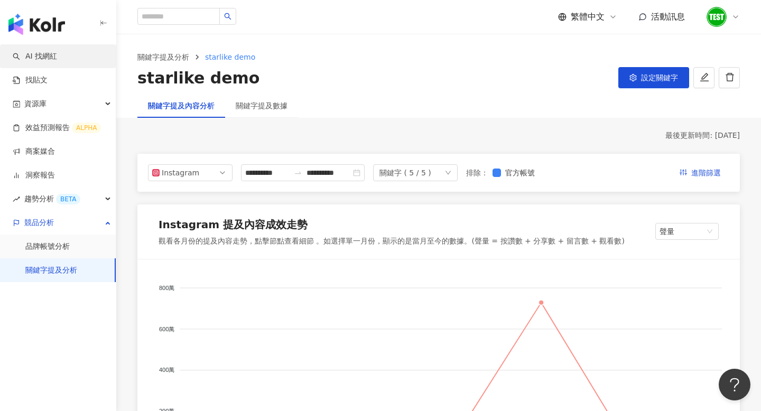
click at [31, 59] on link "AI 找網紅" at bounding box center [35, 56] width 44 height 11
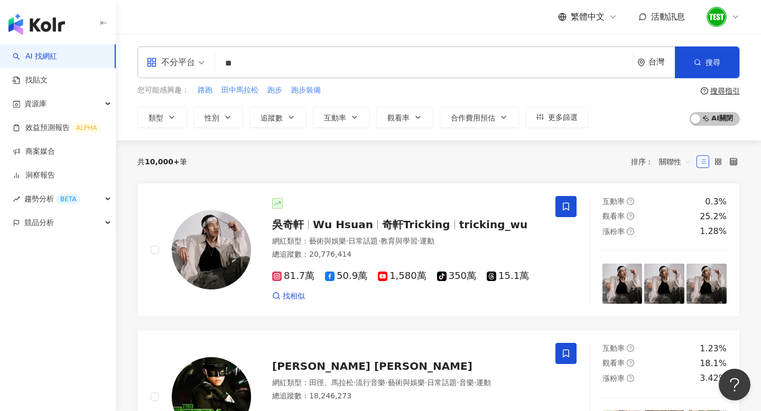
type input "*"
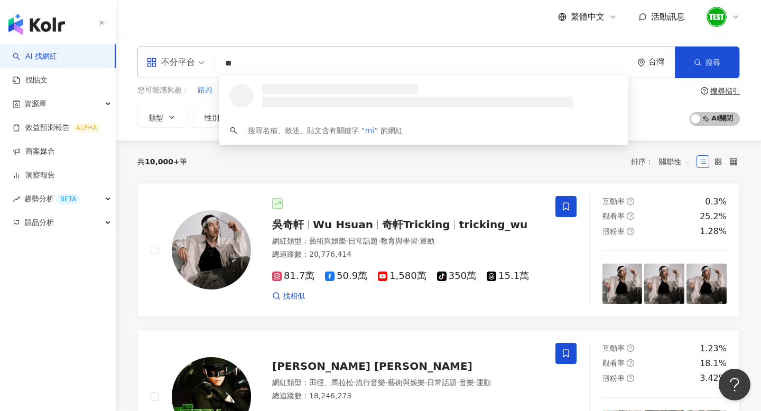
type input "*"
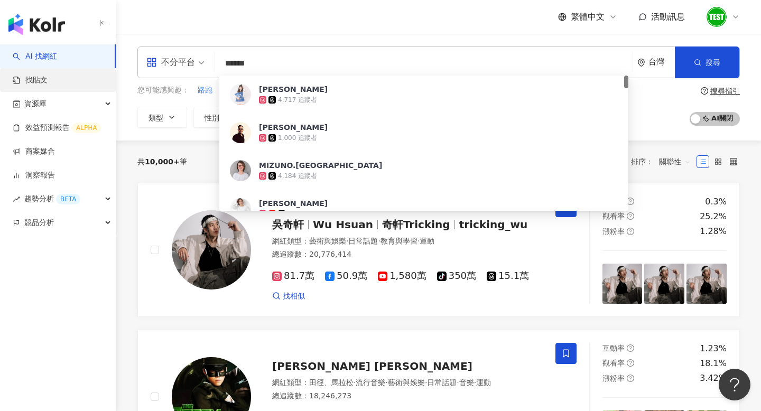
type input "******"
click at [48, 82] on link "找貼文" at bounding box center [30, 80] width 35 height 11
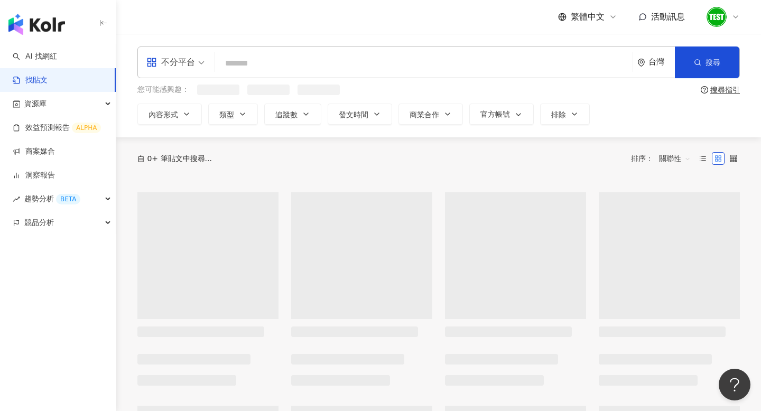
click at [295, 61] on input "search" at bounding box center [423, 63] width 409 height 23
paste input "******"
click at [295, 61] on input "******" at bounding box center [423, 63] width 409 height 23
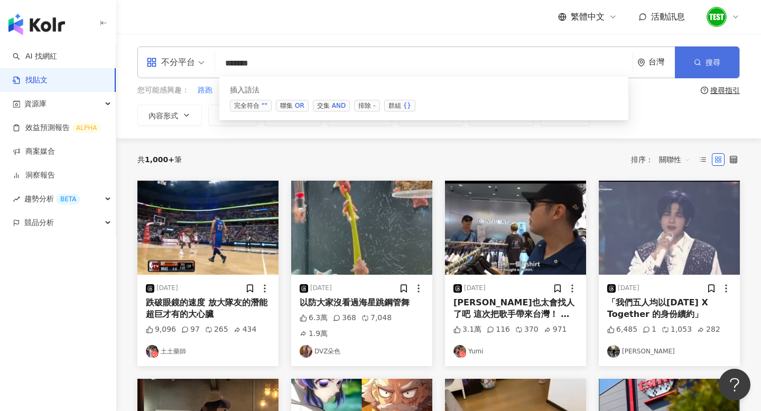
click at [704, 57] on button "搜尋" at bounding box center [707, 63] width 65 height 32
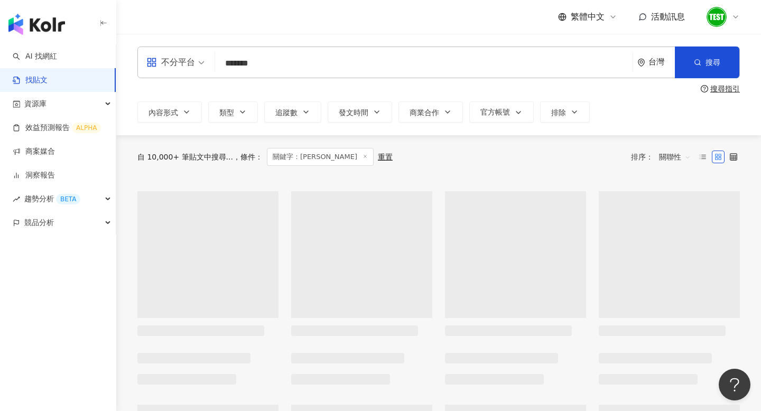
click at [287, 64] on input "******" at bounding box center [423, 63] width 409 height 23
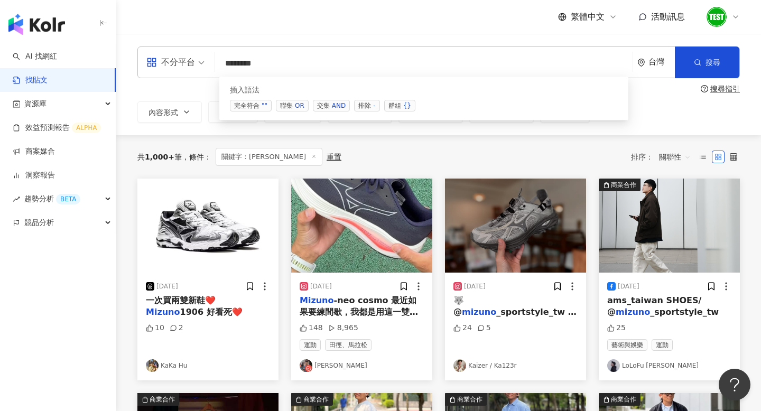
click at [327, 108] on span "交集 AND" at bounding box center [331, 106] width 37 height 12
click at [328, 104] on span "交集 AND" at bounding box center [331, 106] width 37 height 12
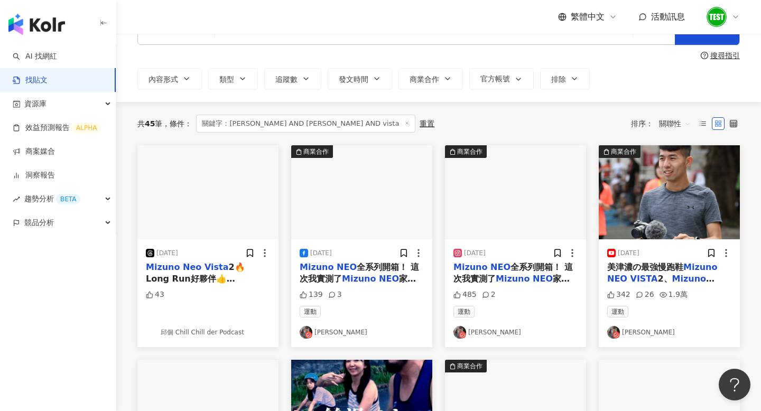
scroll to position [31, 0]
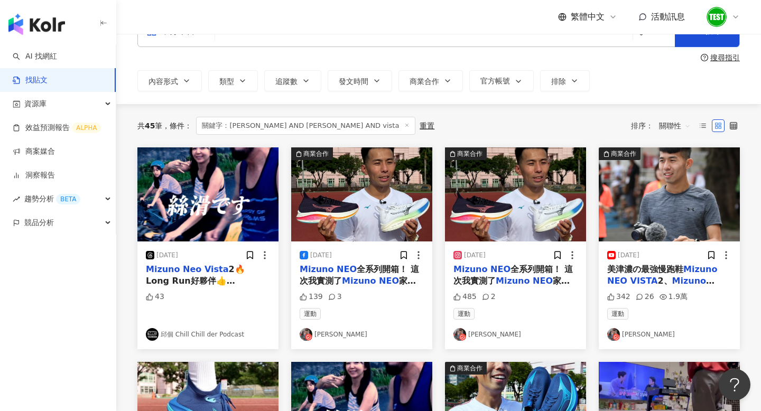
click at [677, 130] on span "關聯性" at bounding box center [675, 125] width 32 height 17
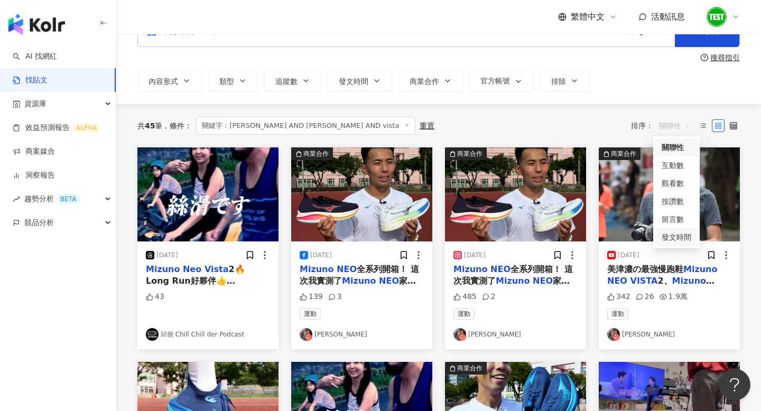
click at [678, 239] on div "發文時間" at bounding box center [677, 238] width 30 height 12
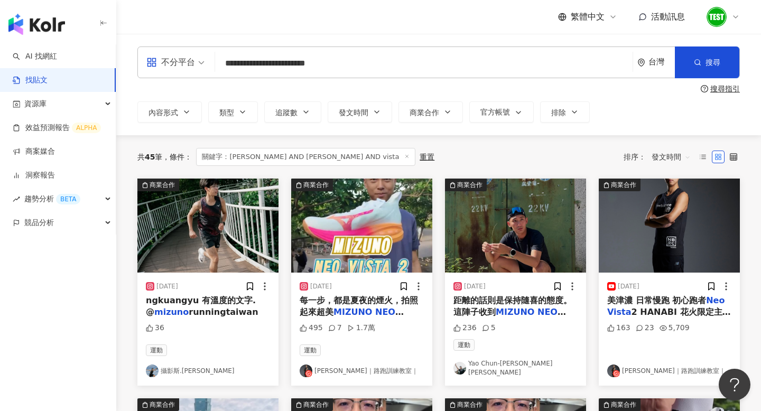
drag, startPoint x: 344, startPoint y: 67, endPoint x: 168, endPoint y: 66, distance: 176.1
click at [168, 66] on div "**********" at bounding box center [438, 63] width 603 height 32
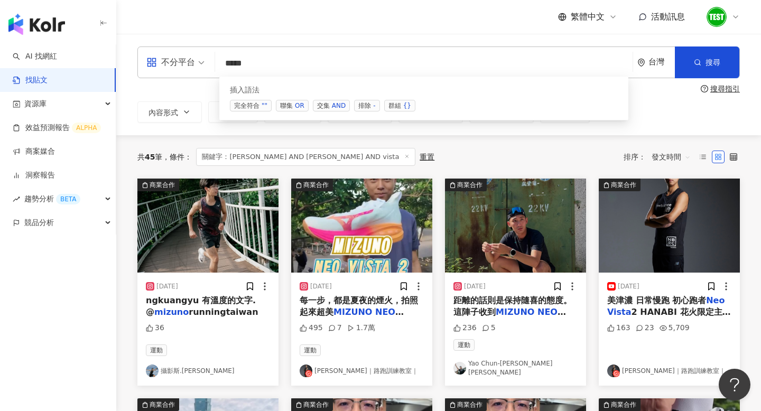
click at [336, 103] on div "AND" at bounding box center [339, 105] width 14 height 11
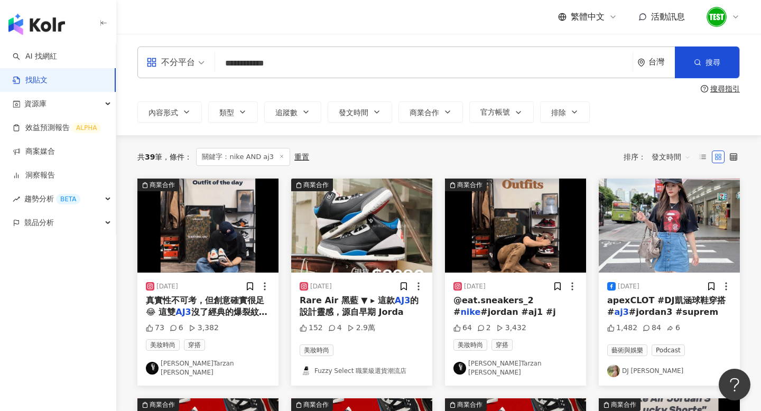
click at [291, 64] on input "**********" at bounding box center [423, 63] width 409 height 23
type input "**********"
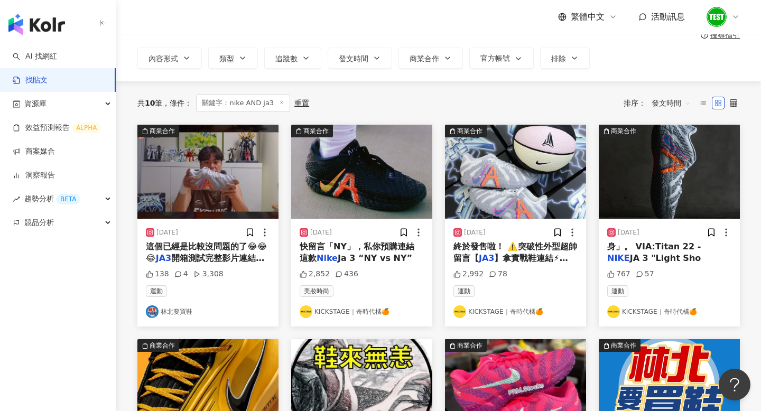
scroll to position [52, 0]
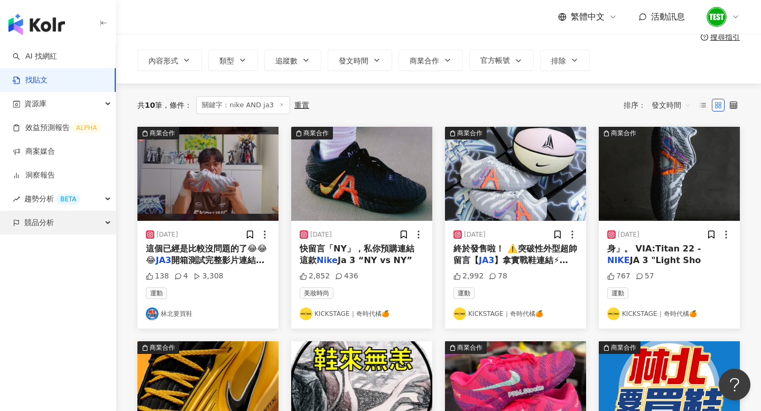
click at [53, 224] on span "競品分析" at bounding box center [39, 223] width 30 height 24
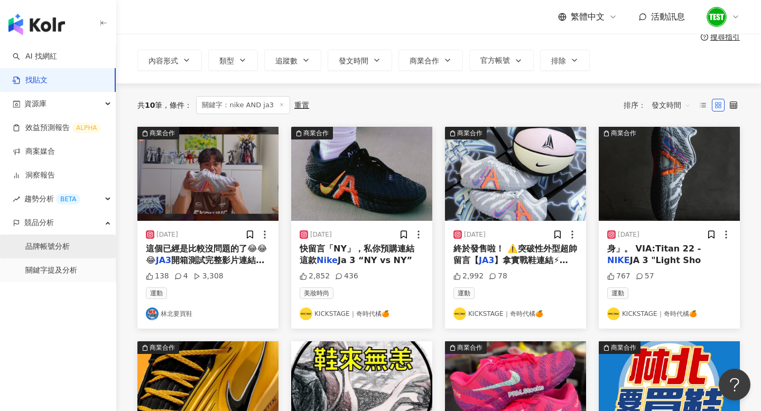
click at [70, 248] on link "品牌帳號分析" at bounding box center [47, 247] width 44 height 11
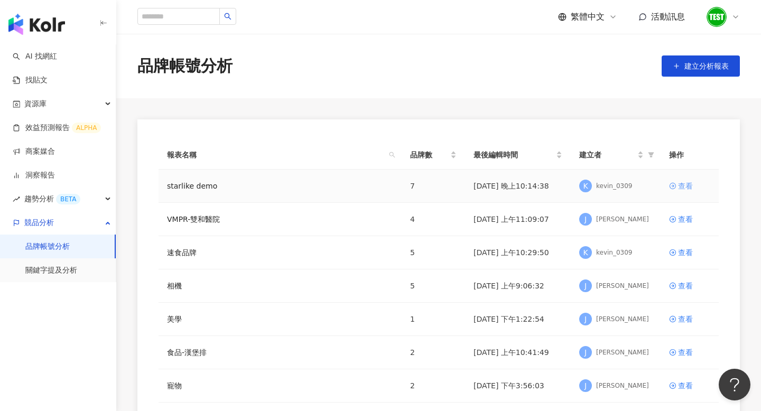
click at [686, 185] on div "查看" at bounding box center [685, 186] width 15 height 12
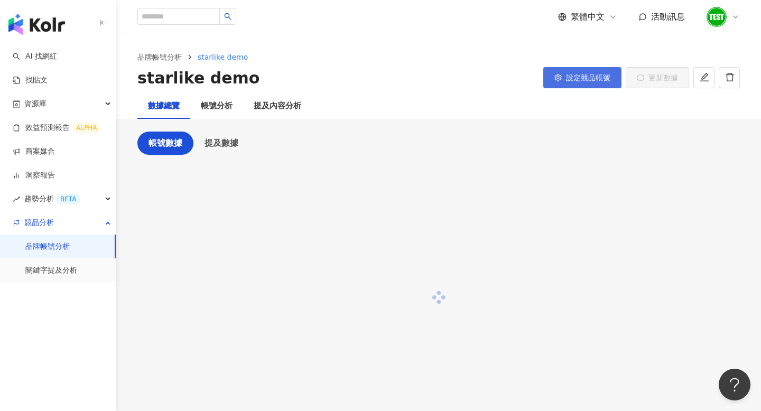
click at [591, 77] on span "設定競品帳號" at bounding box center [588, 78] width 44 height 8
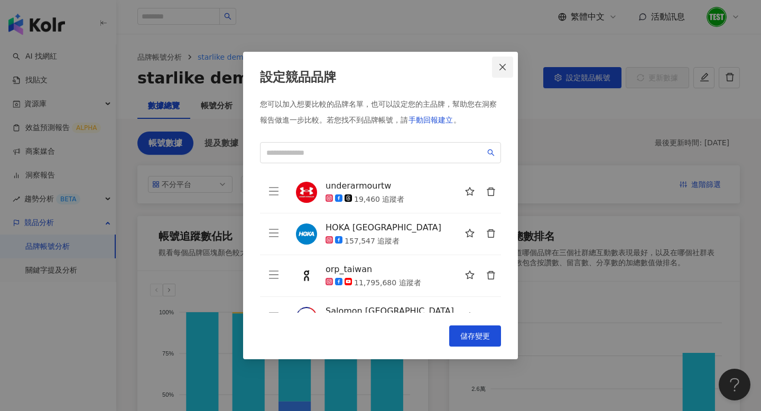
click at [507, 68] on icon "close" at bounding box center [503, 67] width 8 height 8
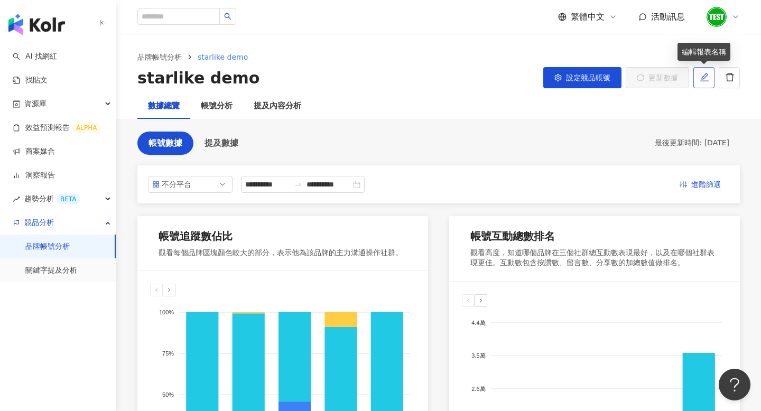
click at [708, 81] on icon "edit" at bounding box center [705, 77] width 8 height 8
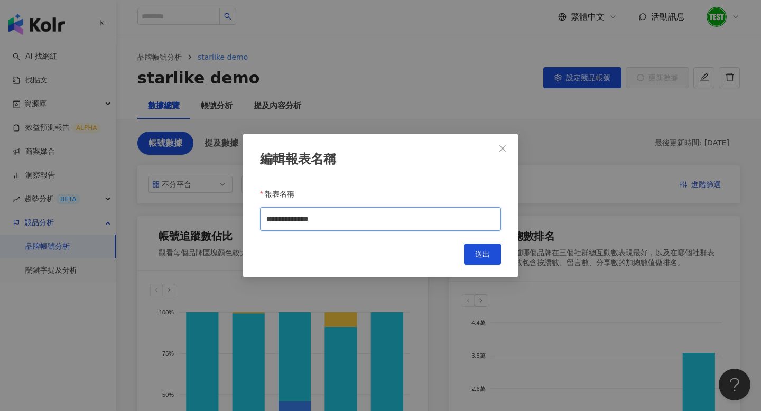
click at [360, 225] on input "**********" at bounding box center [380, 219] width 241 height 24
click at [502, 145] on icon "close" at bounding box center [503, 148] width 8 height 8
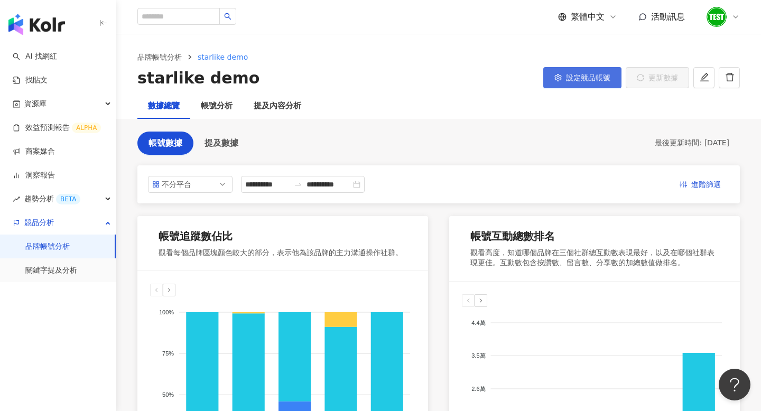
click at [596, 88] on button "設定競品帳號" at bounding box center [583, 77] width 78 height 21
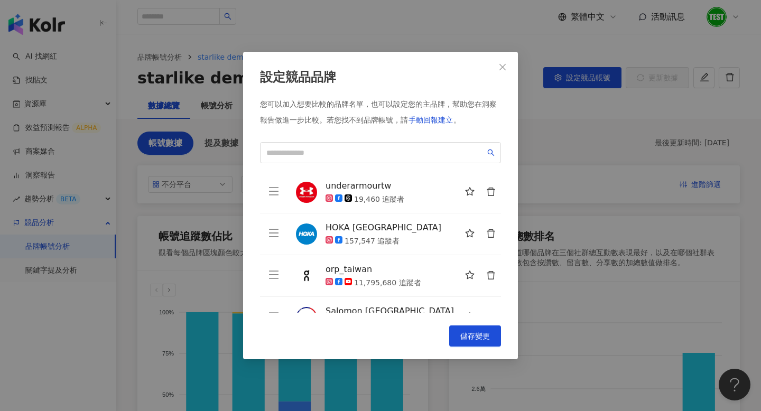
click at [572, 141] on div "設定競品品牌 您可以加入想要比較的品牌名單，也可以設定您的主品牌，幫助您在洞察報告做進一步比較。 若您找不到品牌帳號，請 手動回報建立 。 underarmo…" at bounding box center [380, 205] width 761 height 411
click at [502, 71] on button "Close" at bounding box center [502, 67] width 21 height 21
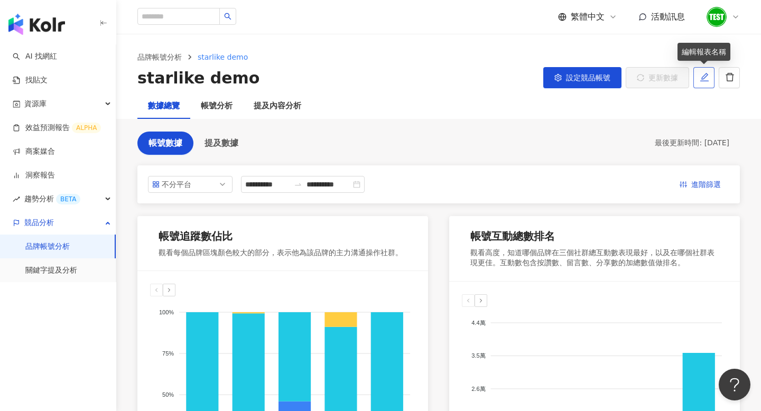
click at [702, 82] on button "button" at bounding box center [704, 77] width 21 height 21
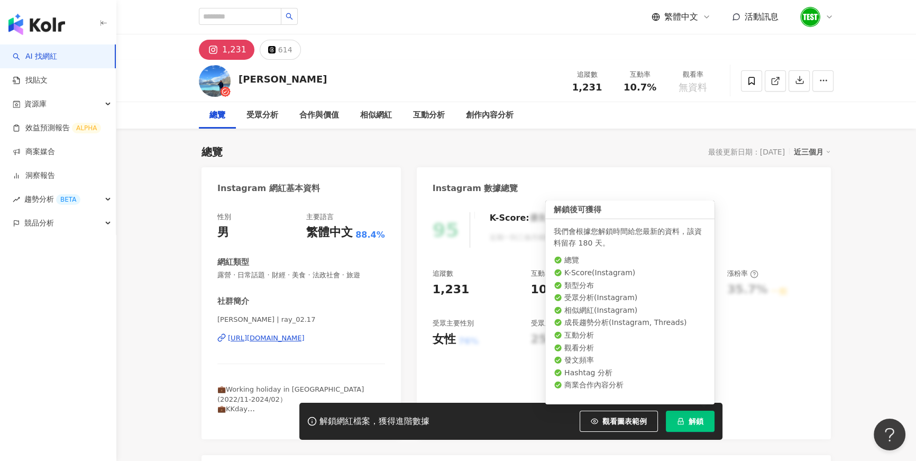
click at [686, 421] on button "解鎖" at bounding box center [690, 420] width 49 height 21
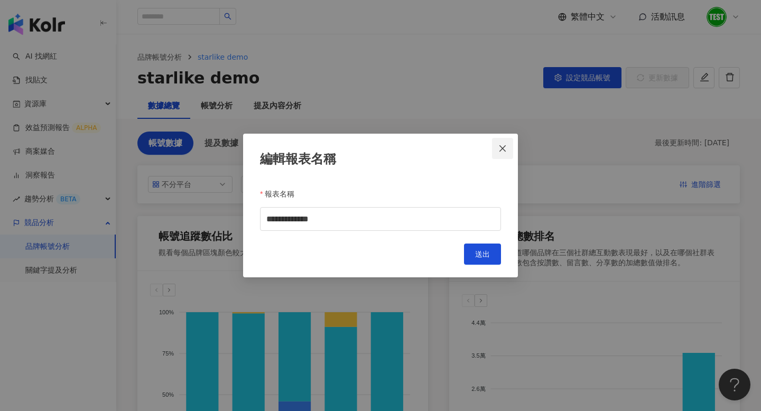
click at [506, 155] on button "Close" at bounding box center [502, 148] width 21 height 21
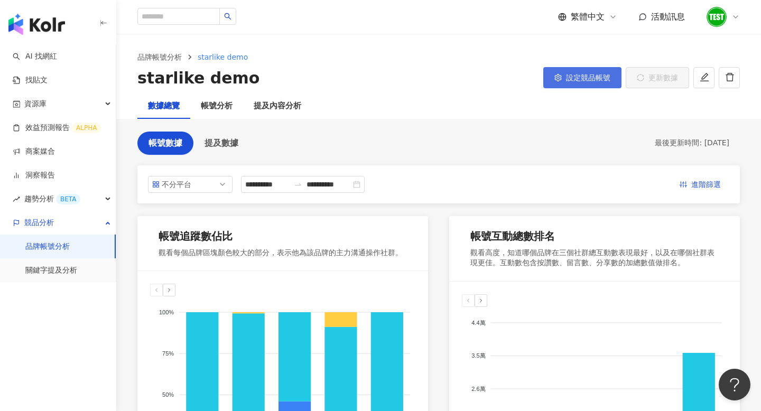
click at [592, 75] on span "設定競品帳號" at bounding box center [588, 78] width 44 height 8
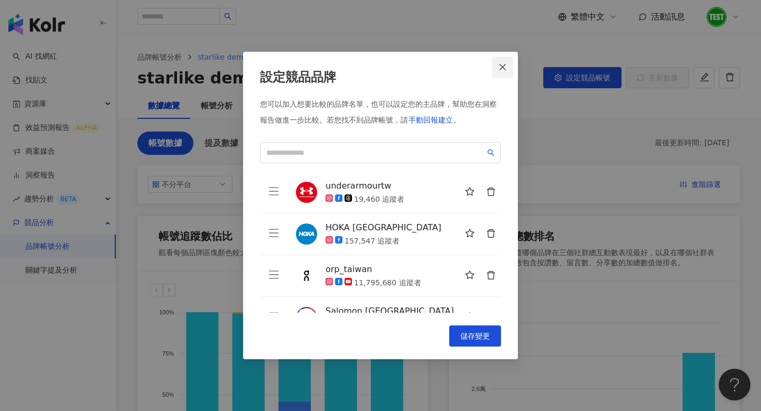
click at [500, 70] on icon "close" at bounding box center [503, 67] width 8 height 8
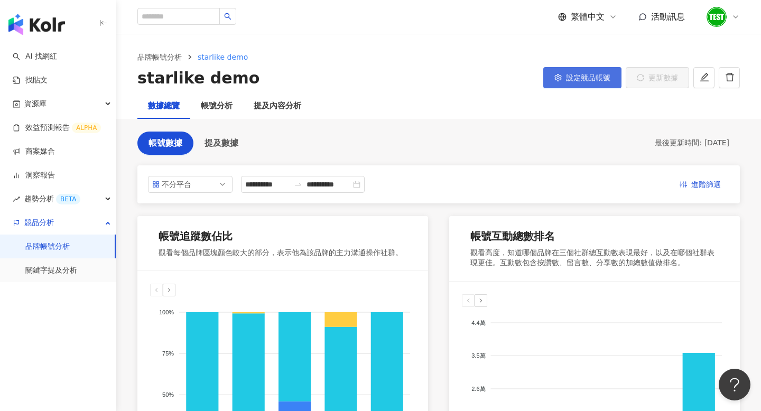
click at [601, 82] on button "設定競品帳號" at bounding box center [583, 77] width 78 height 21
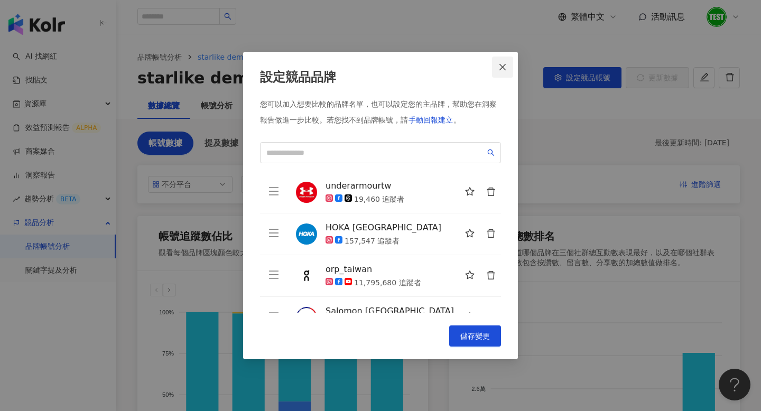
click at [508, 70] on span "Close" at bounding box center [502, 67] width 21 height 8
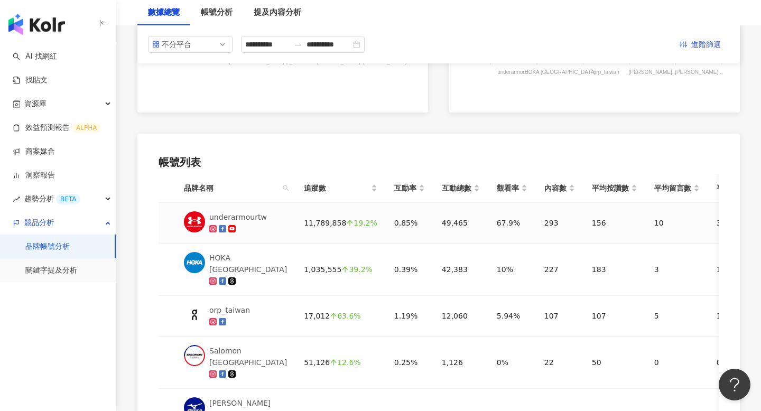
scroll to position [425, 0]
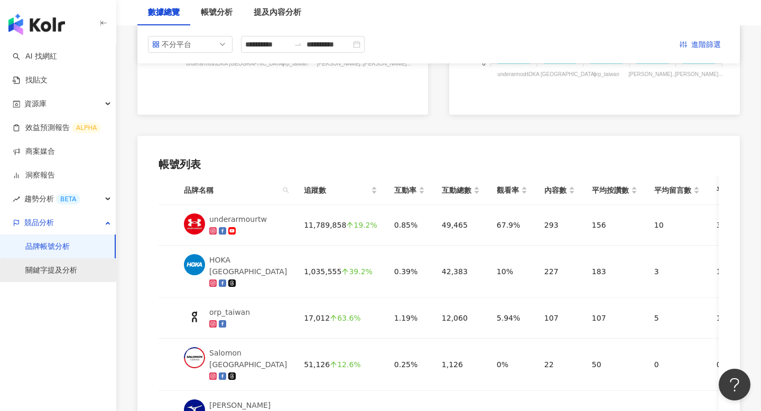
click at [62, 269] on link "關鍵字提及分析" at bounding box center [51, 270] width 52 height 11
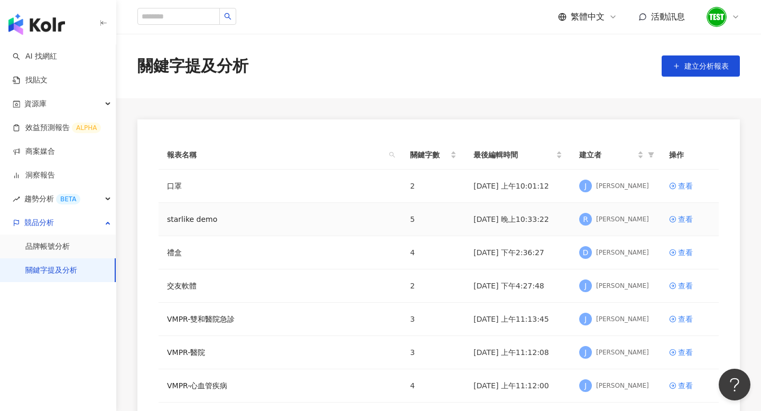
click at [683, 213] on td "查看" at bounding box center [690, 219] width 58 height 33
click at [684, 218] on div "查看" at bounding box center [685, 220] width 15 height 12
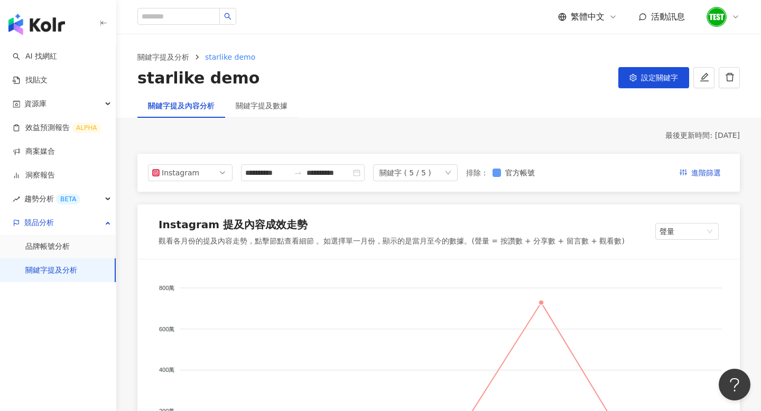
click at [520, 175] on span "官方帳號" at bounding box center [520, 173] width 38 height 12
